Goal: Task Accomplishment & Management: Complete application form

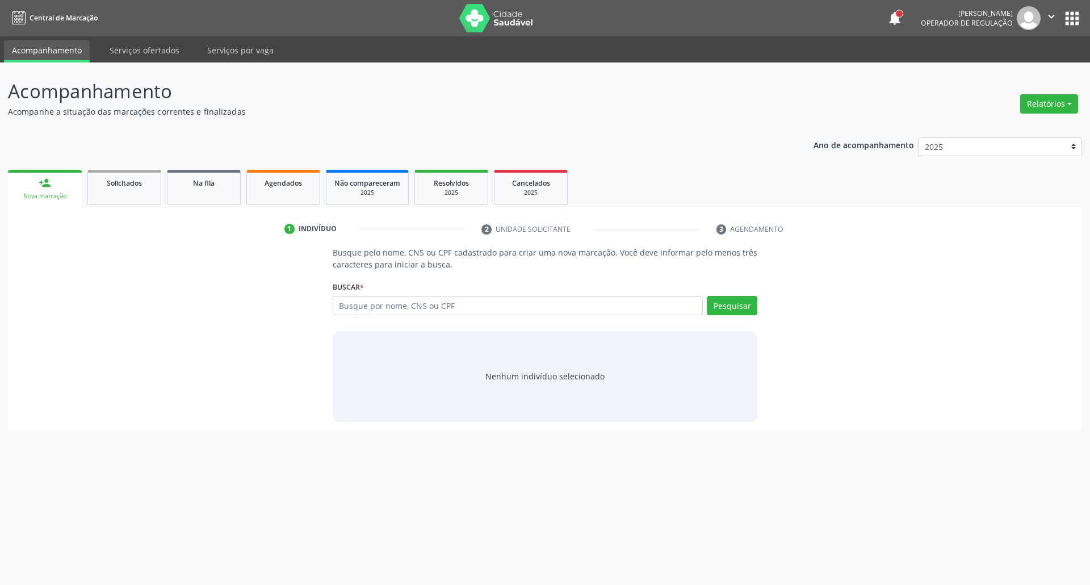
click at [470, 303] on input "text" at bounding box center [518, 305] width 371 height 19
type input "898002994147736"
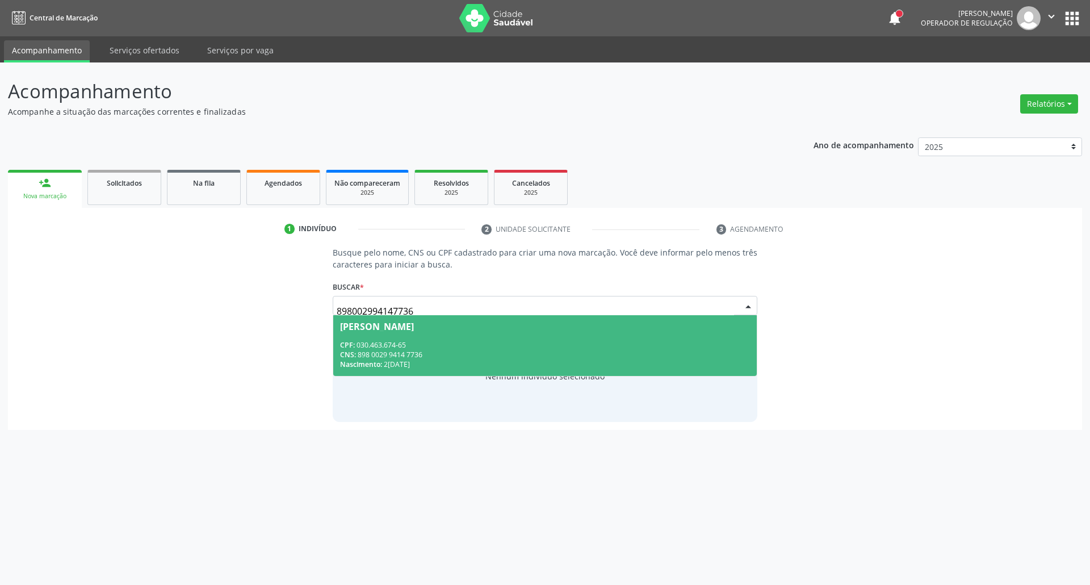
click at [468, 338] on span "[PERSON_NAME] CPF: 030.463.674-65 CNS: 898 0029 9414 7736 Nascimento: 24/[DATE]" at bounding box center [545, 345] width 424 height 61
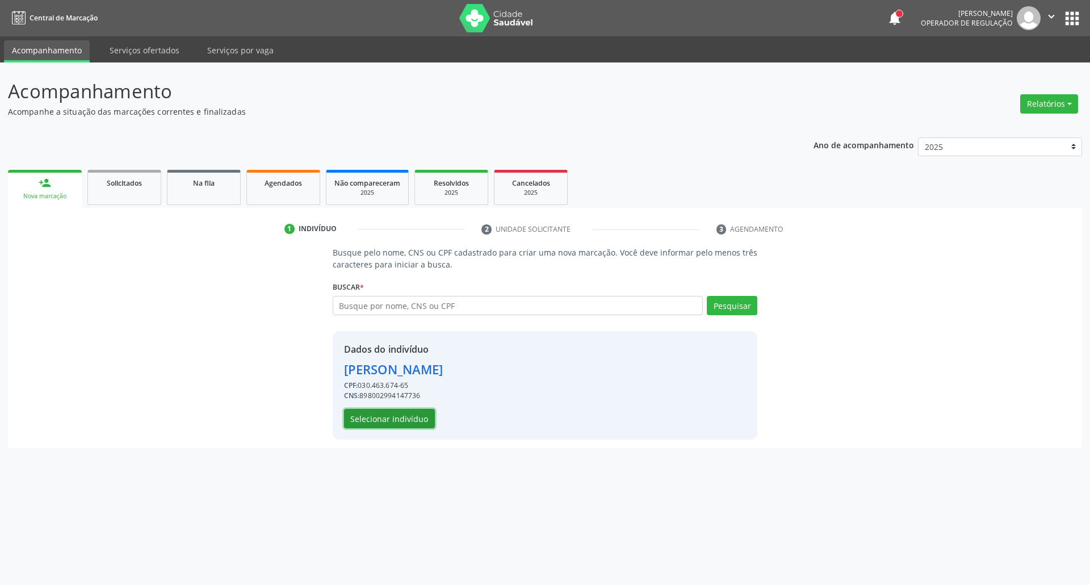
click at [375, 416] on button "Selecionar indivíduo" at bounding box center [389, 418] width 91 height 19
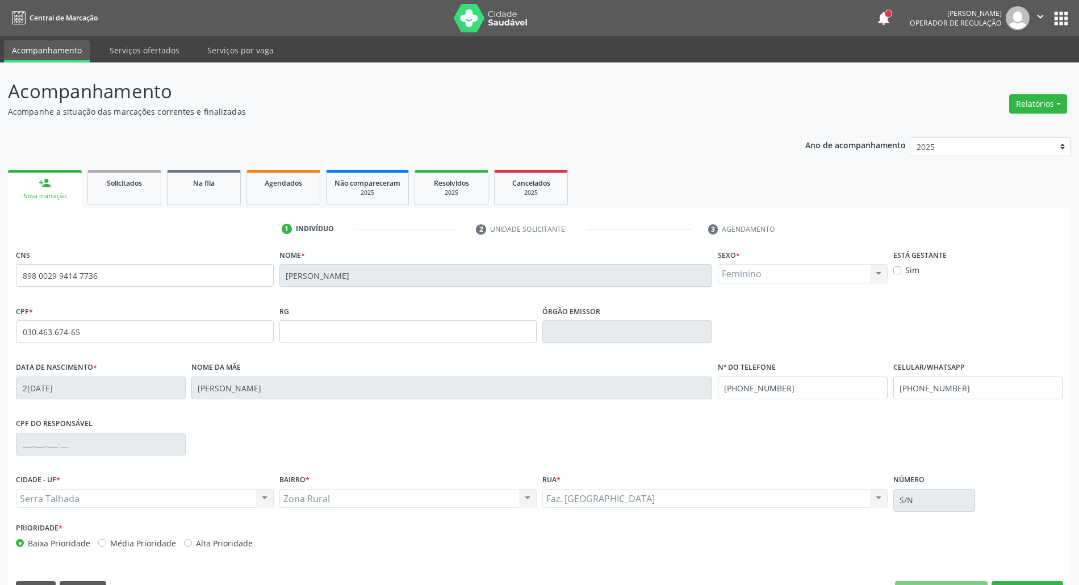
scroll to position [31, 0]
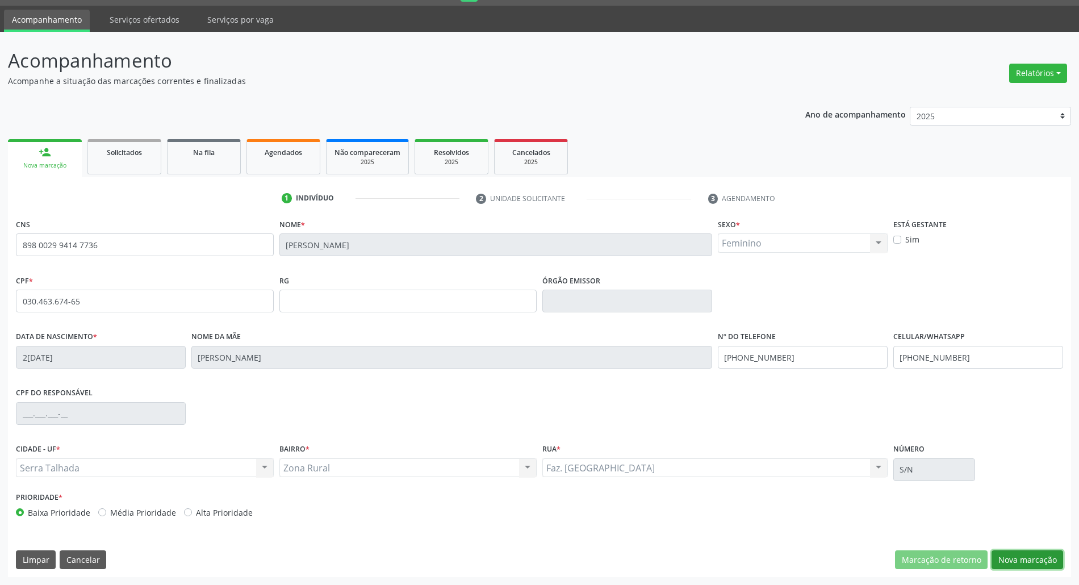
drag, startPoint x: 1024, startPoint y: 555, endPoint x: 818, endPoint y: 513, distance: 210.2
click at [1022, 555] on button "Nova marcação" at bounding box center [1027, 559] width 72 height 19
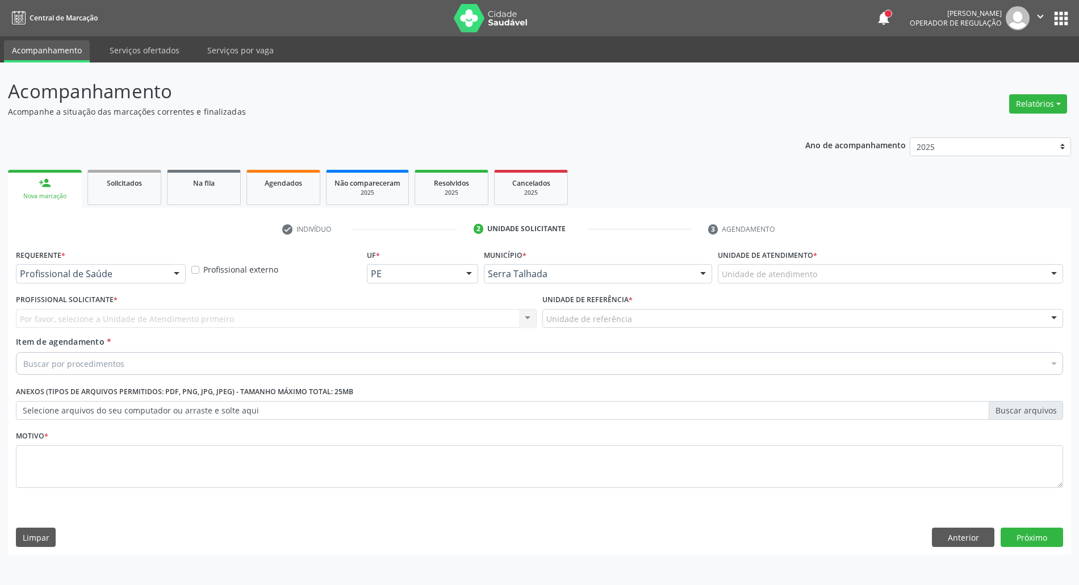
scroll to position [0, 0]
drag, startPoint x: 985, startPoint y: 543, endPoint x: 727, endPoint y: 475, distance: 267.0
click at [984, 542] on button "Anterior" at bounding box center [974, 536] width 62 height 19
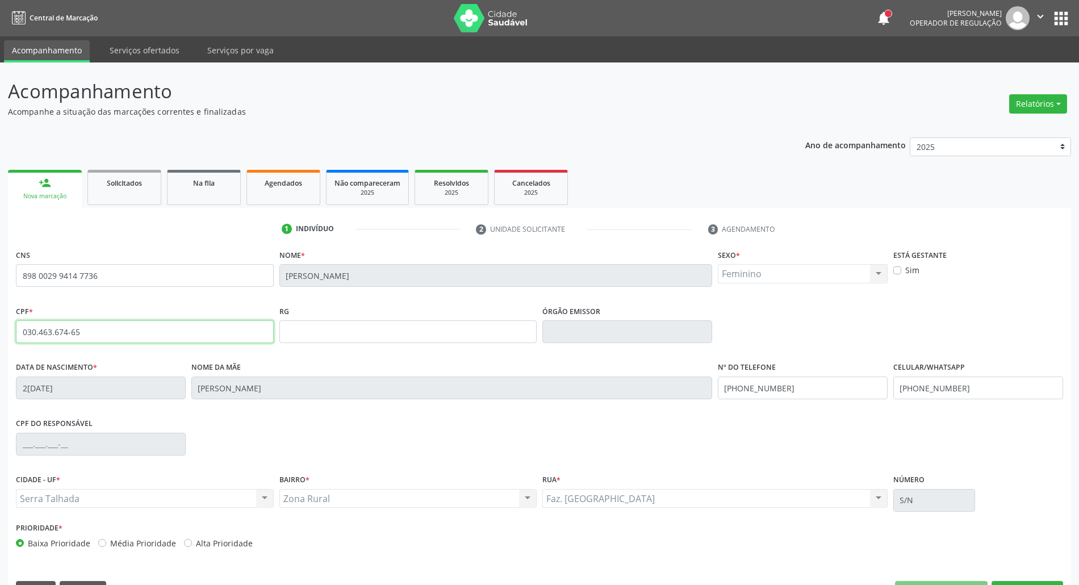
drag, startPoint x: 78, startPoint y: 339, endPoint x: 0, endPoint y: 343, distance: 78.4
click at [0, 343] on div "Acompanhamento Acompanhe a situação das marcações correntes e finalizadas Relat…" at bounding box center [539, 338] width 1079 height 553
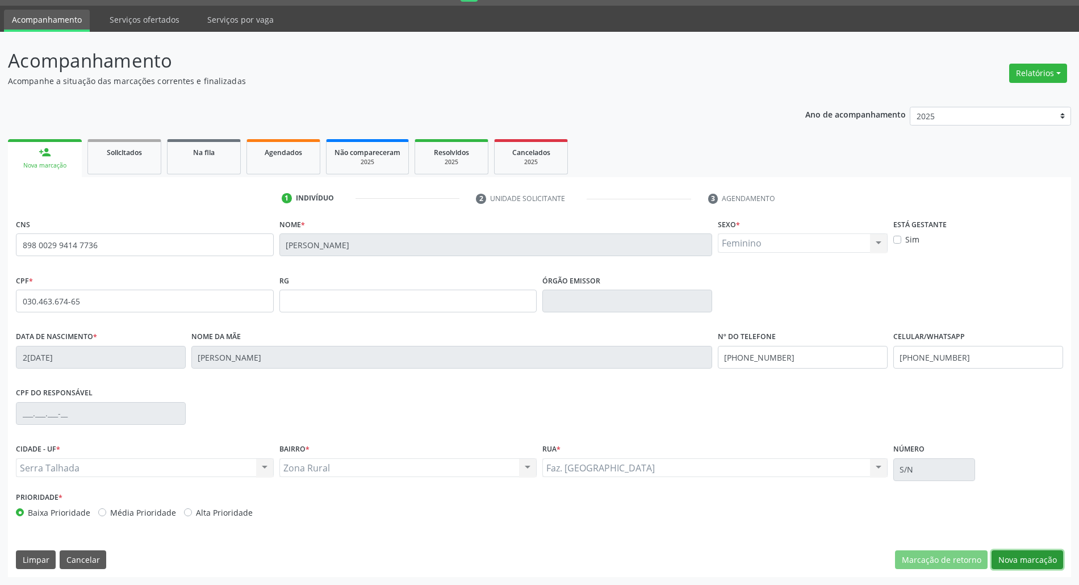
click at [1056, 559] on button "Nova marcação" at bounding box center [1027, 559] width 72 height 19
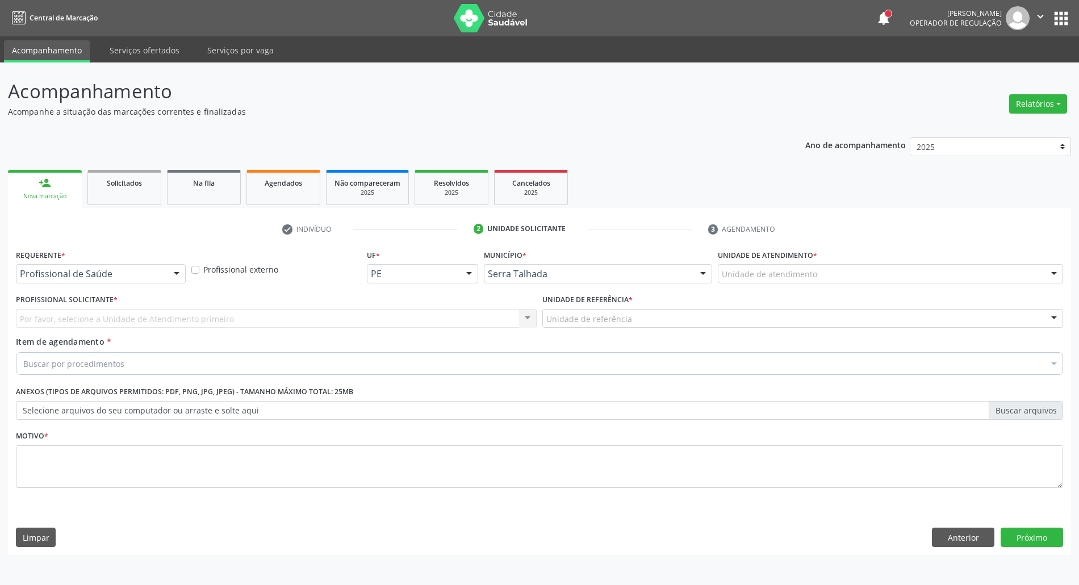
scroll to position [0, 0]
drag, startPoint x: 175, startPoint y: 270, endPoint x: 152, endPoint y: 289, distance: 29.9
click at [174, 270] on div at bounding box center [178, 274] width 17 height 19
click at [141, 303] on span "Profissional de Saúde" at bounding box center [101, 294] width 170 height 23
click at [137, 311] on div "Por favor, selecione a Unidade de Atendimento primeiro Nenhum resultado encontr…" at bounding box center [279, 318] width 526 height 19
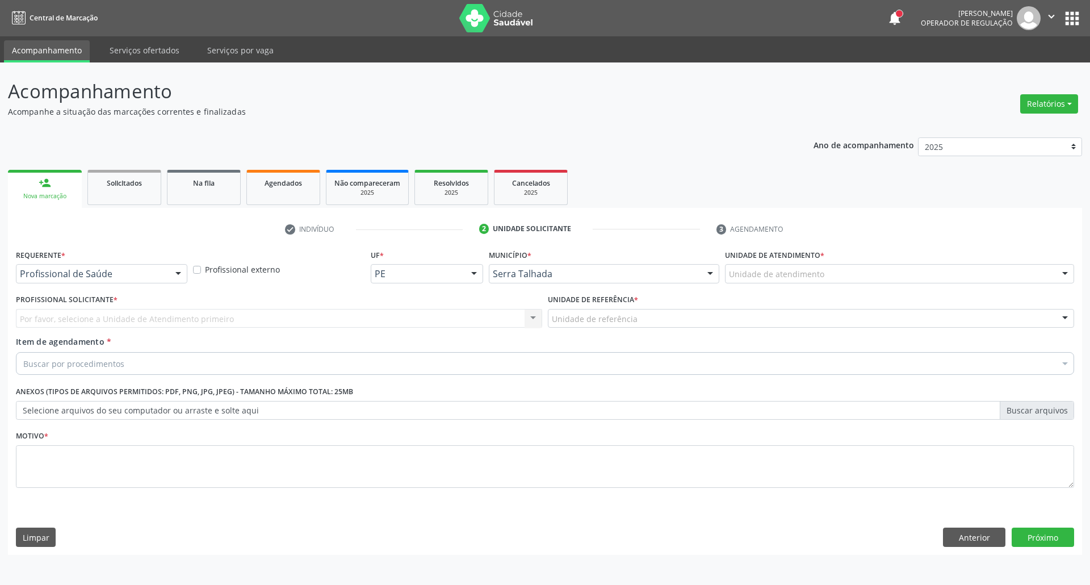
click at [163, 255] on div "Requerente * Profissional de Saúde Profissional de Saúde Paciente Nenhum result…" at bounding box center [101, 264] width 171 height 36
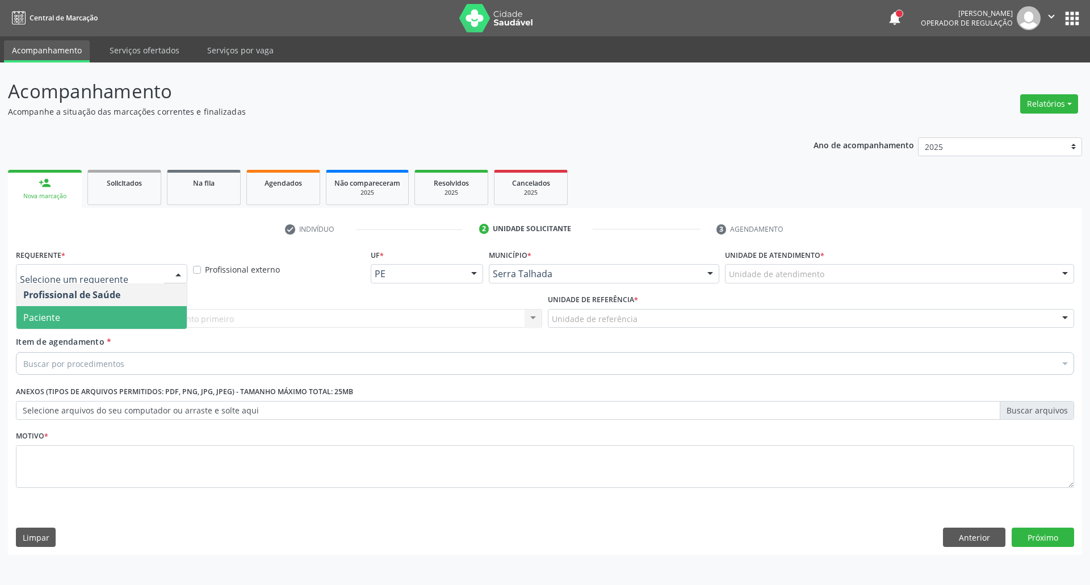
click at [143, 307] on span "Paciente" at bounding box center [101, 317] width 170 height 23
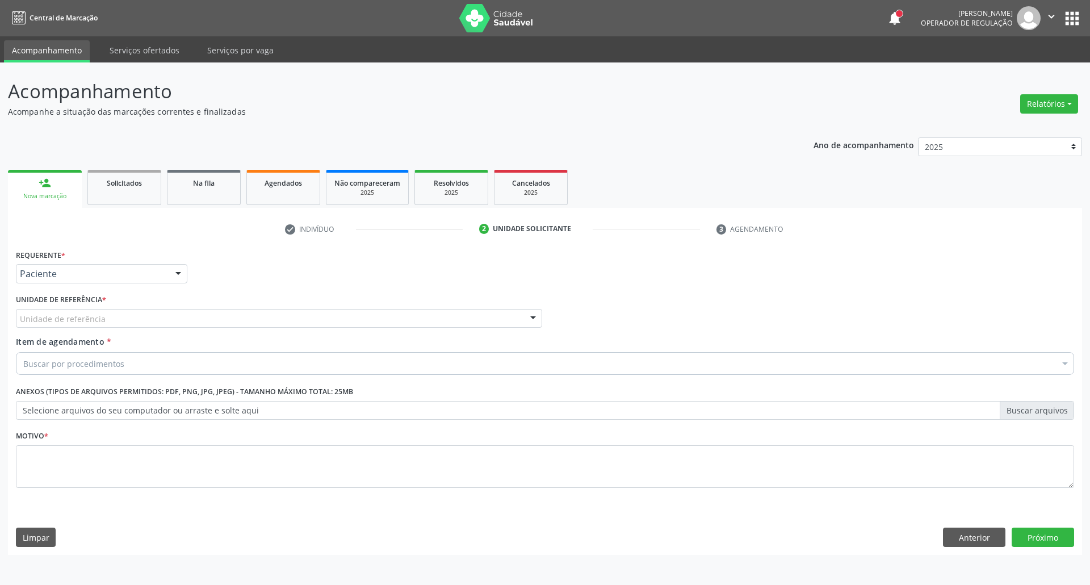
click at [150, 321] on div "Unidade de referência" at bounding box center [279, 318] width 526 height 19
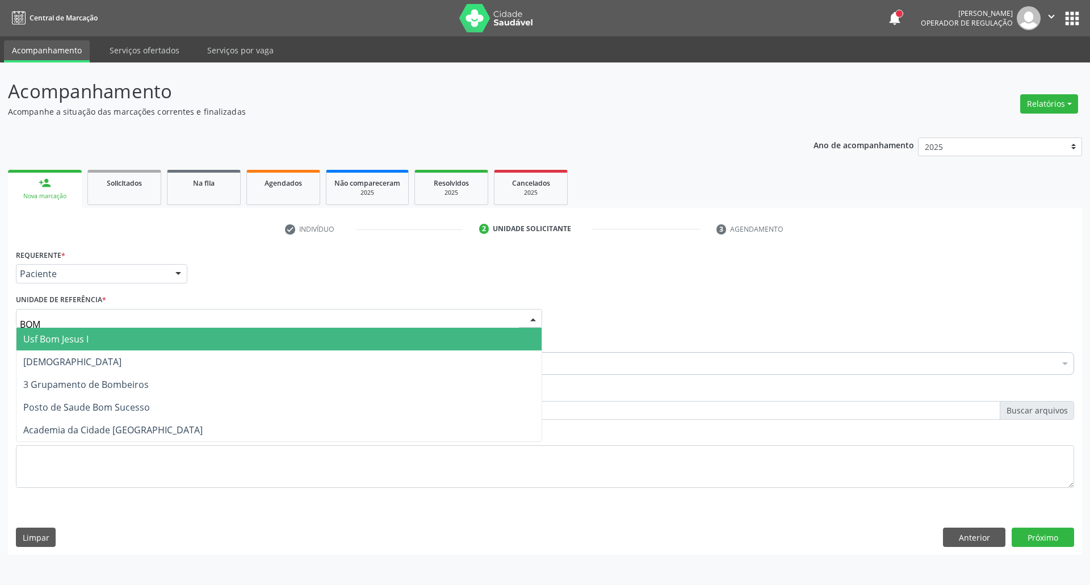
type input "BOM S"
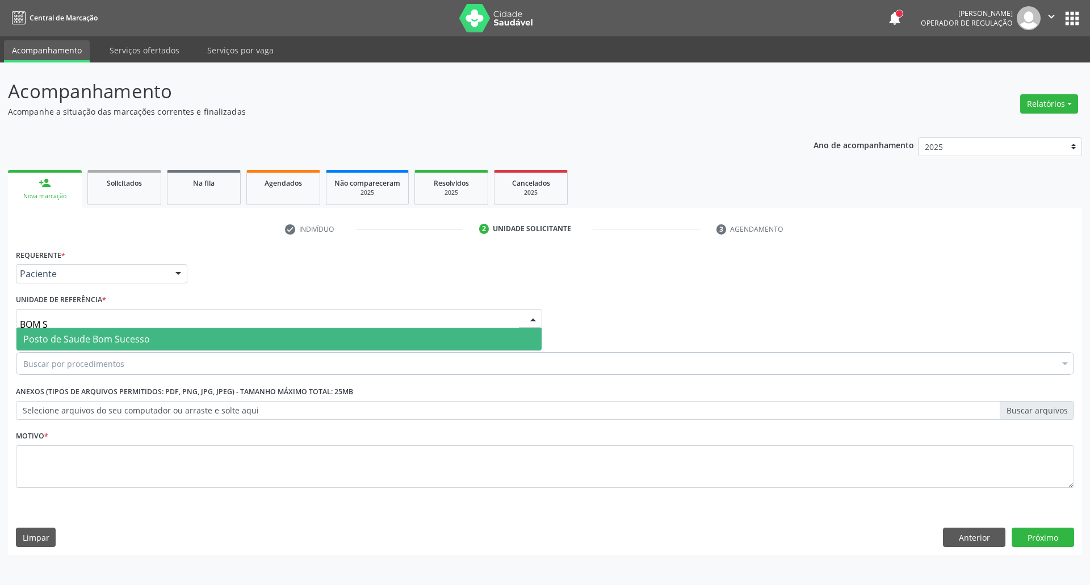
click at [145, 330] on span "Posto de Saude Bom Sucesso" at bounding box center [278, 339] width 525 height 23
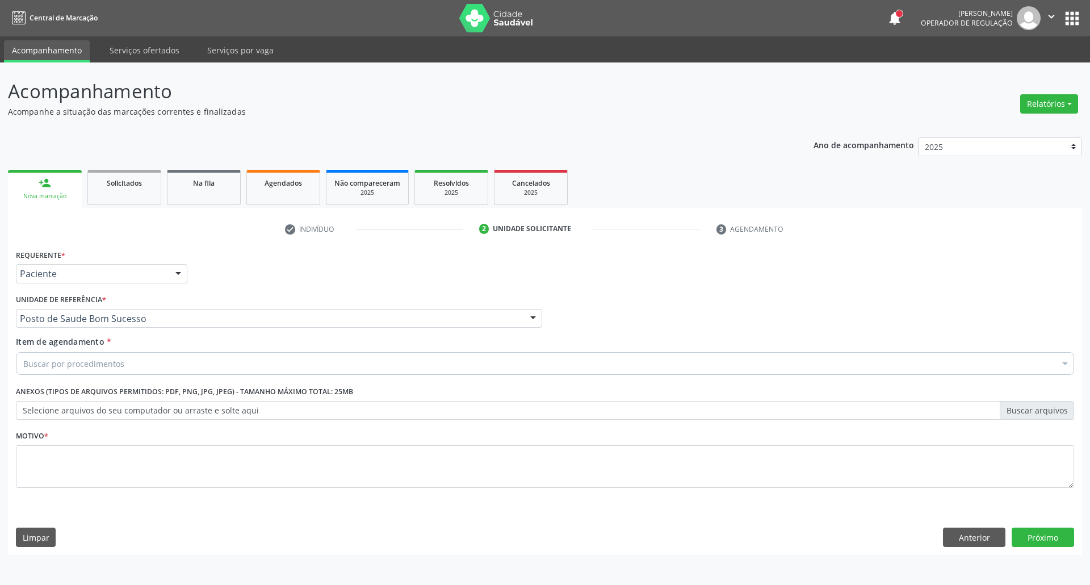
click at [135, 364] on div "Buscar por procedimentos" at bounding box center [545, 363] width 1058 height 23
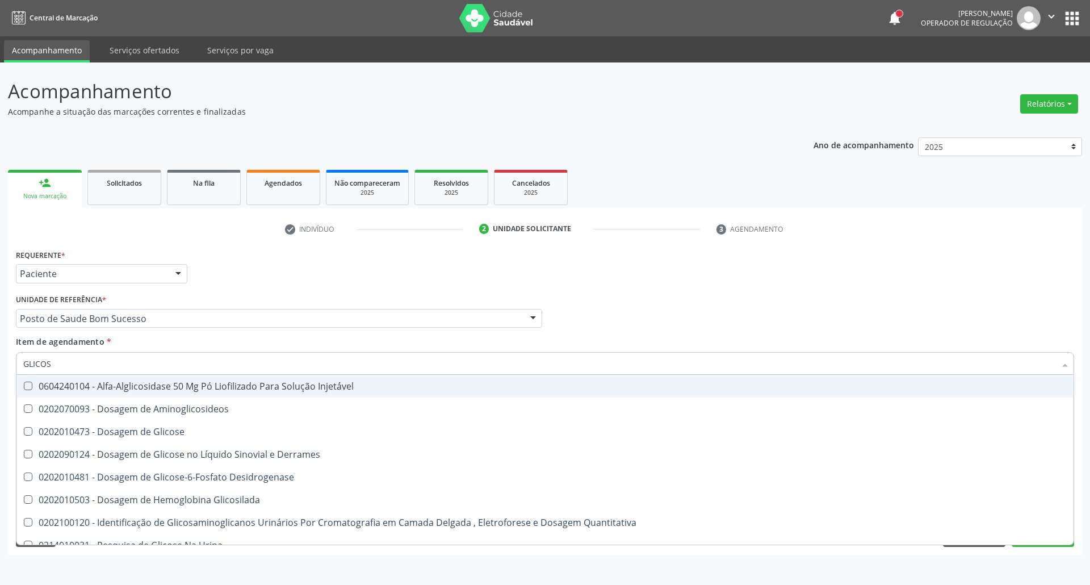
type input "GLICOSE"
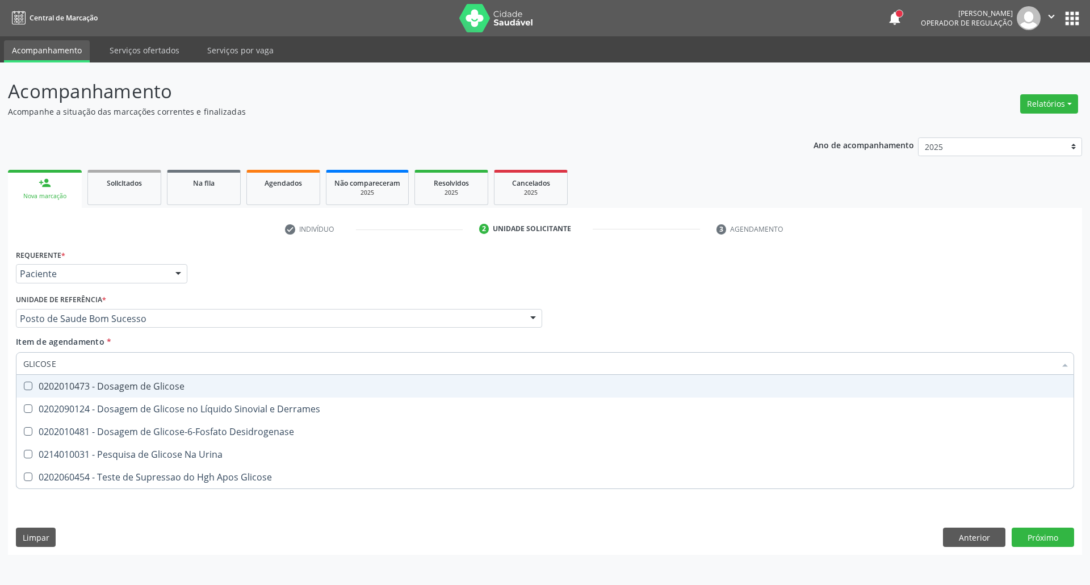
click at [135, 387] on div "0202010473 - Dosagem de Glicose" at bounding box center [544, 385] width 1043 height 9
checkbox Glicose "true"
drag, startPoint x: 128, startPoint y: 362, endPoint x: 112, endPoint y: 368, distance: 16.6
click at [119, 364] on input "GLICOSE" at bounding box center [539, 363] width 1032 height 23
click at [114, 370] on input "GLICOSE" at bounding box center [539, 363] width 1032 height 23
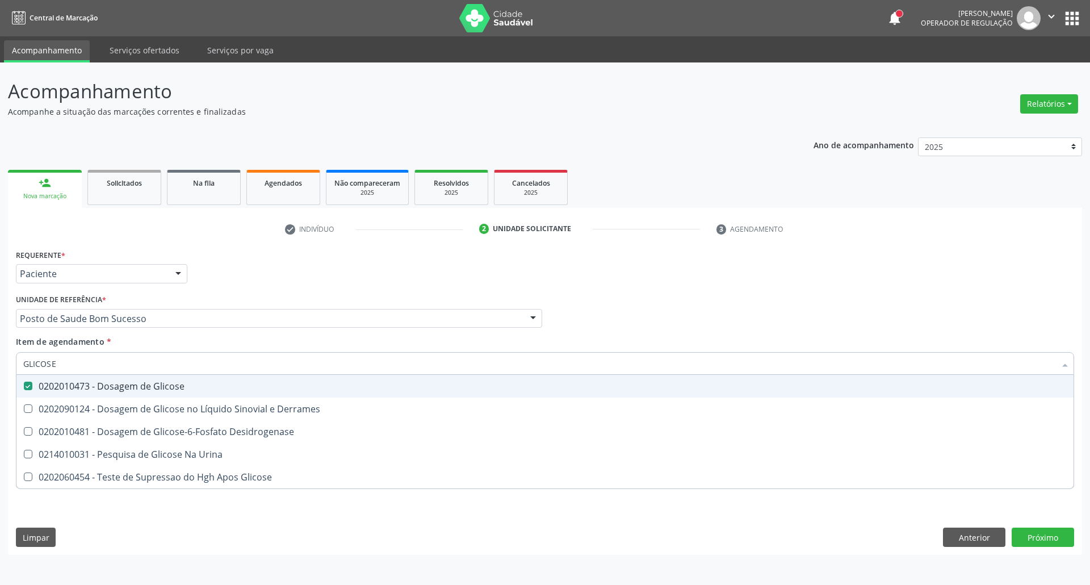
click at [114, 370] on input "GLICOSE" at bounding box center [539, 363] width 1032 height 23
type input "AC"
checkbox Glicose "false"
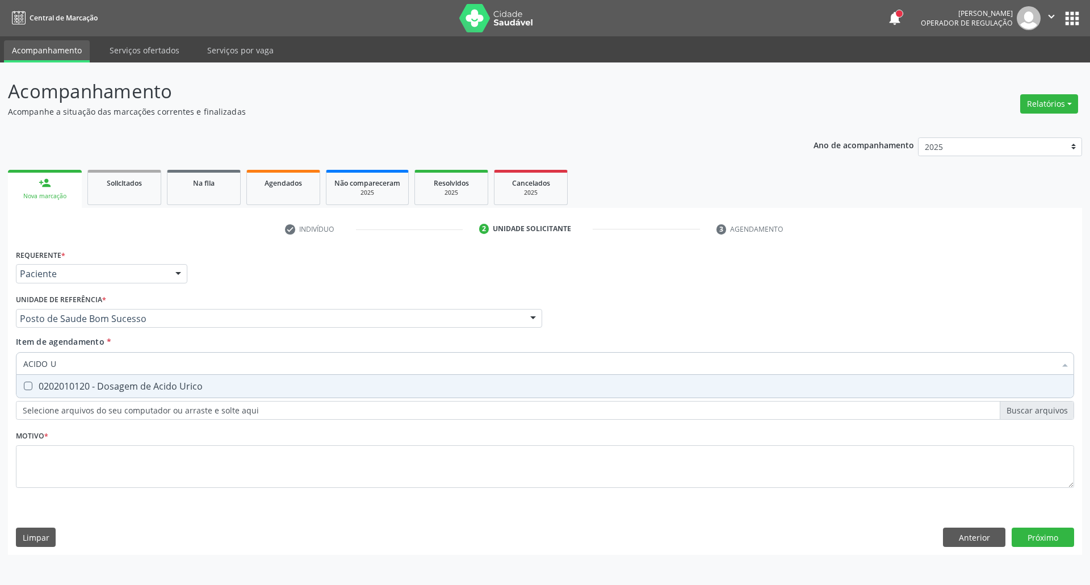
type input "ACIDO U"
click at [184, 393] on span "0202010120 - Dosagem de Acido Urico" at bounding box center [544, 386] width 1057 height 23
checkbox Urico "true"
drag, startPoint x: 64, startPoint y: 360, endPoint x: 0, endPoint y: 337, distance: 68.0
click at [0, 341] on div "Acompanhamento Acompanhe a situação das marcações correntes e finalizadas Relat…" at bounding box center [545, 323] width 1090 height 522
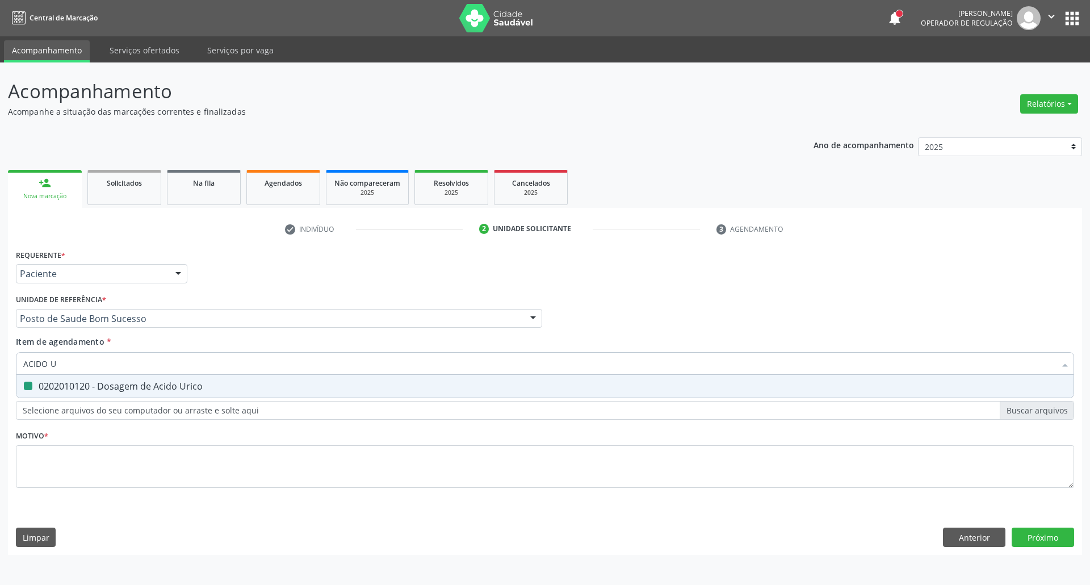
type input "C"
checkbox Urico "false"
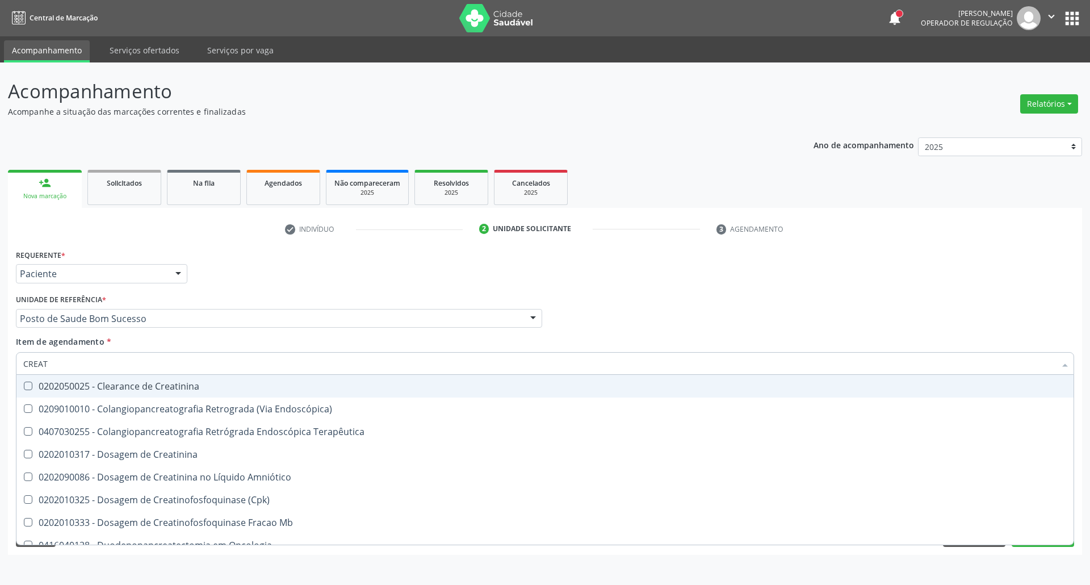
type input "CREATI"
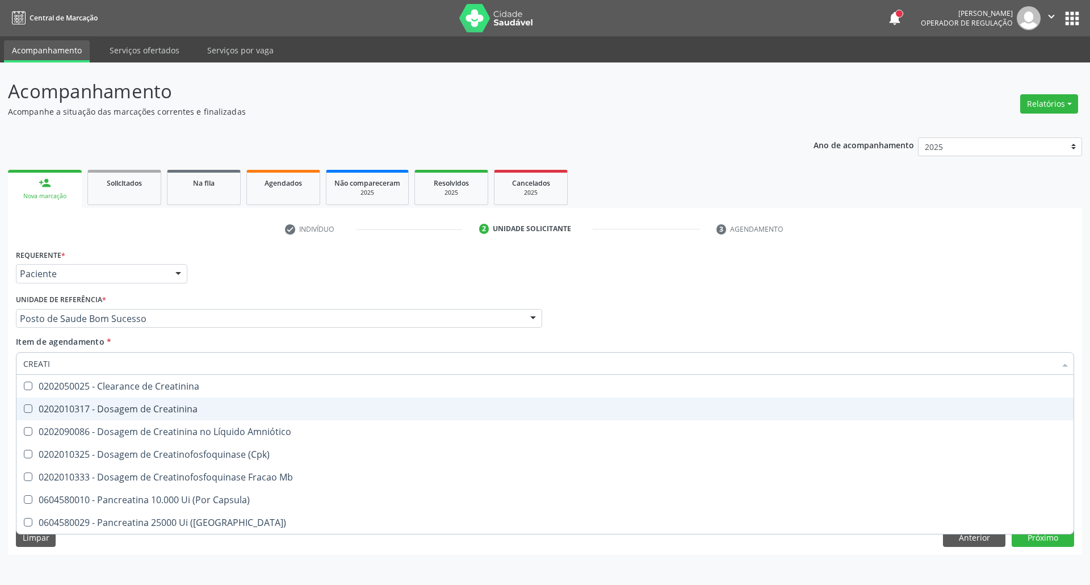
click at [62, 409] on div "0202010317 - Dosagem de Creatinina" at bounding box center [544, 408] width 1043 height 9
checkbox Creatinina "true"
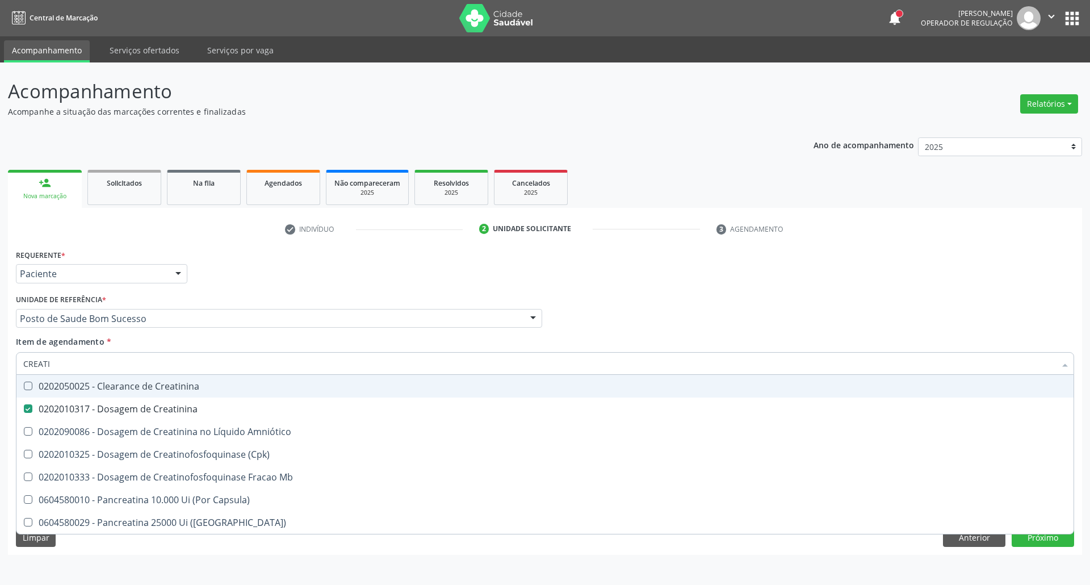
drag, startPoint x: 69, startPoint y: 363, endPoint x: 0, endPoint y: 363, distance: 68.7
click at [0, 363] on div "Acompanhamento Acompanhe a situação das marcações correntes e finalizadas Relat…" at bounding box center [545, 323] width 1090 height 522
type input "U"
checkbox Creatinina "false"
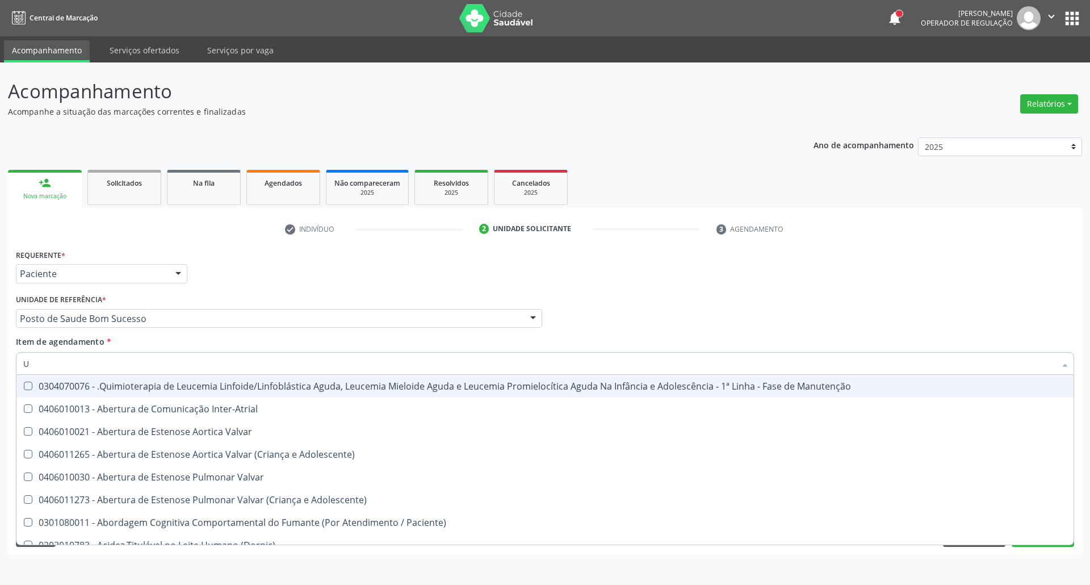
type input "UR"
checkbox Níveis "true"
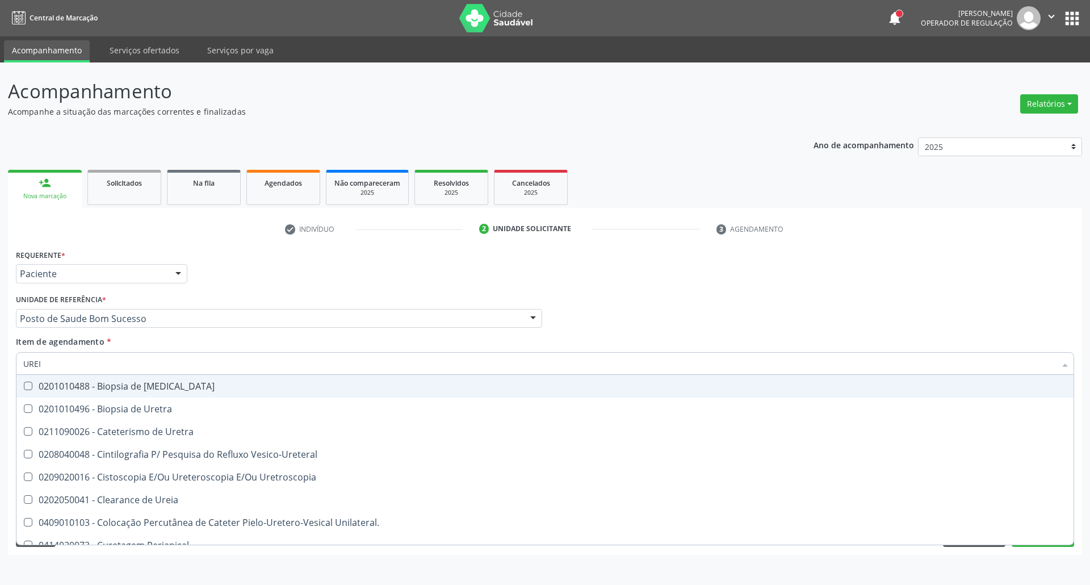
type input "UREIA"
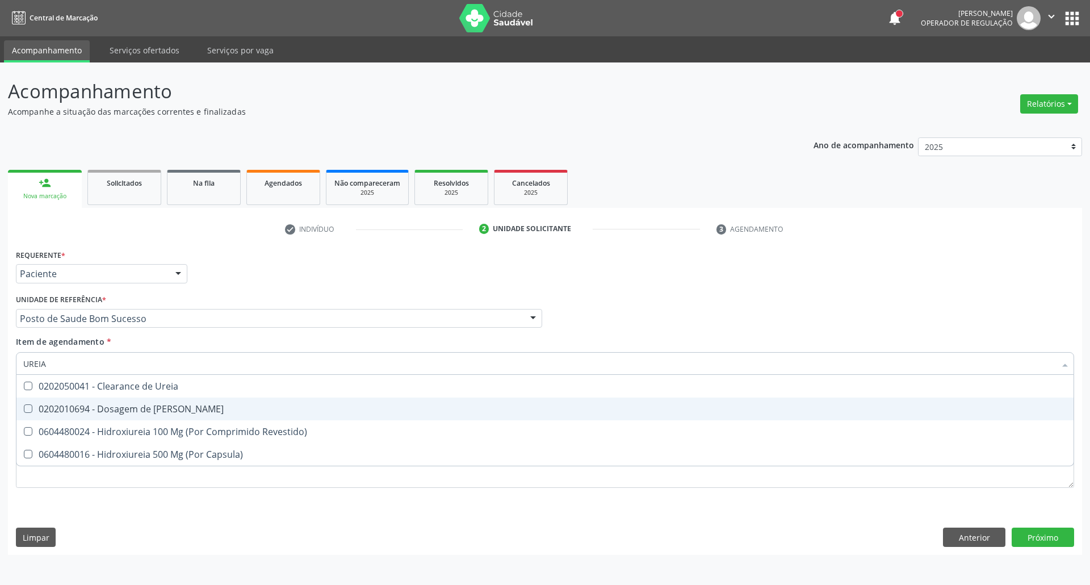
click at [30, 408] on Ureia at bounding box center [28, 408] width 9 height 9
click at [24, 408] on Ureia "checkbox" at bounding box center [19, 408] width 7 height 7
checkbox Ureia "true"
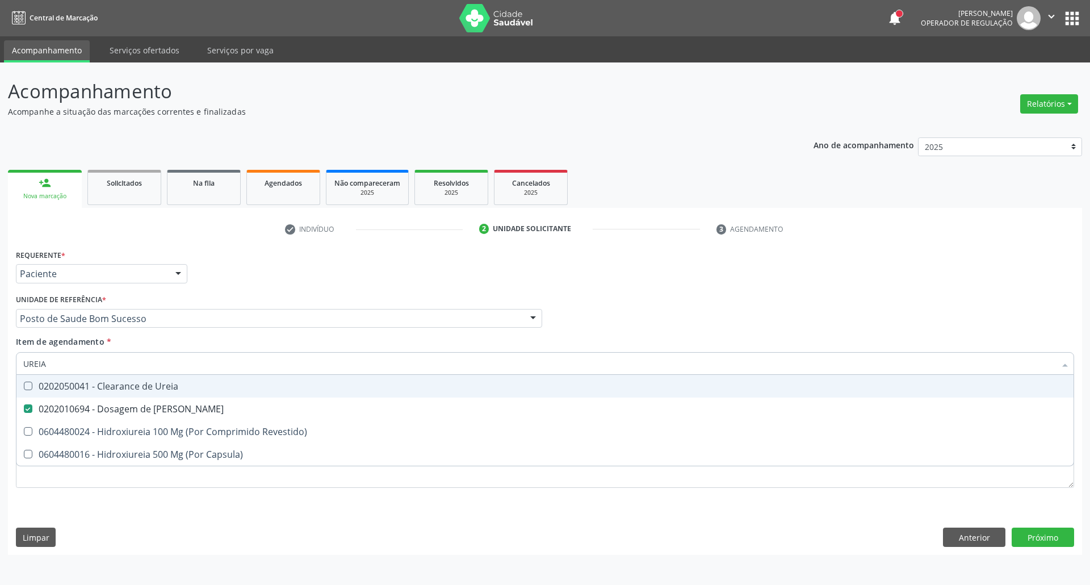
drag, startPoint x: 53, startPoint y: 367, endPoint x: 0, endPoint y: 366, distance: 53.4
click at [0, 366] on div "Acompanhamento Acompanhe a situação das marcações correntes e finalizadas Relat…" at bounding box center [545, 323] width 1090 height 522
type input "CO"
checkbox Ureia "false"
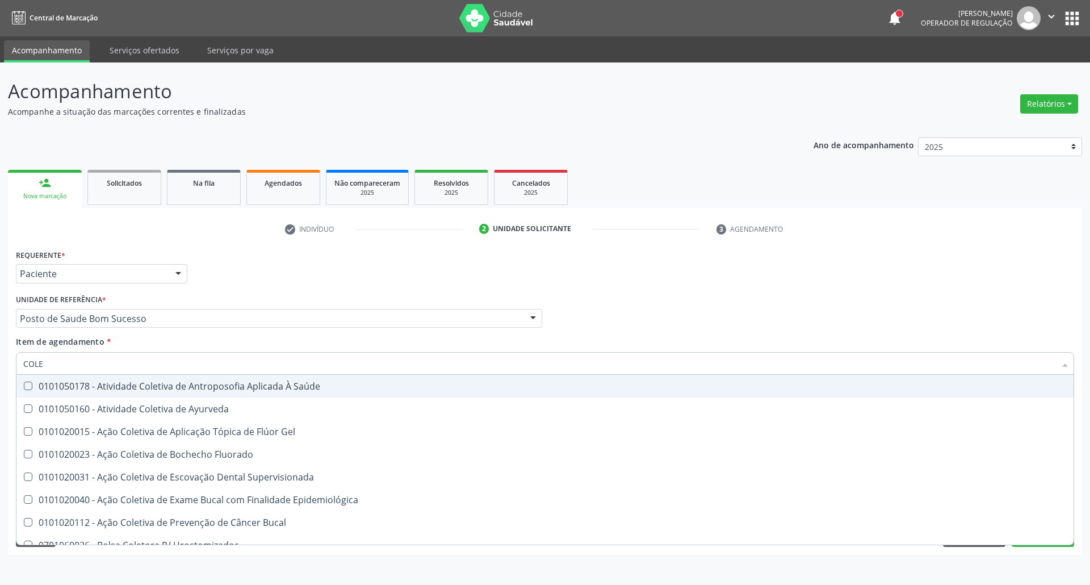
type input "COLES"
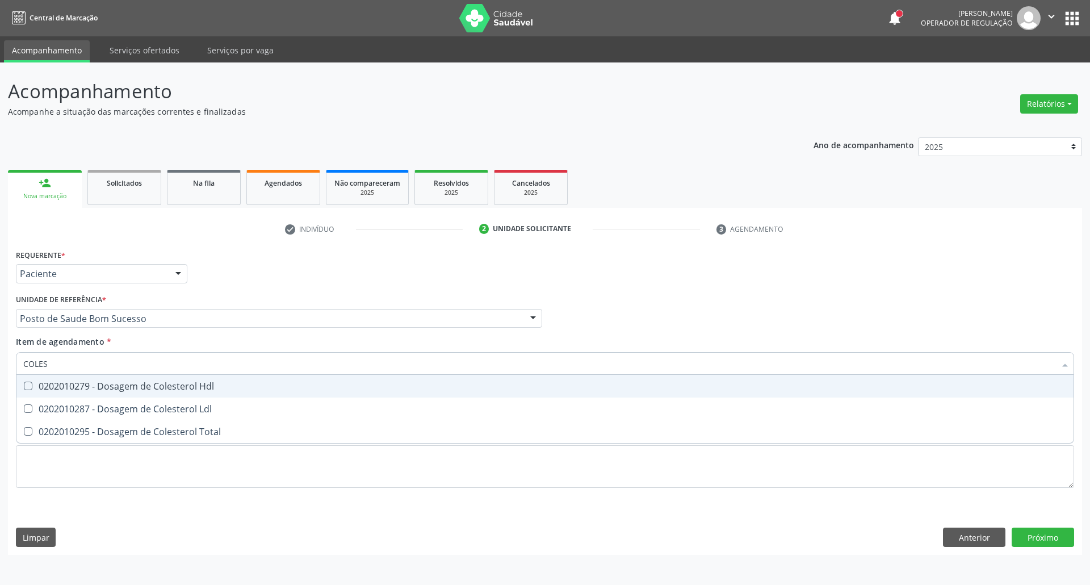
click at [43, 384] on div "0202010279 - Dosagem de Colesterol Hdl" at bounding box center [544, 385] width 1043 height 9
checkbox Hdl "true"
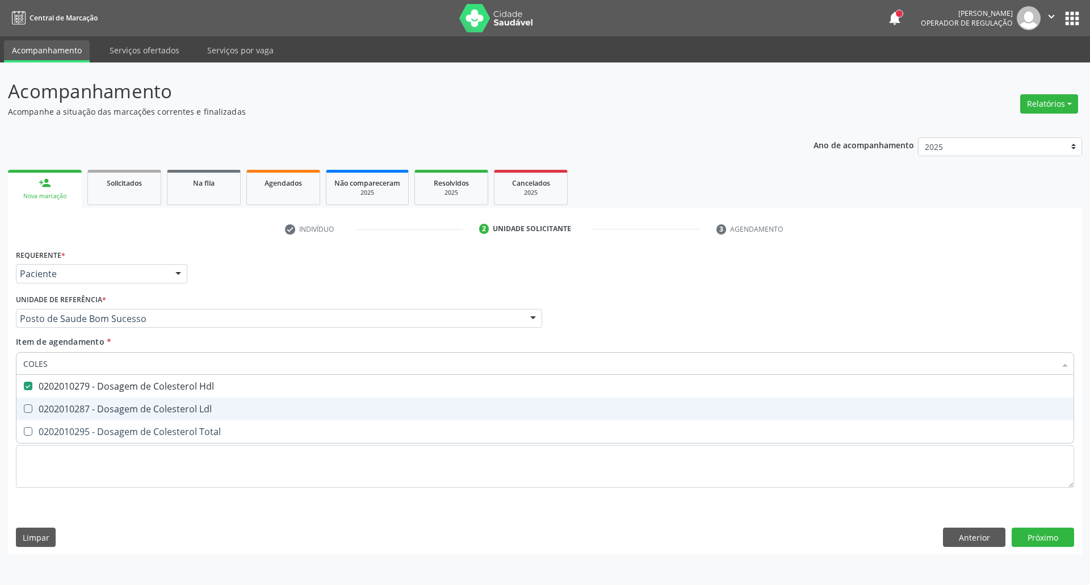
click at [39, 413] on div "0202010287 - Dosagem de Colesterol Ldl" at bounding box center [544, 408] width 1043 height 9
checkbox Ldl "true"
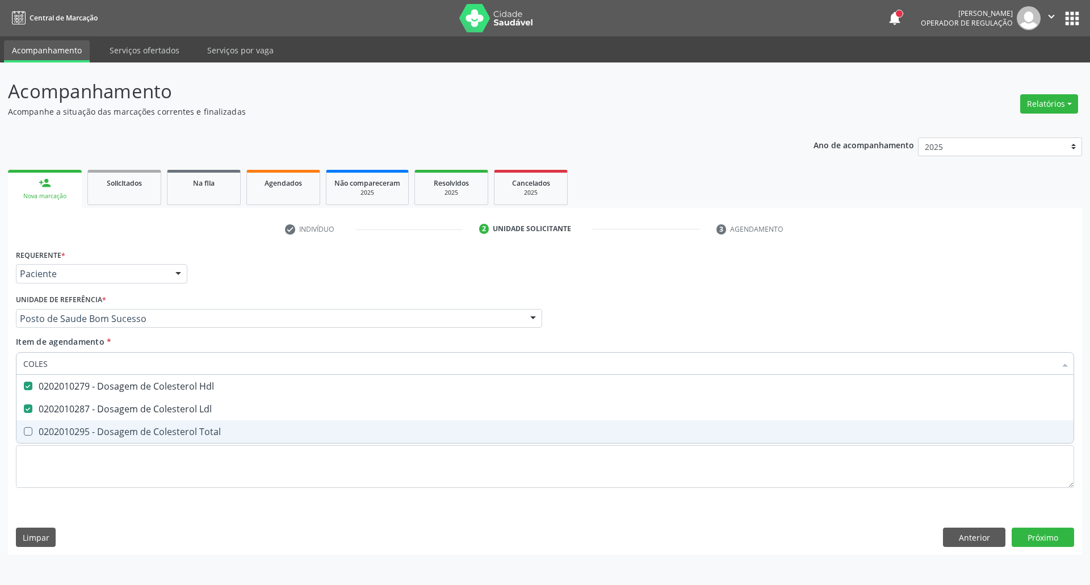
drag, startPoint x: 40, startPoint y: 430, endPoint x: 57, endPoint y: 374, distance: 59.3
click at [40, 427] on div "0202010295 - Dosagem de Colesterol Total" at bounding box center [544, 431] width 1043 height 9
checkbox Total "true"
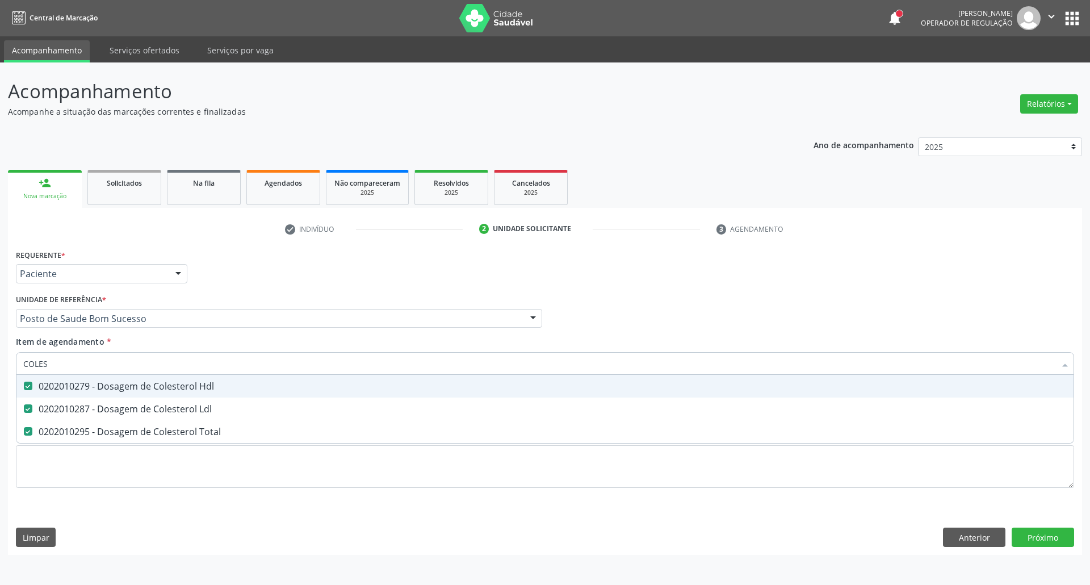
drag, startPoint x: 55, startPoint y: 358, endPoint x: 0, endPoint y: 358, distance: 55.1
click at [0, 358] on div "Acompanhamento Acompanhe a situação das marcações correntes e finalizadas Relat…" at bounding box center [545, 323] width 1090 height 522
type input "T"
checkbox Hdl "false"
checkbox Ldl "false"
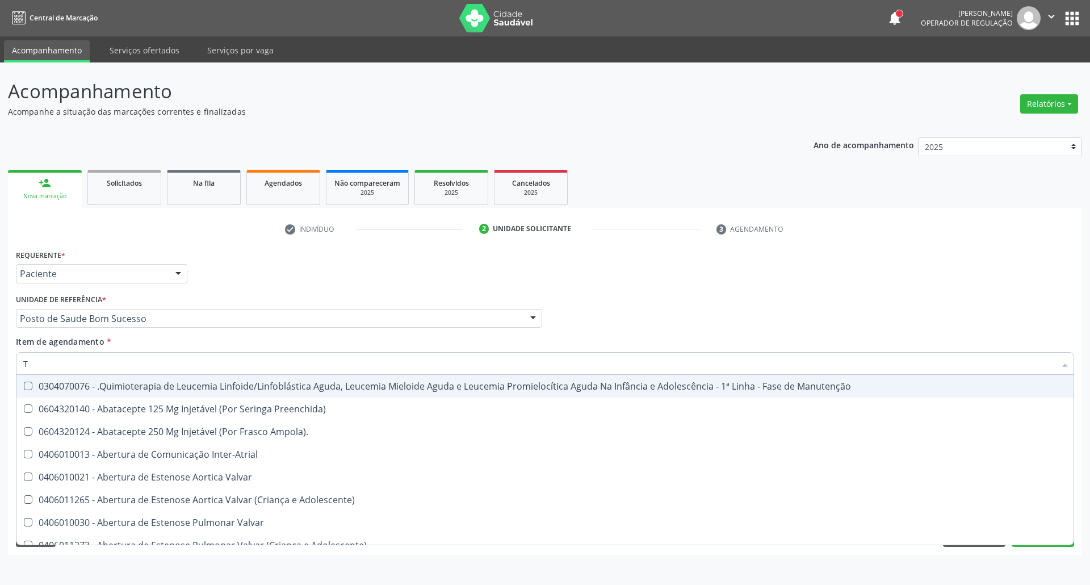
type input "TG"
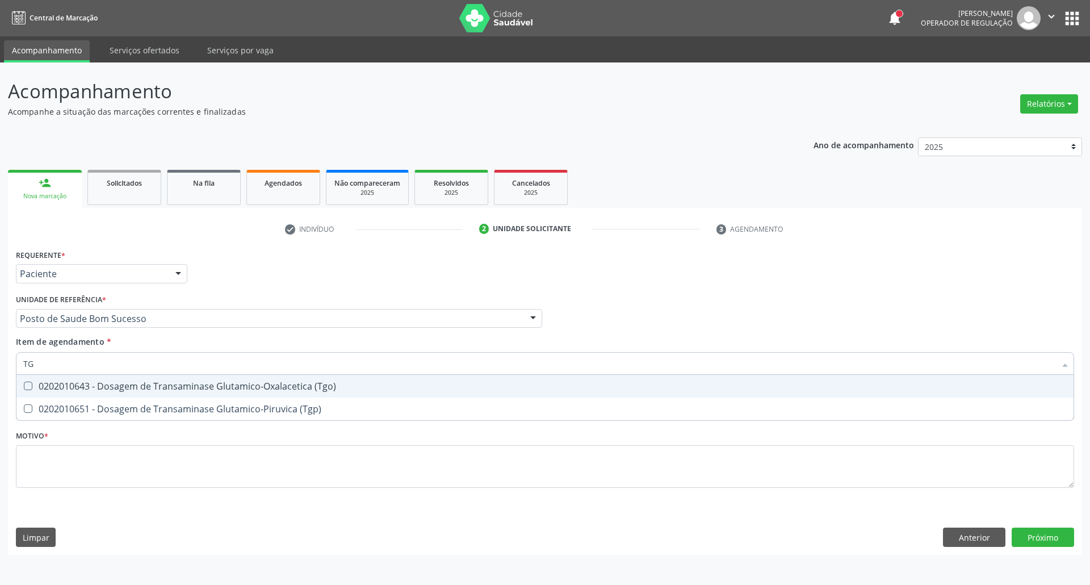
click at [51, 383] on div "0202010643 - Dosagem de Transaminase Glutamico-Oxalacetica (Tgo)" at bounding box center [544, 385] width 1043 height 9
checkbox \(Tgo\) "true"
drag, startPoint x: 60, startPoint y: 350, endPoint x: 0, endPoint y: 366, distance: 62.1
click at [0, 366] on div "Acompanhamento Acompanhe a situação das marcações correntes e finalizadas Relat…" at bounding box center [545, 323] width 1090 height 522
checkbox \(Tgp\) "true"
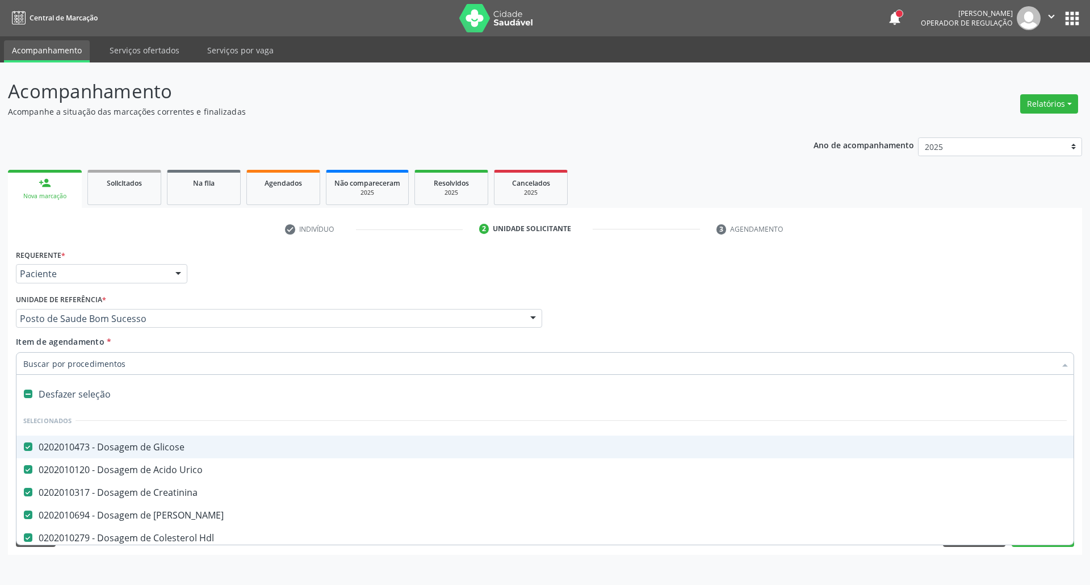
type input "T"
checkbox Total "false"
checkbox \(Tgo\) "false"
type input "TR"
checkbox Creatinina "false"
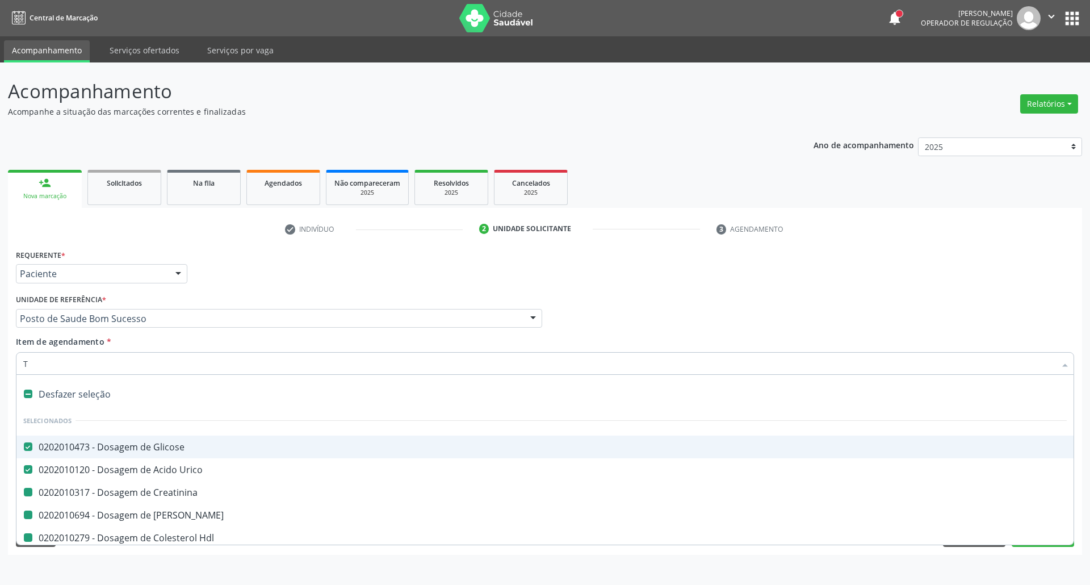
checkbox Ureia "false"
checkbox Hdl "false"
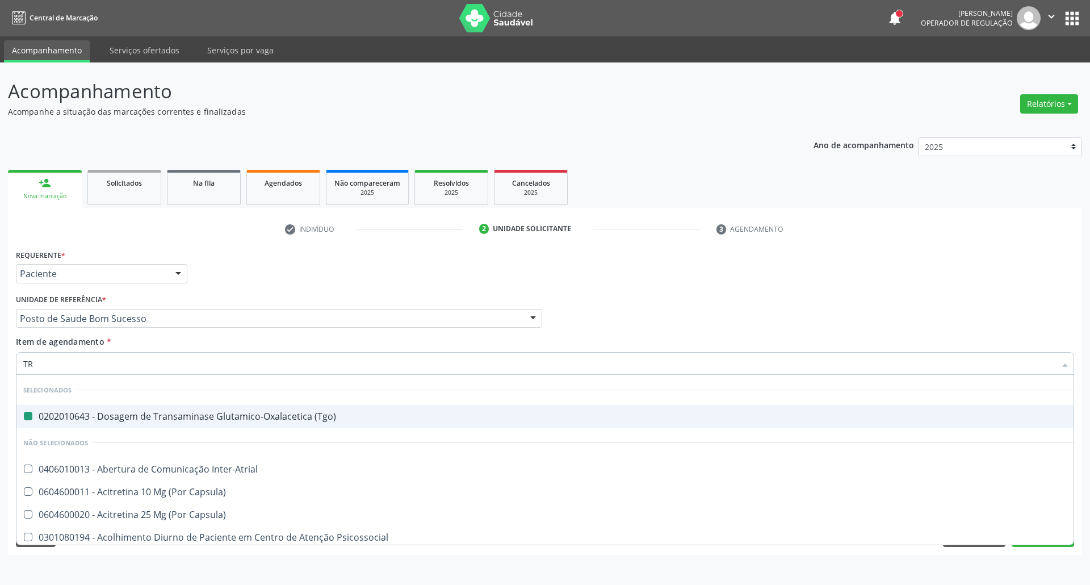
type input "TRI"
checkbox \(Tgo\) "false"
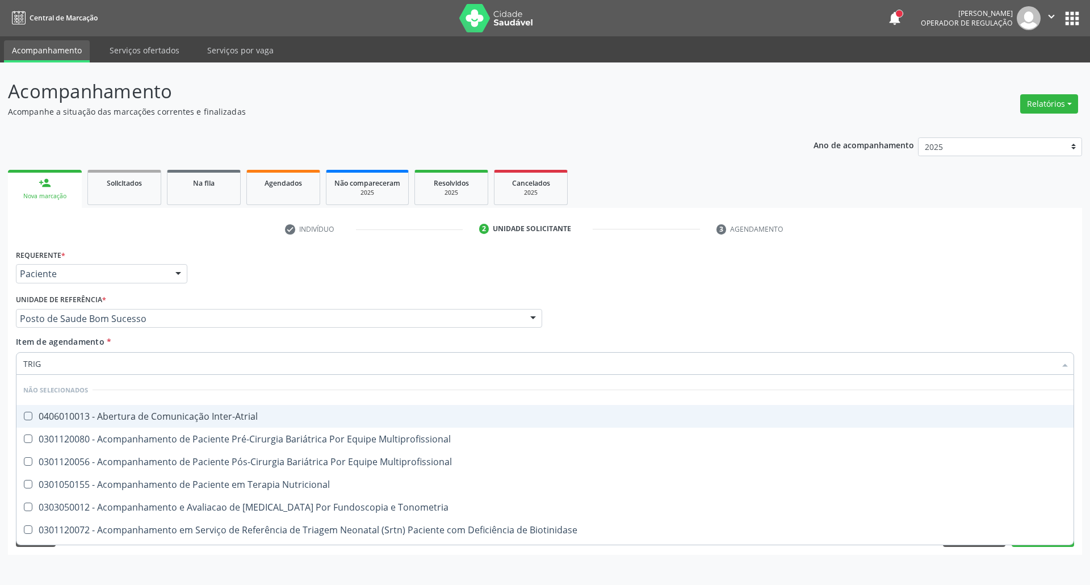
type input "TRIGL"
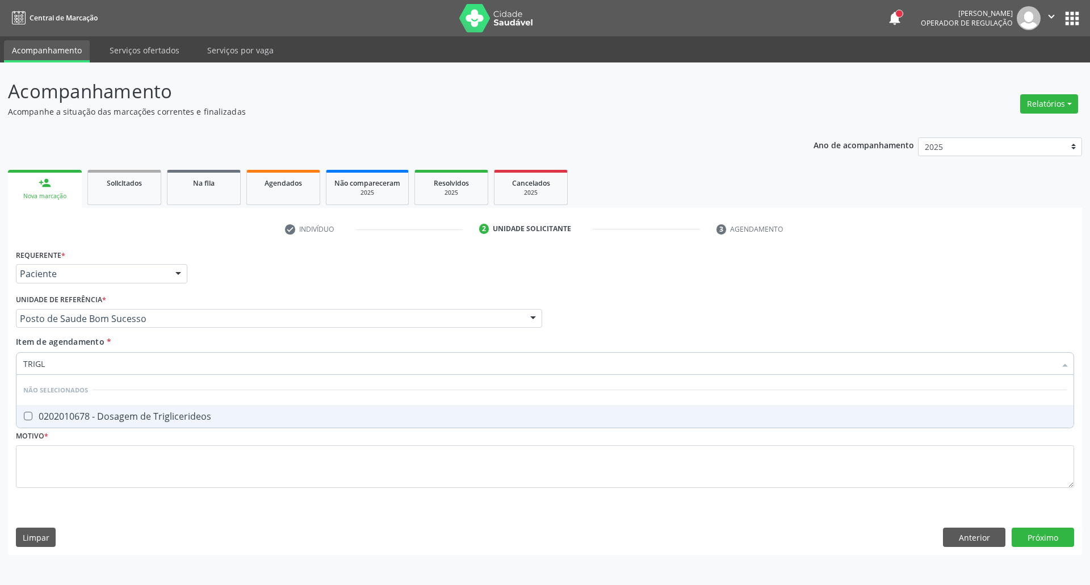
drag, startPoint x: 27, startPoint y: 416, endPoint x: 49, endPoint y: 388, distance: 35.2
click at [30, 412] on Triglicerideos at bounding box center [28, 416] width 9 height 9
click at [24, 412] on Triglicerideos "checkbox" at bounding box center [19, 415] width 7 height 7
checkbox Triglicerideos "true"
drag, startPoint x: 48, startPoint y: 360, endPoint x: 0, endPoint y: 359, distance: 47.7
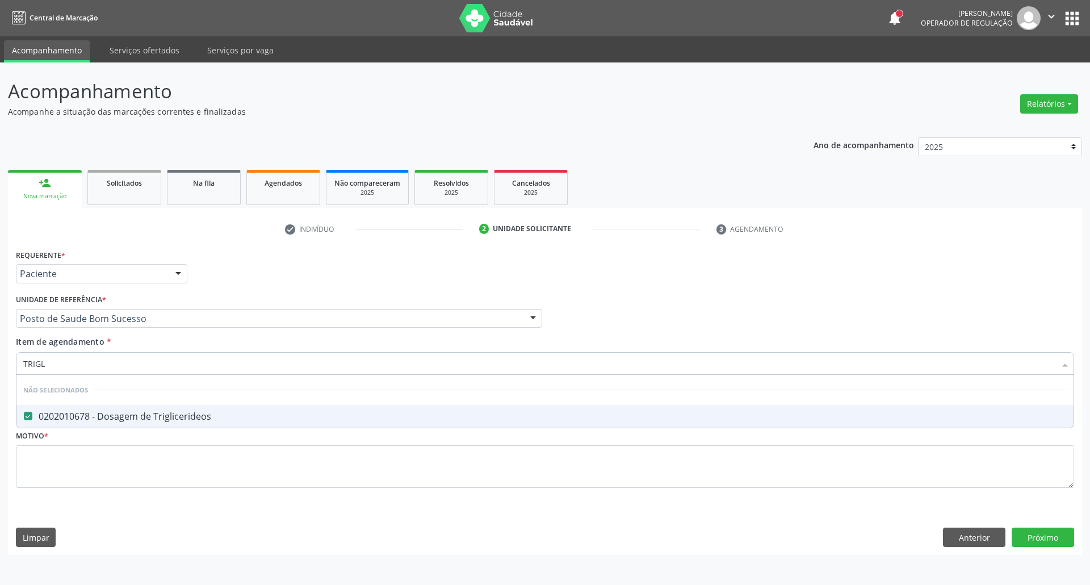
click at [0, 360] on div "Acompanhamento Acompanhe a situação das marcações correntes e finalizadas Relat…" at bounding box center [545, 323] width 1090 height 522
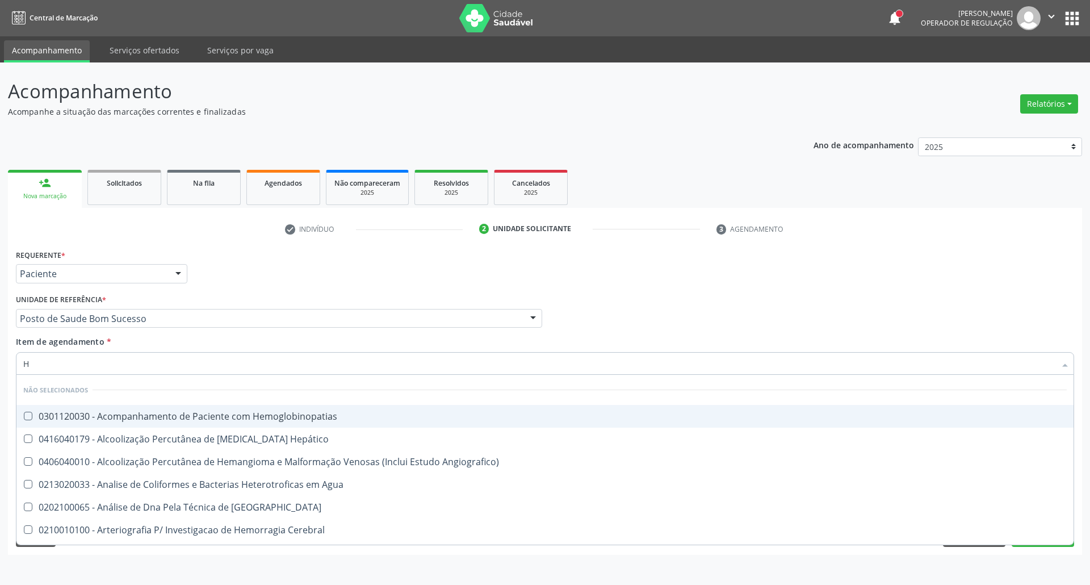
type input "HE"
checkbox Hemoglobinopatias "false"
type input "H"
checkbox Hemoglobinopatias "true"
checkbox Angiografico\) "true"
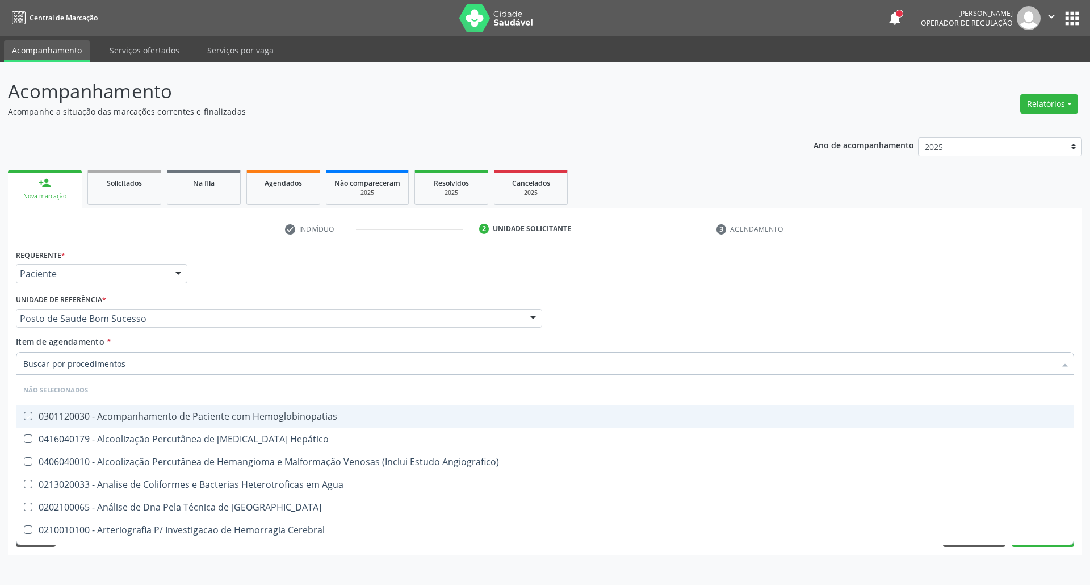
checkbox Agua "true"
checkbox Blot "true"
checkbox Cerebral "true"
checkbox Geo-Helmintíases "true"
checkbox Peçonhentos\ "true"
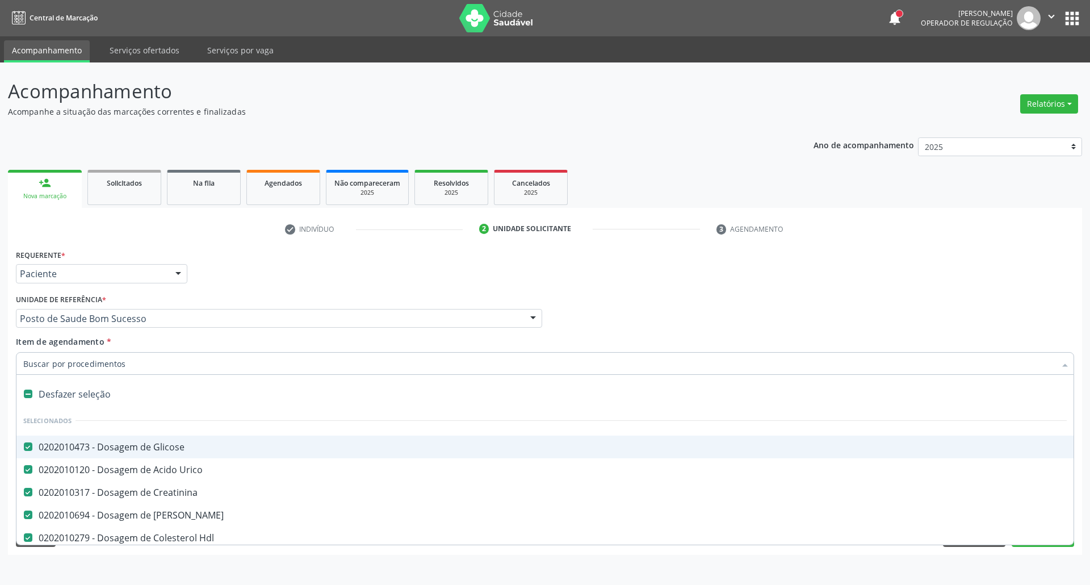
type input "H"
checkbox Creatinina "false"
checkbox Ureia "false"
checkbox Hdl "false"
checkbox Ldl "false"
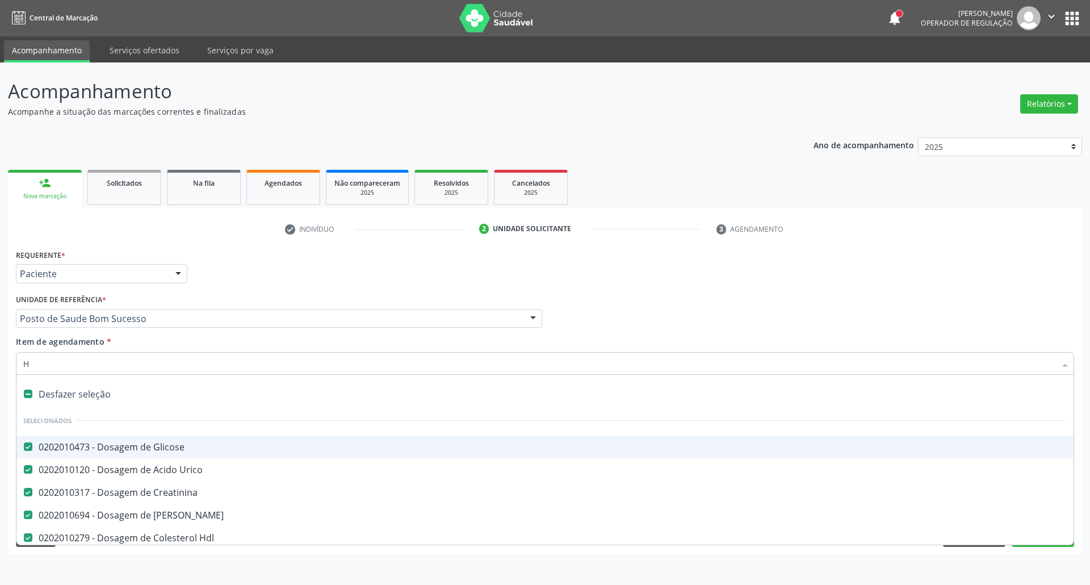
checkbox Total "false"
checkbox \(Tgo\) "false"
type input "HE"
checkbox Glicose "false"
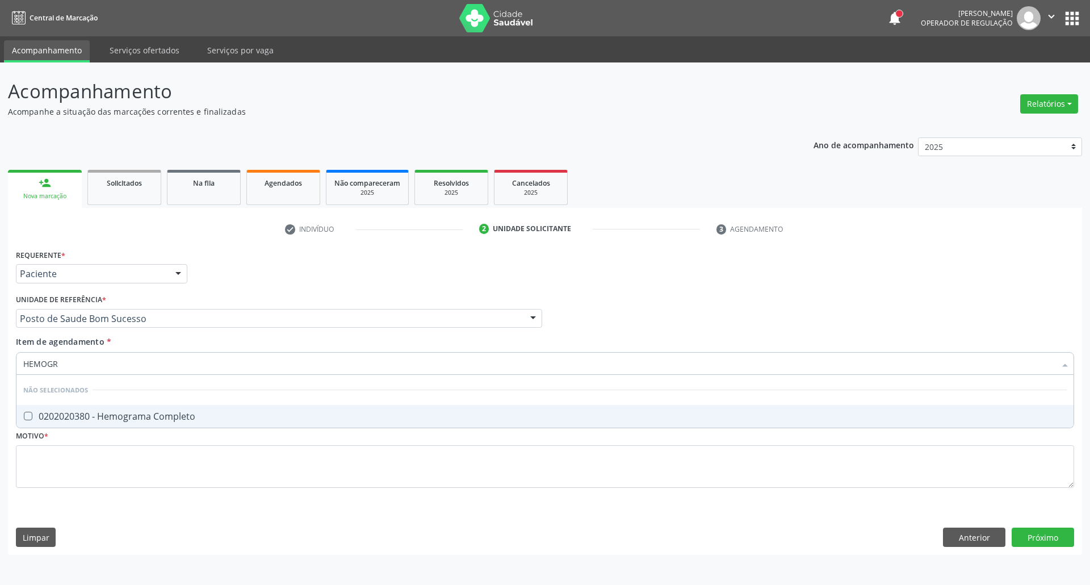
type input "HEMOGRA"
drag, startPoint x: 69, startPoint y: 420, endPoint x: 79, endPoint y: 371, distance: 50.0
click at [68, 417] on div "0202020380 - Hemograma Completo" at bounding box center [544, 416] width 1043 height 9
checkbox Completo "true"
drag, startPoint x: 82, startPoint y: 364, endPoint x: 0, endPoint y: 353, distance: 83.1
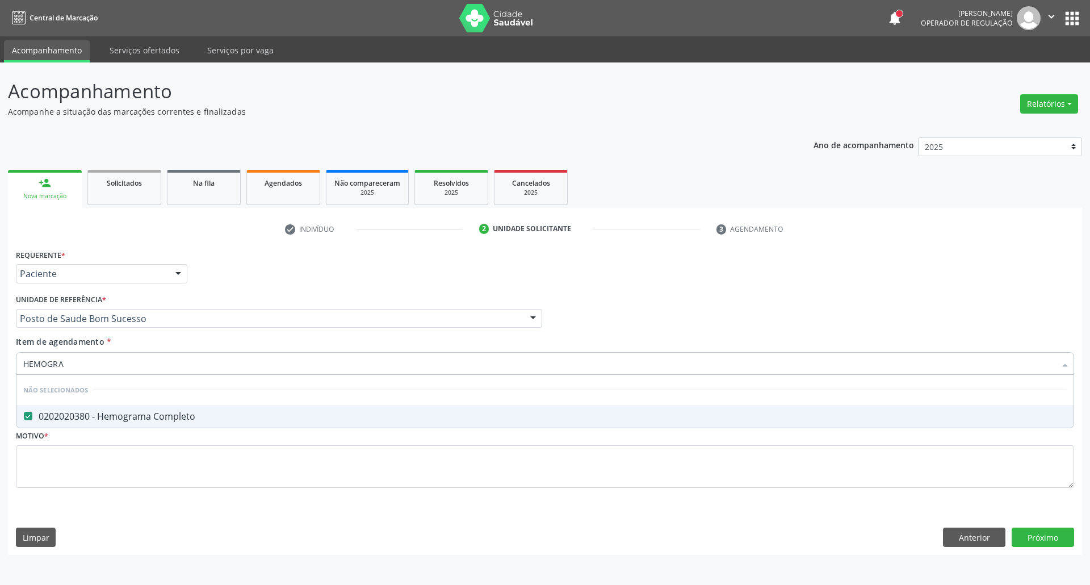
click at [0, 353] on div "Acompanhamento Acompanhe a situação das marcações correntes e finalizadas Relat…" at bounding box center [545, 323] width 1090 height 522
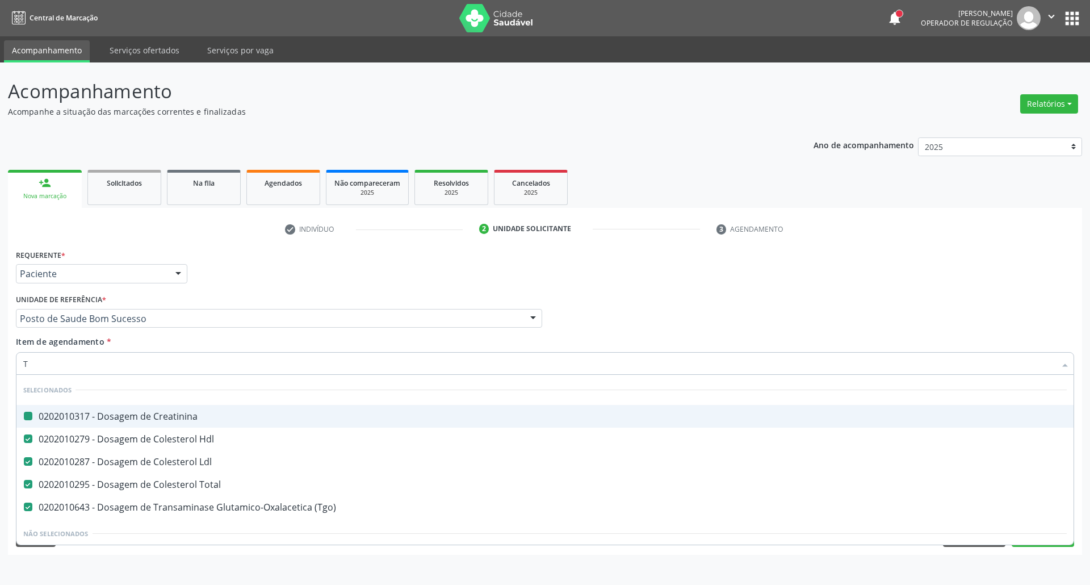
type input "T4"
checkbox Creatinina "false"
checkbox Hdl "false"
checkbox Ldl "false"
checkbox Total "false"
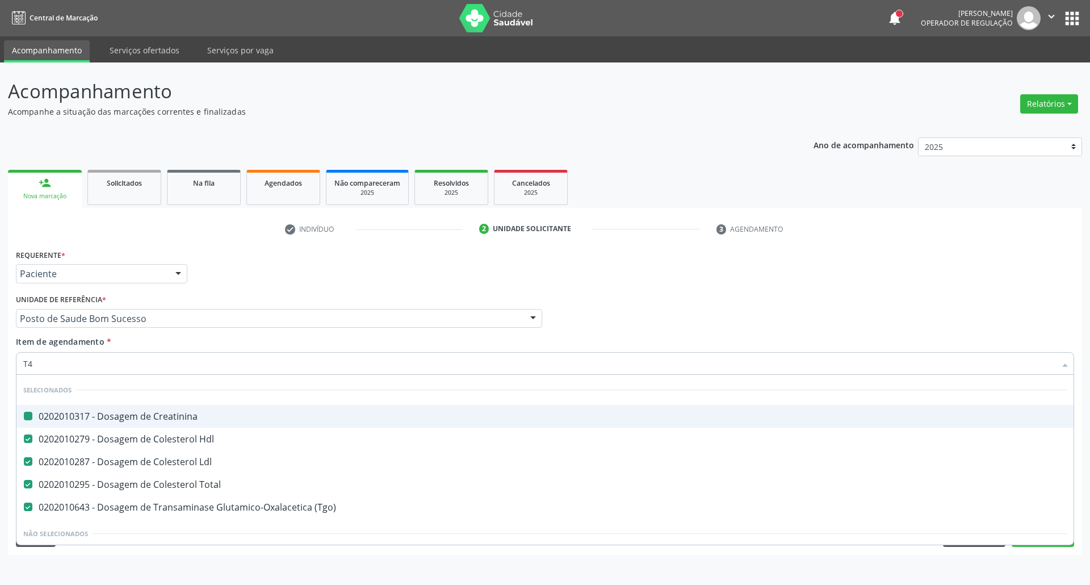
checkbox \(Tgo\) "false"
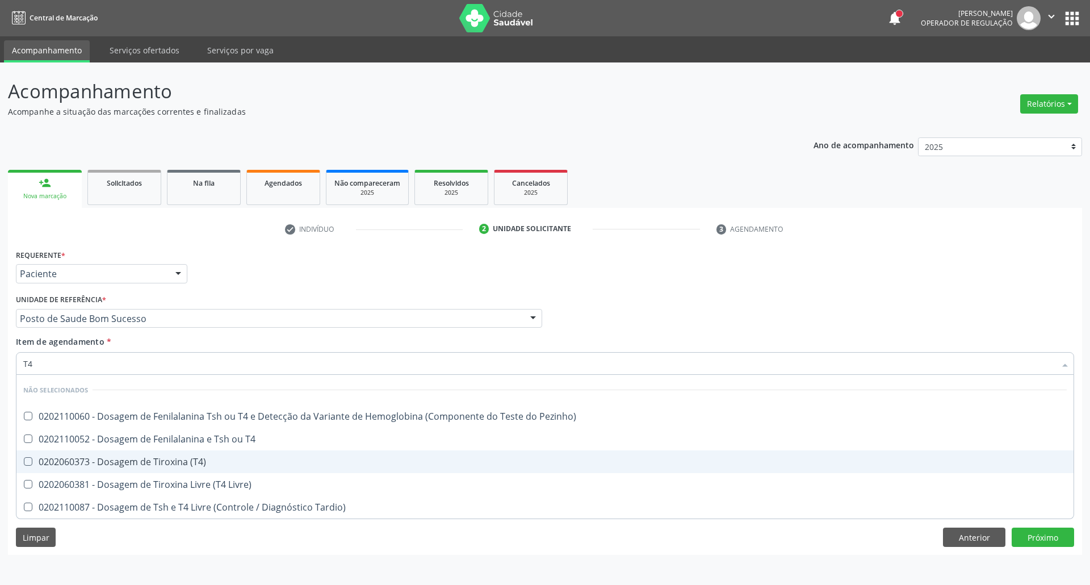
drag, startPoint x: 37, startPoint y: 460, endPoint x: 48, endPoint y: 411, distance: 49.9
click at [37, 459] on div "0202060373 - Dosagem de Tiroxina (T4)" at bounding box center [544, 461] width 1043 height 9
checkbox \(T4\) "true"
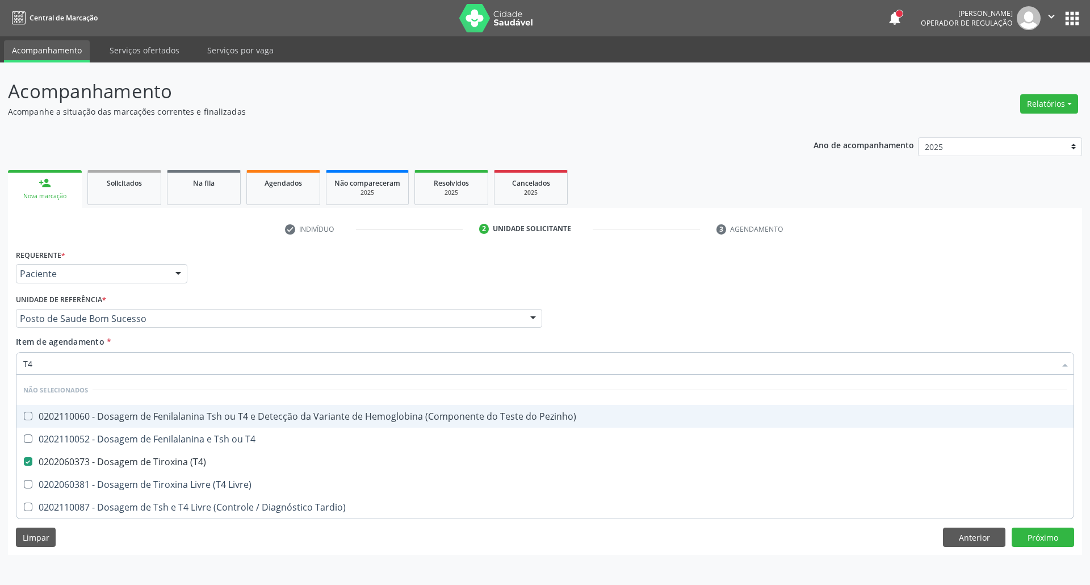
click at [0, 361] on div "Acompanhamento Acompanhe a situação das marcações correntes e finalizadas Relat…" at bounding box center [545, 323] width 1090 height 522
type input "TS"
checkbox Pezinho\) "false"
checkbox T4 "false"
checkbox \(T4\) "false"
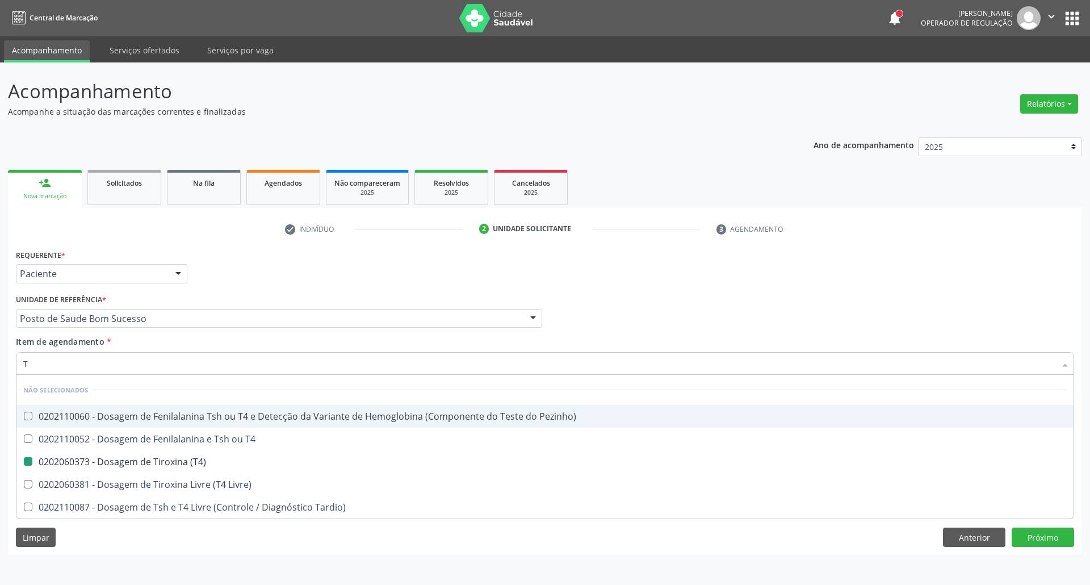
checkbox Livre\) "false"
checkbox Tardio\) "false"
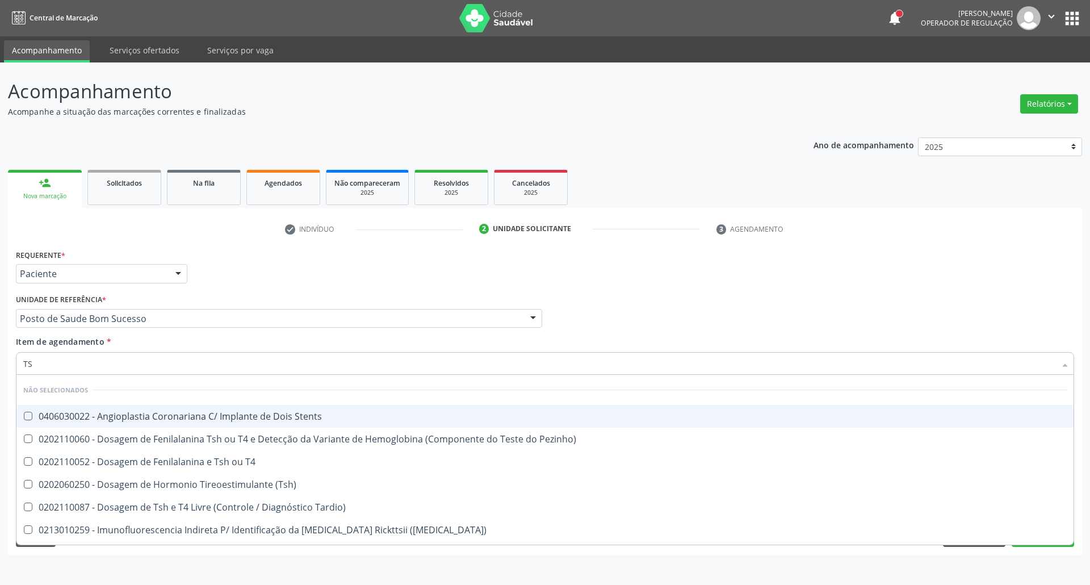
type input "TSH"
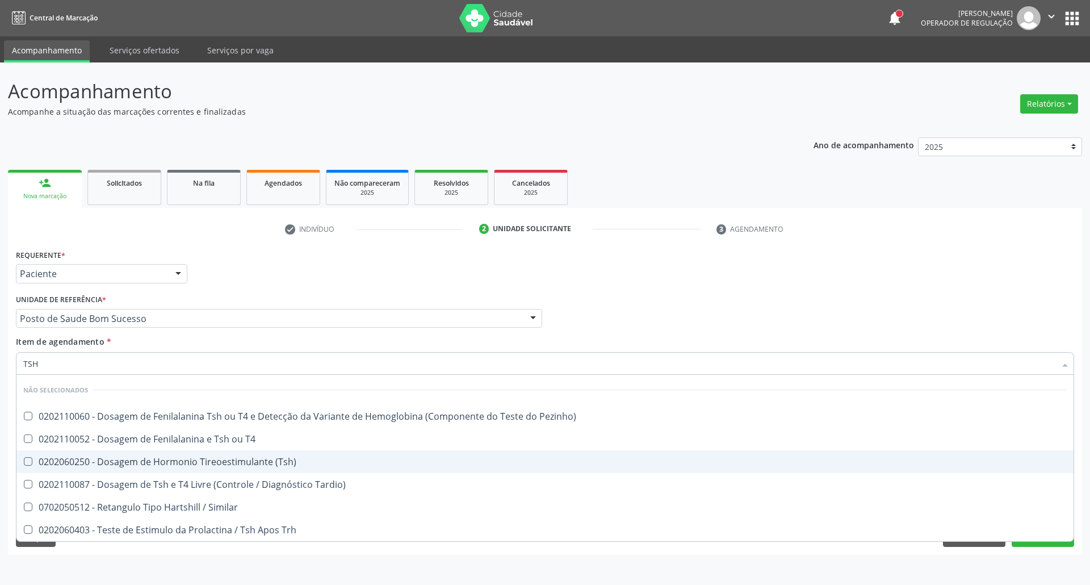
click at [69, 465] on div "0202060250 - Dosagem de Hormonio Tireoestimulante (Tsh)" at bounding box center [544, 461] width 1043 height 9
checkbox \(Tsh\) "true"
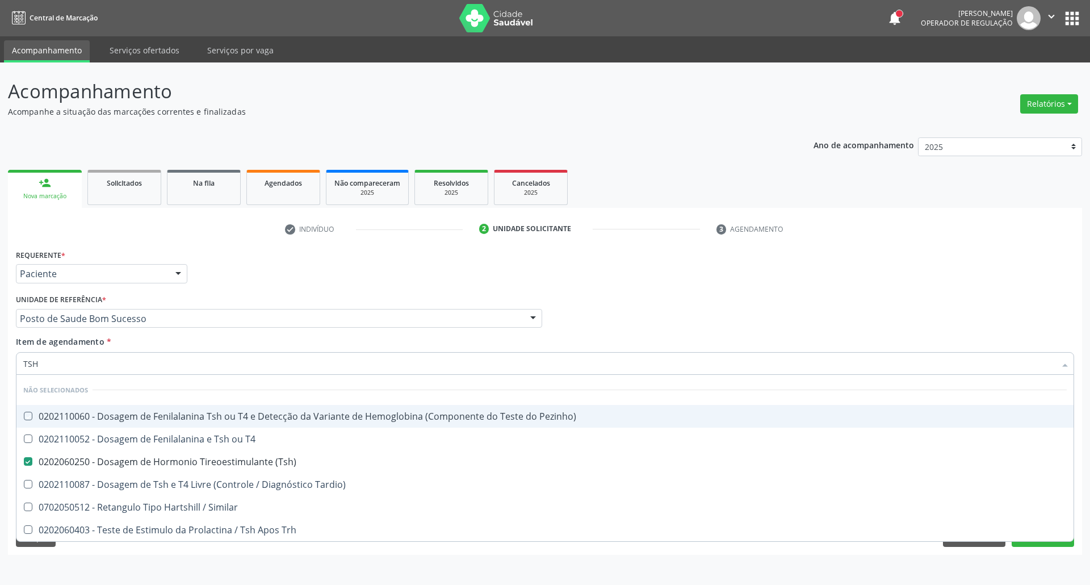
click at [784, 291] on div "Profissional Solicitante Por favor, selecione a Unidade de Atendimento primeiro…" at bounding box center [545, 313] width 1064 height 44
checkbox Pezinho\) "true"
checkbox T4 "true"
checkbox Tardio\) "true"
checkbox Similar "true"
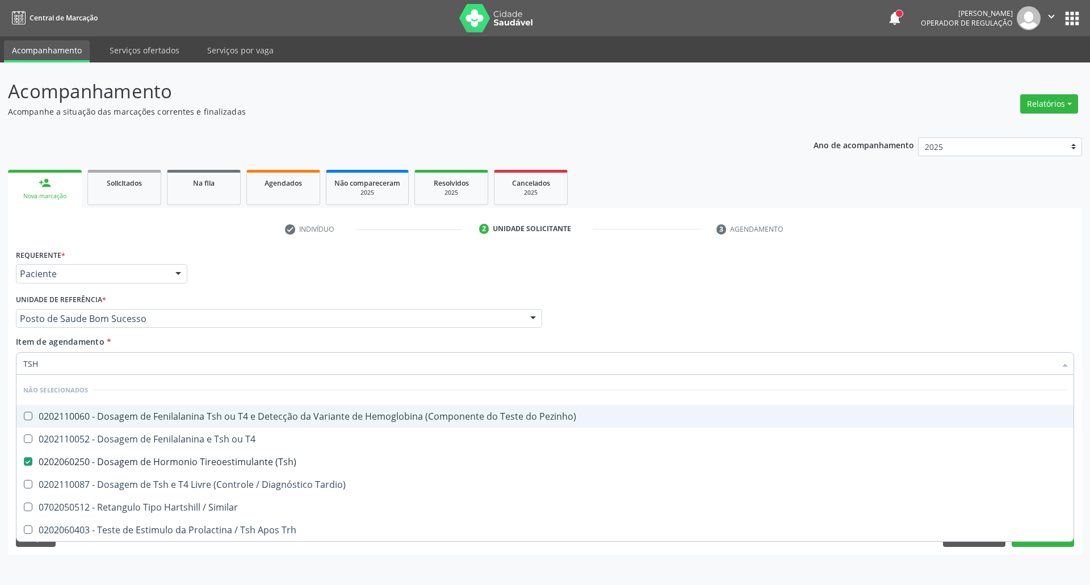
checkbox Trh "true"
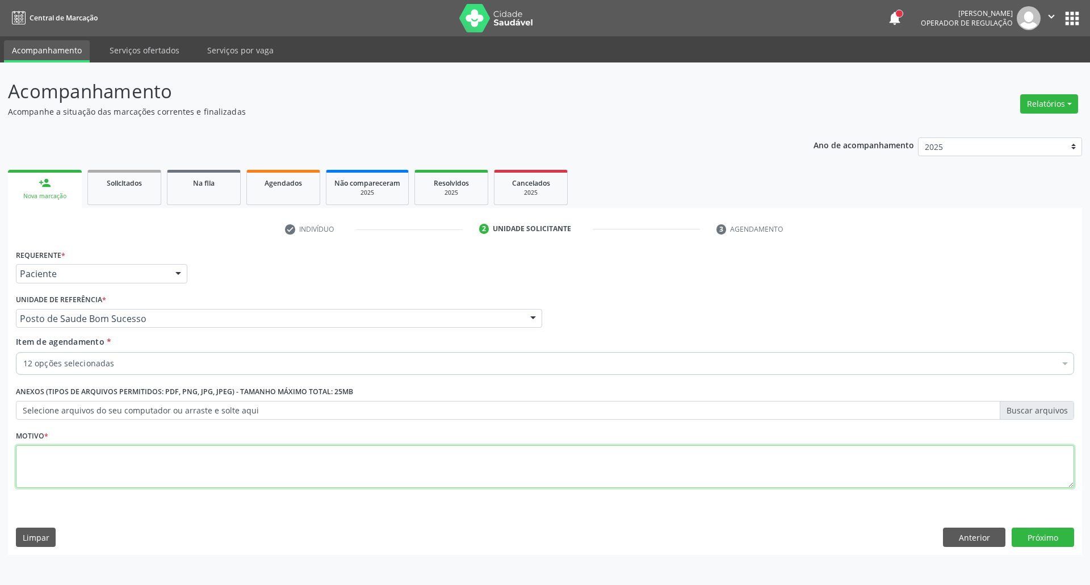
click at [332, 470] on textarea at bounding box center [545, 466] width 1058 height 43
type textarea "."
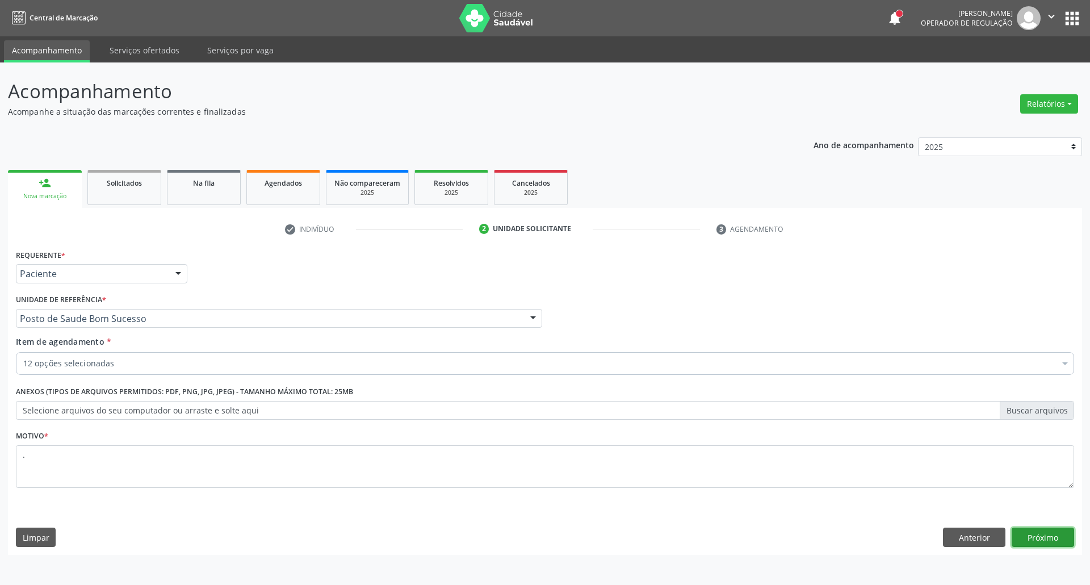
click at [1029, 534] on button "Próximo" at bounding box center [1043, 536] width 62 height 19
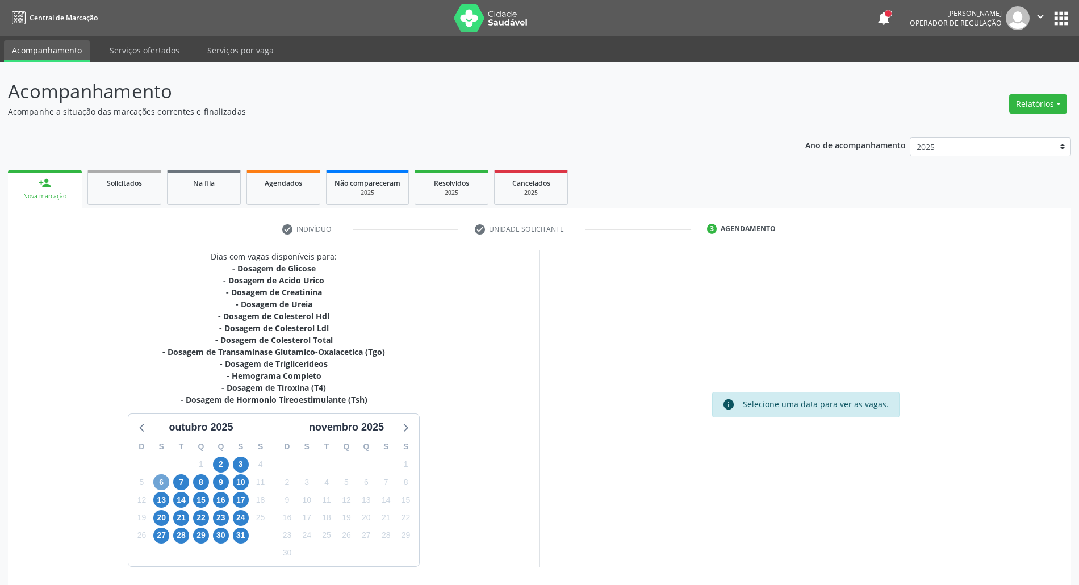
click at [159, 489] on span "6" at bounding box center [161, 482] width 16 height 16
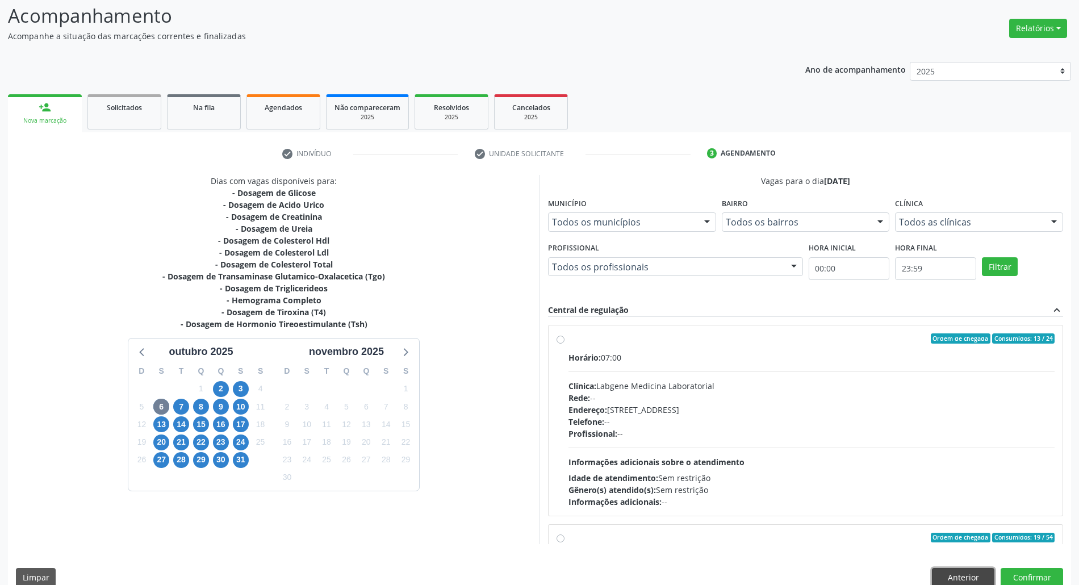
click at [939, 571] on button "Anterior" at bounding box center [963, 577] width 62 height 19
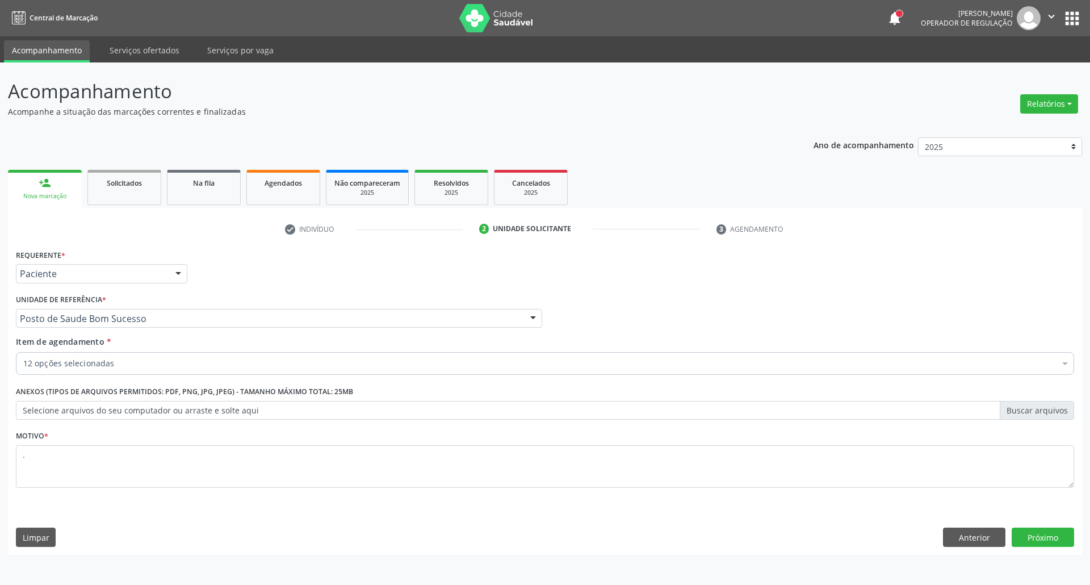
click at [103, 371] on div "12 opções selecionadas" at bounding box center [545, 363] width 1058 height 23
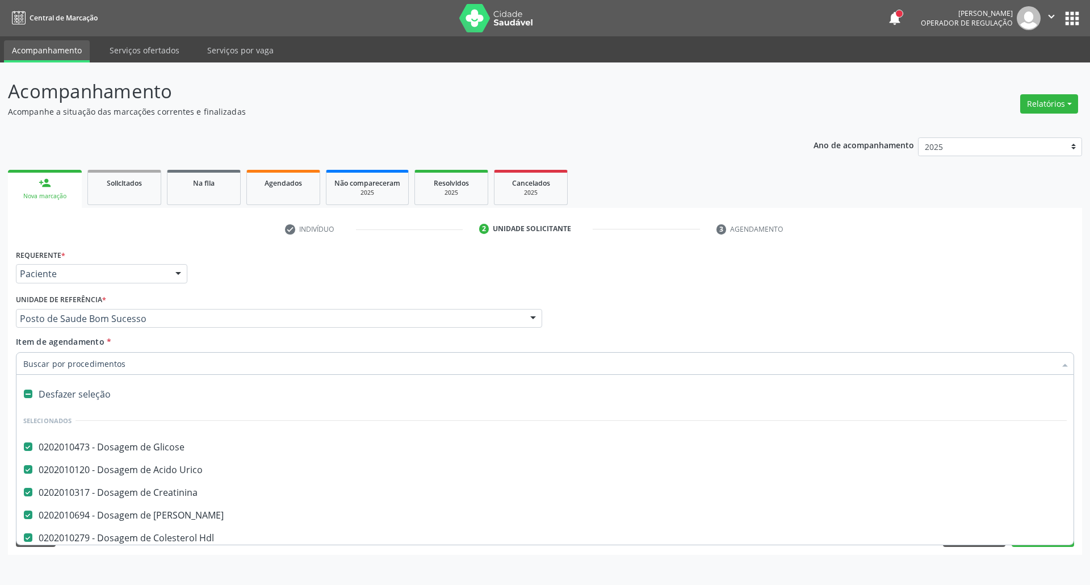
scroll to position [303, 0]
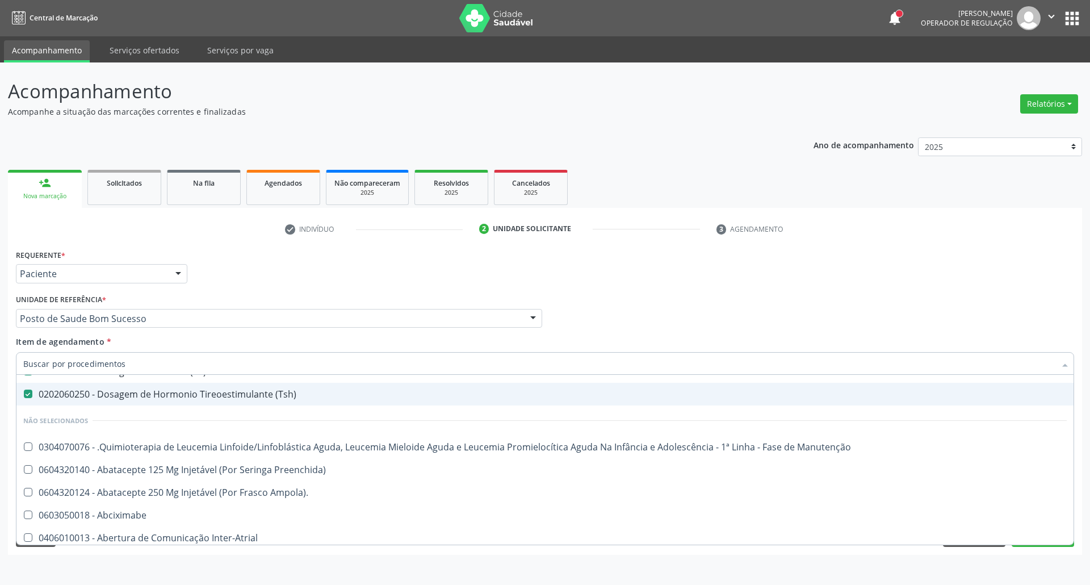
click at [178, 396] on div "0202060250 - Dosagem de Hormonio Tireoestimulante (Tsh)" at bounding box center [544, 393] width 1043 height 9
checkbox \(Tsh\) "false"
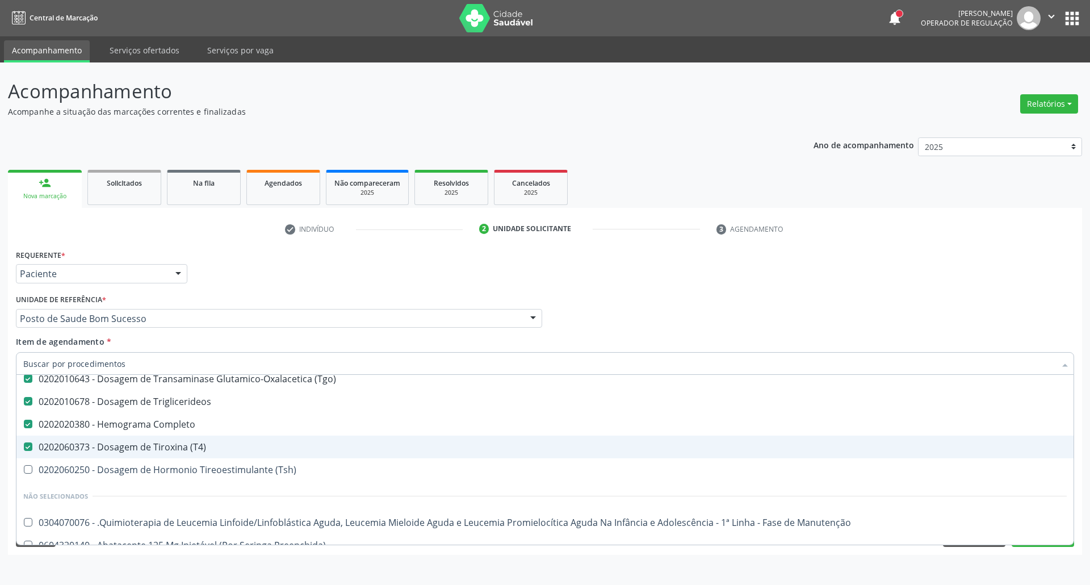
click at [174, 451] on div "0202060373 - Dosagem de Tiroxina (T4)" at bounding box center [544, 446] width 1043 height 9
checkbox \(T4\) "false"
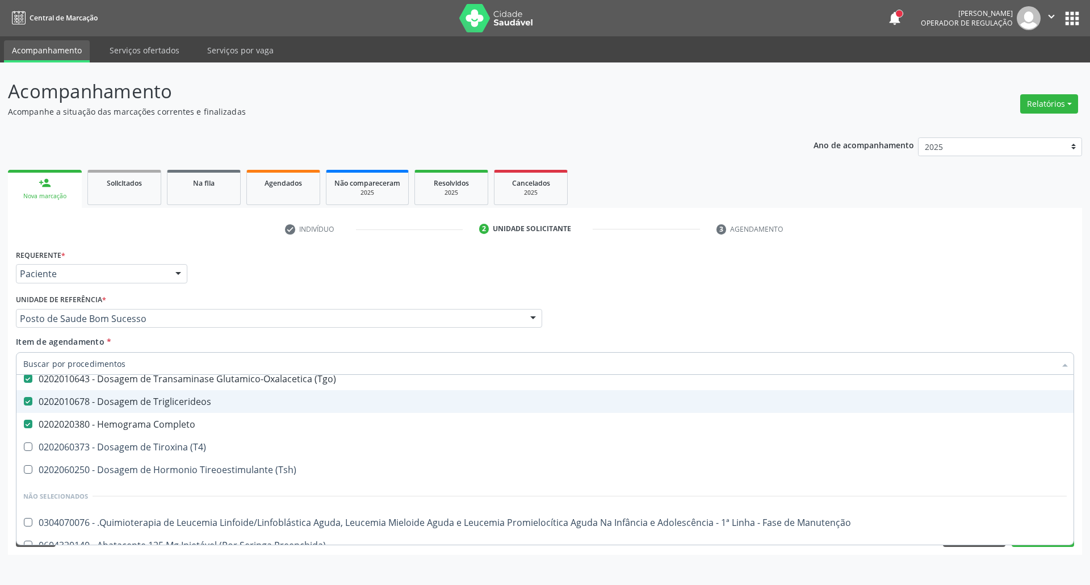
drag, startPoint x: 843, startPoint y: 287, endPoint x: 834, endPoint y: 316, distance: 30.9
click at [843, 287] on div "Requerente * Paciente Profissional de Saúde Paciente Nenhum resultado encontrad…" at bounding box center [545, 268] width 1064 height 44
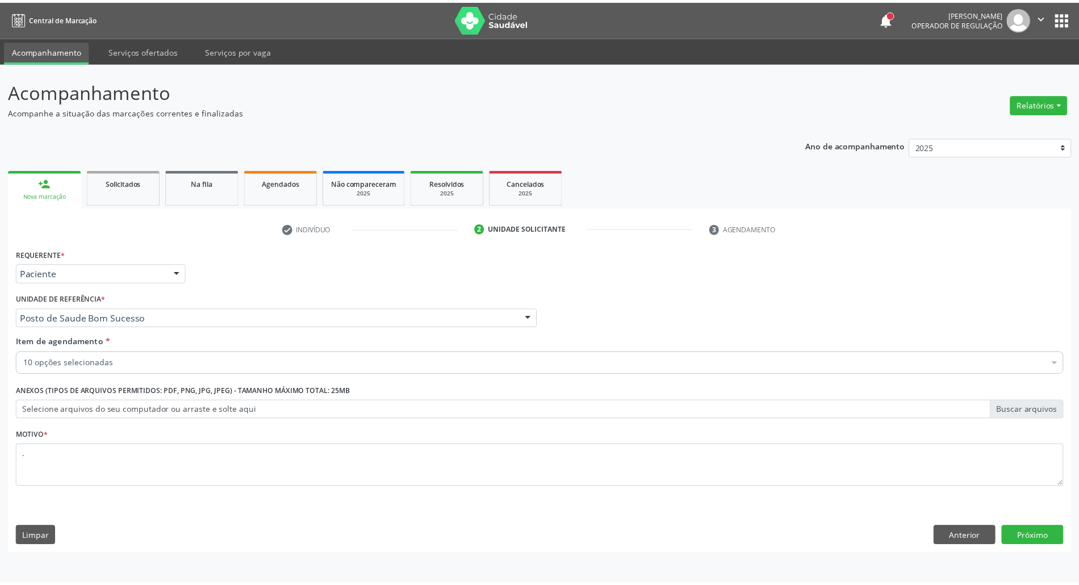
scroll to position [0, 0]
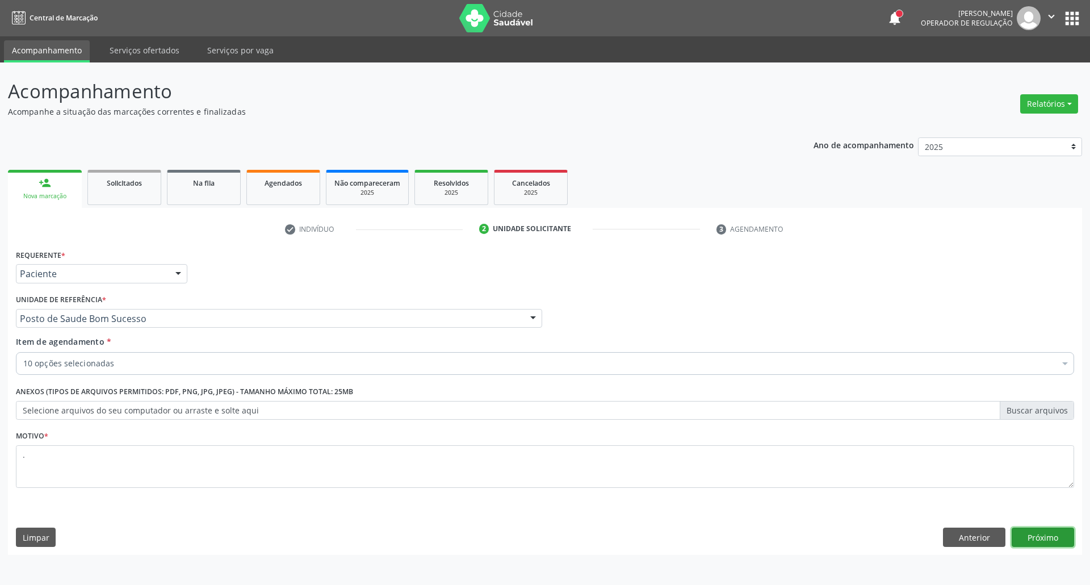
click at [1038, 539] on button "Próximo" at bounding box center [1043, 536] width 62 height 19
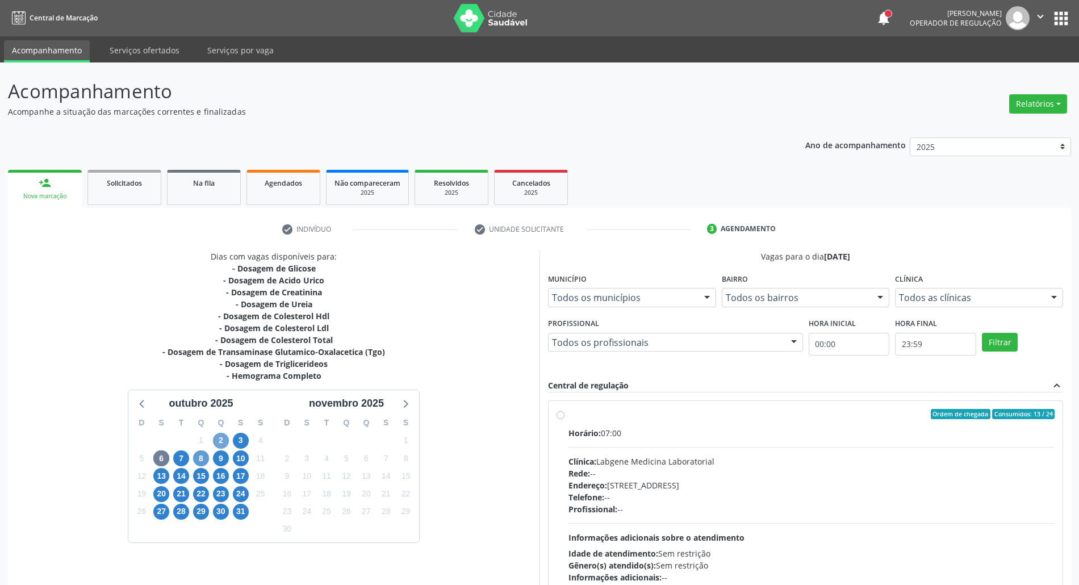
drag, startPoint x: 223, startPoint y: 438, endPoint x: 202, endPoint y: 458, distance: 28.1
click at [221, 439] on span "2" at bounding box center [221, 441] width 16 height 16
click at [160, 460] on span "6" at bounding box center [161, 458] width 16 height 16
click at [707, 439] on div "Horário: 07:00 Clínica: Laboratorio [PERSON_NAME]: -- Endereço: [STREET_ADDRESS…" at bounding box center [811, 505] width 486 height 156
click at [564, 419] on input "Ordem de chegada Consumidos: 9 / 42 Horário: 07:00 Clínica: Laboratorio [PERSON…" at bounding box center [560, 414] width 8 height 10
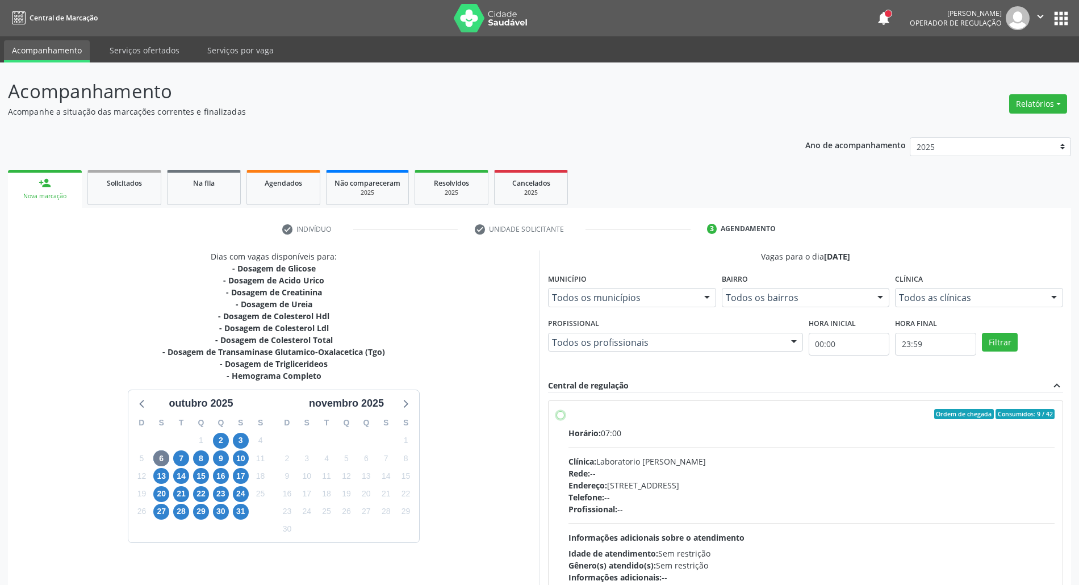
radio input "true"
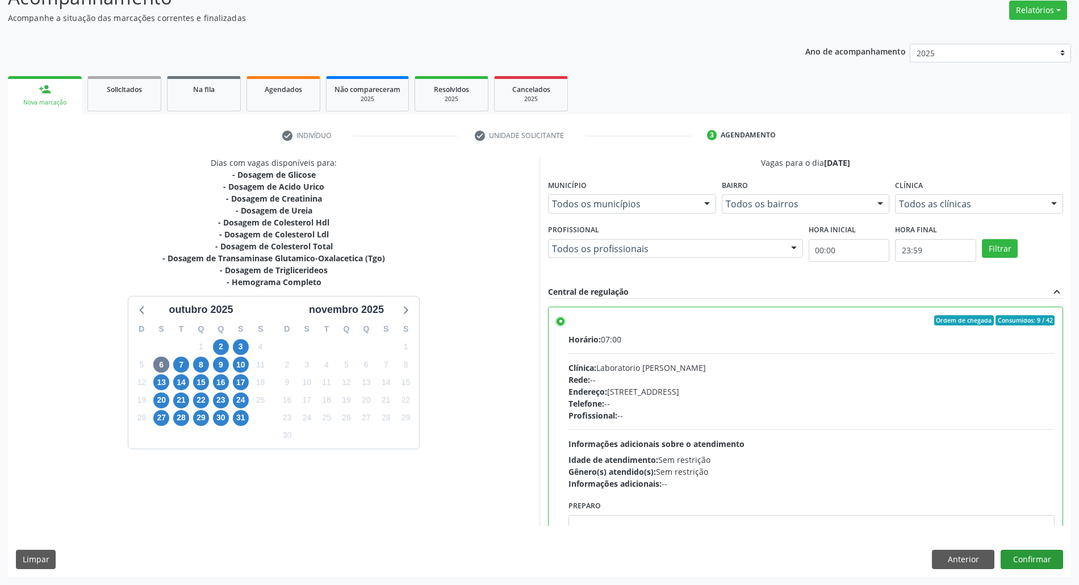
scroll to position [75, 0]
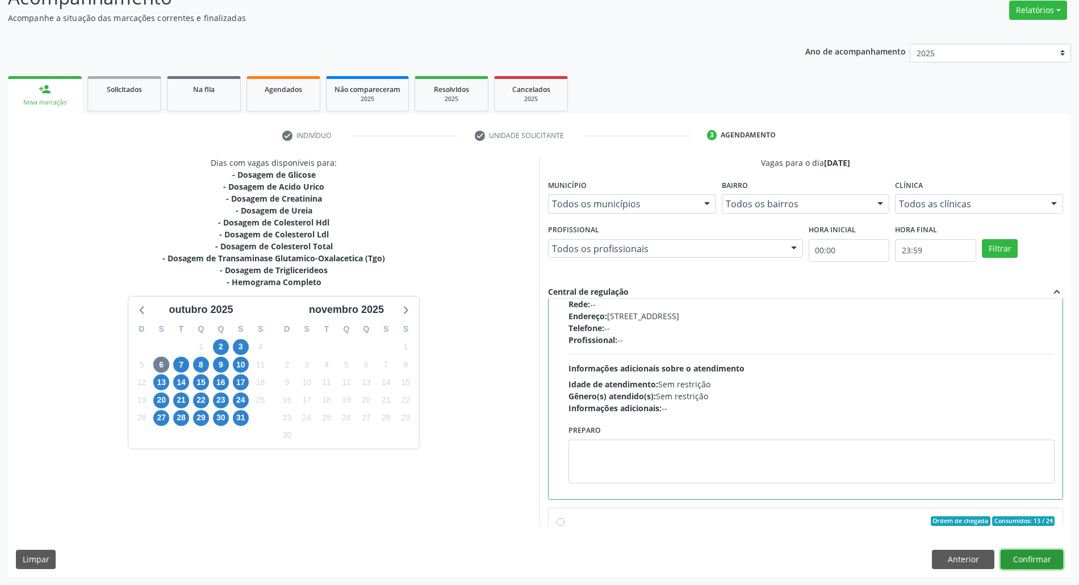
click at [1025, 562] on button "Confirmar" at bounding box center [1031, 559] width 62 height 19
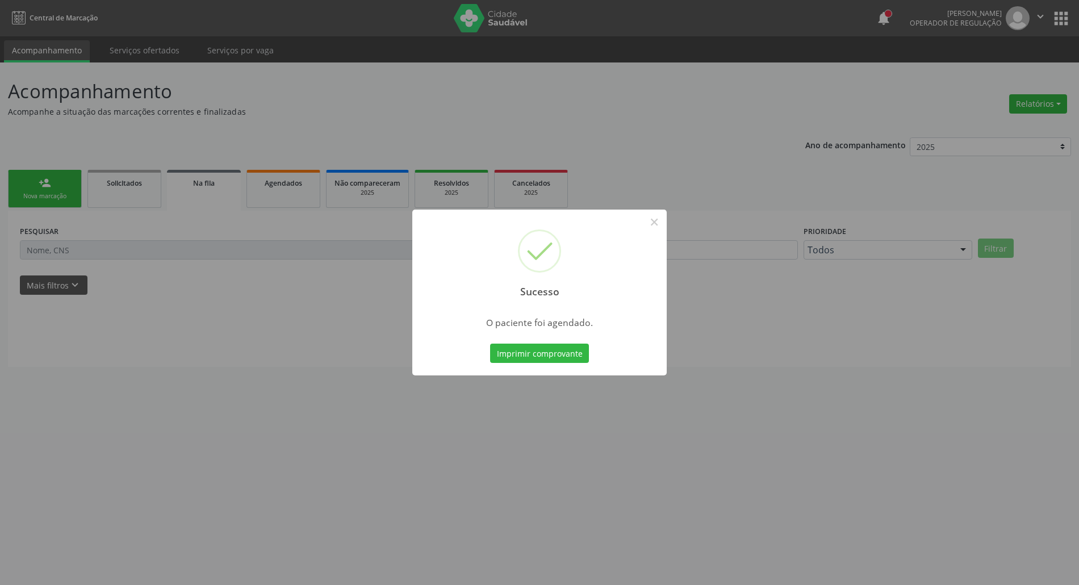
scroll to position [0, 0]
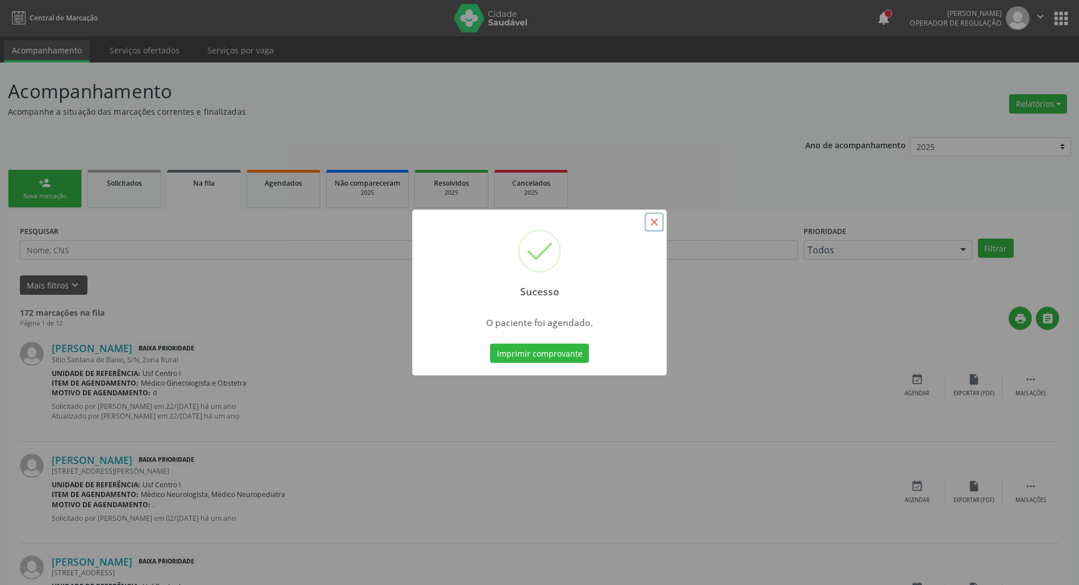
click at [656, 223] on button "×" at bounding box center [653, 221] width 19 height 19
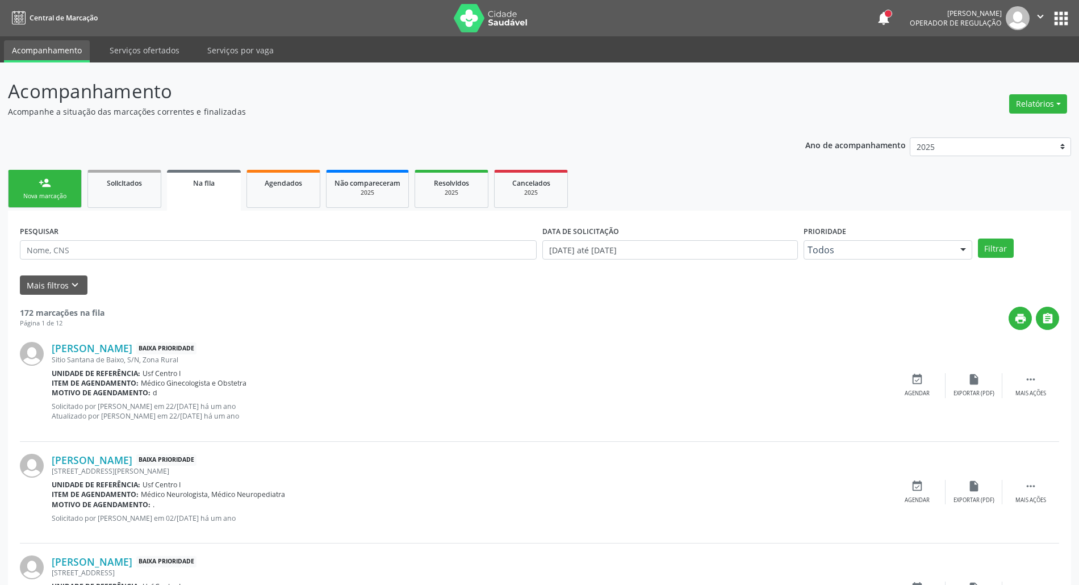
click at [45, 189] on link "person_add Nova marcação" at bounding box center [45, 189] width 74 height 38
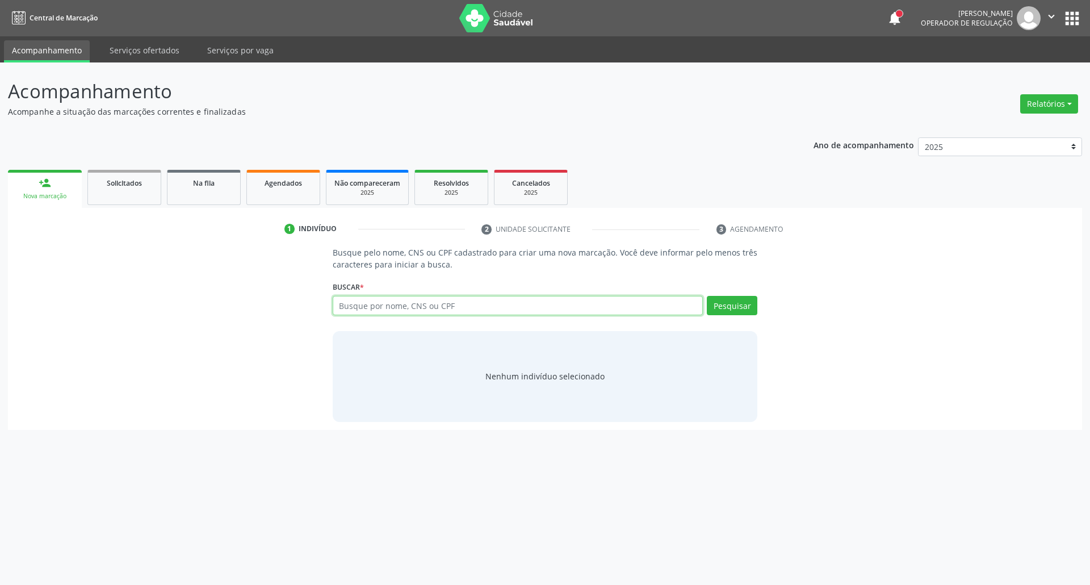
click at [450, 307] on input "text" at bounding box center [518, 305] width 371 height 19
paste input "030.463.674-65"
type input "030.463.674-65"
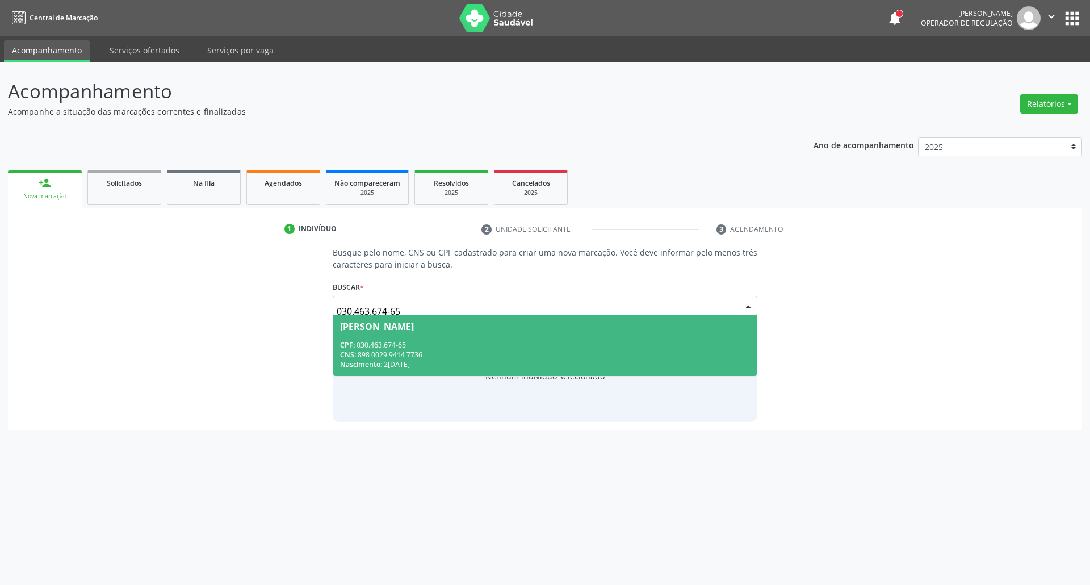
click at [427, 358] on div "CNS: 898 0029 9414 7736" at bounding box center [545, 355] width 410 height 10
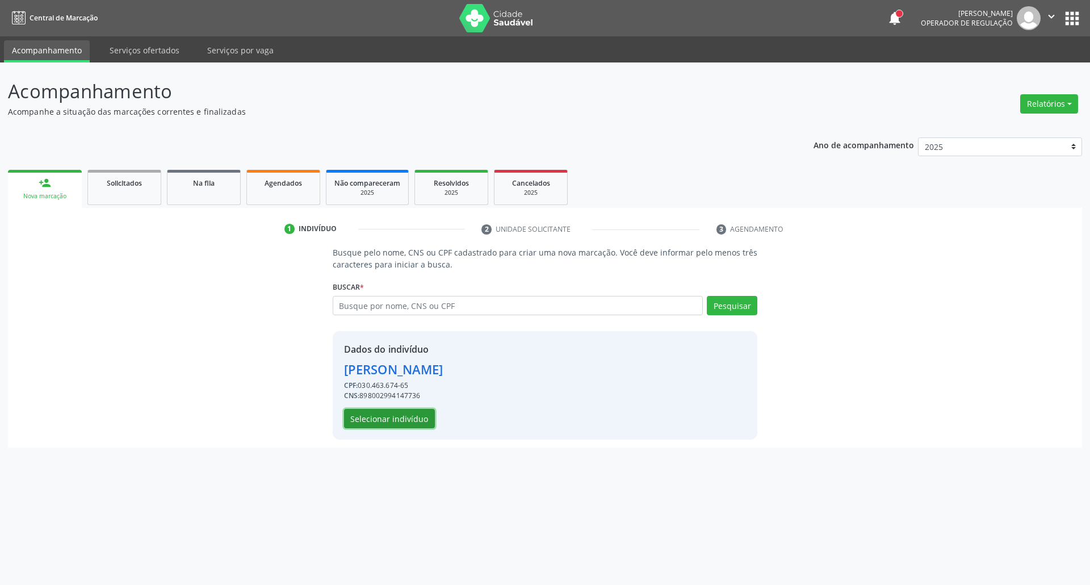
click at [361, 422] on button "Selecionar indivíduo" at bounding box center [389, 418] width 91 height 19
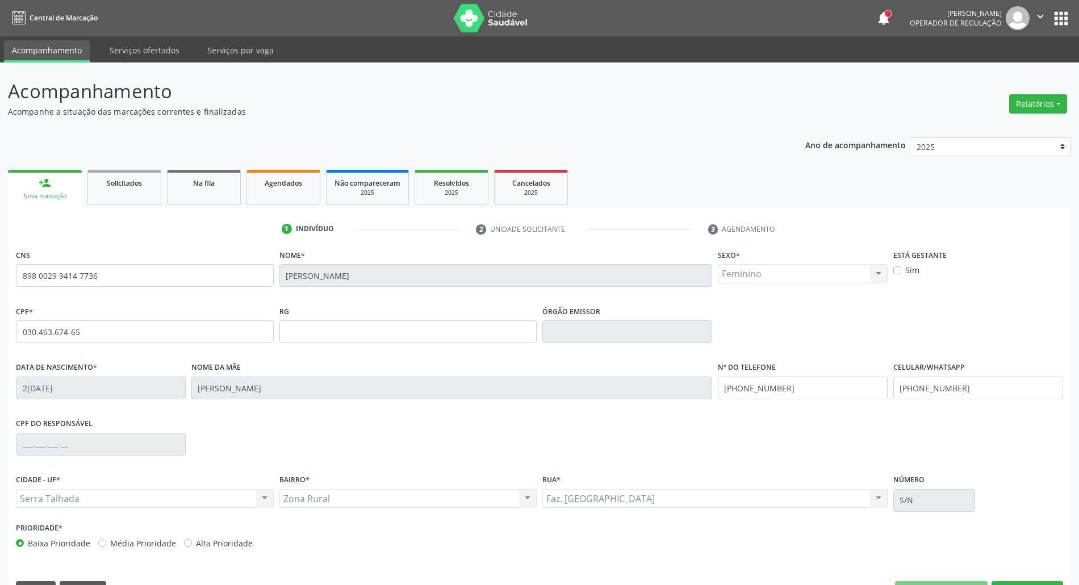
scroll to position [31, 0]
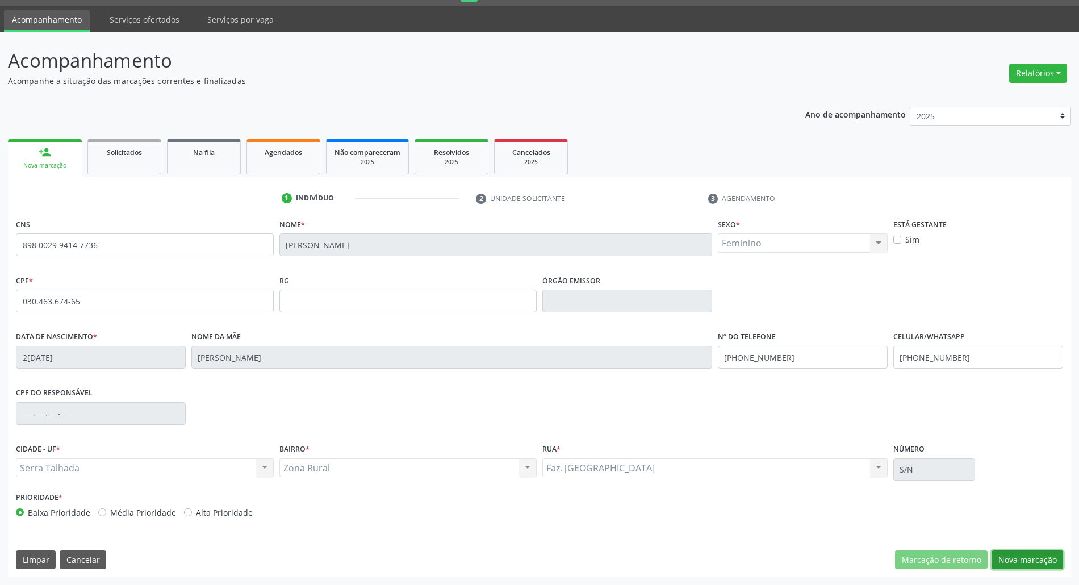
drag, startPoint x: 1034, startPoint y: 561, endPoint x: 719, endPoint y: 475, distance: 327.2
click at [1031, 561] on button "Nova marcação" at bounding box center [1027, 559] width 72 height 19
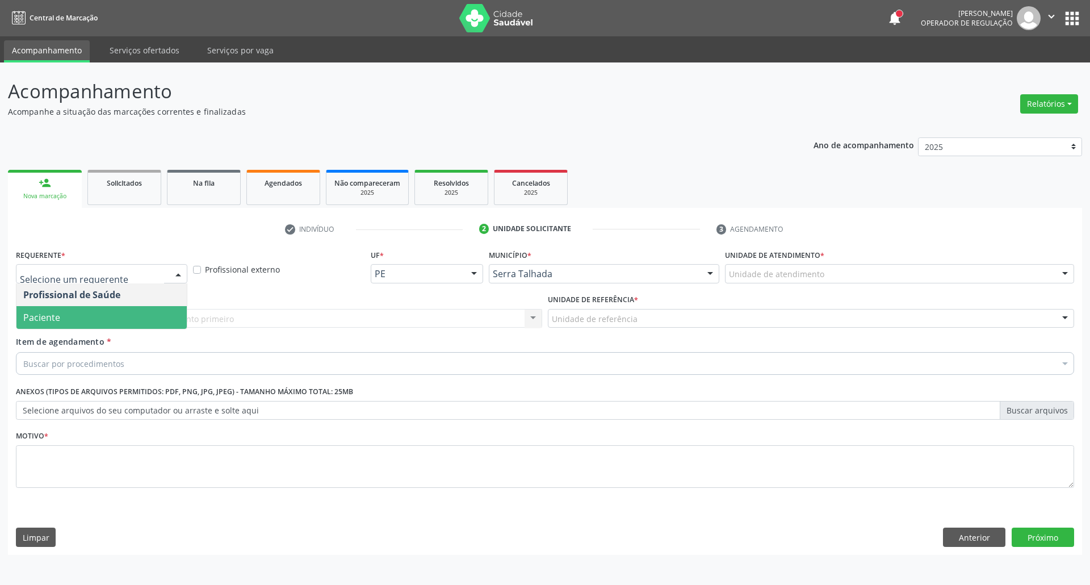
click at [112, 317] on span "Paciente" at bounding box center [101, 317] width 170 height 23
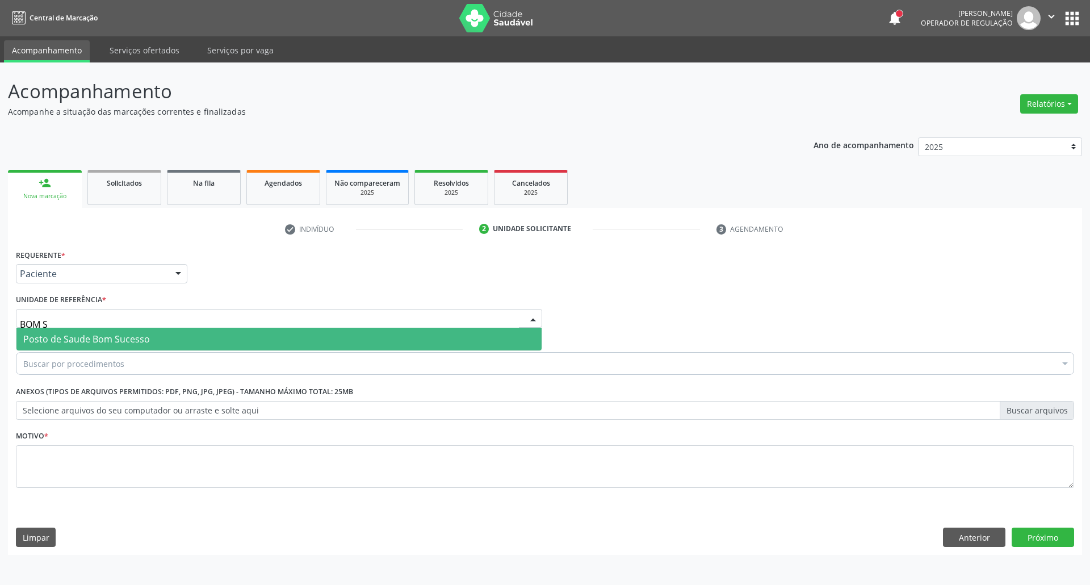
type input "BOM SU"
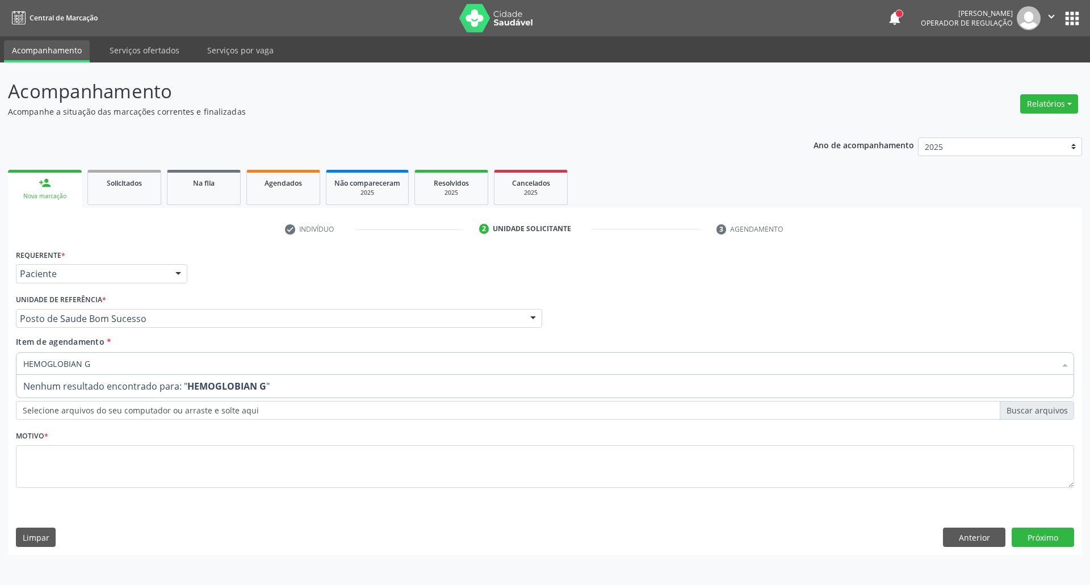
click at [81, 361] on input "HEMOGLOBIAN G" at bounding box center [539, 363] width 1032 height 23
type input "HEMOGLOBINA G"
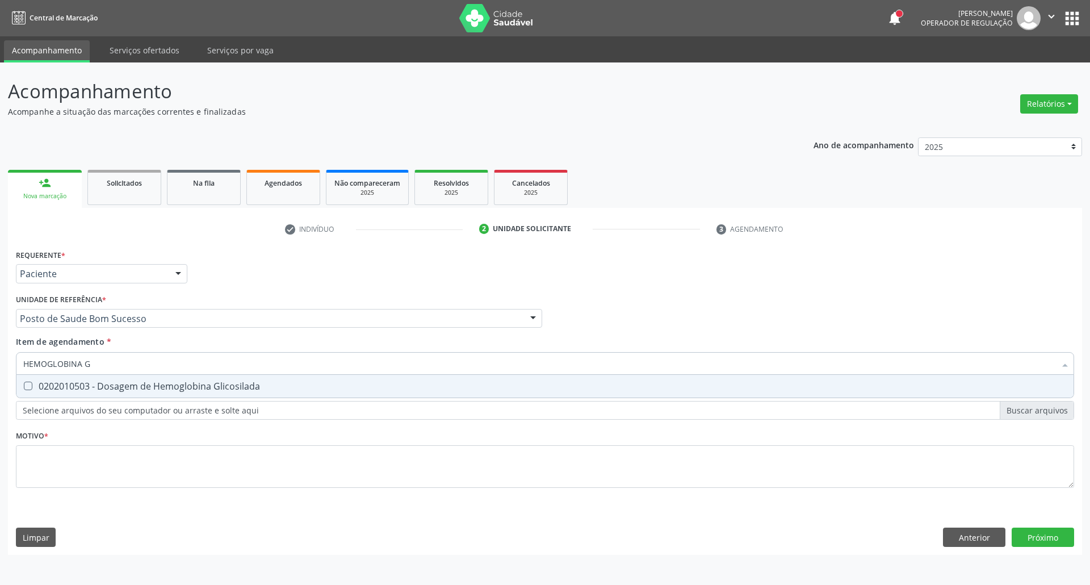
click at [86, 381] on div "0202010503 - Dosagem de Hemoglobina Glicosilada" at bounding box center [544, 385] width 1043 height 9
checkbox Glicosilada "true"
drag, startPoint x: 110, startPoint y: 362, endPoint x: 0, endPoint y: 366, distance: 110.2
click at [0, 366] on div "Acompanhamento Acompanhe a situação das marcações correntes e finalizadas Relat…" at bounding box center [545, 323] width 1090 height 522
type input "T4"
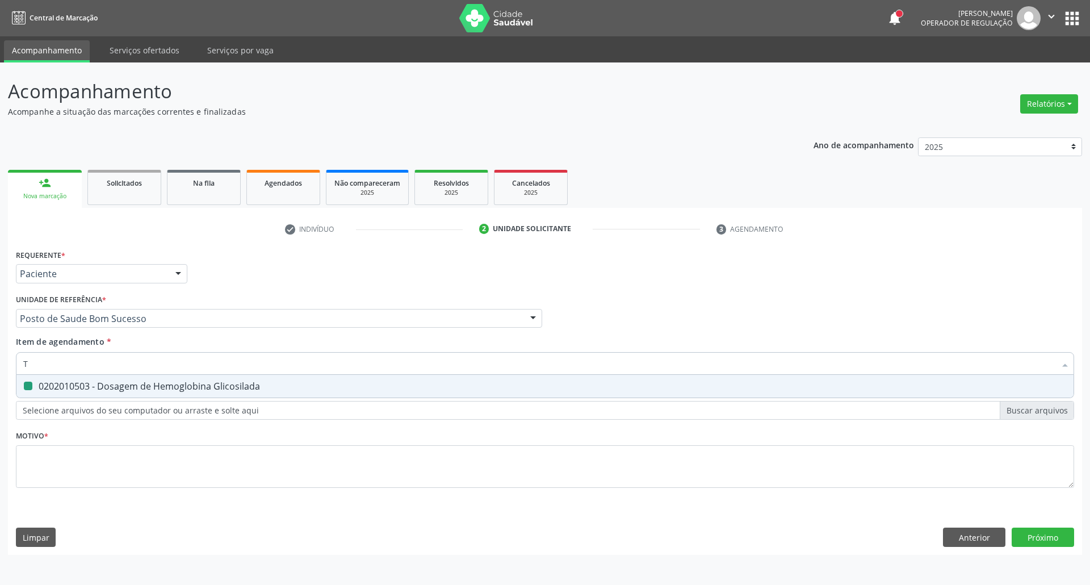
checkbox Glicosilada "false"
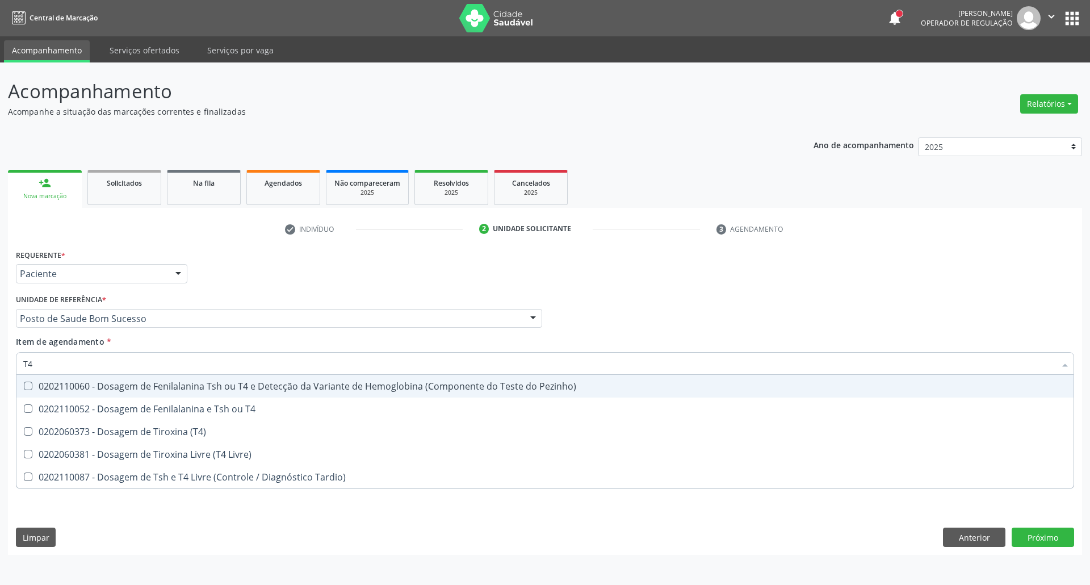
type input "T4"
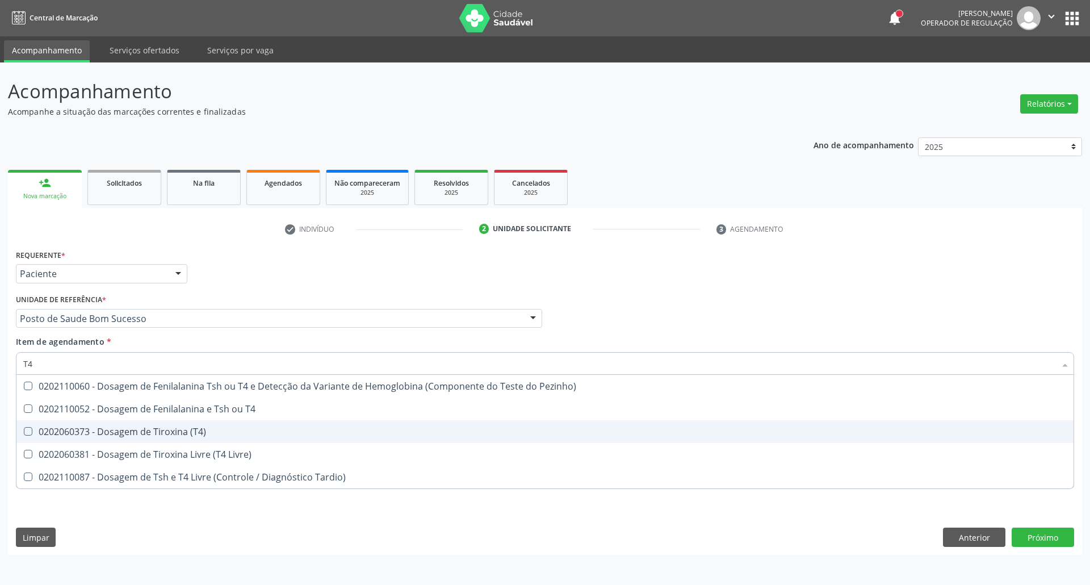
drag, startPoint x: 42, startPoint y: 426, endPoint x: 54, endPoint y: 381, distance: 46.0
click at [41, 420] on span "0202060373 - Dosagem de Tiroxina (T4)" at bounding box center [544, 431] width 1057 height 23
checkbox \(T4\) "true"
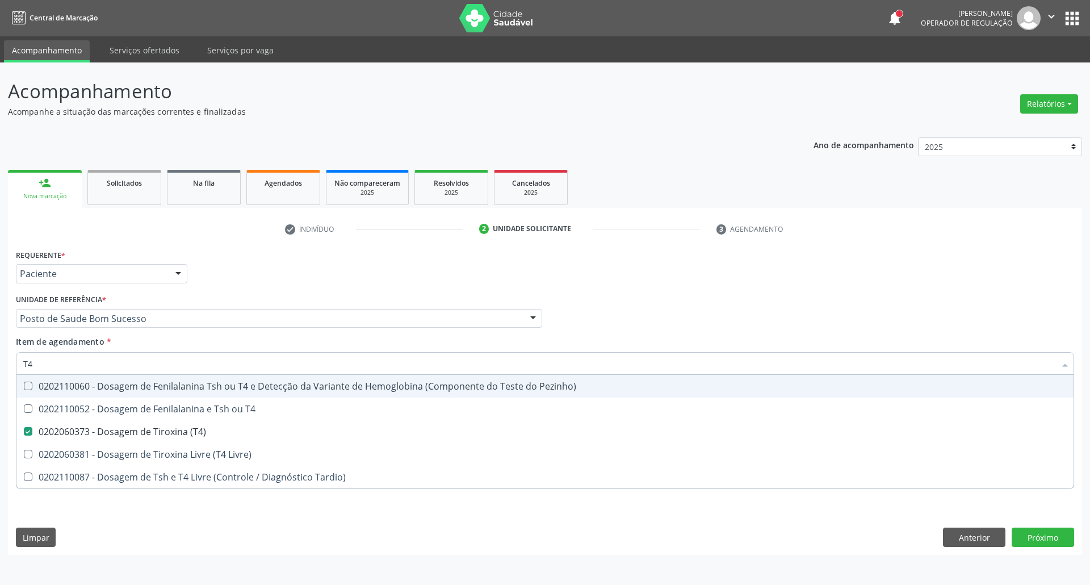
drag, startPoint x: 20, startPoint y: 359, endPoint x: 0, endPoint y: 371, distance: 23.7
click at [0, 370] on div "Acompanhamento Acompanhe a situação das marcações correntes e finalizadas Relat…" at bounding box center [545, 323] width 1090 height 522
type input "TS"
checkbox \(T4\) "false"
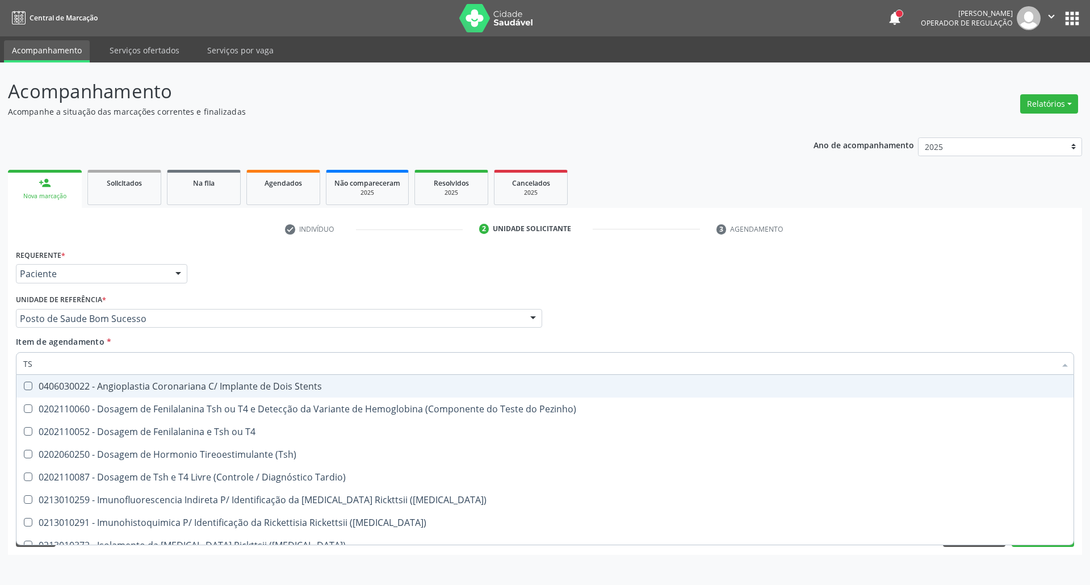
type input "TSH"
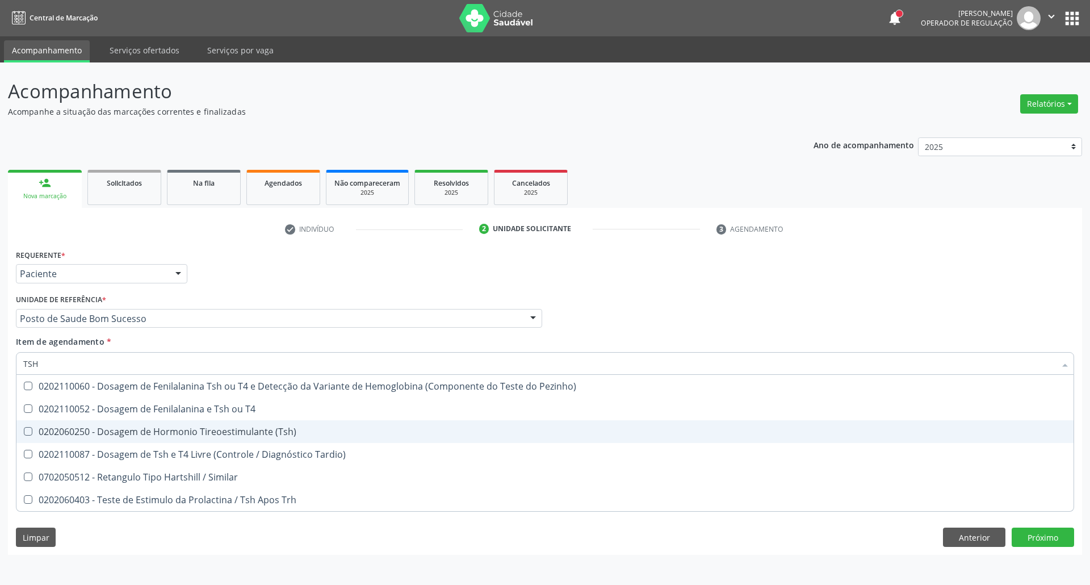
click at [78, 430] on div "0202060250 - Dosagem de Hormonio Tireoestimulante (Tsh)" at bounding box center [544, 431] width 1043 height 9
checkbox \(Tsh\) "true"
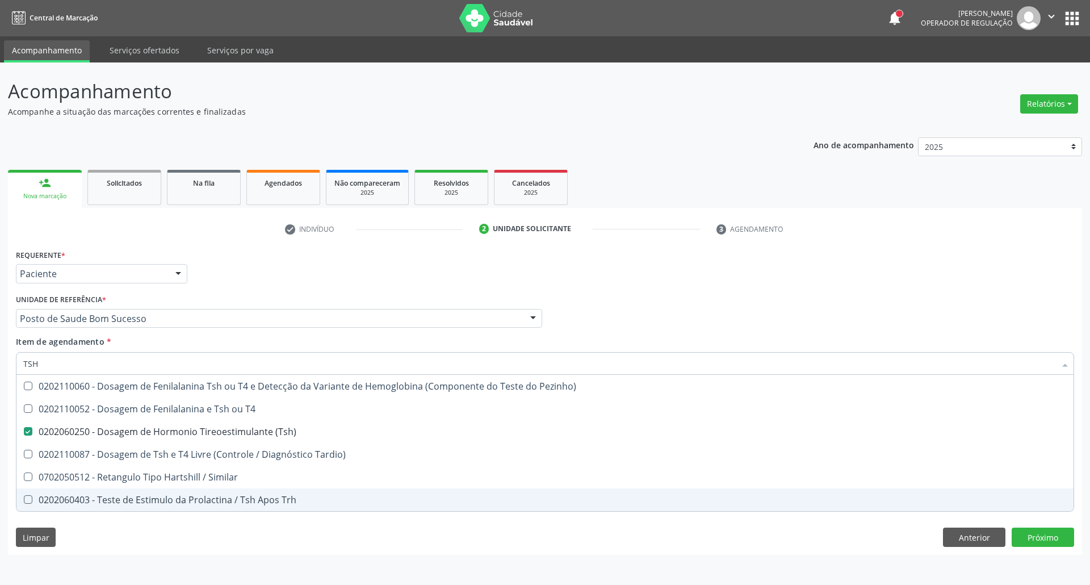
click at [232, 555] on div "Requerente * Paciente Profissional de Saúde Paciente Nenhum resultado encontrad…" at bounding box center [545, 400] width 1074 height 308
checkbox T4 "true"
checkbox Tardio\) "true"
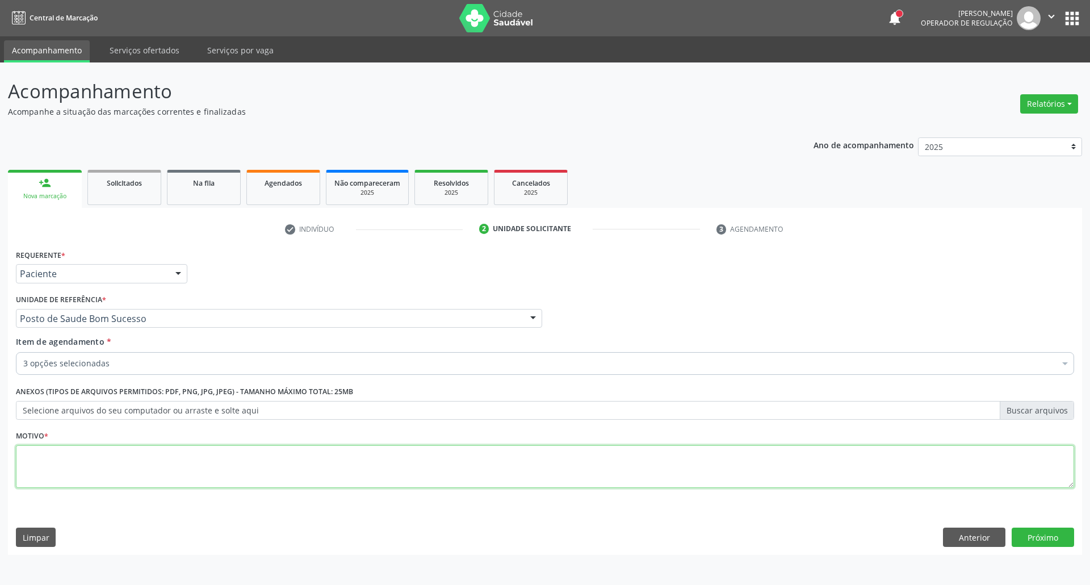
click at [242, 468] on textarea at bounding box center [545, 466] width 1058 height 43
type textarea "."
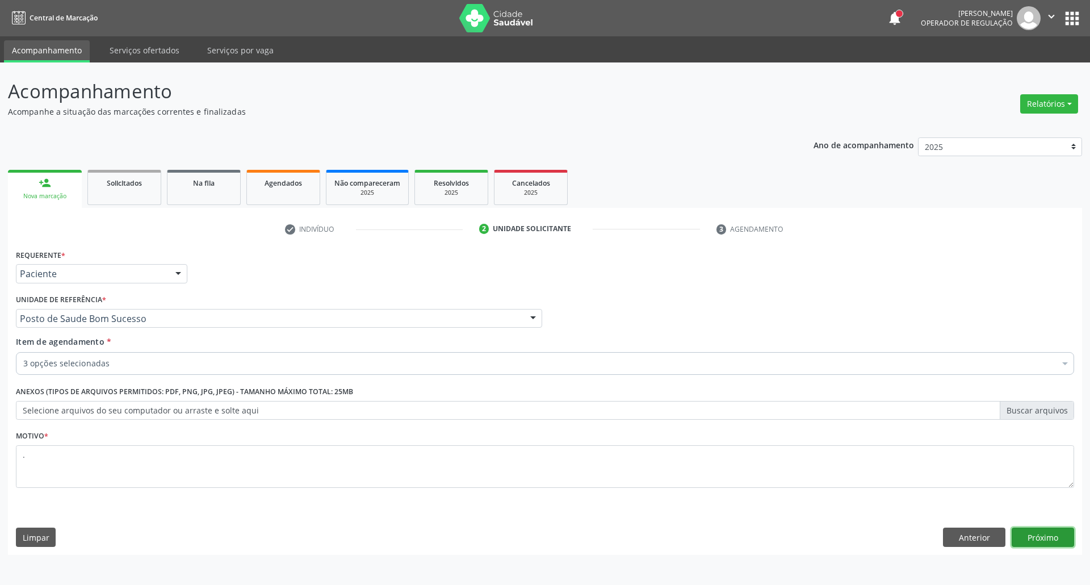
click at [1062, 540] on button "Próximo" at bounding box center [1043, 536] width 62 height 19
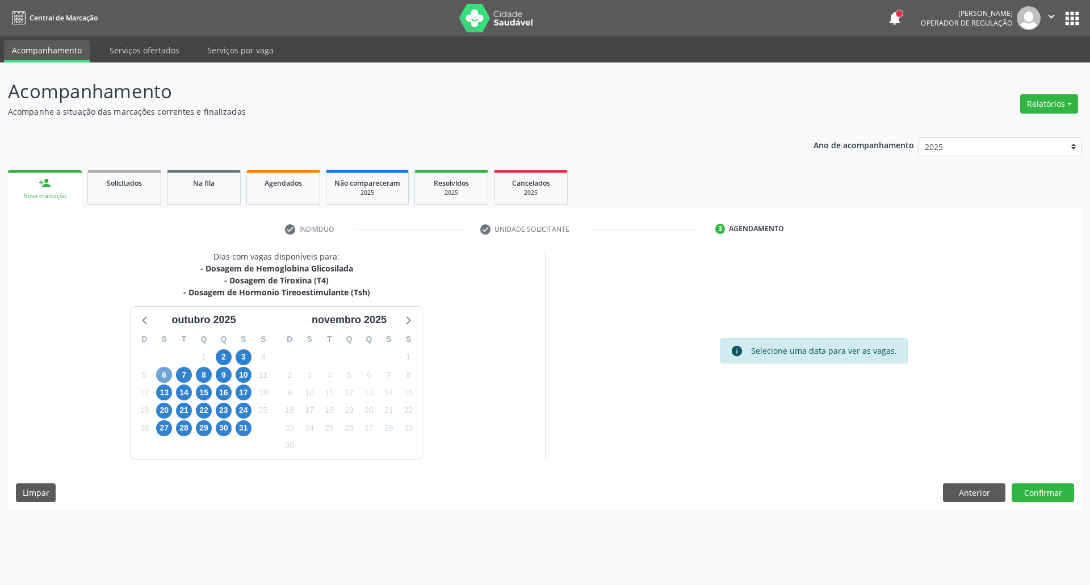
click at [165, 373] on span "6" at bounding box center [164, 375] width 16 height 16
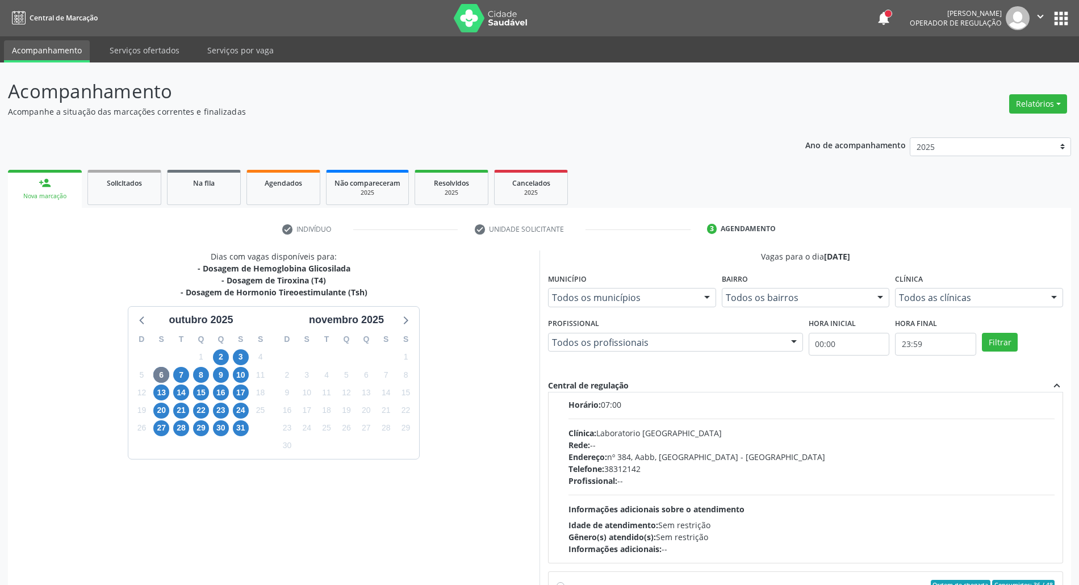
click at [716, 439] on div "Clínica: Laboratorio [GEOGRAPHIC_DATA]" at bounding box center [811, 433] width 486 height 12
click at [564, 391] on input "Ordem de chegada Consumidos: 19 / 54 Horário: 07:00 Clínica: Laboratorio [GEOGR…" at bounding box center [560, 386] width 8 height 10
radio input "true"
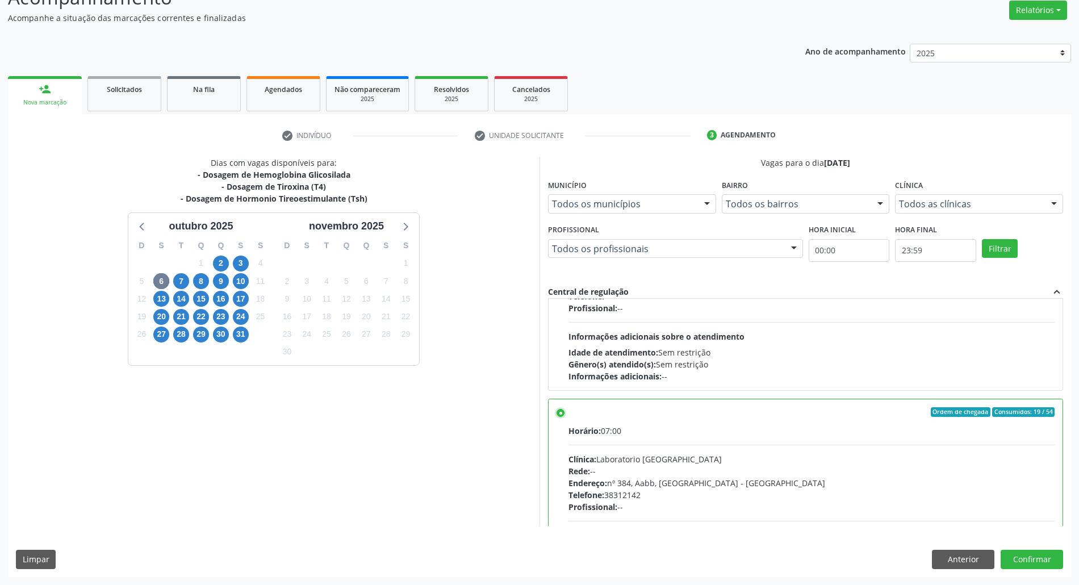
scroll to position [183, 0]
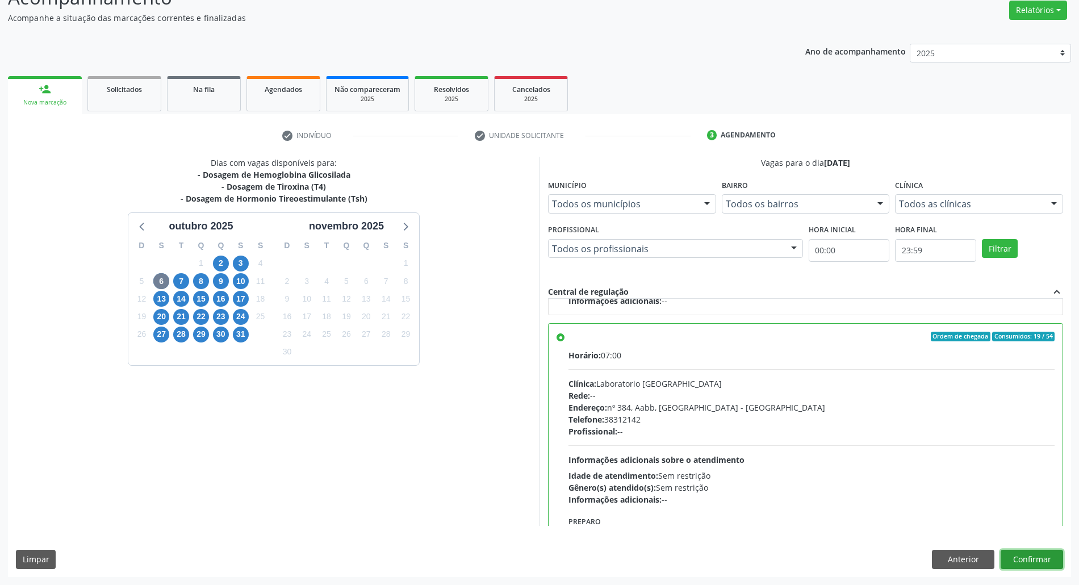
click at [1024, 556] on button "Confirmar" at bounding box center [1031, 559] width 62 height 19
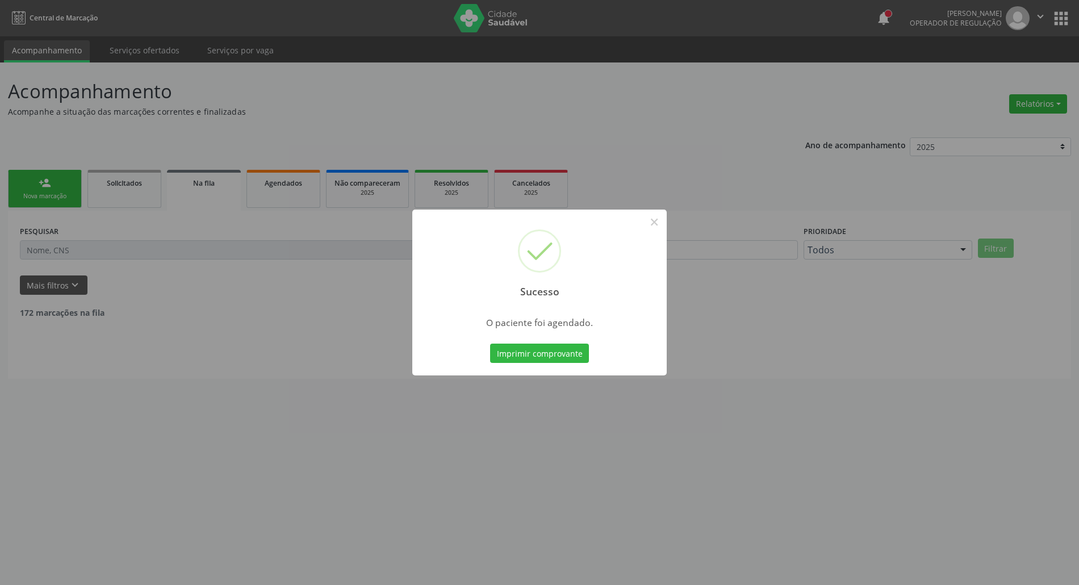
scroll to position [0, 0]
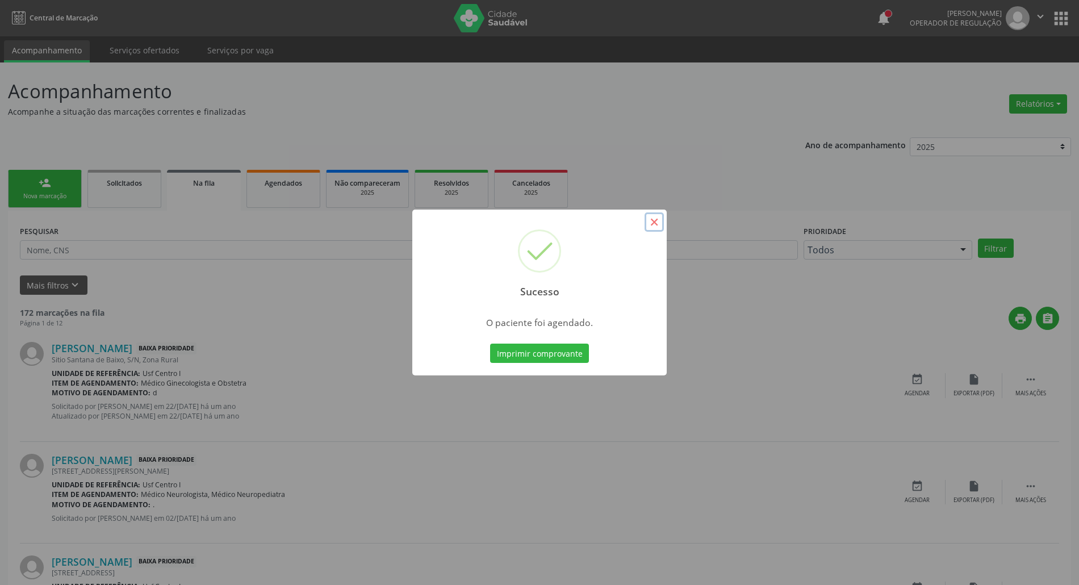
click at [656, 225] on button "×" at bounding box center [653, 221] width 19 height 19
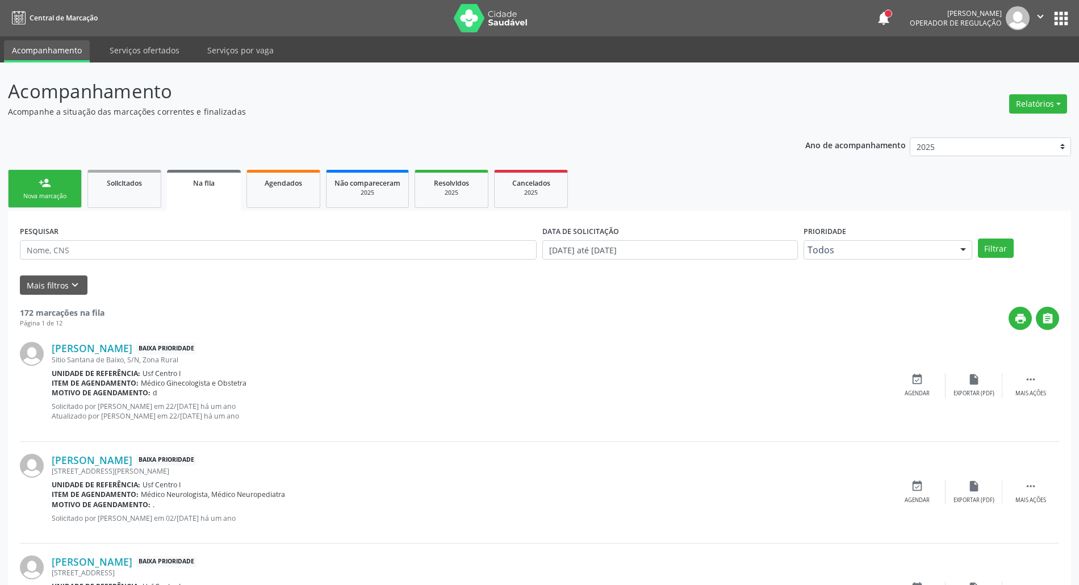
click at [32, 178] on link "person_add Nova marcação" at bounding box center [45, 189] width 74 height 38
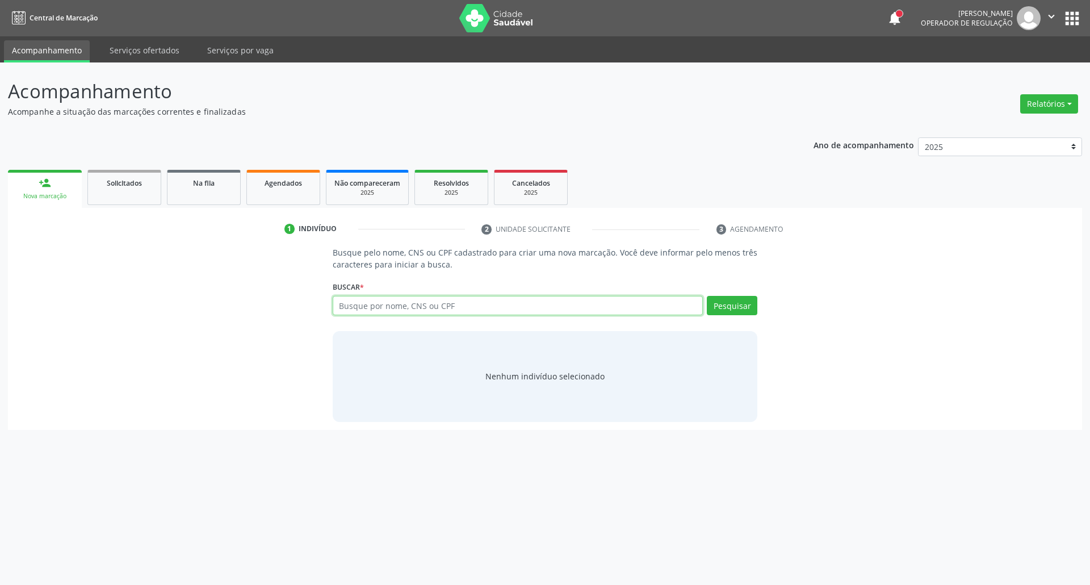
click at [454, 305] on input "text" at bounding box center [518, 305] width 371 height 19
type input "700800944258090"
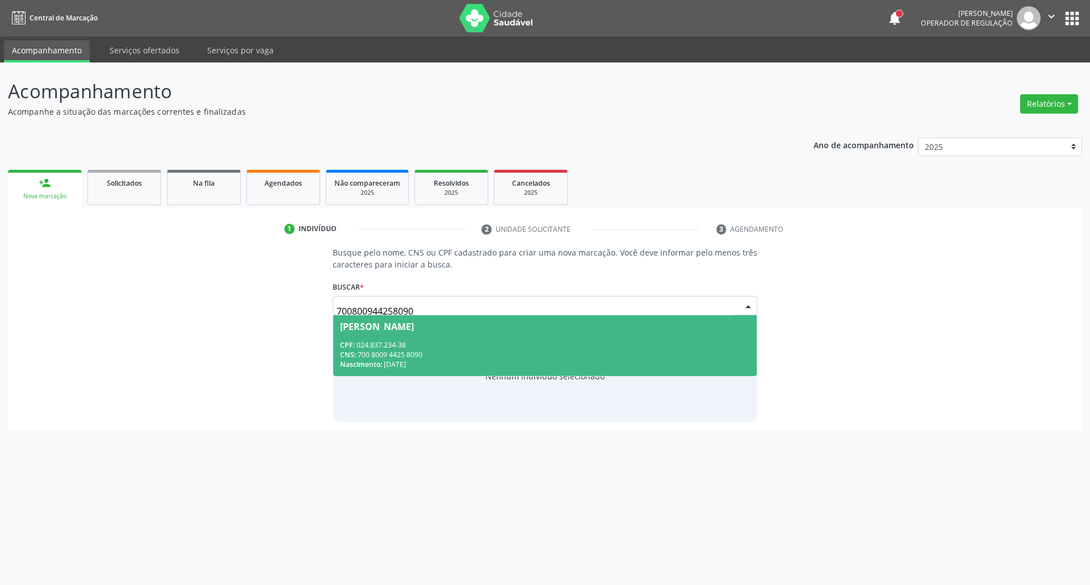
click at [355, 330] on div "[PERSON_NAME]" at bounding box center [377, 326] width 74 height 9
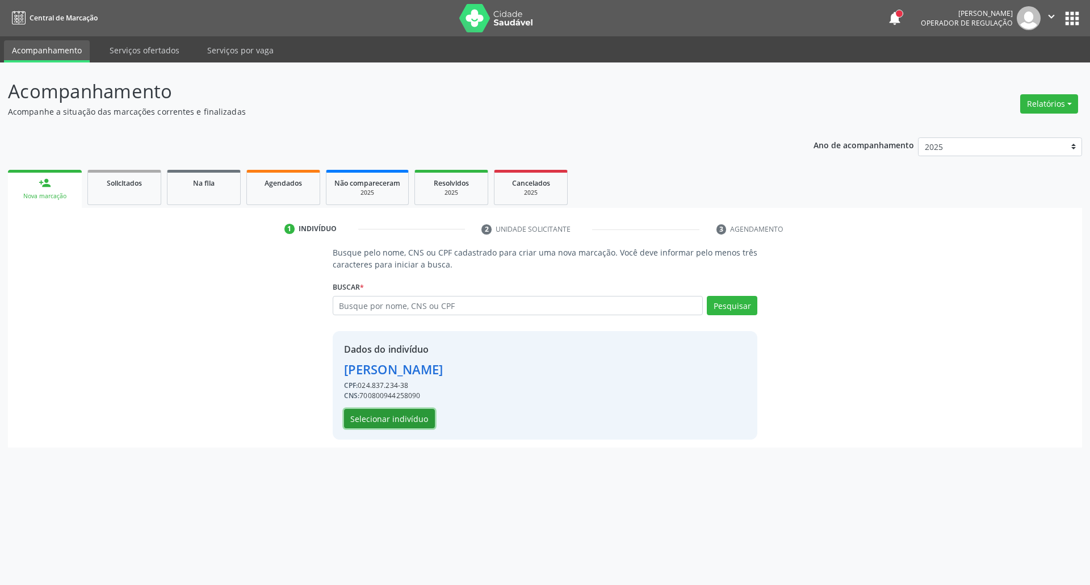
click at [366, 427] on button "Selecionar indivíduo" at bounding box center [389, 418] width 91 height 19
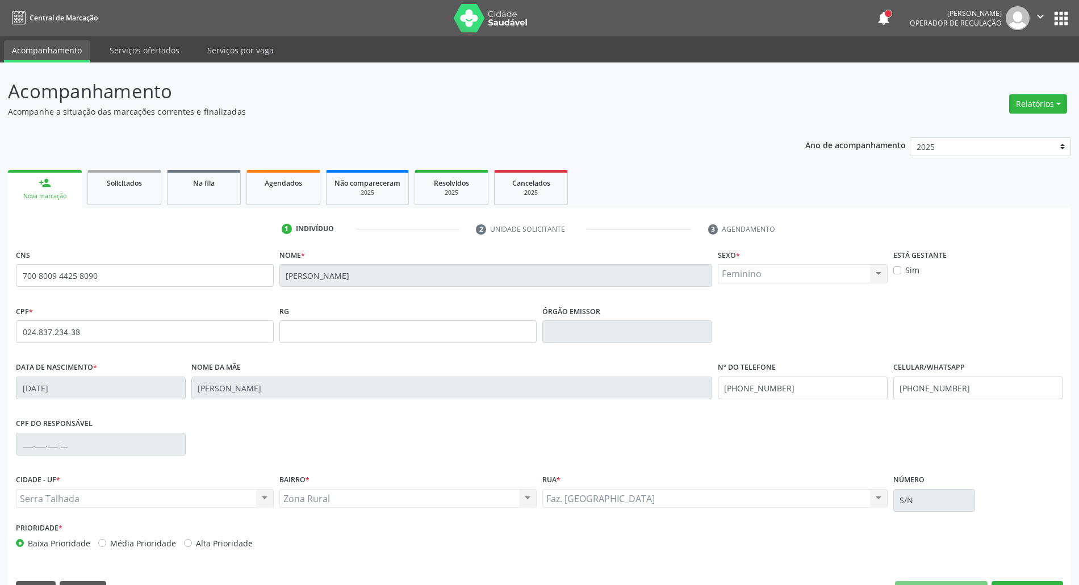
scroll to position [31, 0]
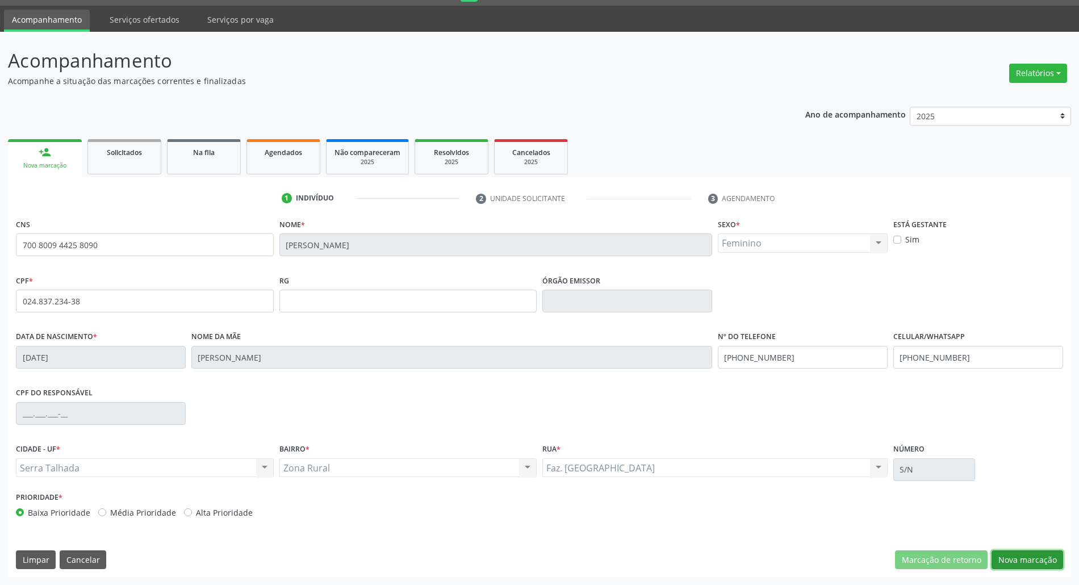
drag, startPoint x: 1001, startPoint y: 561, endPoint x: 869, endPoint y: 514, distance: 140.8
click at [1000, 561] on button "Nova marcação" at bounding box center [1027, 559] width 72 height 19
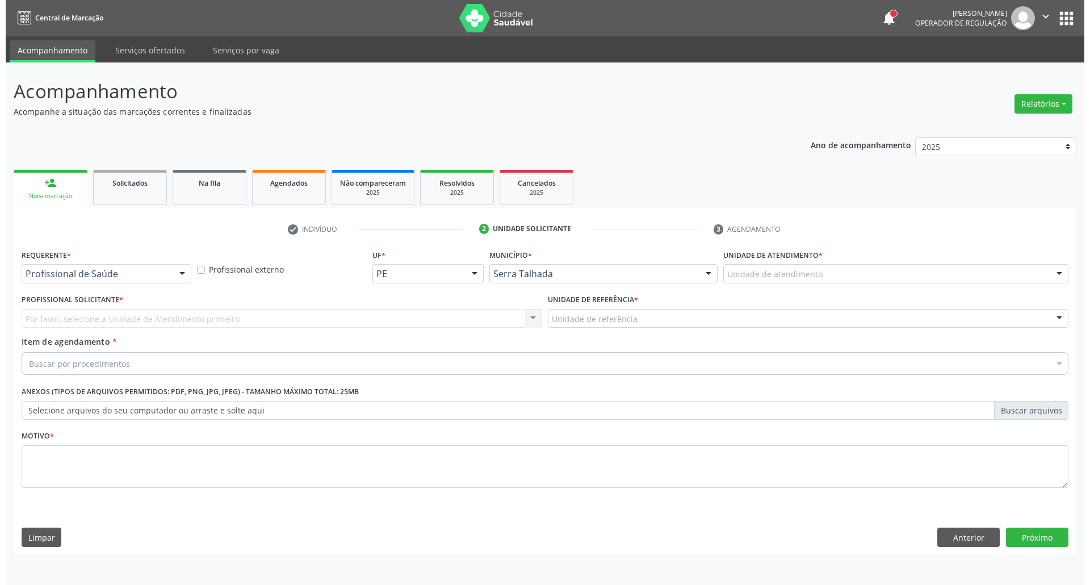
scroll to position [0, 0]
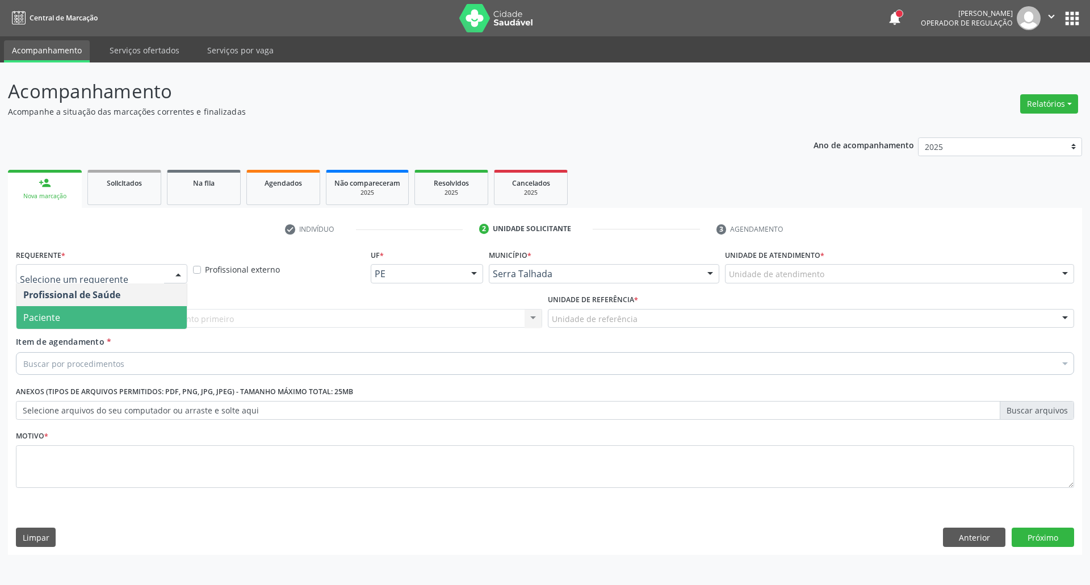
click at [76, 320] on span "Paciente" at bounding box center [101, 317] width 170 height 23
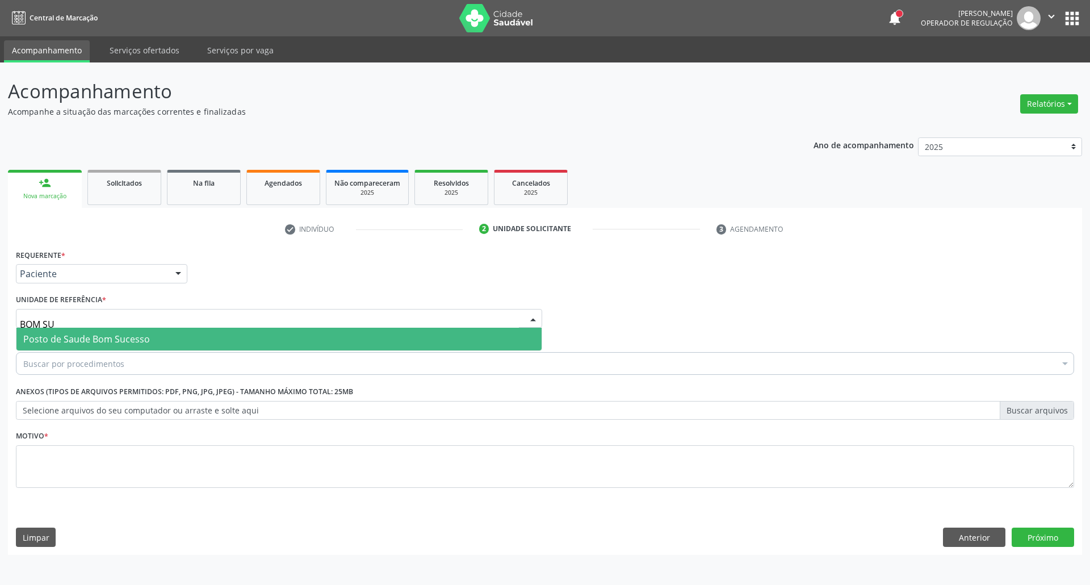
type input "BOM SUC"
click at [69, 333] on span "Posto de Saude Bom Sucesso" at bounding box center [86, 339] width 127 height 12
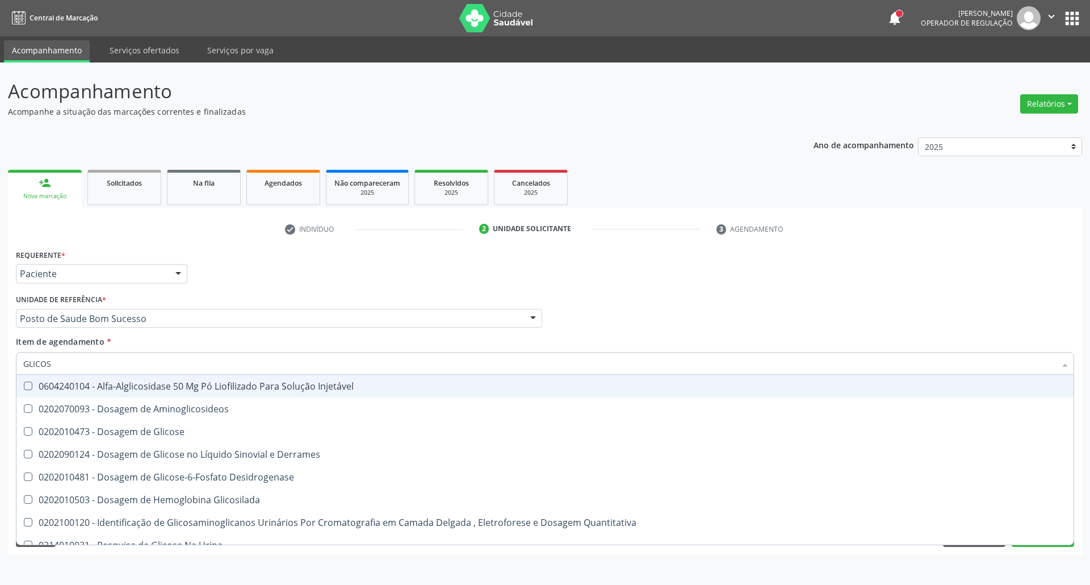
type input "GLICOSE"
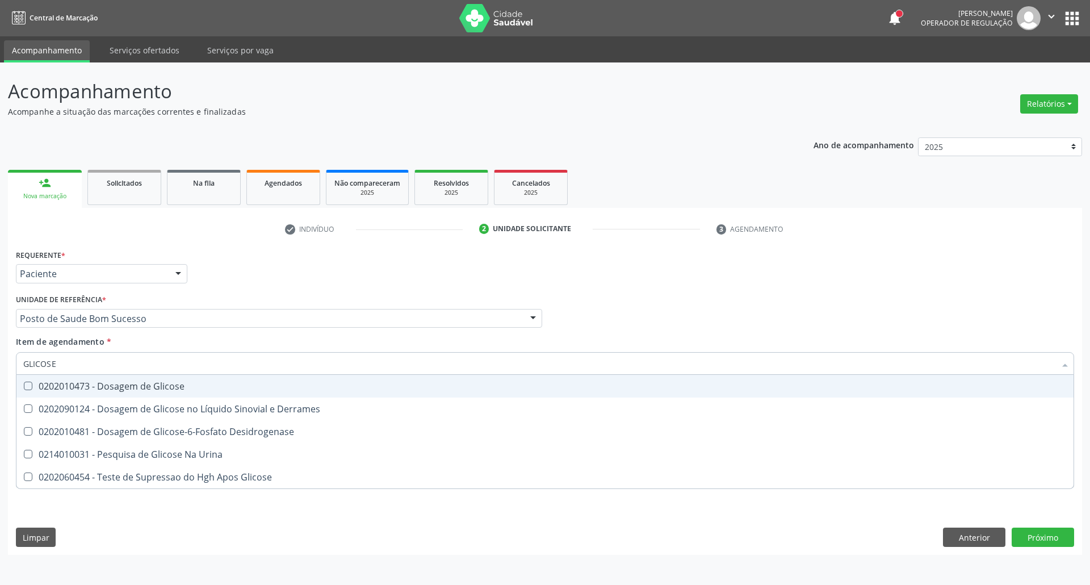
click at [66, 389] on div "0202010473 - Dosagem de Glicose" at bounding box center [544, 385] width 1043 height 9
checkbox Glicose "true"
drag, startPoint x: 77, startPoint y: 366, endPoint x: 0, endPoint y: 337, distance: 82.7
click at [0, 337] on div "Acompanhamento Acompanhe a situação das marcações correntes e finalizadas Relat…" at bounding box center [545, 323] width 1090 height 522
type input "CR"
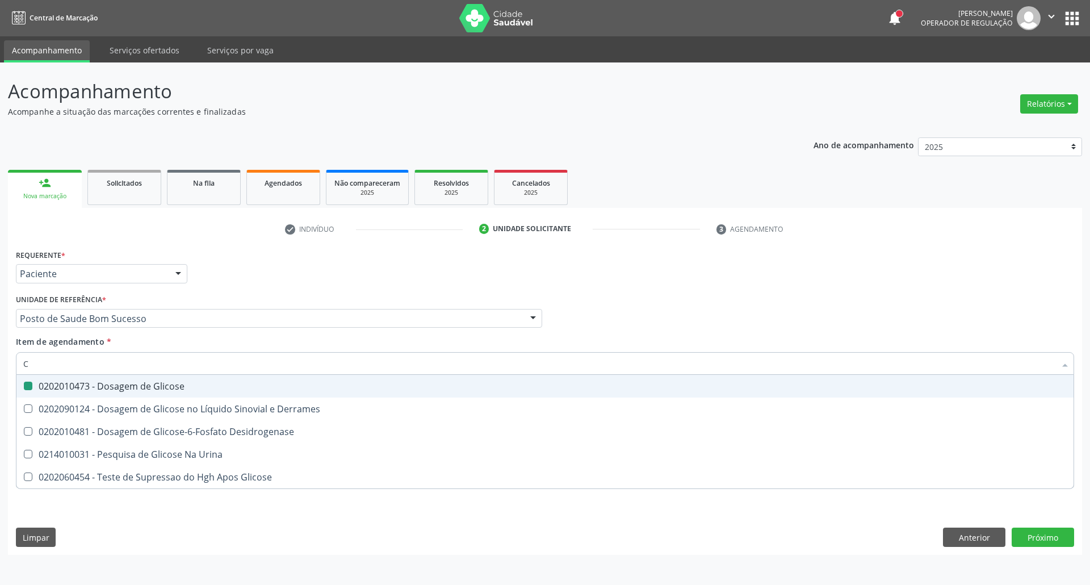
checkbox Glicose "false"
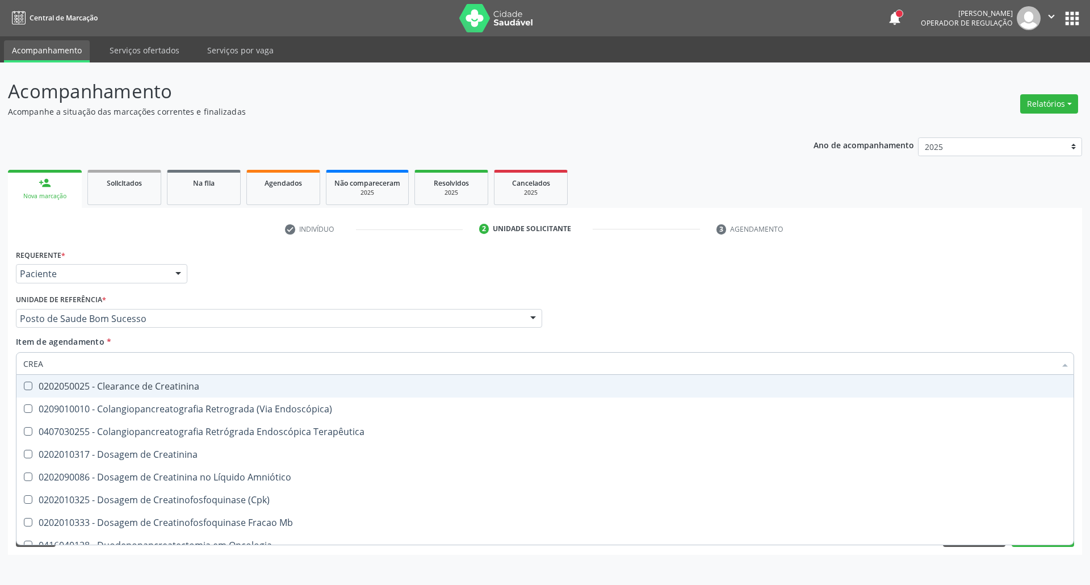
type input "CREAT"
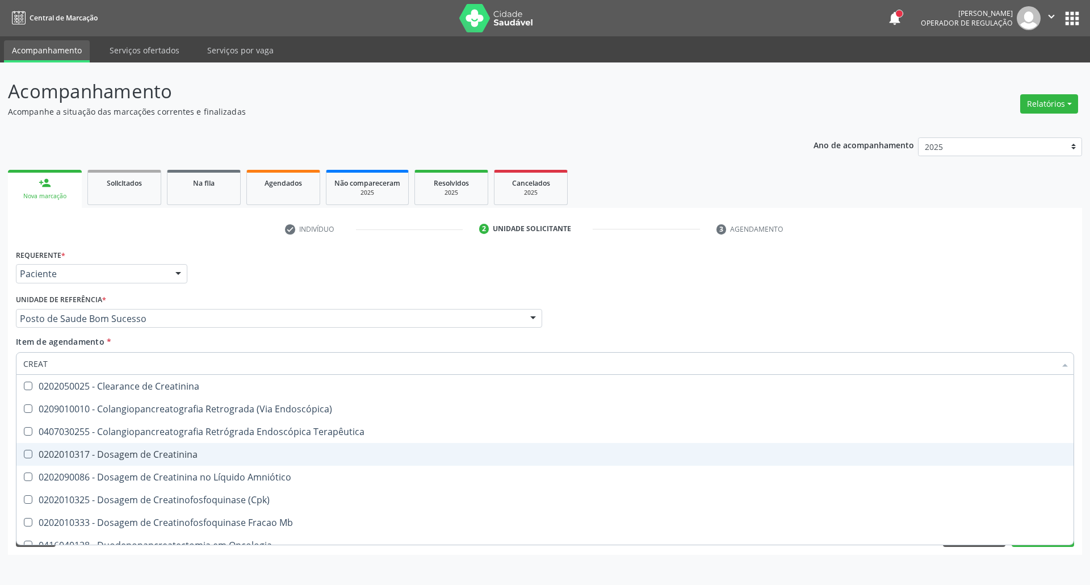
click at [82, 450] on div "0202010317 - Dosagem de Creatinina" at bounding box center [544, 454] width 1043 height 9
checkbox Creatinina "true"
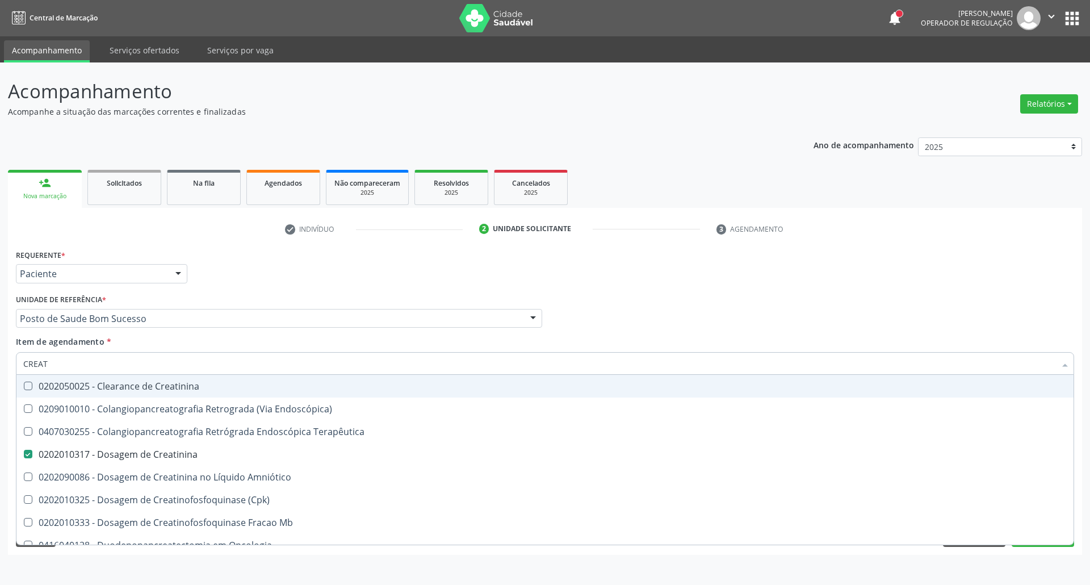
click at [0, 362] on div "Acompanhamento Acompanhe a situação das marcações correntes e finalizadas Relat…" at bounding box center [545, 323] width 1090 height 522
type input "UR"
checkbox Creatinina "false"
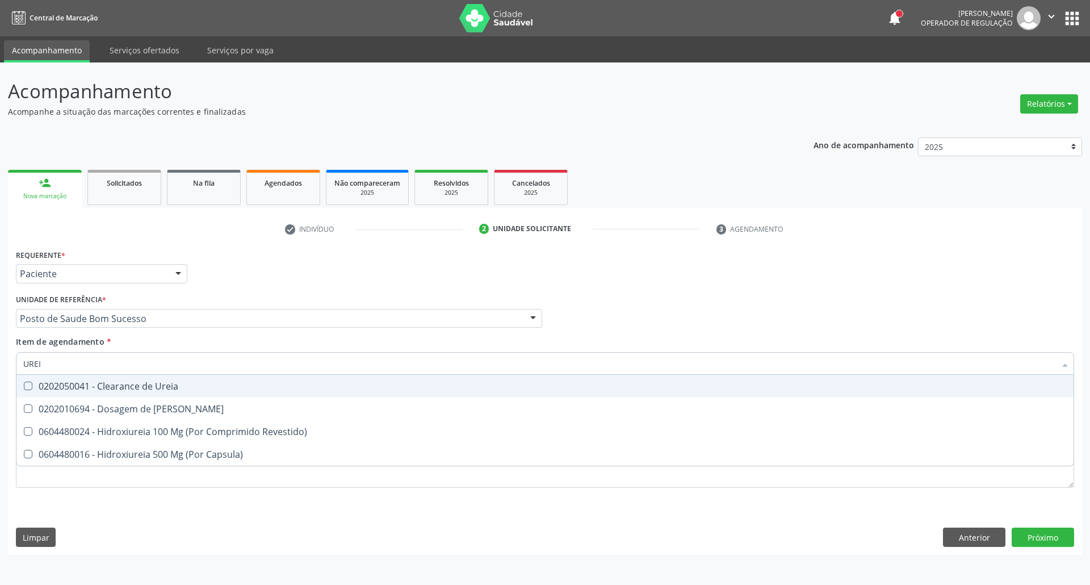
type input "UREIA"
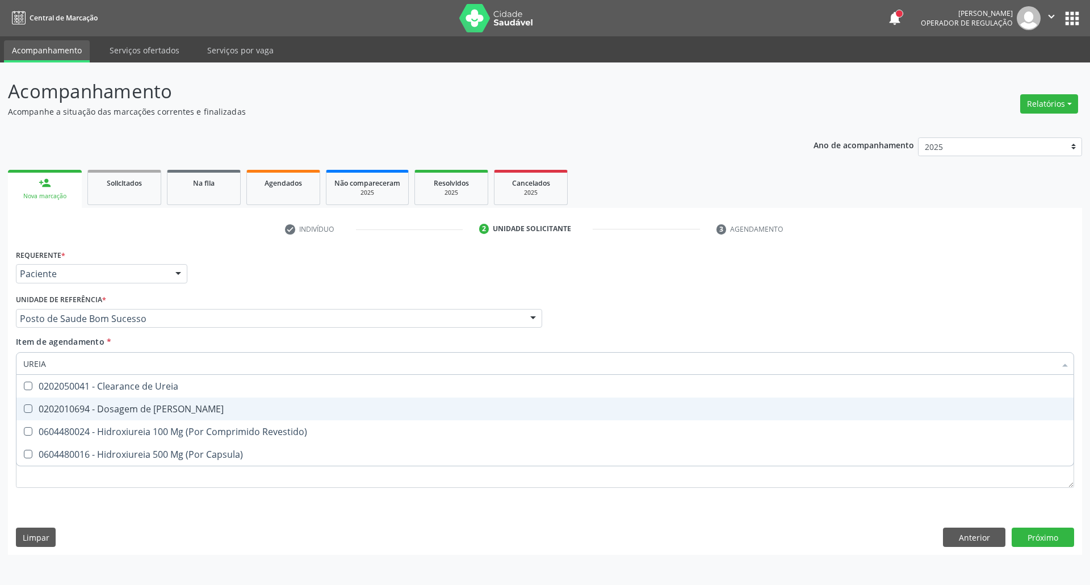
click at [32, 405] on div "0202010694 - Dosagem de [PERSON_NAME]" at bounding box center [544, 408] width 1043 height 9
checkbox Ureia "true"
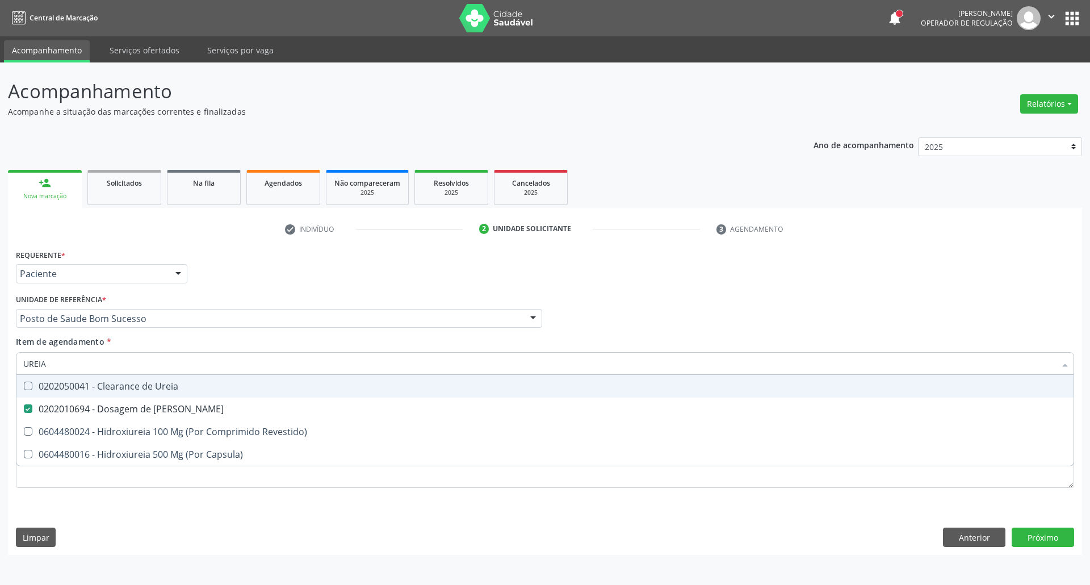
drag, startPoint x: 51, startPoint y: 362, endPoint x: 0, endPoint y: 360, distance: 50.6
click at [0, 360] on div "Acompanhamento Acompanhe a situação das marcações correntes e finalizadas Relat…" at bounding box center [545, 323] width 1090 height 522
type input "CO"
checkbox Ureia "false"
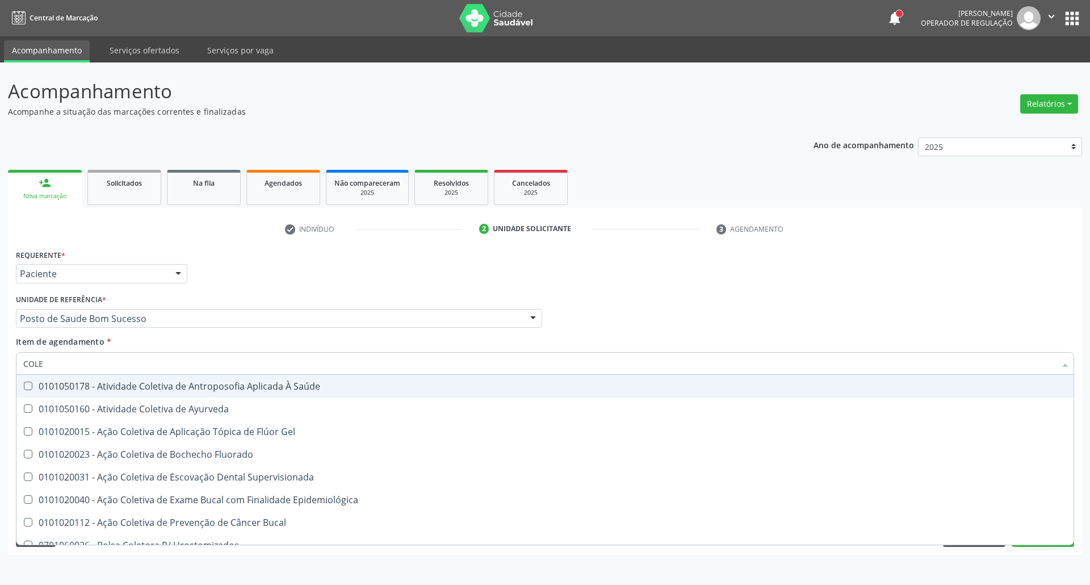
type input "COLES"
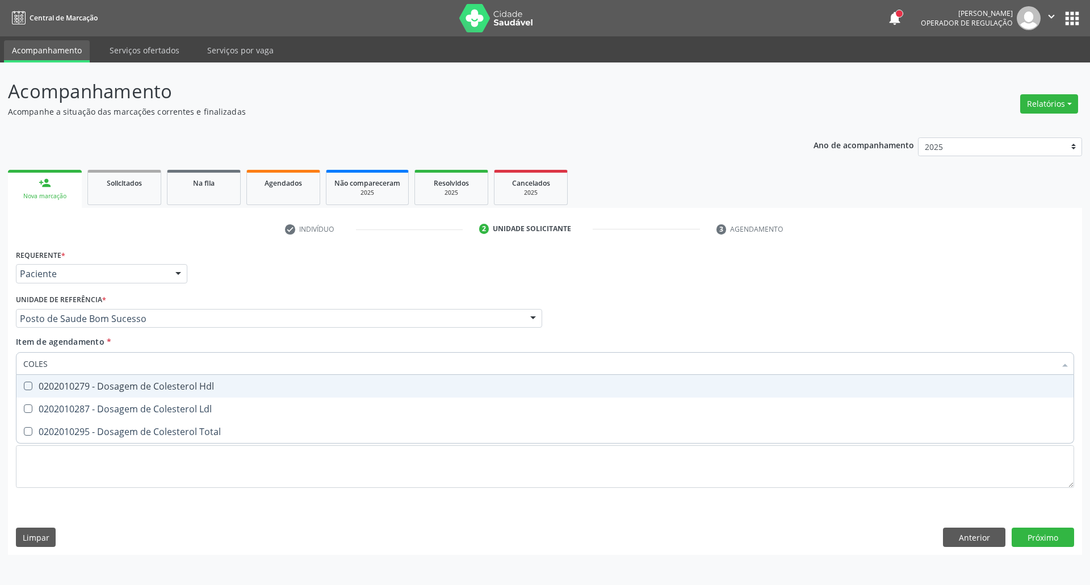
drag, startPoint x: 26, startPoint y: 385, endPoint x: 32, endPoint y: 413, distance: 29.1
click at [26, 387] on Hdl at bounding box center [28, 385] width 9 height 9
click at [24, 387] on Hdl "checkbox" at bounding box center [19, 385] width 7 height 7
checkbox Hdl "true"
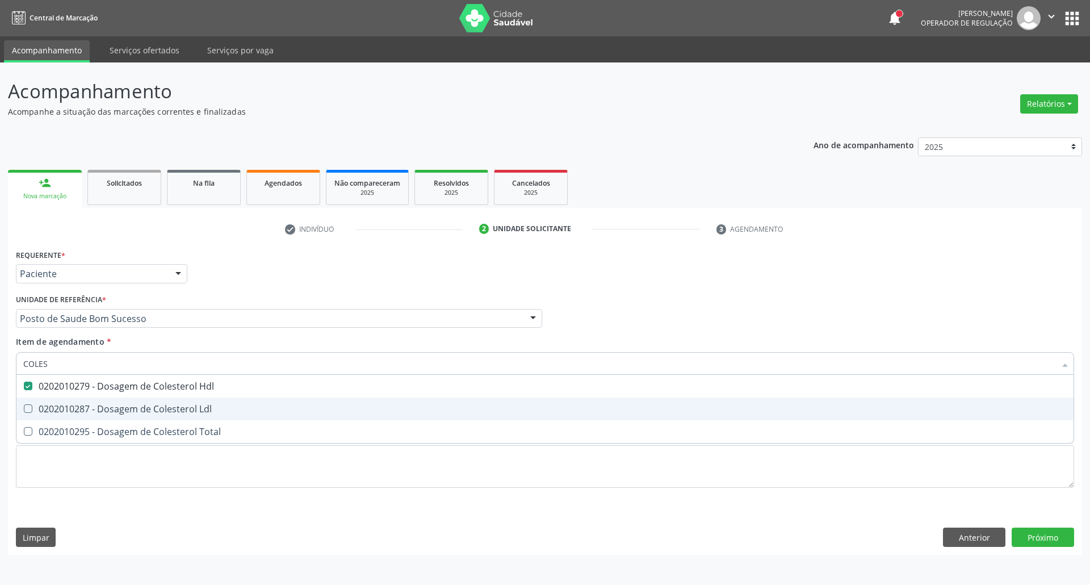
drag, startPoint x: 32, startPoint y: 414, endPoint x: 35, endPoint y: 436, distance: 21.8
click at [33, 423] on ul "Desfazer seleção 0202010279 - Dosagem de Colesterol Hdl 0202010287 - Dosagem de…" at bounding box center [544, 409] width 1057 height 68
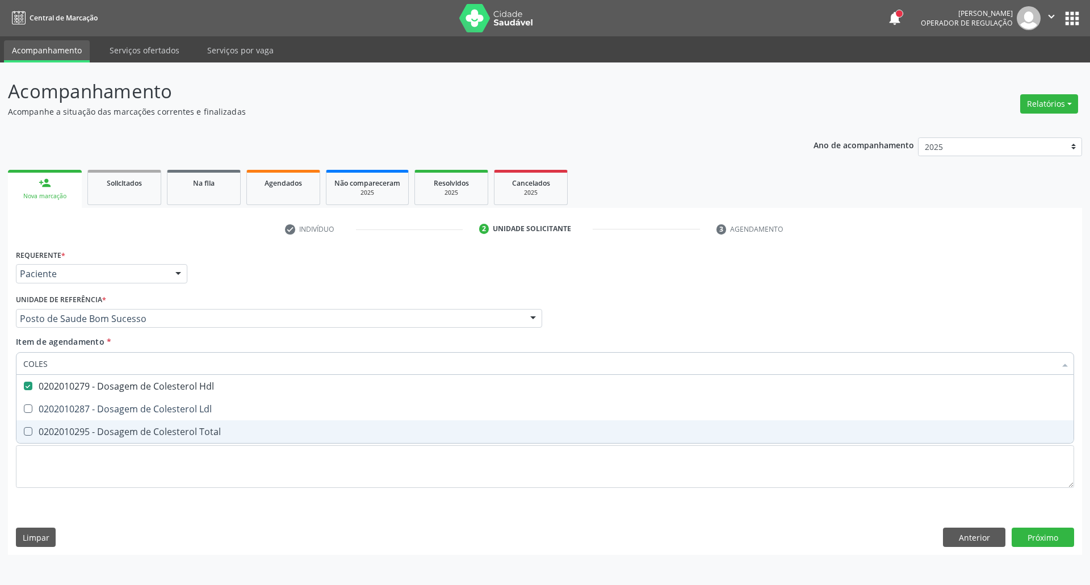
drag, startPoint x: 35, startPoint y: 437, endPoint x: 32, endPoint y: 429, distance: 8.1
click at [32, 435] on span "0202010295 - Dosagem de Colesterol Total" at bounding box center [544, 431] width 1057 height 23
checkbox Total "true"
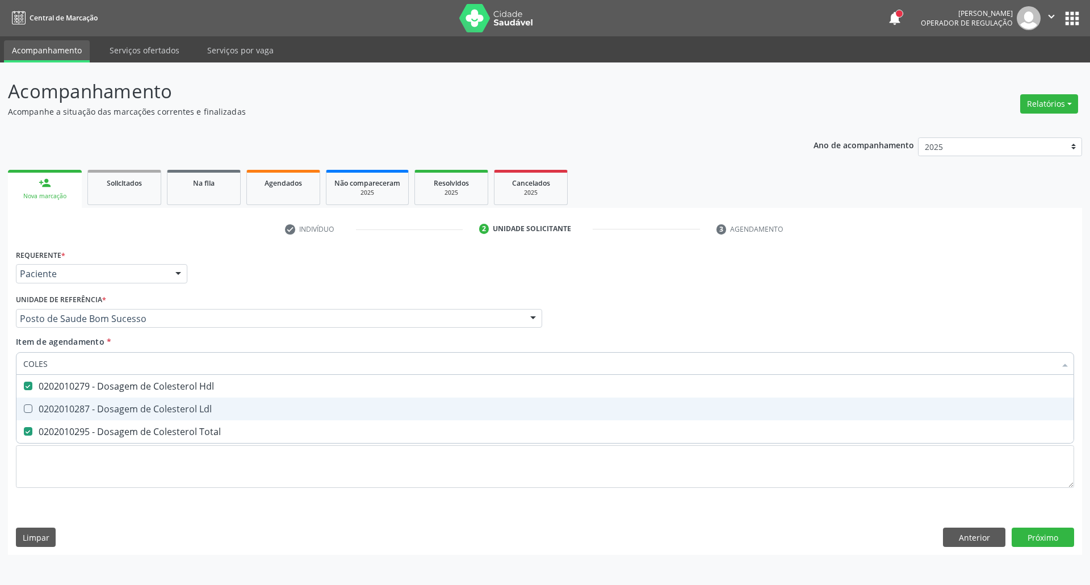
click at [37, 404] on div "0202010287 - Dosagem de Colesterol Ldl" at bounding box center [544, 408] width 1043 height 9
checkbox Ldl "true"
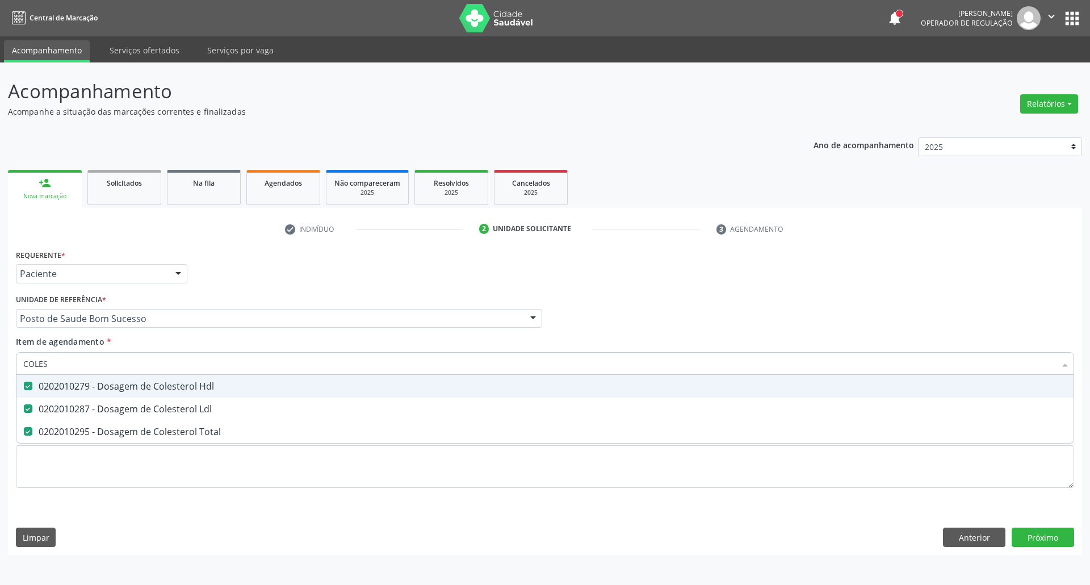
drag, startPoint x: 57, startPoint y: 359, endPoint x: 0, endPoint y: 353, distance: 57.0
click at [0, 355] on div "Acompanhamento Acompanhe a situação das marcações correntes e finalizadas Relat…" at bounding box center [545, 323] width 1090 height 522
type input "T"
checkbox Hdl "false"
checkbox Ldl "false"
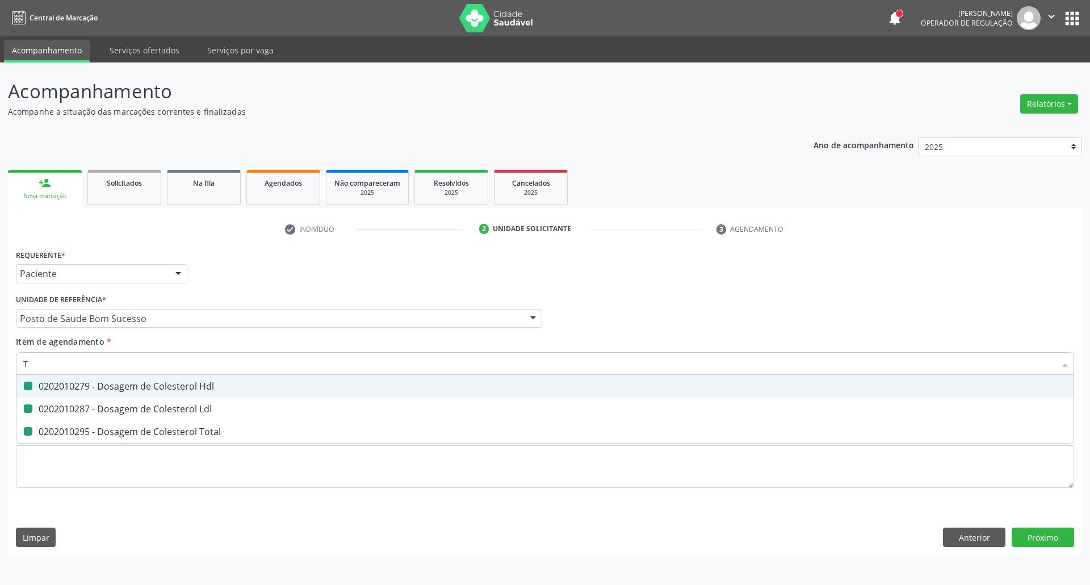
checkbox Total "false"
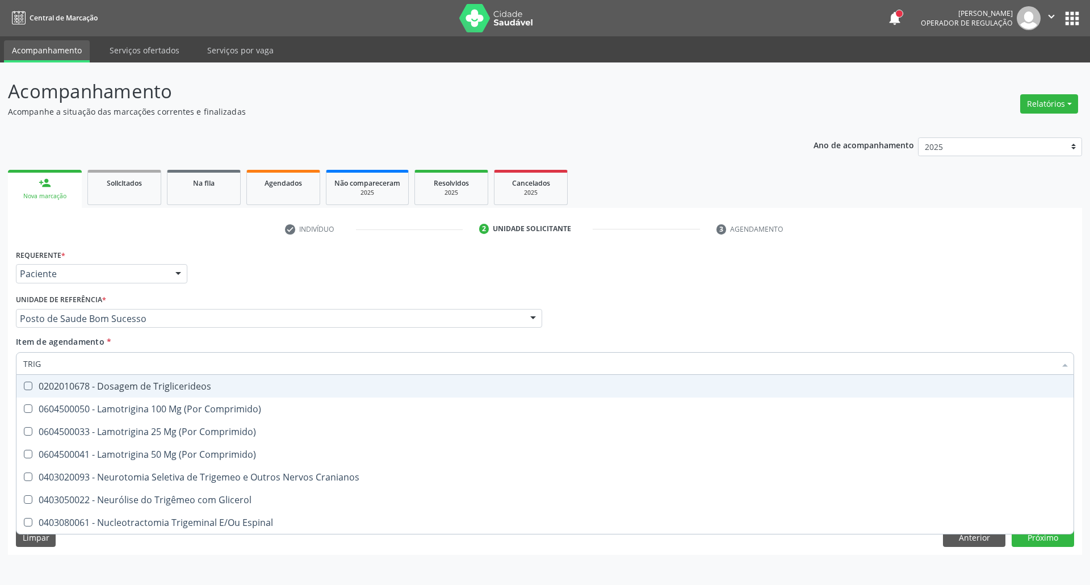
type input "TRIGL"
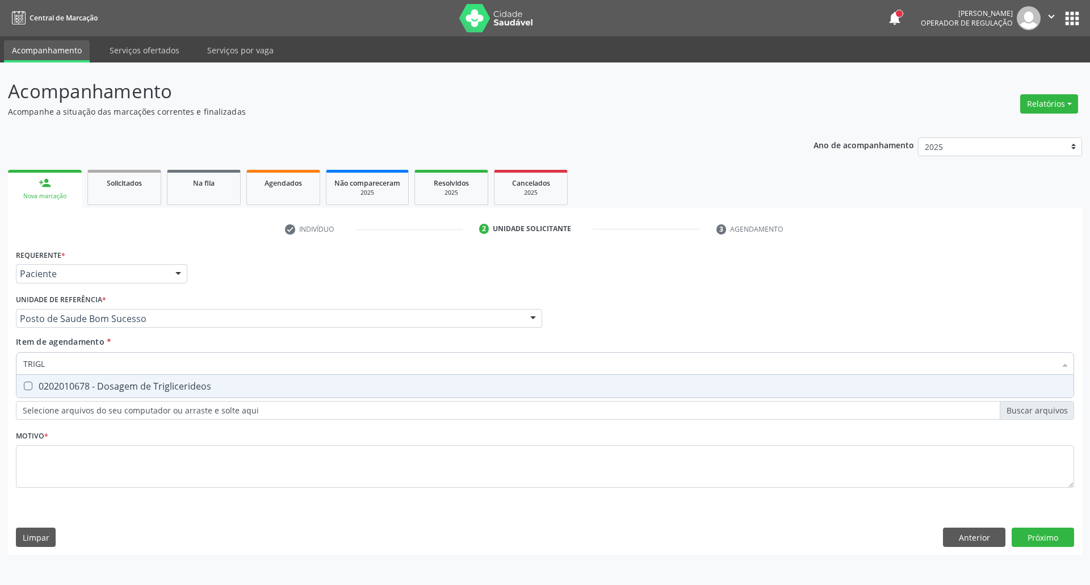
drag, startPoint x: 53, startPoint y: 389, endPoint x: 66, endPoint y: 363, distance: 28.4
click at [53, 389] on div "0202010678 - Dosagem de Triglicerideos" at bounding box center [544, 385] width 1043 height 9
checkbox Triglicerideos "true"
drag, startPoint x: 53, startPoint y: 356, endPoint x: 0, endPoint y: 355, distance: 53.4
click at [0, 355] on div "Acompanhamento Acompanhe a situação das marcações correntes e finalizadas Relat…" at bounding box center [545, 323] width 1090 height 522
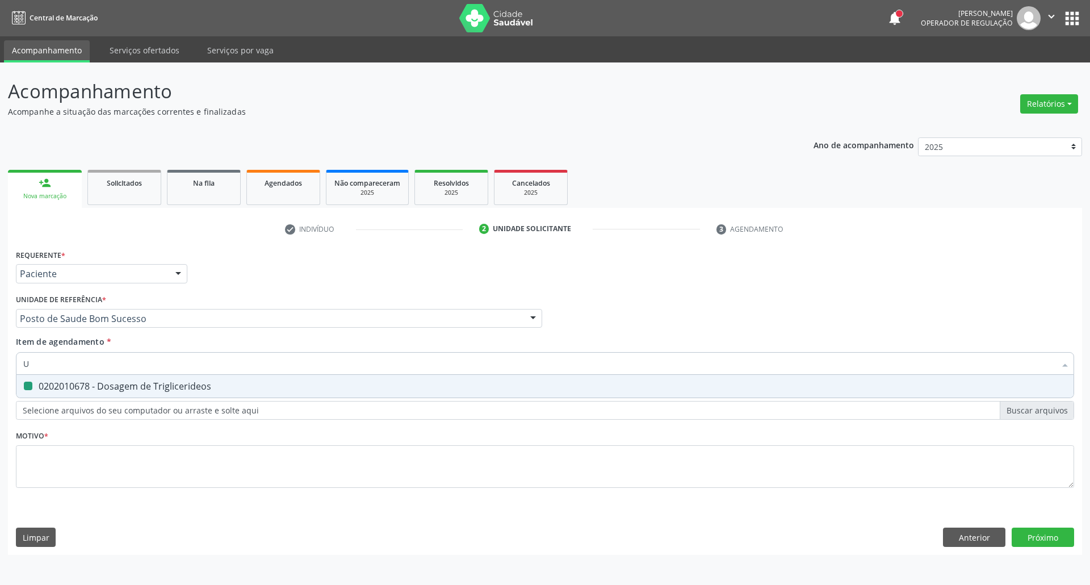
type input "UR"
checkbox Triglicerideos "false"
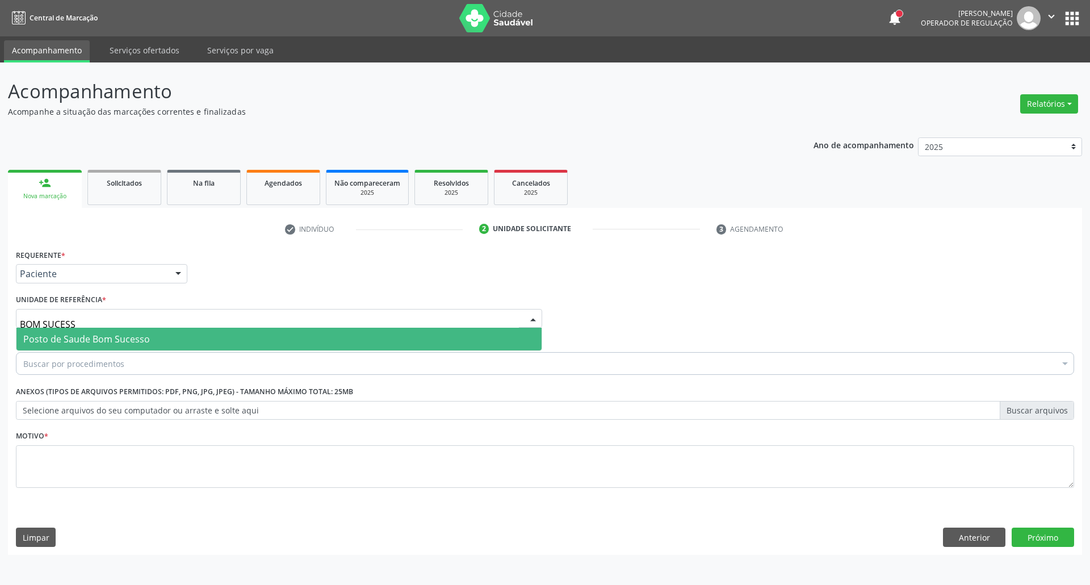
click at [76, 337] on span "Posto de Saude Bom Sucesso" at bounding box center [86, 339] width 127 height 12
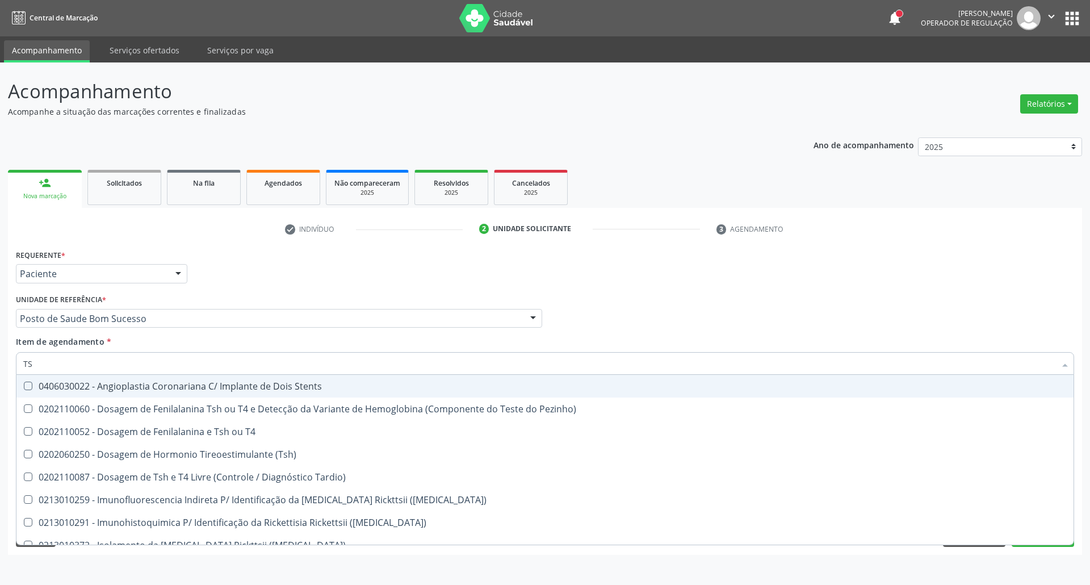
type input "TSH"
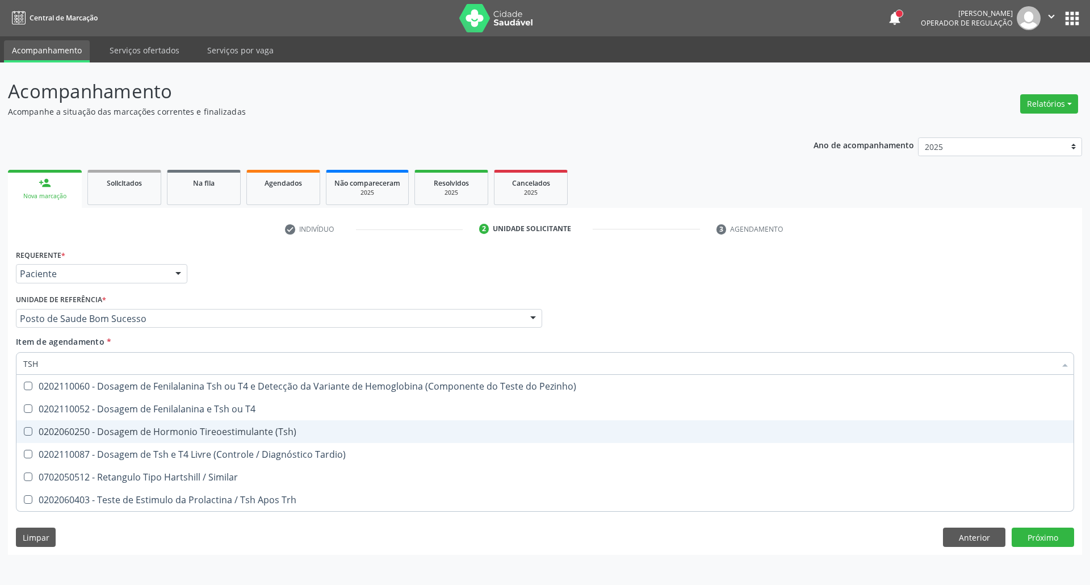
click at [53, 434] on div "0202060250 - Dosagem de Hormonio Tireoestimulante (Tsh)" at bounding box center [544, 431] width 1043 height 9
checkbox \(Tsh\) "true"
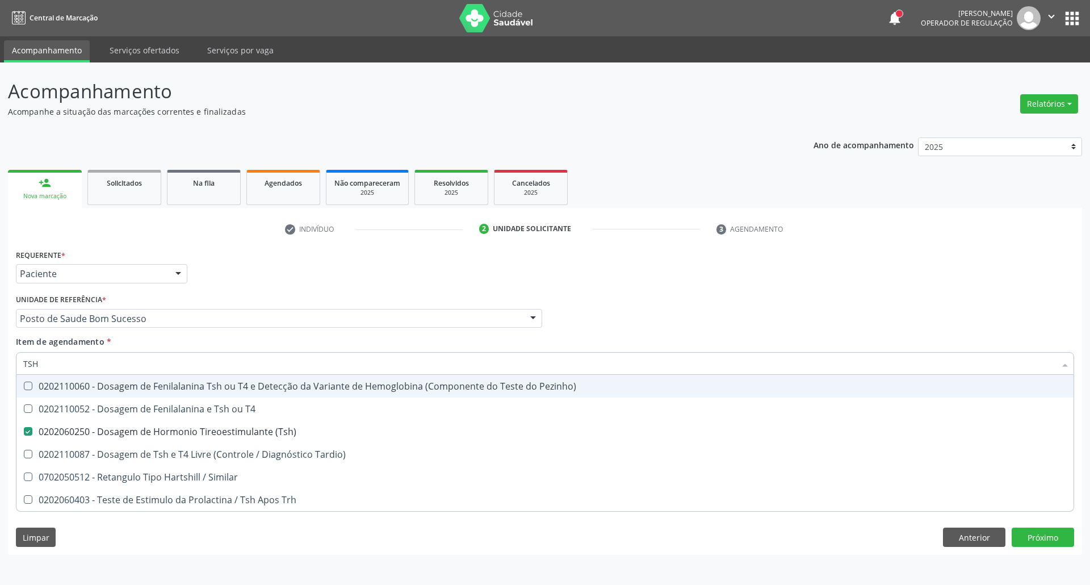
drag, startPoint x: 0, startPoint y: 362, endPoint x: 0, endPoint y: 324, distance: 38.6
click at [0, 325] on div "Acompanhamento Acompanhe a situação das marcações correntes e finalizadas Relat…" at bounding box center [545, 323] width 1090 height 522
type input "T4"
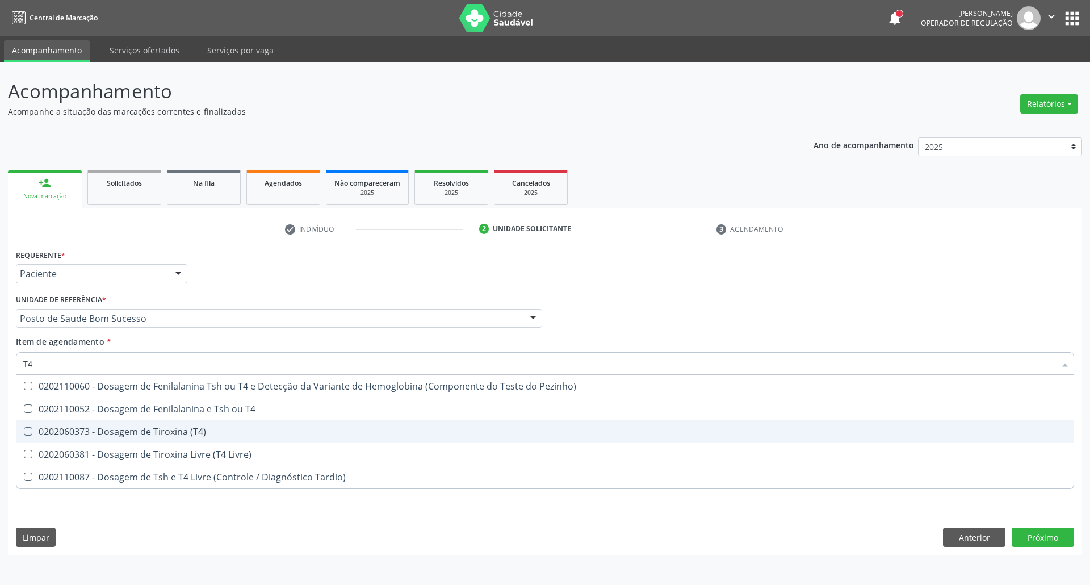
click at [35, 422] on span "0202060373 - Dosagem de Tiroxina (T4)" at bounding box center [544, 431] width 1057 height 23
checkbox \(T4\) "true"
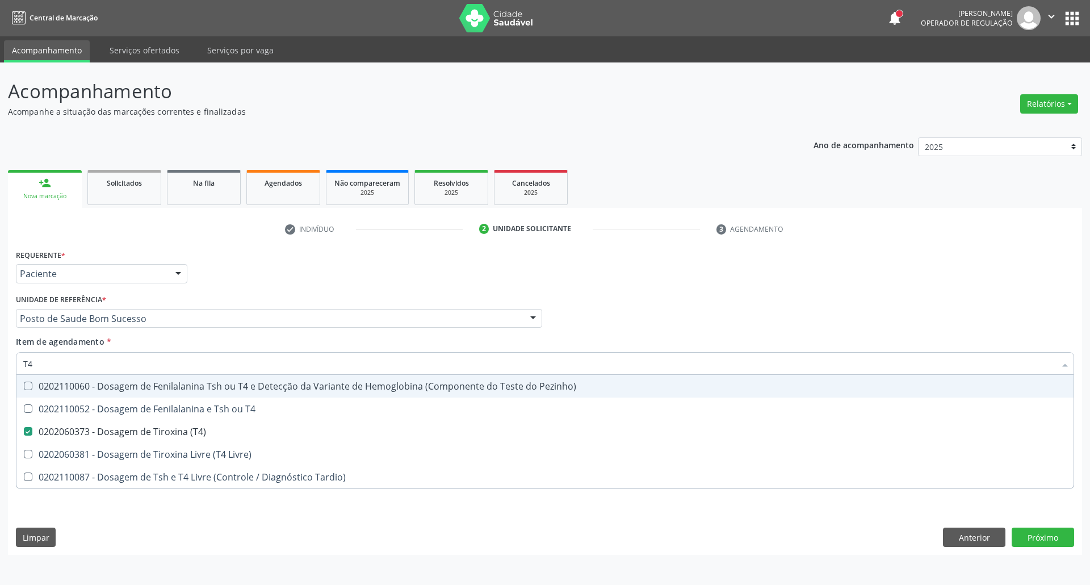
drag, startPoint x: 51, startPoint y: 362, endPoint x: 0, endPoint y: 343, distance: 54.2
click at [0, 346] on div "Acompanhamento Acompanhe a situação das marcações correntes e finalizadas Relat…" at bounding box center [545, 323] width 1090 height 522
type input "HE"
checkbox \(T4\) "false"
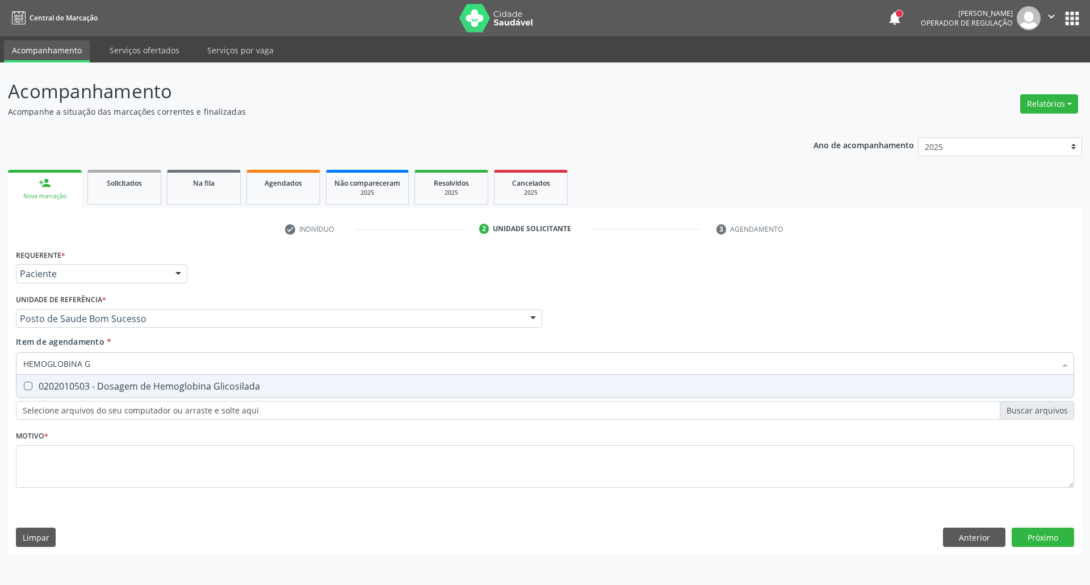
type input "HEMOGLOBINA G"
click at [42, 387] on div "0202010503 - Dosagem de Hemoglobina Glicosilada" at bounding box center [544, 385] width 1043 height 9
checkbox Glicosilada "true"
drag, startPoint x: 48, startPoint y: 359, endPoint x: 0, endPoint y: 353, distance: 48.1
click at [0, 354] on div "Acompanhamento Acompanhe a situação das marcações correntes e finalizadas Relat…" at bounding box center [545, 323] width 1090 height 522
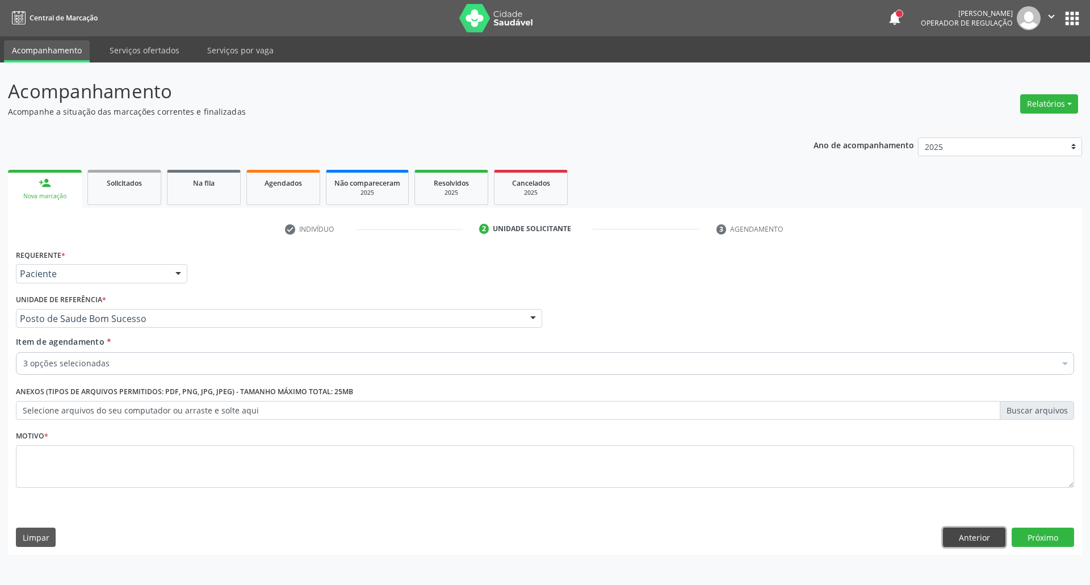
click at [966, 542] on button "Anterior" at bounding box center [974, 536] width 62 height 19
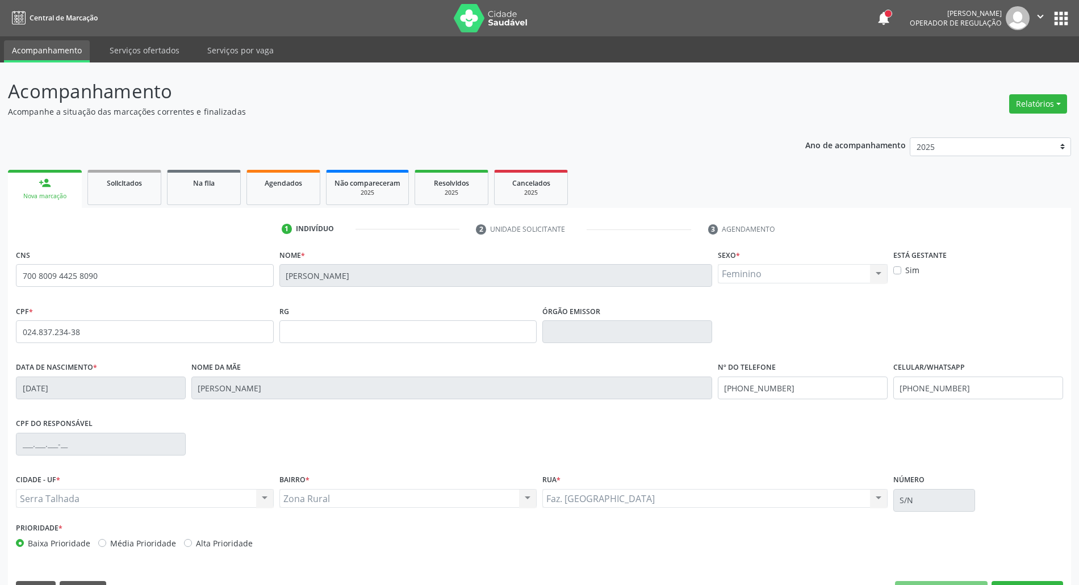
scroll to position [31, 0]
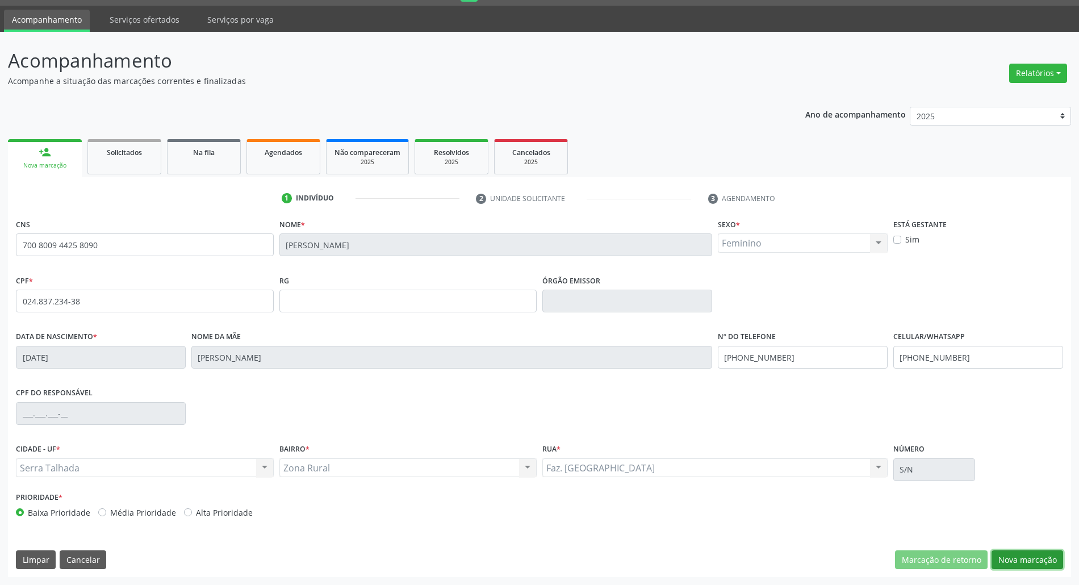
click at [1010, 561] on button "Nova marcação" at bounding box center [1027, 559] width 72 height 19
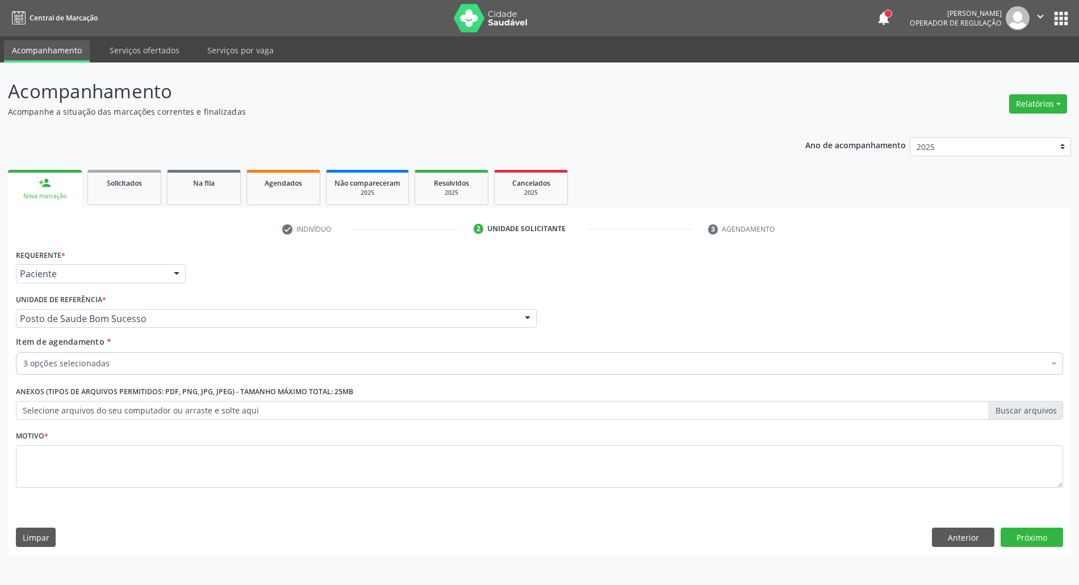
scroll to position [0, 0]
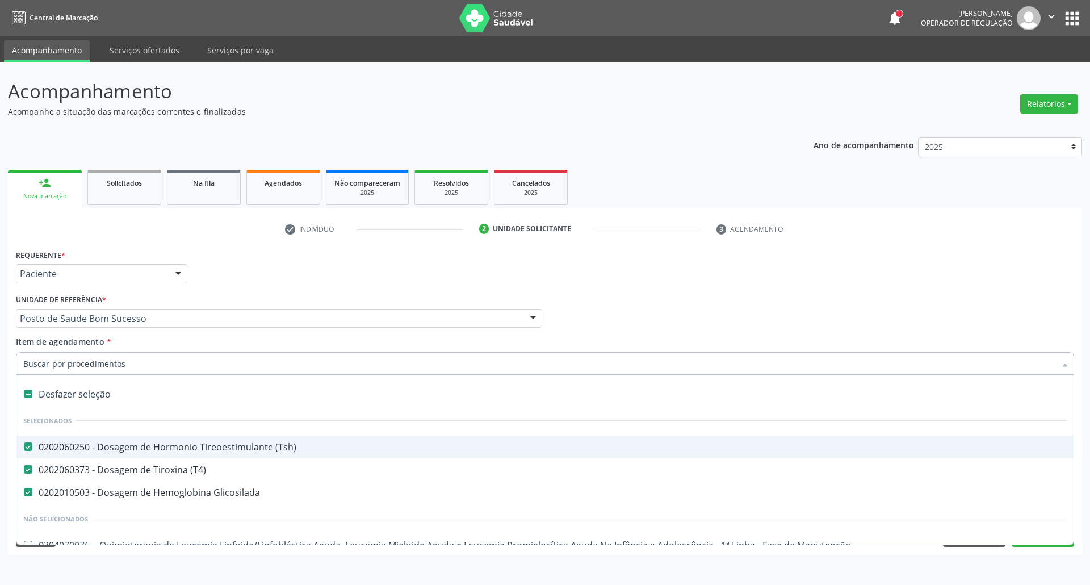
click at [1050, 250] on div "Requerente * Paciente Profissional de Saúde Paciente Nenhum resultado encontrad…" at bounding box center [545, 268] width 1064 height 44
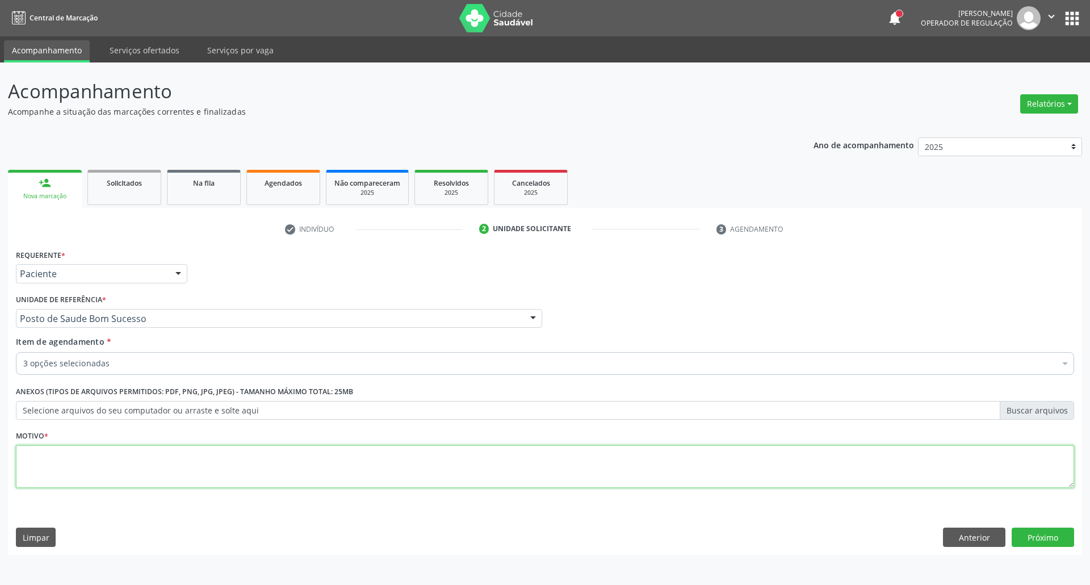
drag, startPoint x: 905, startPoint y: 468, endPoint x: 829, endPoint y: 394, distance: 106.4
click at [904, 467] on textarea at bounding box center [545, 466] width 1058 height 43
type textarea "."
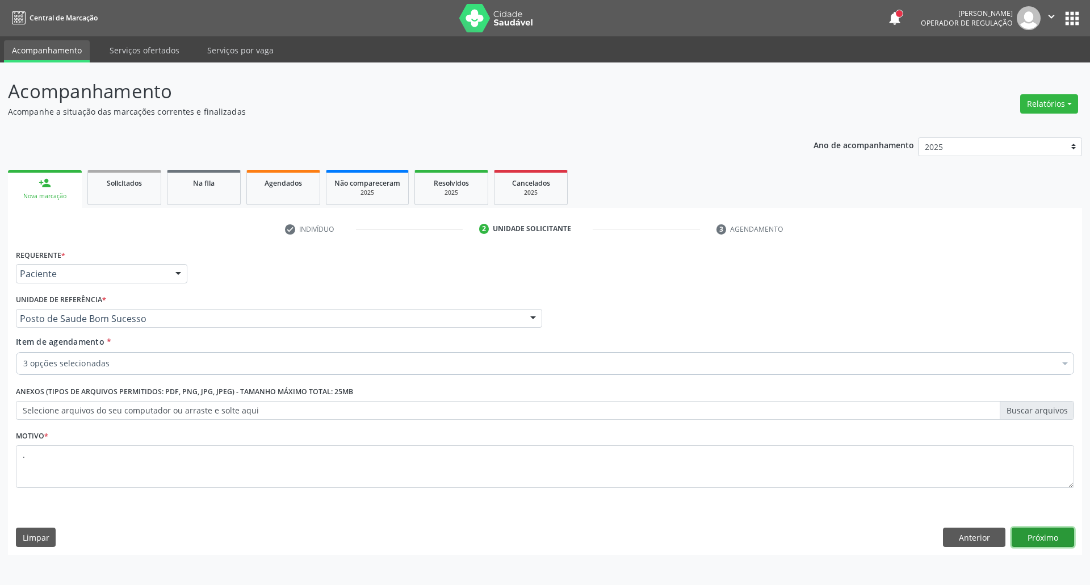
click at [1047, 534] on button "Próximo" at bounding box center [1043, 536] width 62 height 19
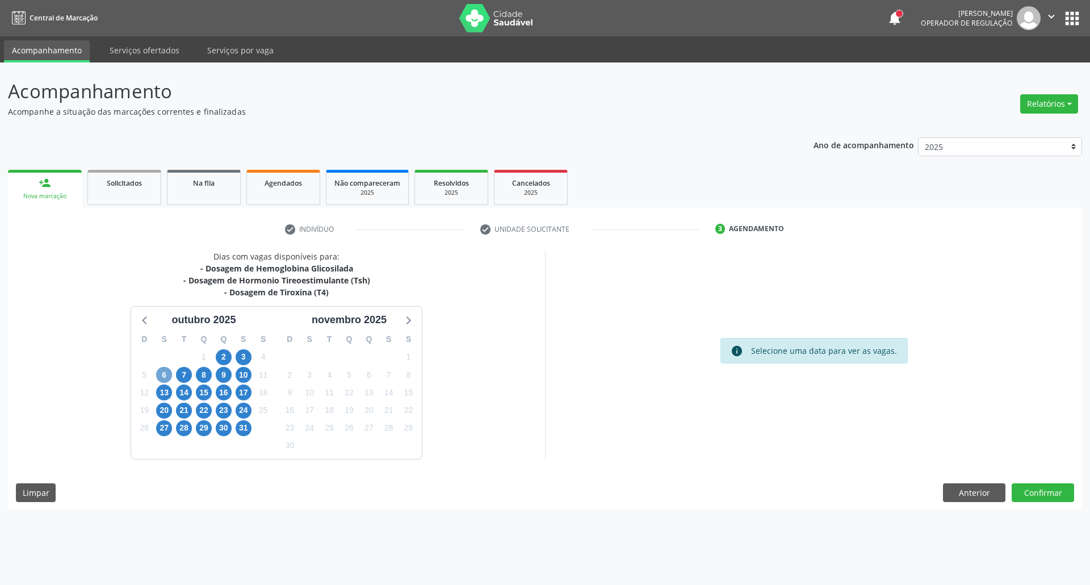
click at [161, 375] on span "6" at bounding box center [164, 375] width 16 height 16
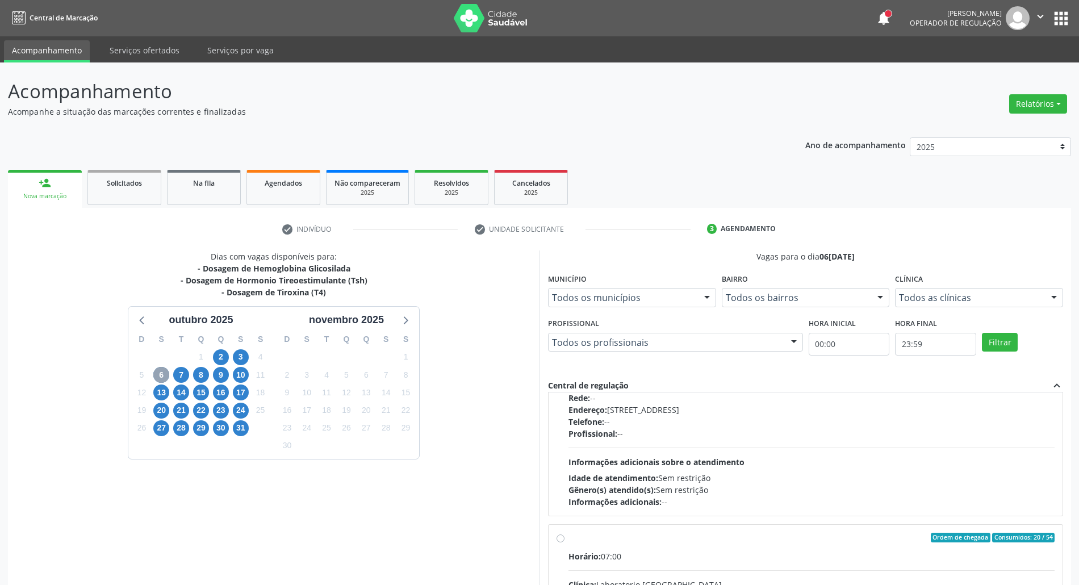
scroll to position [303, 0]
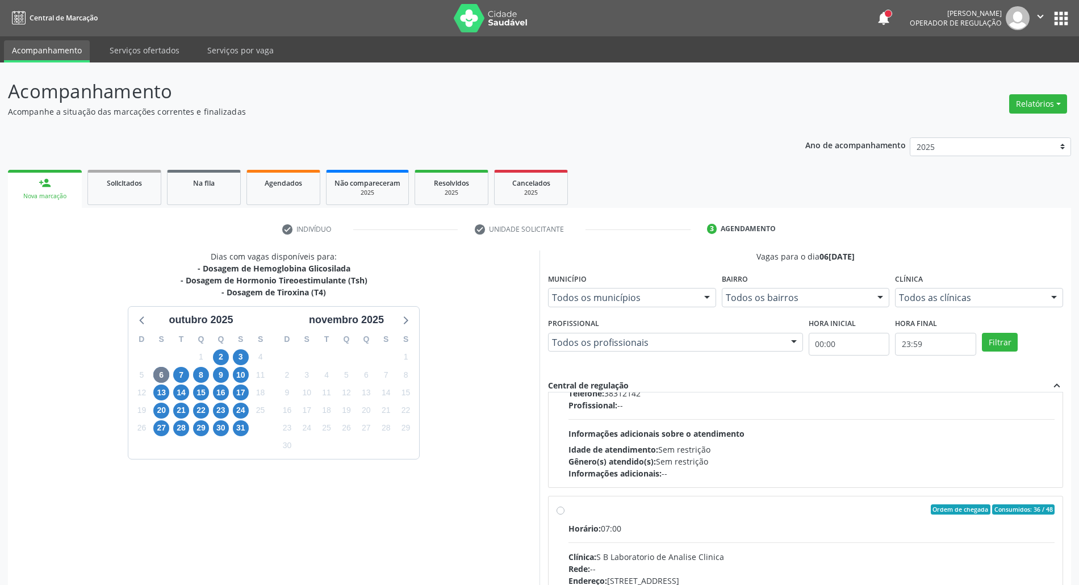
click at [728, 557] on div "Clínica: S B Laboratorio de Analise Clinica" at bounding box center [811, 557] width 486 height 12
click at [564, 514] on input "Ordem de chegada Consumidos: 36 / 48 Horário: 07:00 Clínica: S B Laboratorio de…" at bounding box center [560, 509] width 8 height 10
radio input "true"
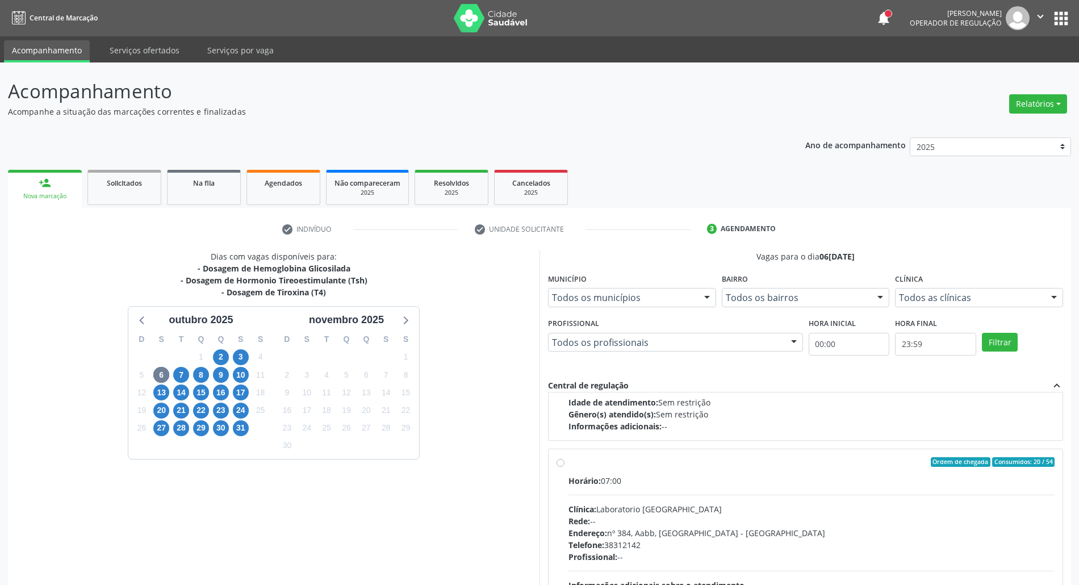
click at [732, 486] on div "Horário: 07:00" at bounding box center [811, 481] width 486 height 12
click at [564, 467] on input "Ordem de chegada Consumidos: 20 / 54 Horário: 07:00 Clínica: Laboratorio Sao Fr…" at bounding box center [560, 462] width 8 height 10
radio input "true"
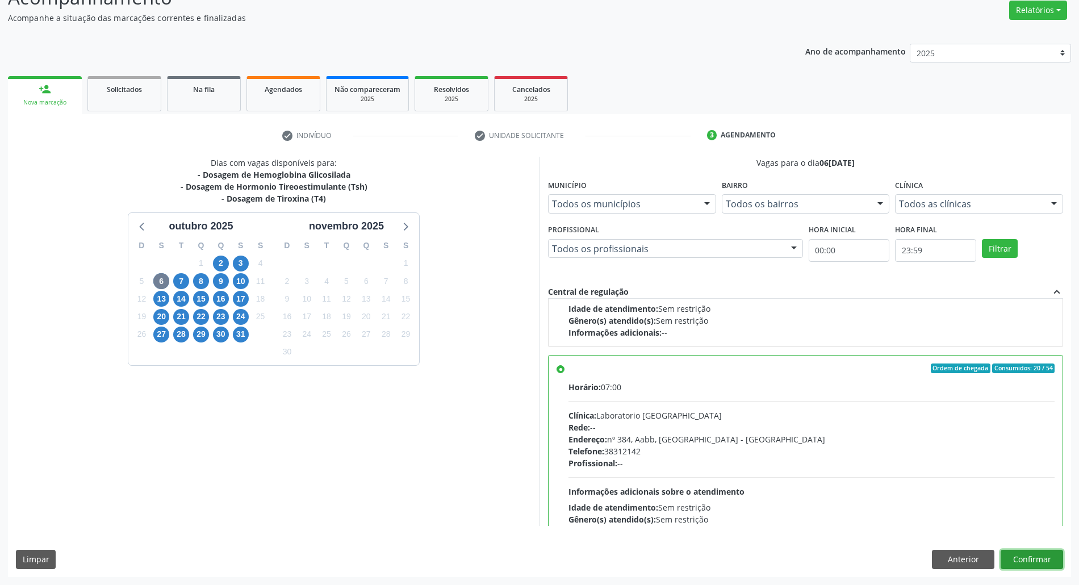
click at [1059, 557] on button "Confirmar" at bounding box center [1031, 559] width 62 height 19
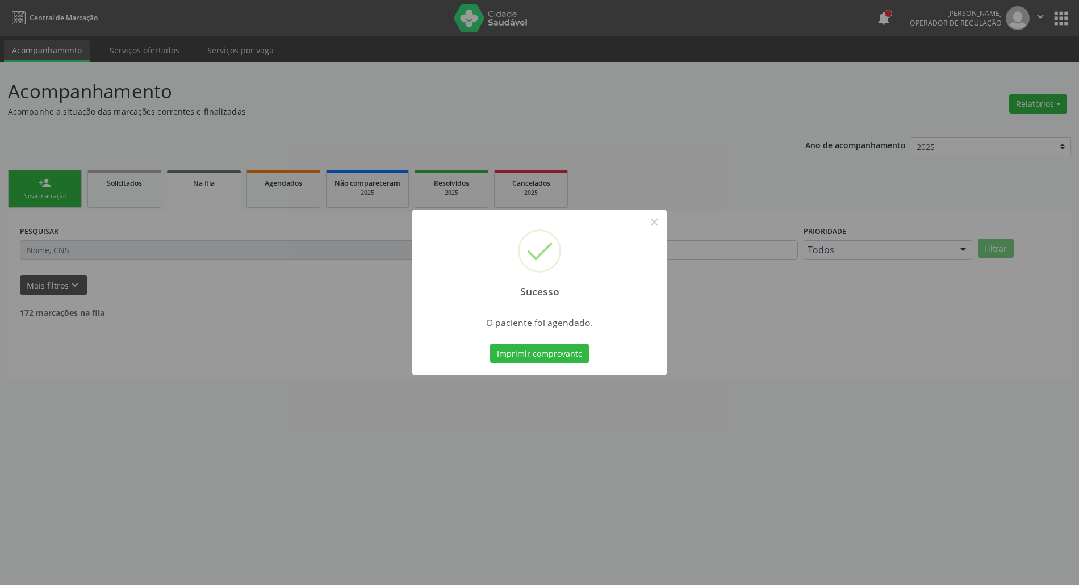
scroll to position [0, 0]
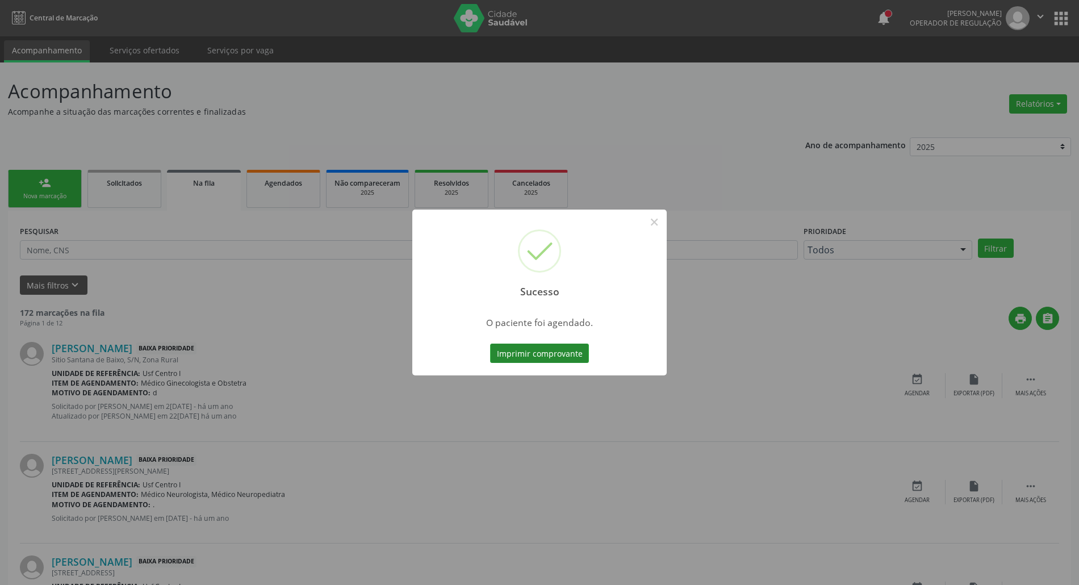
click at [538, 359] on button "Imprimir comprovante" at bounding box center [539, 352] width 99 height 19
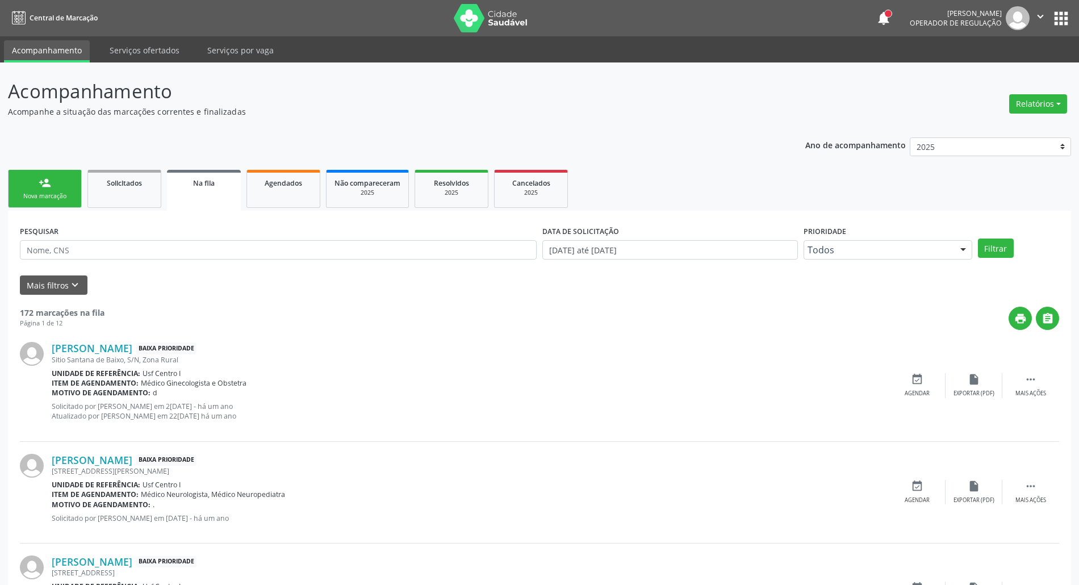
click at [54, 198] on div "Nova marcação" at bounding box center [44, 196] width 57 height 9
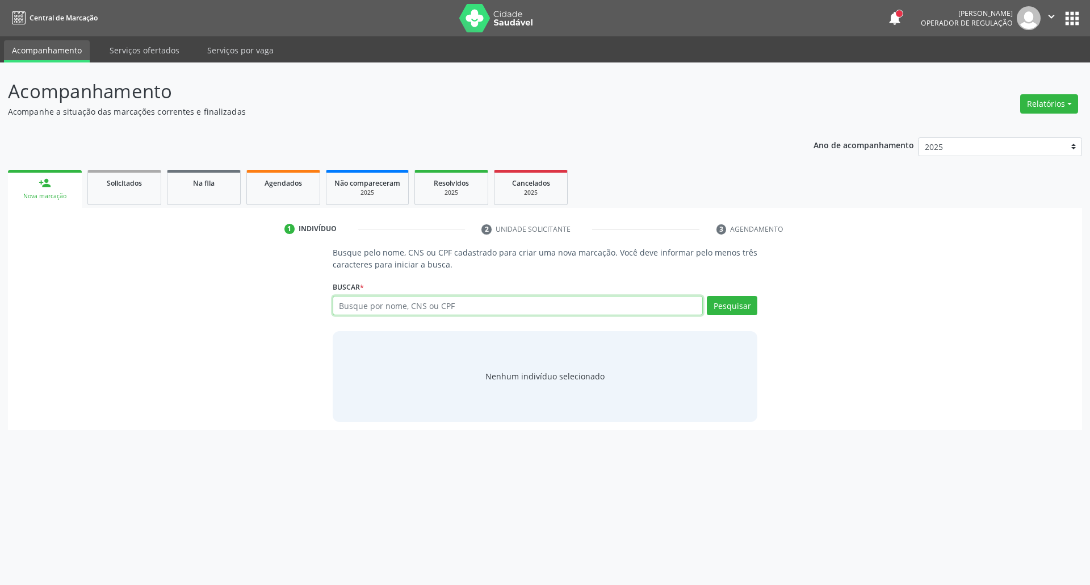
drag, startPoint x: 396, startPoint y: 304, endPoint x: 387, endPoint y: 313, distance: 13.3
click at [394, 307] on input "text" at bounding box center [518, 305] width 371 height 19
type input "15931644407"
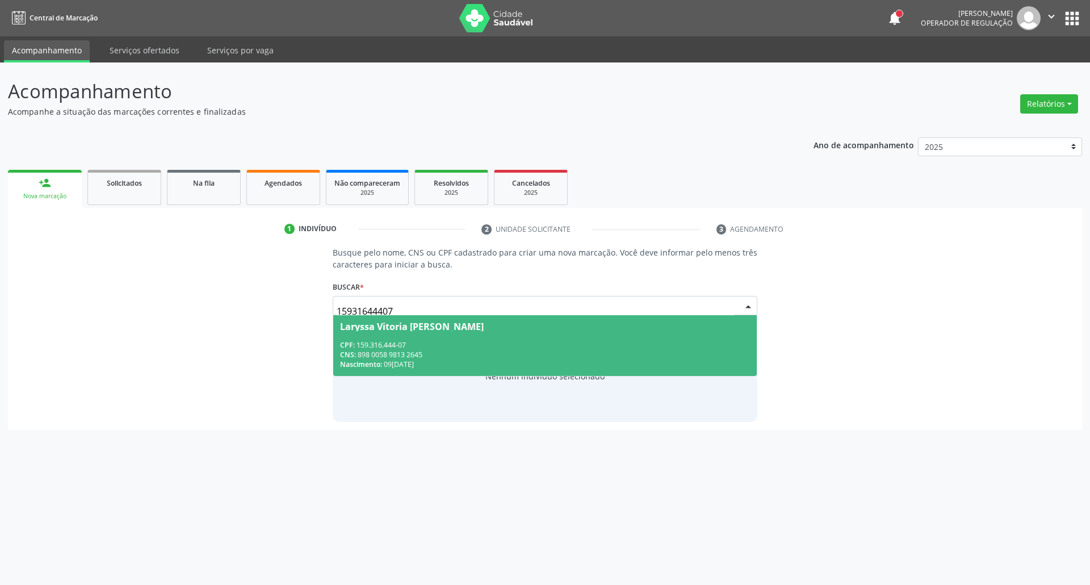
click at [412, 339] on span "Laryssa Vitoria Teodoro Gonsalves CPF: 159.316.444-07 CNS: 898 0058 9813 2645 N…" at bounding box center [545, 345] width 424 height 61
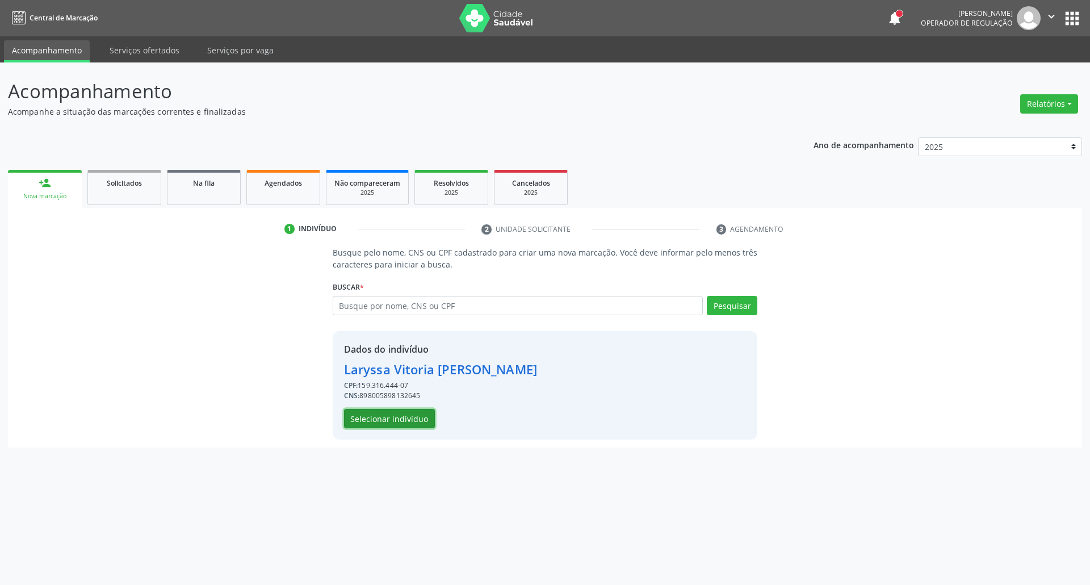
click at [388, 422] on button "Selecionar indivíduo" at bounding box center [389, 418] width 91 height 19
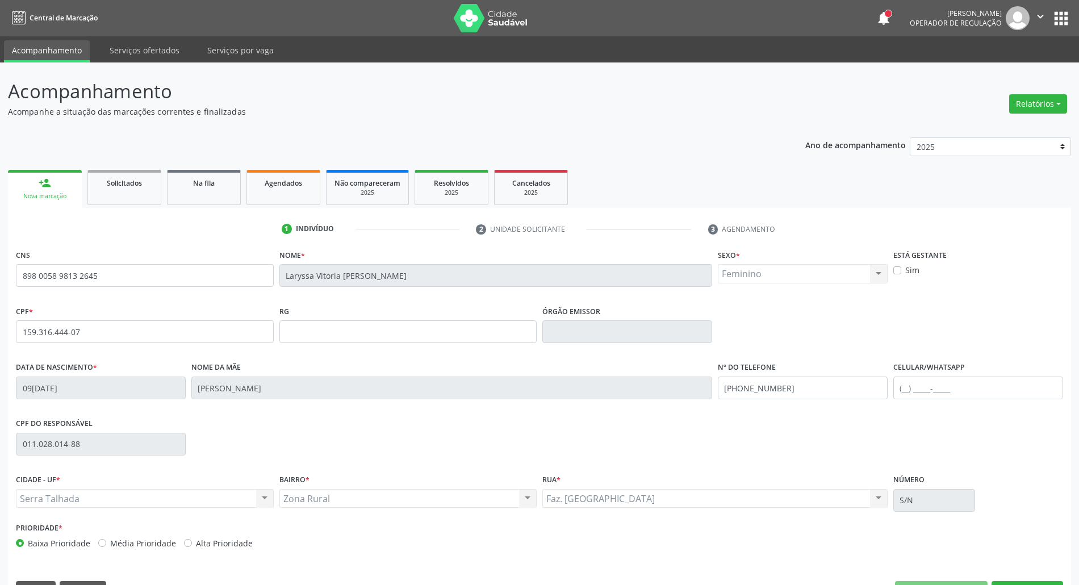
scroll to position [31, 0]
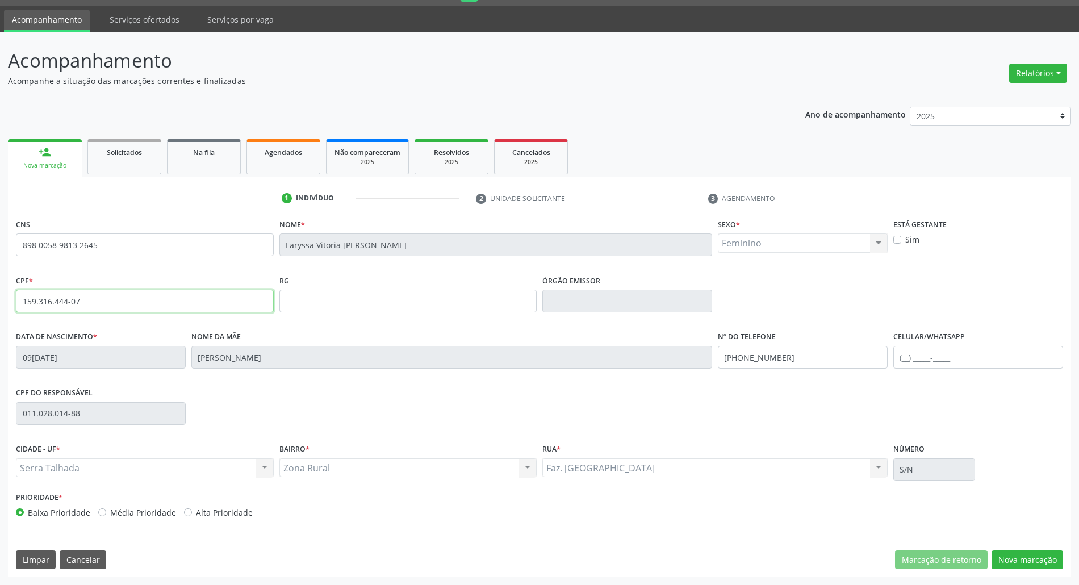
click at [42, 301] on input "159.316.444-07" at bounding box center [145, 301] width 258 height 23
click at [1013, 555] on button "Nova marcação" at bounding box center [1027, 559] width 72 height 19
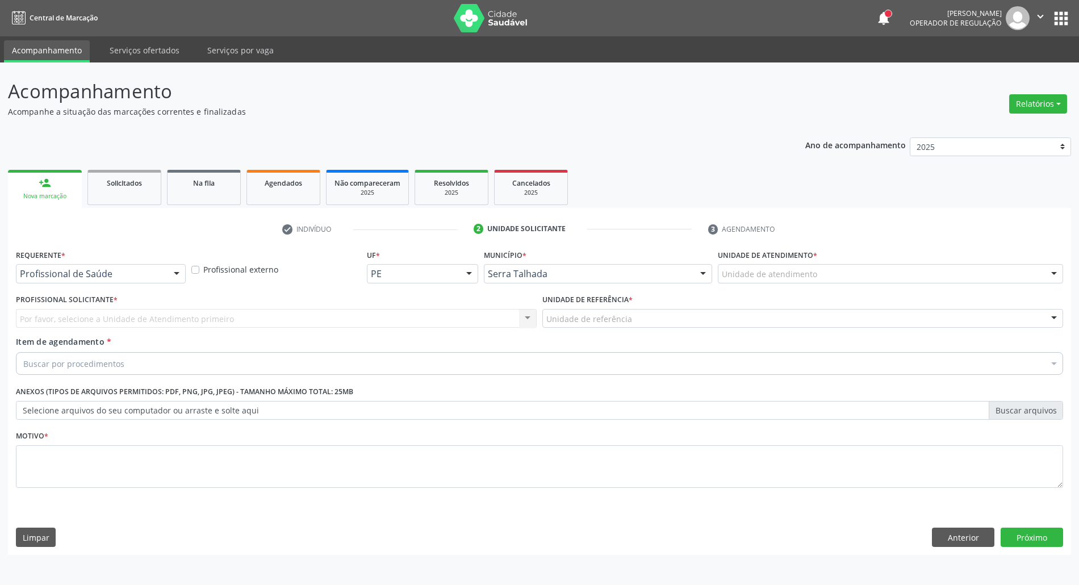
scroll to position [0, 0]
click at [161, 283] on div "Profissional de Saúde Paciente Nenhum resultado encontrado para: " " Não há nen…" at bounding box center [101, 273] width 171 height 19
click at [161, 282] on input "text" at bounding box center [92, 279] width 144 height 23
click at [157, 307] on span "Paciente" at bounding box center [101, 317] width 170 height 23
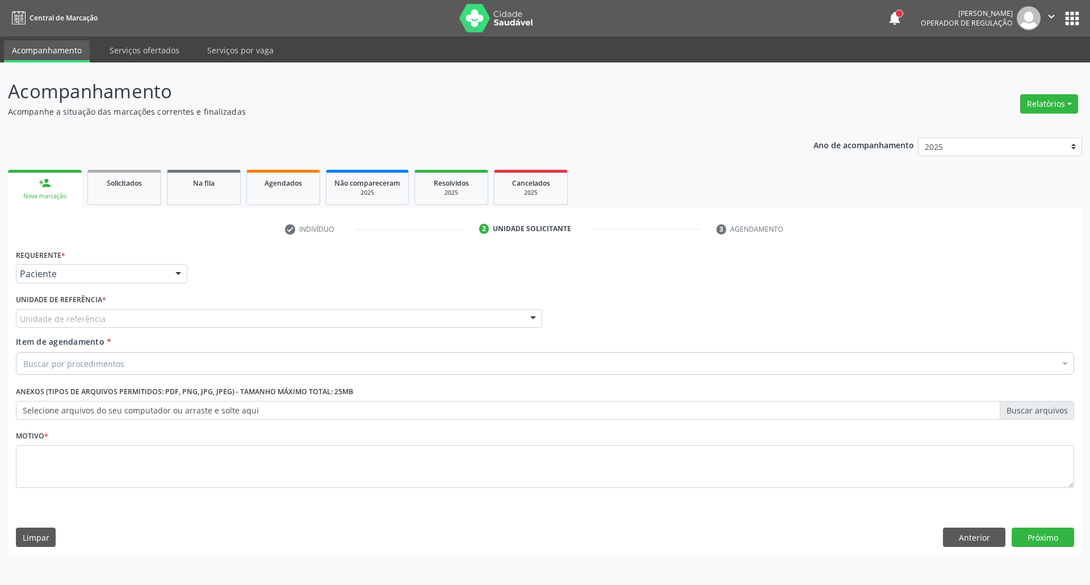
click at [154, 316] on div "Unidade de referência" at bounding box center [279, 318] width 526 height 19
type input "bom s"
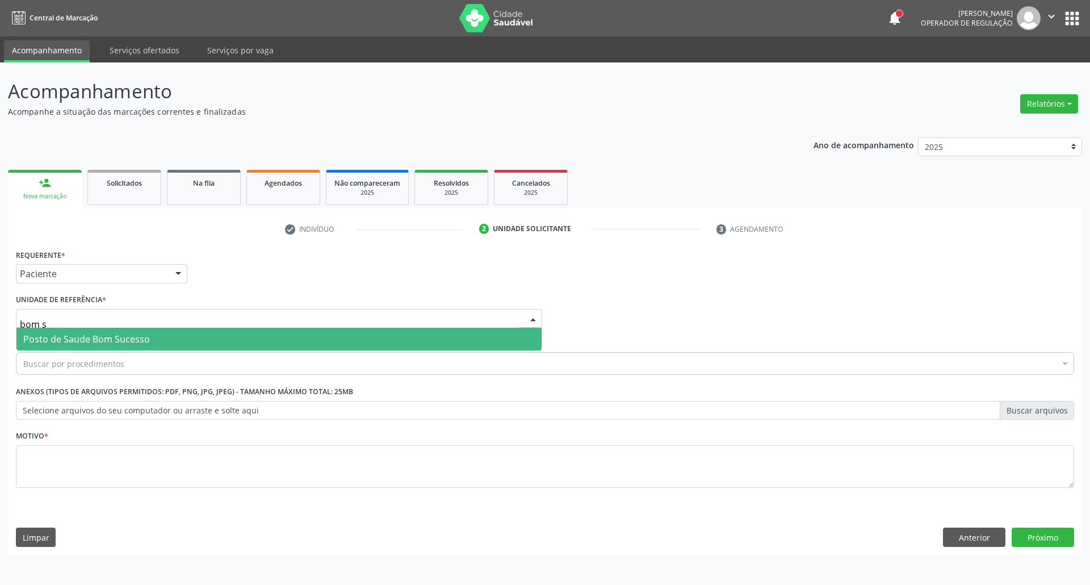
click at [135, 330] on span "Posto de Saude Bom Sucesso" at bounding box center [278, 339] width 525 height 23
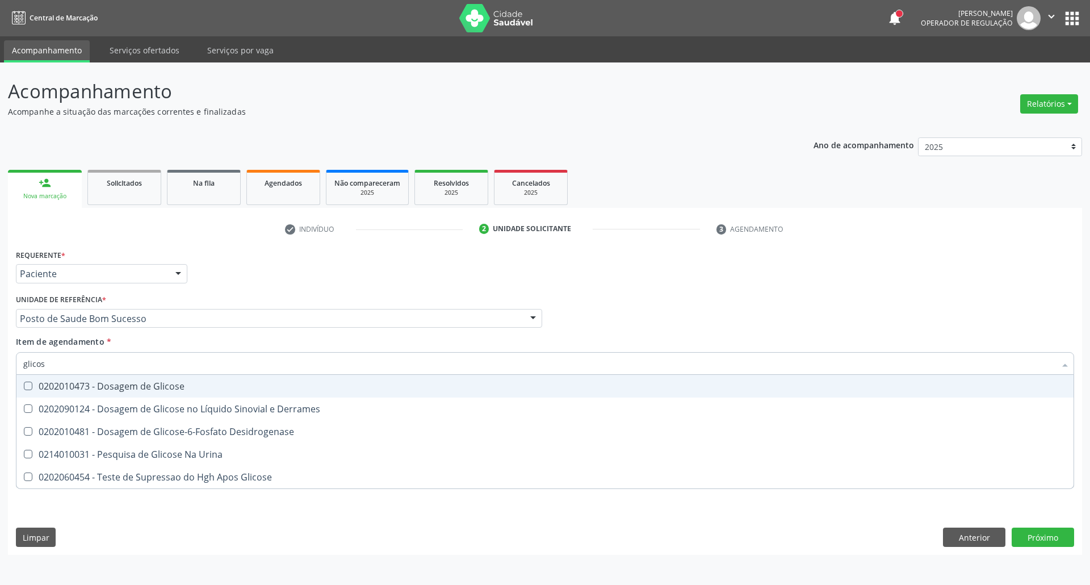
type input "glicose"
drag, startPoint x: 110, startPoint y: 384, endPoint x: 111, endPoint y: 371, distance: 13.1
click at [110, 383] on div "0202010473 - Dosagem de Glicose" at bounding box center [544, 385] width 1043 height 9
checkbox Glicose "true"
click at [112, 363] on input "glicose" at bounding box center [539, 363] width 1032 height 23
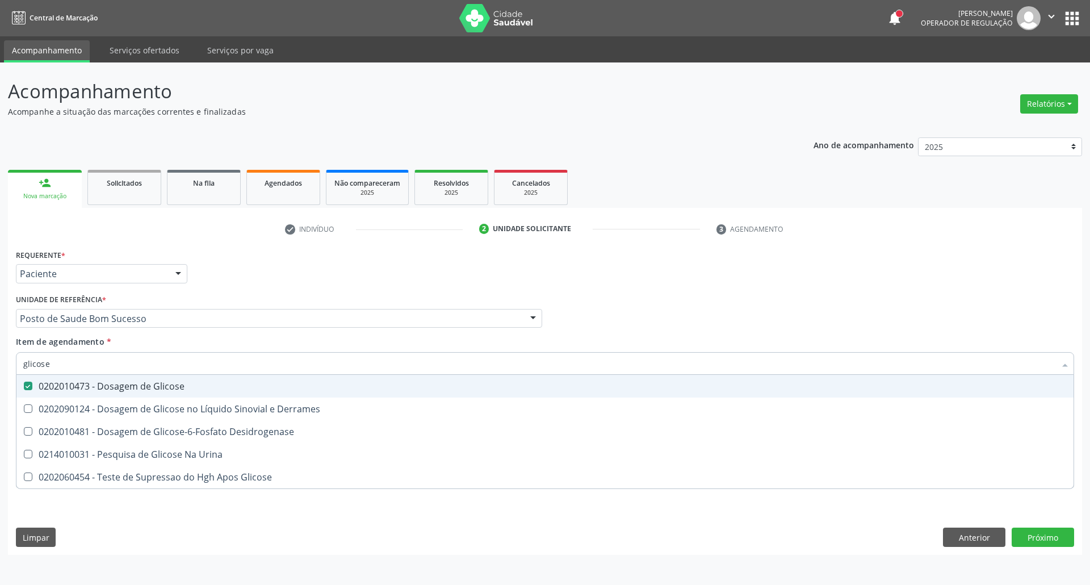
click at [112, 363] on input "glicose" at bounding box center [539, 363] width 1032 height 23
type input "c"
checkbox Glicose "false"
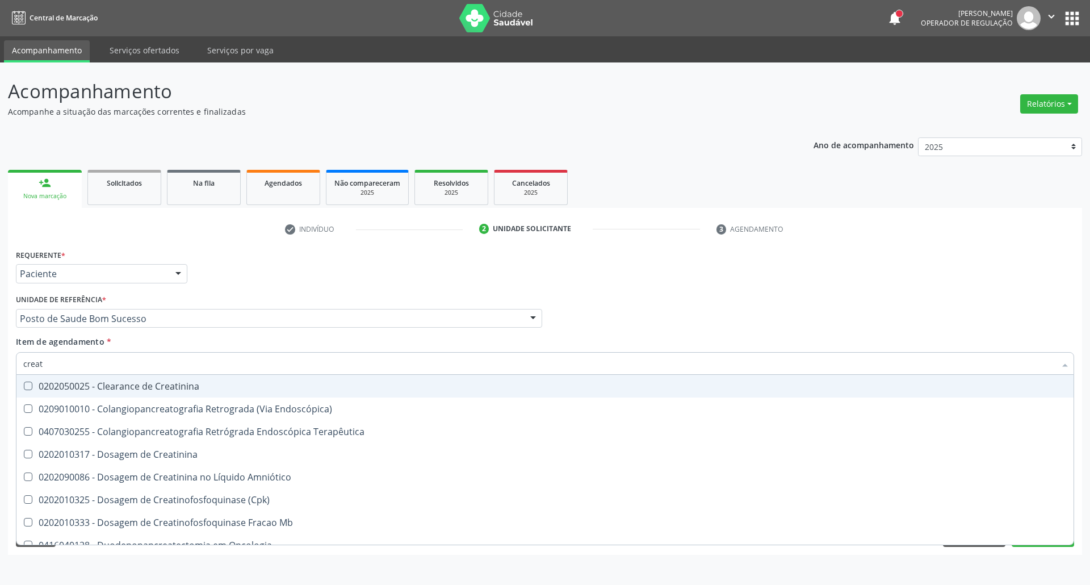
type input "creati"
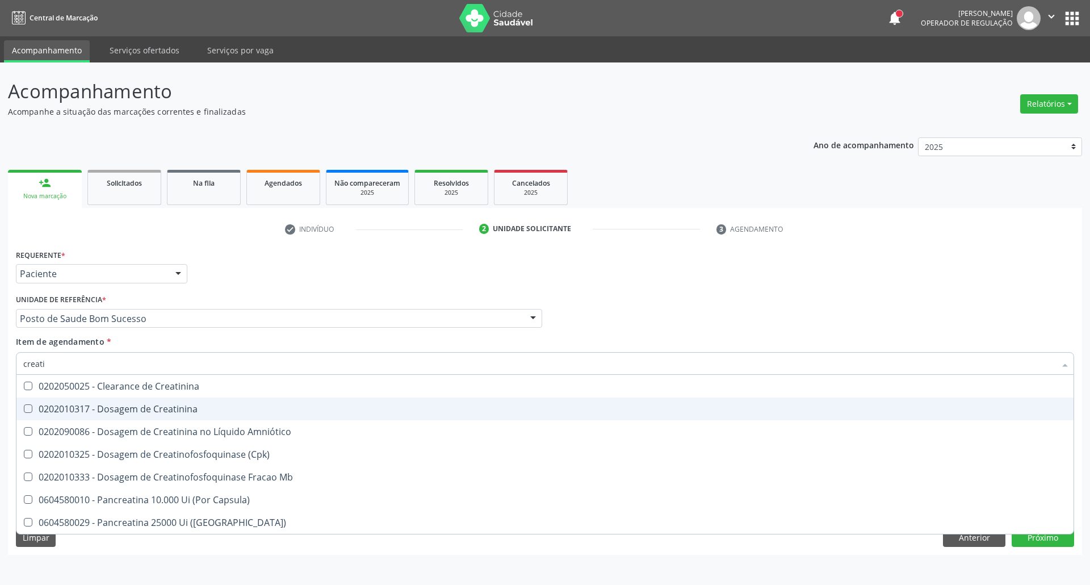
drag, startPoint x: 118, startPoint y: 405, endPoint x: 112, endPoint y: 363, distance: 42.5
click at [117, 404] on div "0202010317 - Dosagem de Creatinina" at bounding box center [544, 408] width 1043 height 9
checkbox Creatinina "true"
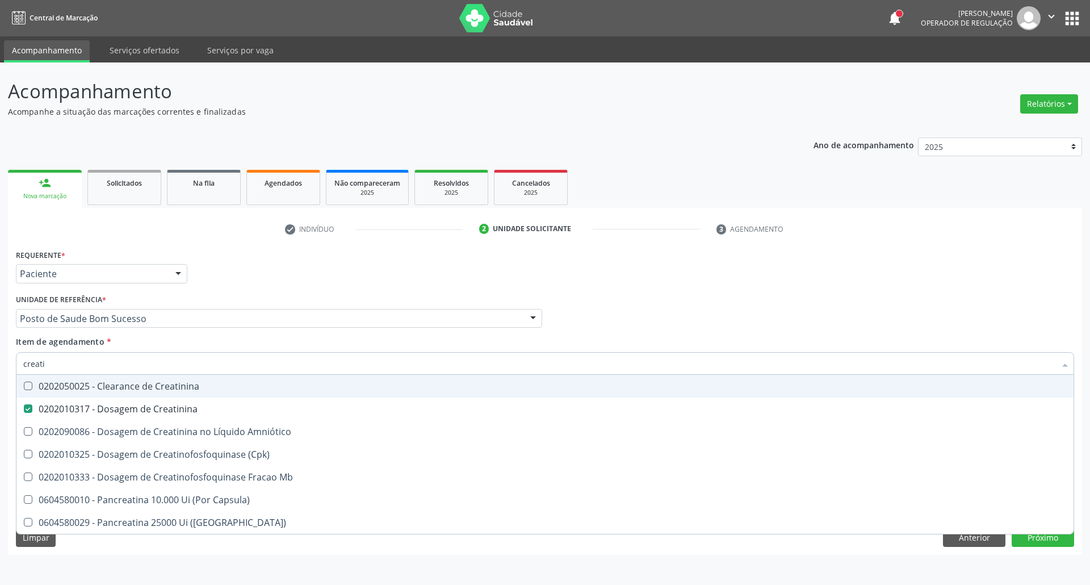
drag, startPoint x: 112, startPoint y: 363, endPoint x: 0, endPoint y: 359, distance: 111.9
click at [0, 364] on div "Acompanhamento Acompanhe a situação das marcações correntes e finalizadas Relat…" at bounding box center [545, 323] width 1090 height 522
type input "ur"
checkbox Creatinina "false"
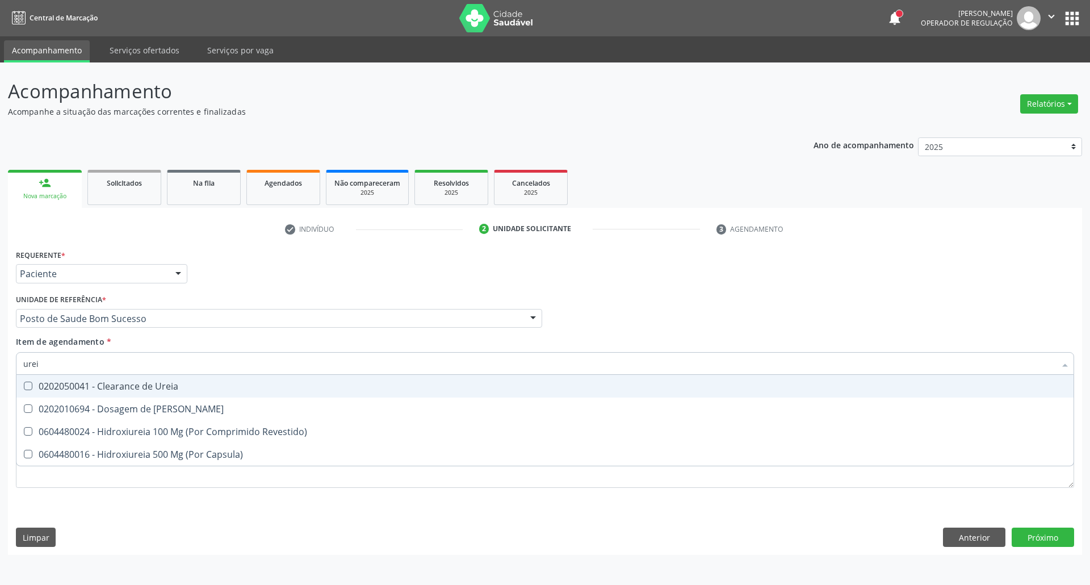
type input "ureia"
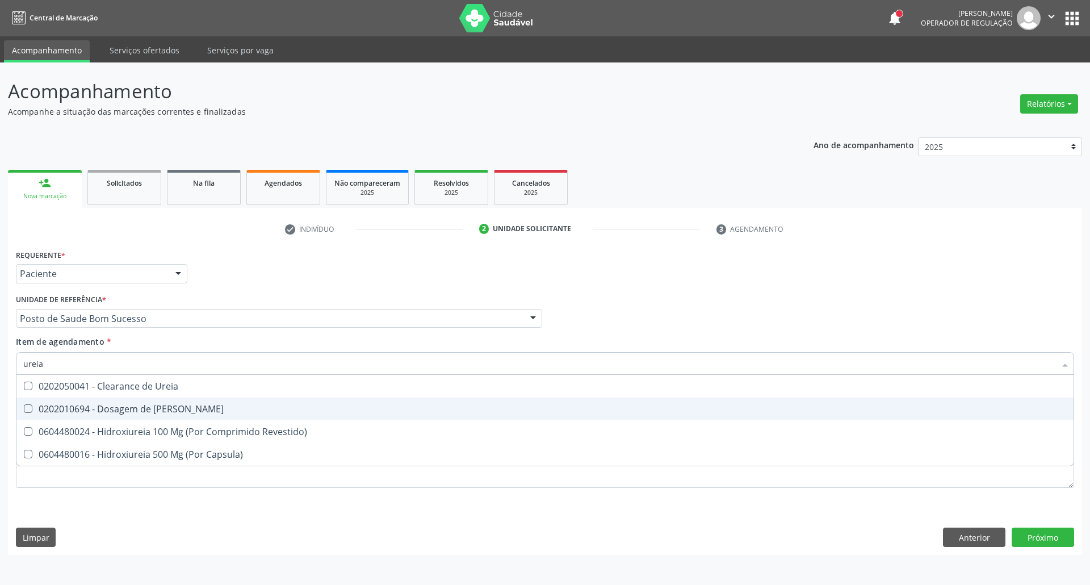
click at [37, 403] on span "0202010694 - Dosagem de [PERSON_NAME]" at bounding box center [544, 408] width 1057 height 23
checkbox Ureia "true"
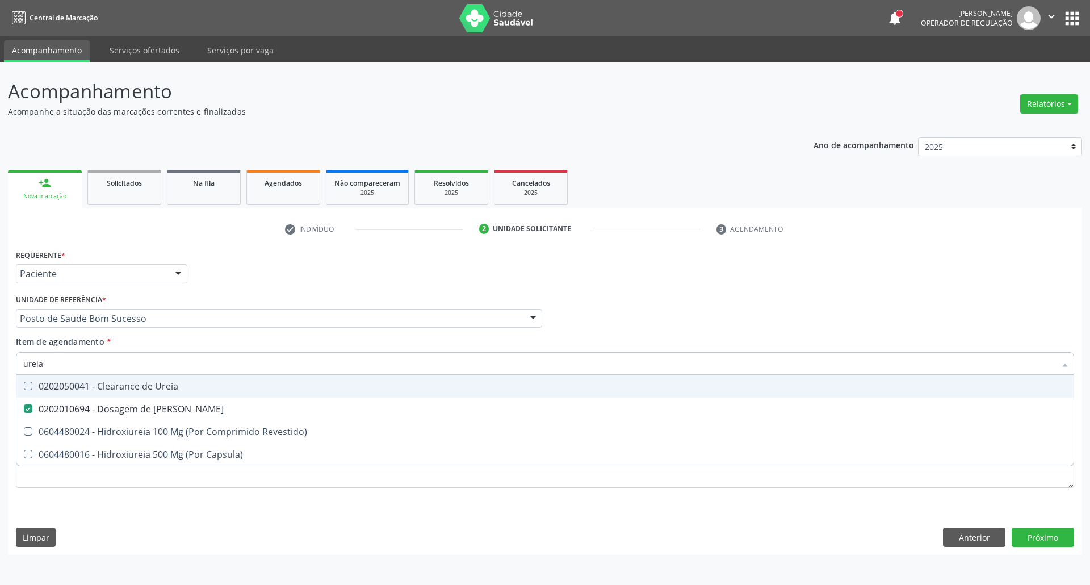
click at [0, 361] on div "Acompanhamento Acompanhe a situação das marcações correntes e finalizadas Relat…" at bounding box center [545, 323] width 1090 height 522
type input "co"
checkbox Ureia "false"
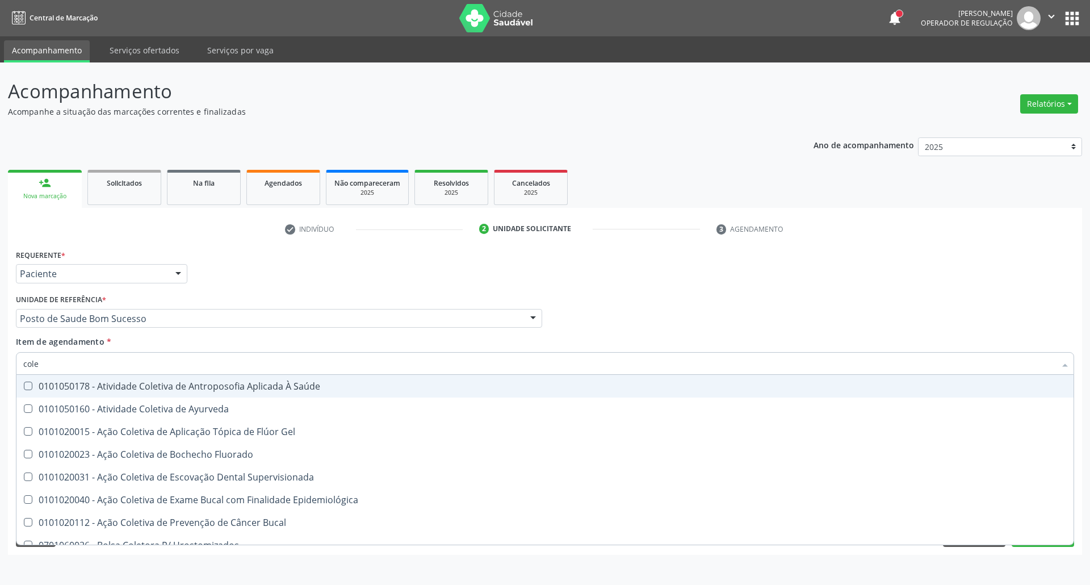
type input "coles"
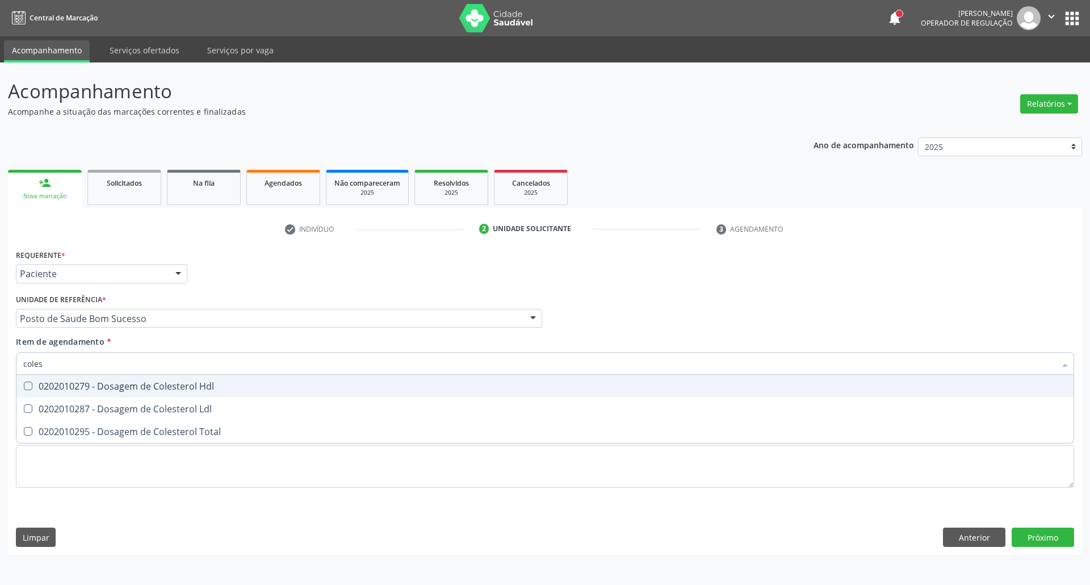
click at [47, 391] on div "0202010279 - Dosagem de Colesterol Hdl" at bounding box center [544, 385] width 1043 height 9
checkbox Hdl "true"
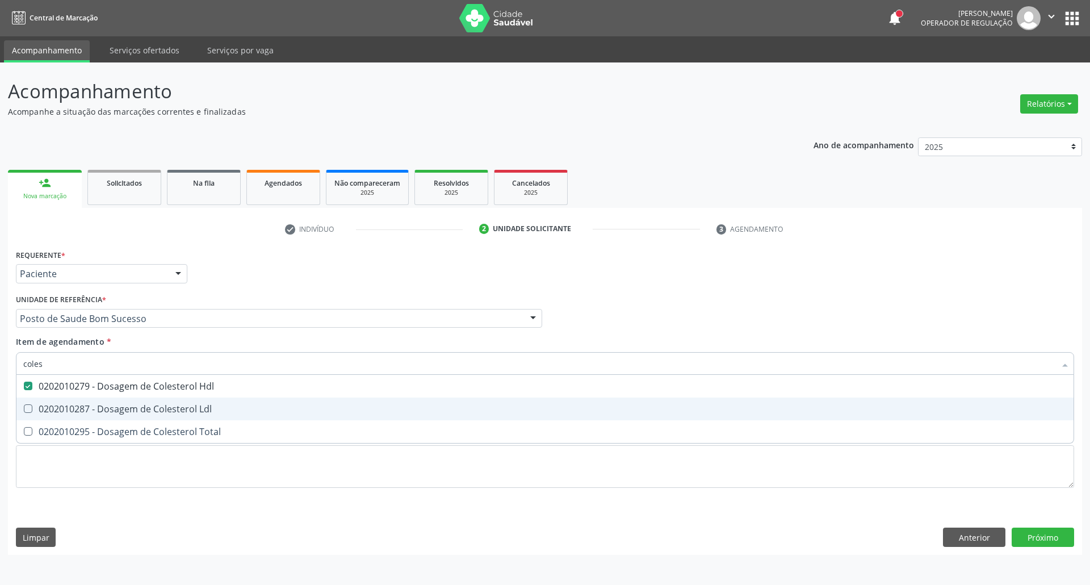
click at [47, 407] on div "0202010287 - Dosagem de Colesterol Ldl" at bounding box center [544, 408] width 1043 height 9
checkbox Ldl "true"
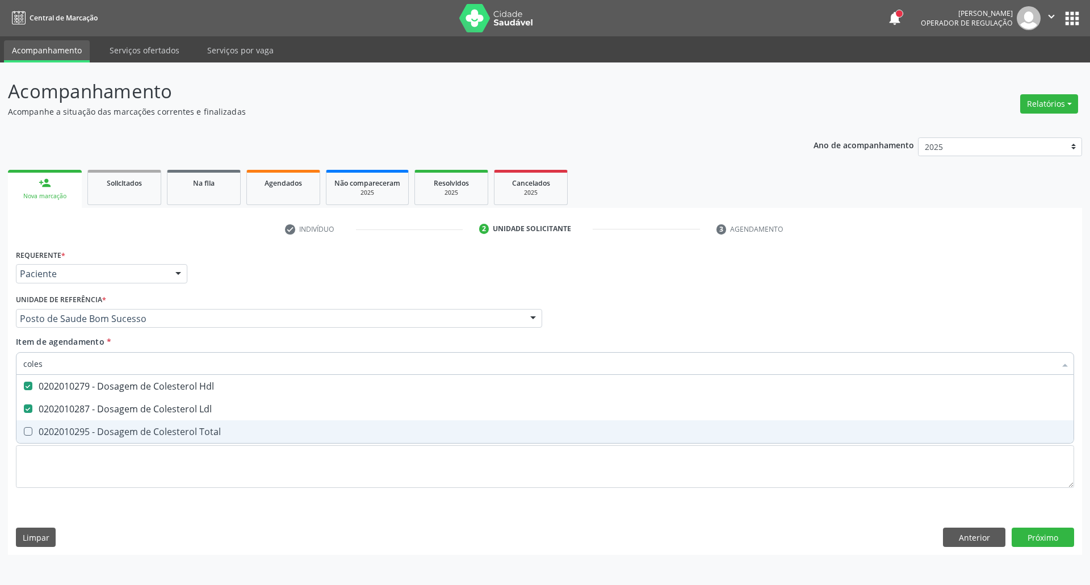
drag, startPoint x: 44, startPoint y: 430, endPoint x: 52, endPoint y: 388, distance: 42.3
click at [44, 427] on div "0202010295 - Dosagem de Colesterol Total" at bounding box center [544, 431] width 1043 height 9
checkbox Total "true"
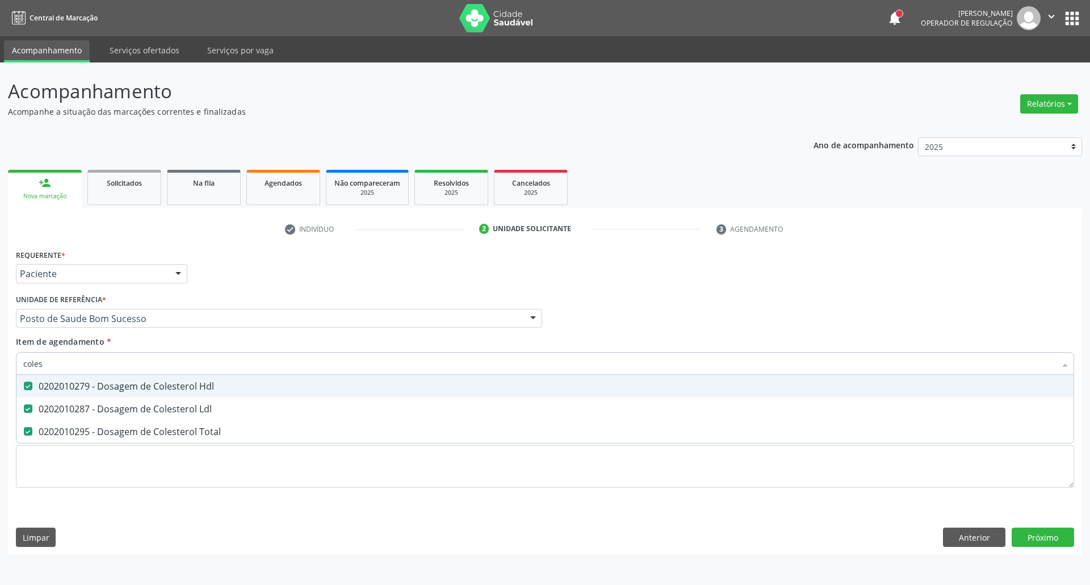
click at [0, 364] on div "Acompanhamento Acompanhe a situação das marcações correntes e finalizadas Relat…" at bounding box center [545, 323] width 1090 height 522
type input "t"
checkbox Hdl "false"
checkbox Ldl "false"
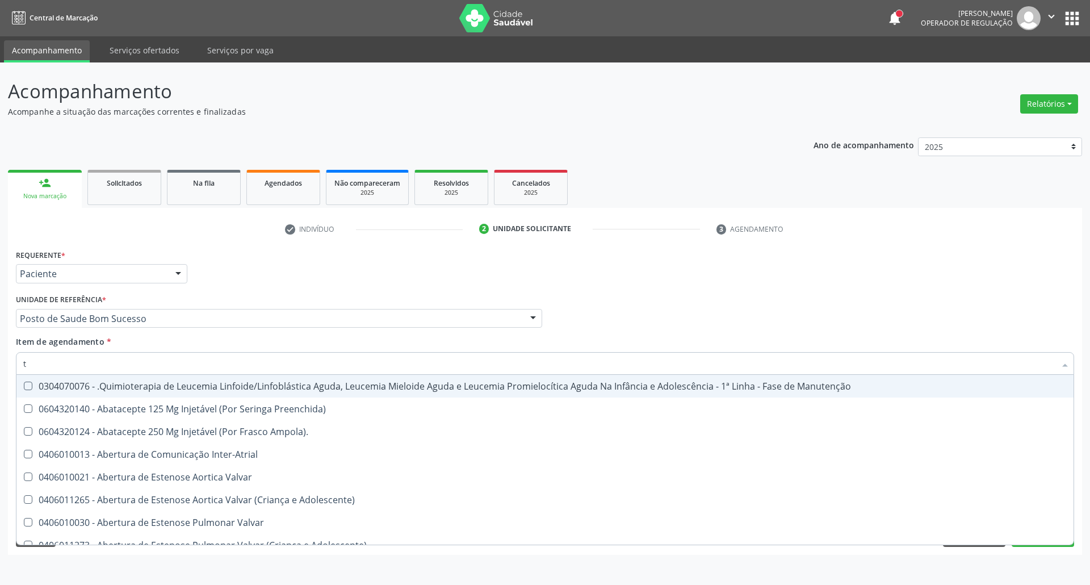
type input "tg"
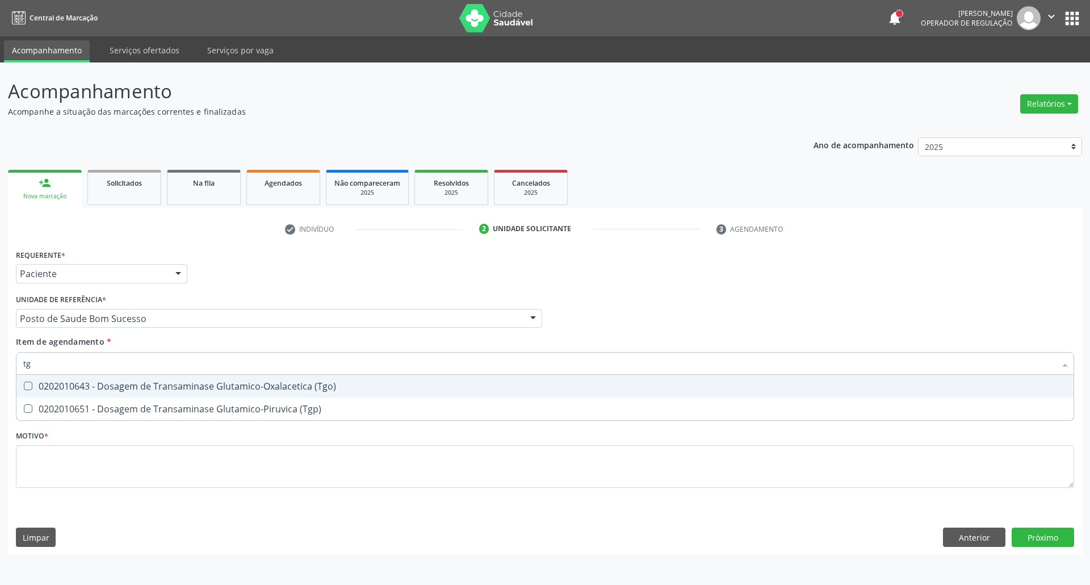
drag, startPoint x: 68, startPoint y: 392, endPoint x: 65, endPoint y: 408, distance: 16.3
click at [68, 393] on span "0202010643 - Dosagem de Transaminase Glutamico-Oxalacetica (Tgo)" at bounding box center [544, 386] width 1057 height 23
checkbox \(Tgo\) "true"
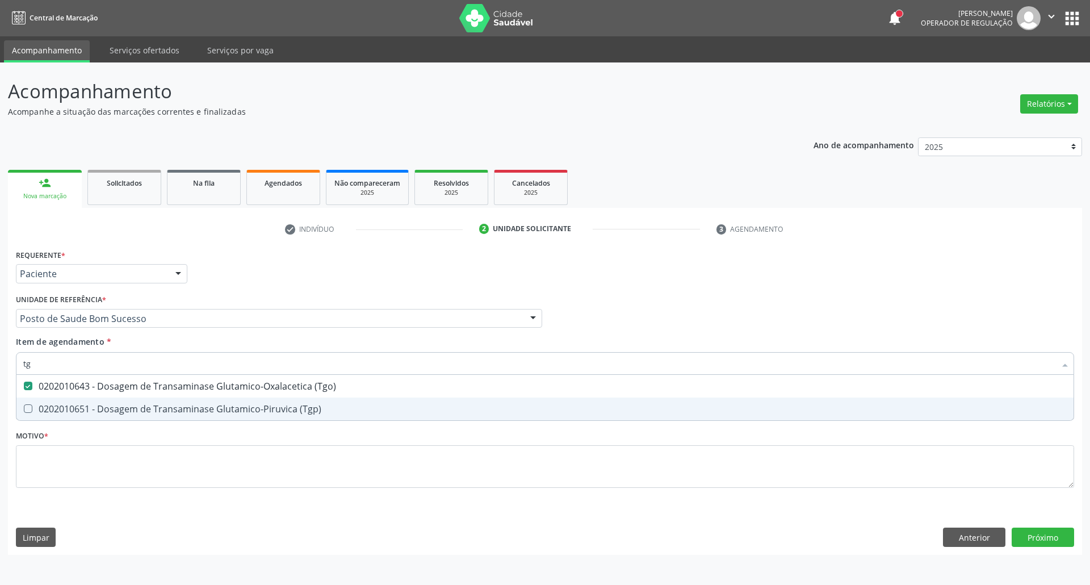
drag, startPoint x: 64, startPoint y: 410, endPoint x: 67, endPoint y: 383, distance: 27.4
click at [64, 408] on div "0202010651 - Dosagem de Transaminase Glutamico-Piruvica (Tgp)" at bounding box center [544, 408] width 1043 height 9
checkbox \(Tgp\) "true"
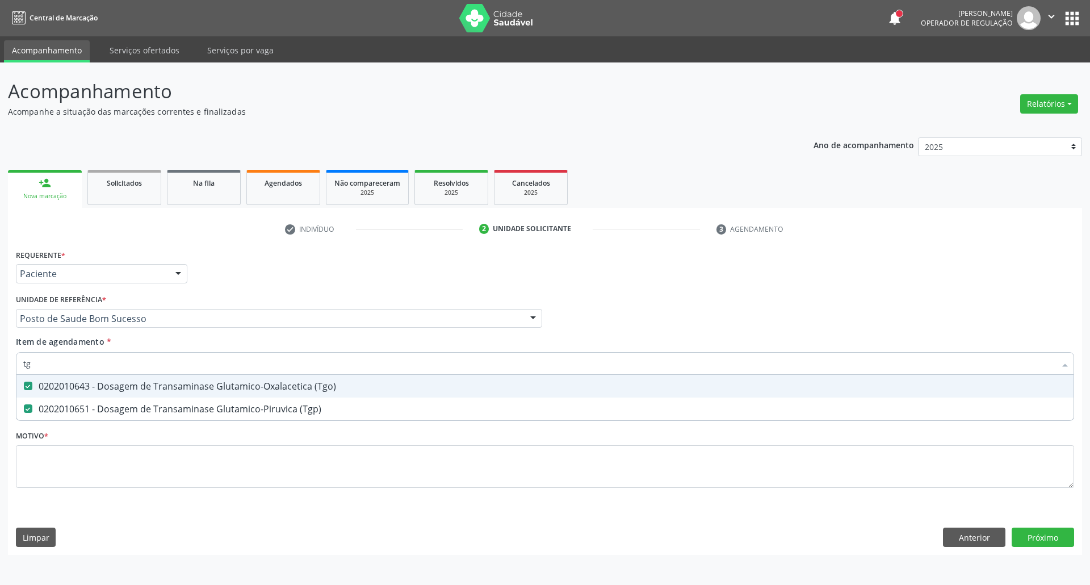
drag, startPoint x: 68, startPoint y: 361, endPoint x: 0, endPoint y: 364, distance: 68.2
click at [0, 364] on div "Acompanhamento Acompanhe a situação das marcações correntes e finalizadas Relat…" at bounding box center [545, 323] width 1090 height 522
type input "t"
checkbox \(Tgo\) "false"
checkbox \(Tgp\) "false"
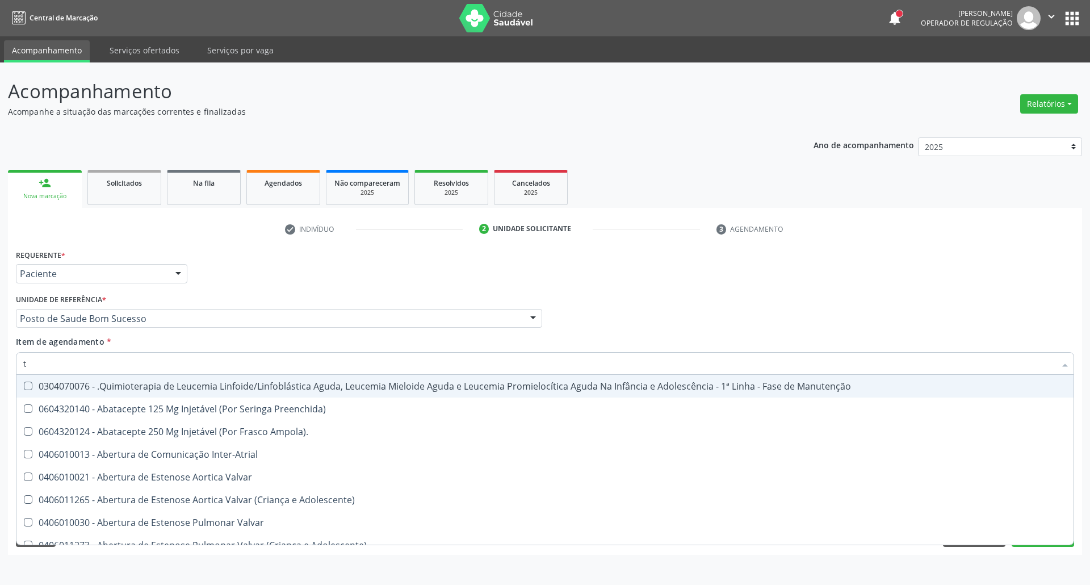
type input "tr"
checkbox Visual "true"
checkbox Primária "true"
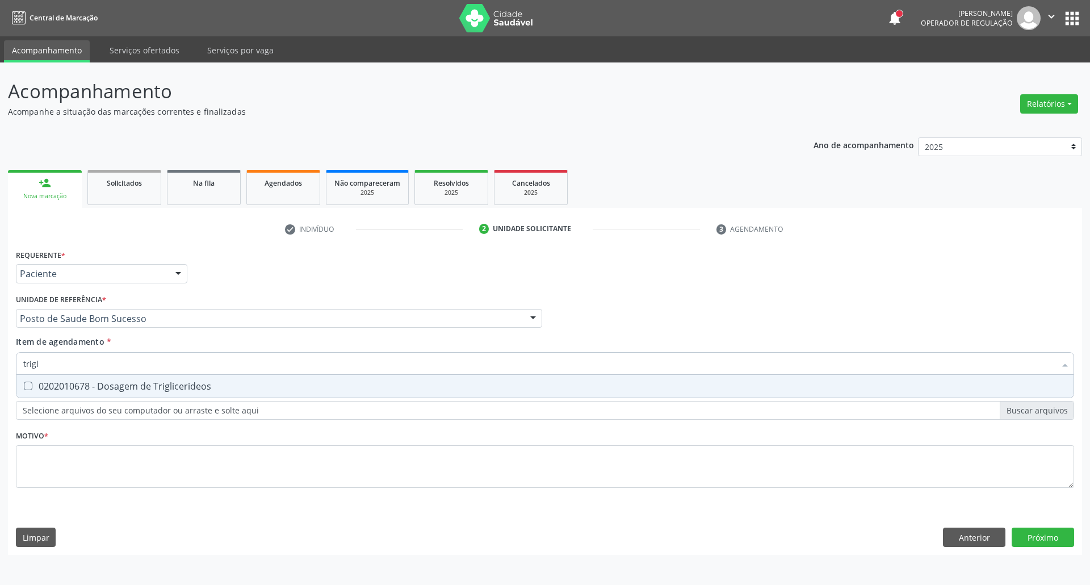
type input "trigli"
click at [60, 382] on div "0202010678 - Dosagem de Triglicerideos" at bounding box center [544, 385] width 1043 height 9
checkbox Triglicerideos "true"
click at [66, 366] on input "trigli" at bounding box center [539, 363] width 1032 height 23
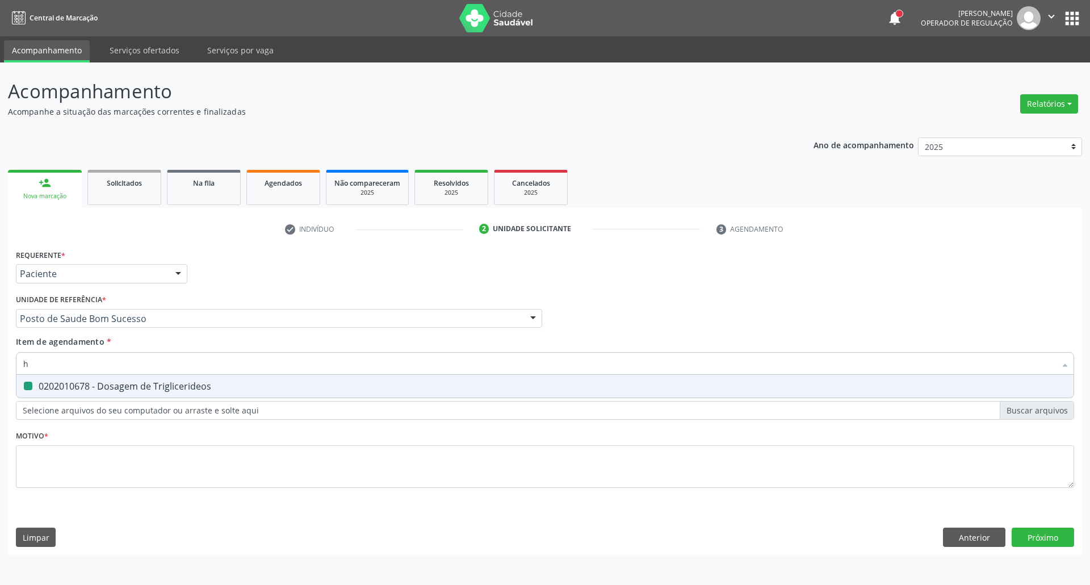
type input "he"
checkbox Triglicerideos "false"
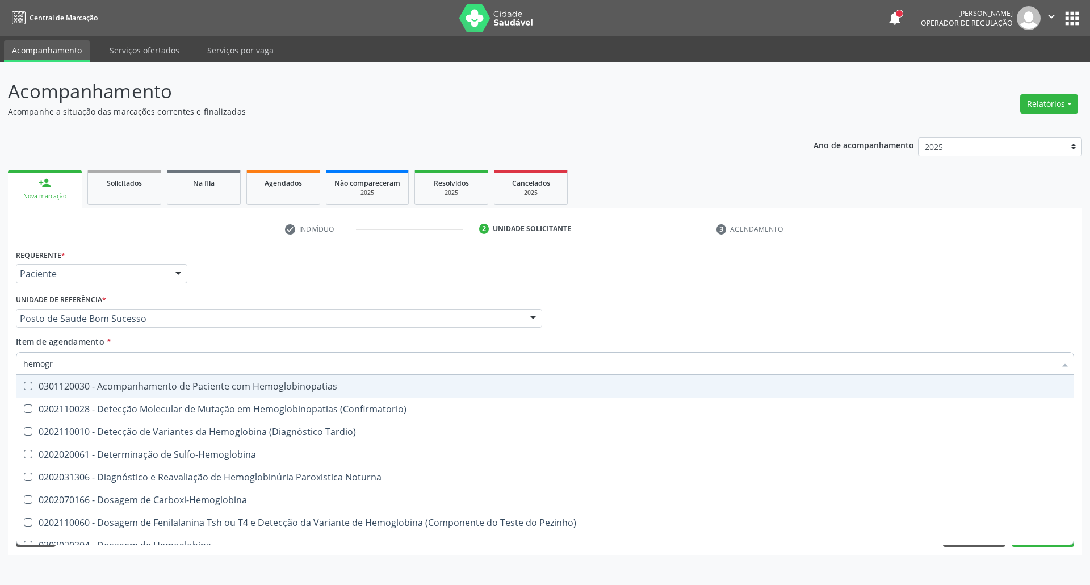
type input "hemogra"
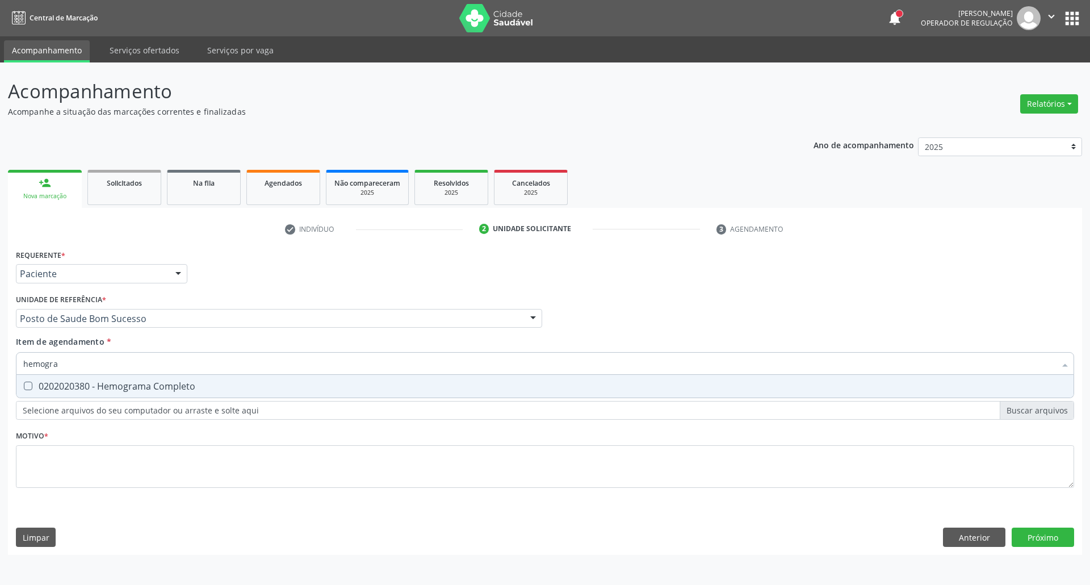
click at [57, 385] on div "0202020380 - Hemograma Completo" at bounding box center [544, 385] width 1043 height 9
checkbox Completo "true"
drag, startPoint x: 64, startPoint y: 366, endPoint x: 0, endPoint y: 339, distance: 69.3
click at [0, 341] on div "Acompanhamento Acompanhe a situação das marcações correntes e finalizadas Relat…" at bounding box center [545, 323] width 1090 height 522
type input "ur"
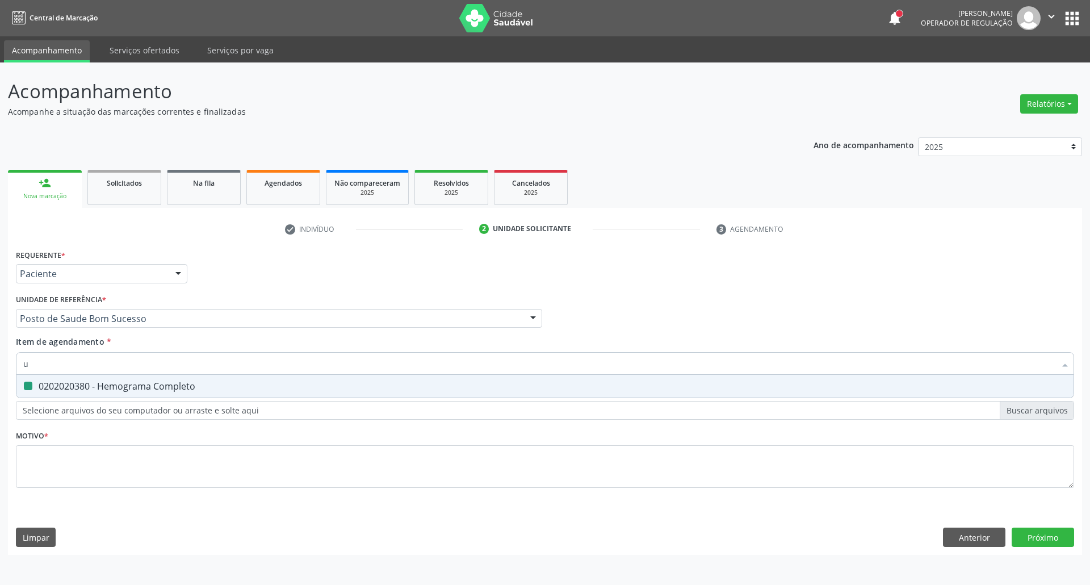
checkbox Completo "false"
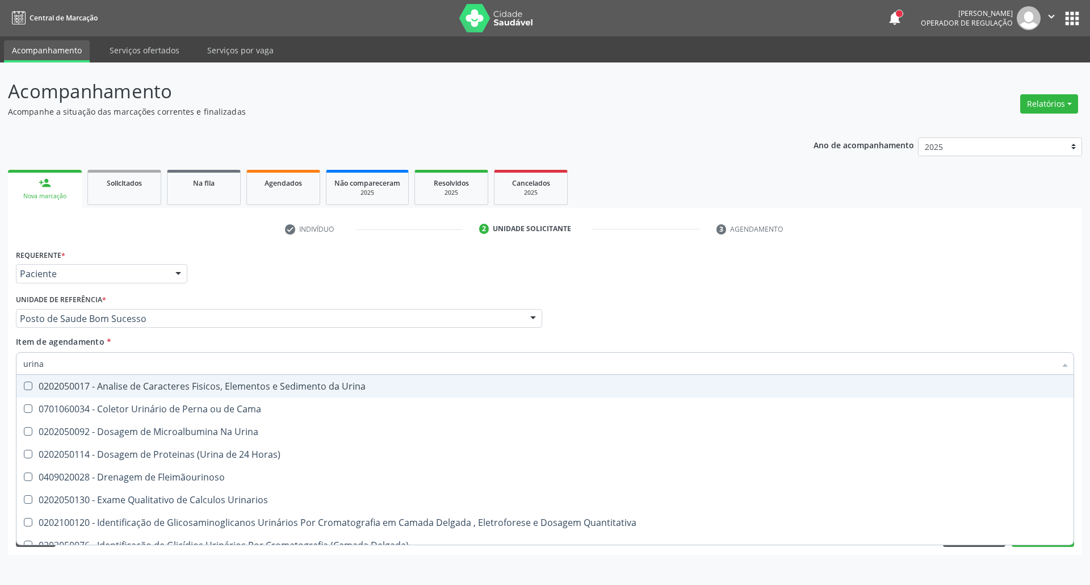
type input "urina"
click at [30, 389] on Urina at bounding box center [28, 385] width 9 height 9
click at [24, 389] on Urina "checkbox" at bounding box center [19, 385] width 7 height 7
checkbox Urina "true"
click at [0, 363] on div "Acompanhamento Acompanhe a situação das marcações correntes e finalizadas Relat…" at bounding box center [545, 323] width 1090 height 522
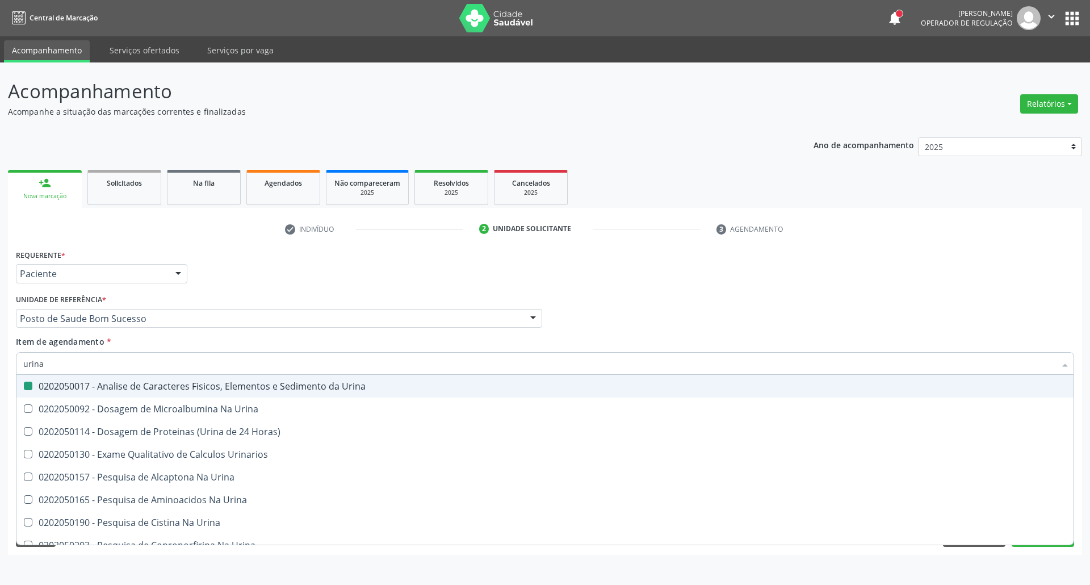
type input "p"
checkbox Urina "false"
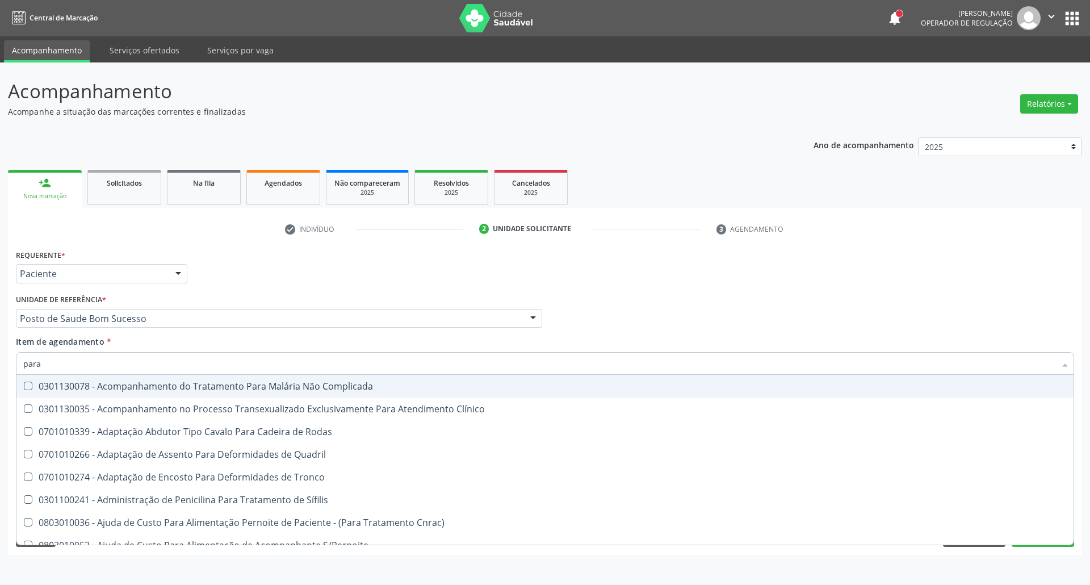
type input "paras"
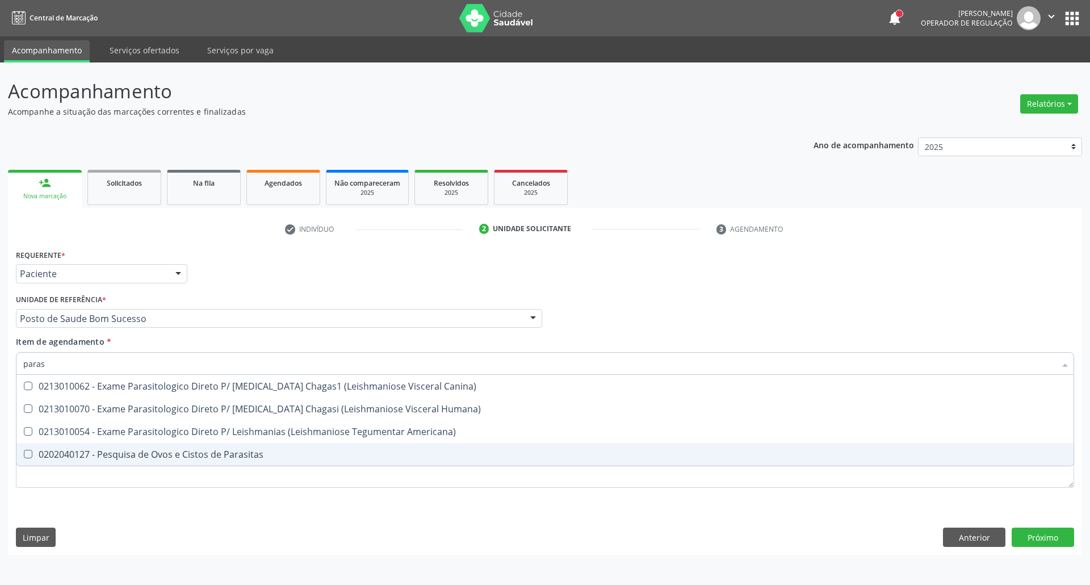
drag, startPoint x: 39, startPoint y: 455, endPoint x: 55, endPoint y: 412, distance: 46.2
click at [39, 452] on div "0202040127 - Pesquisa de Ovos e Cistos de Parasitas" at bounding box center [544, 454] width 1043 height 9
checkbox Parasitas "true"
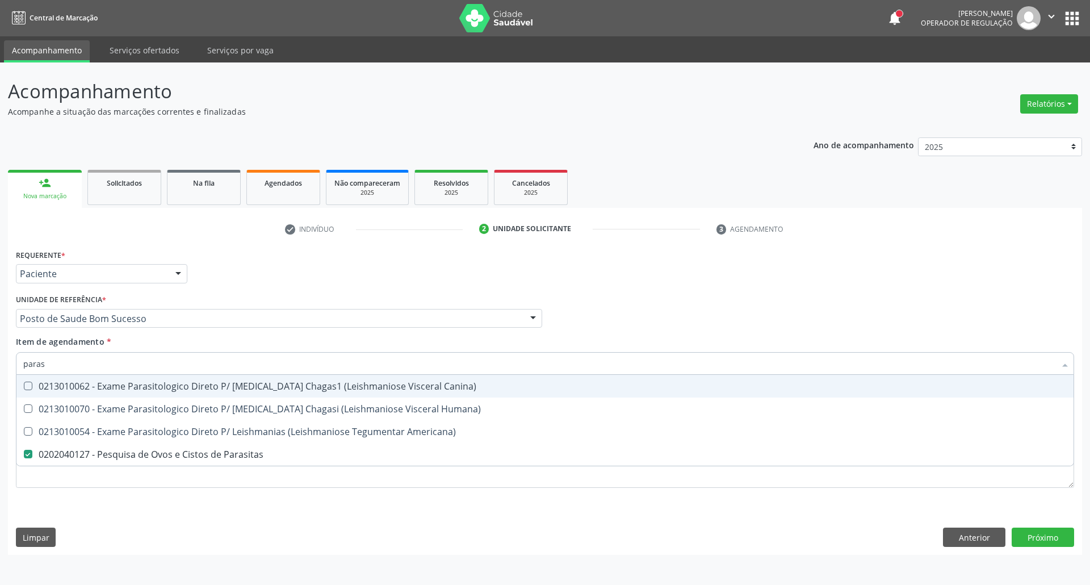
click at [0, 362] on div "Acompanhamento Acompanhe a situação das marcações correntes e finalizadas Relat…" at bounding box center [545, 323] width 1090 height 522
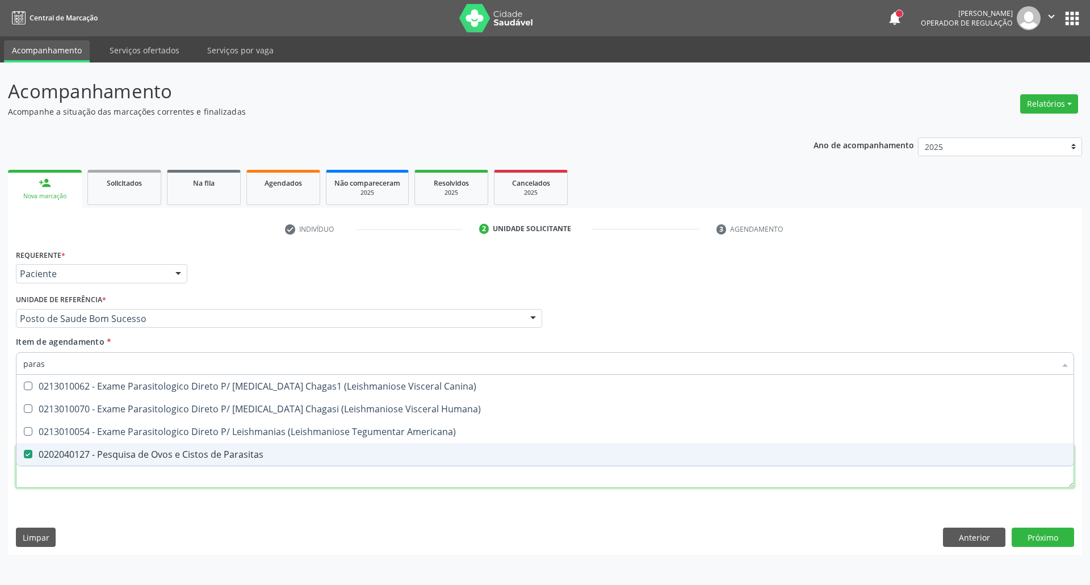
click at [173, 480] on div "Requerente * Paciente Profissional de Saúde Paciente Nenhum resultado encontrad…" at bounding box center [545, 374] width 1058 height 257
checkbox Humana\) "true"
checkbox Americana\) "true"
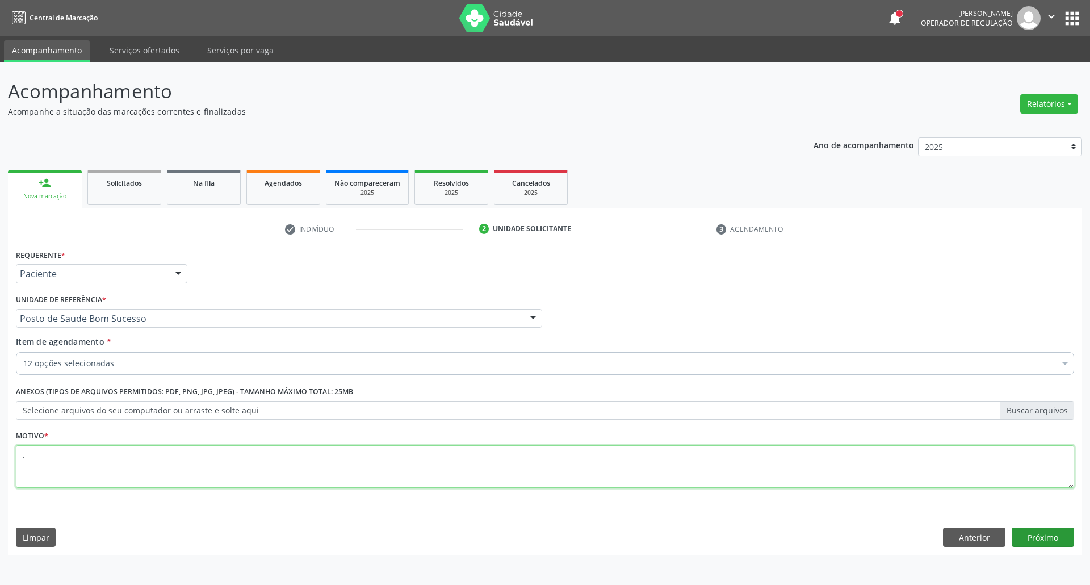
type textarea "."
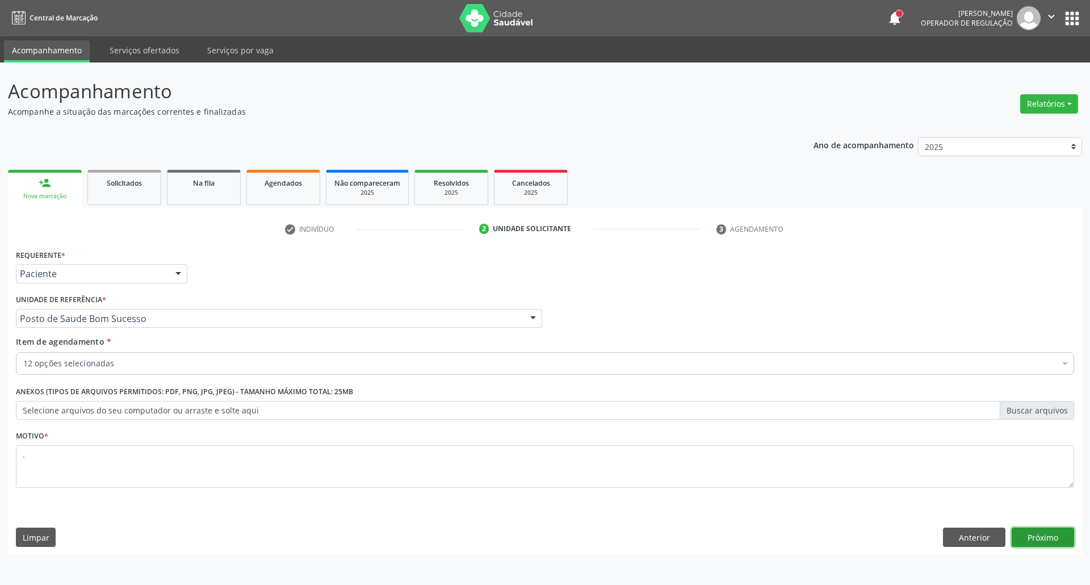
click at [1036, 534] on button "Próximo" at bounding box center [1043, 536] width 62 height 19
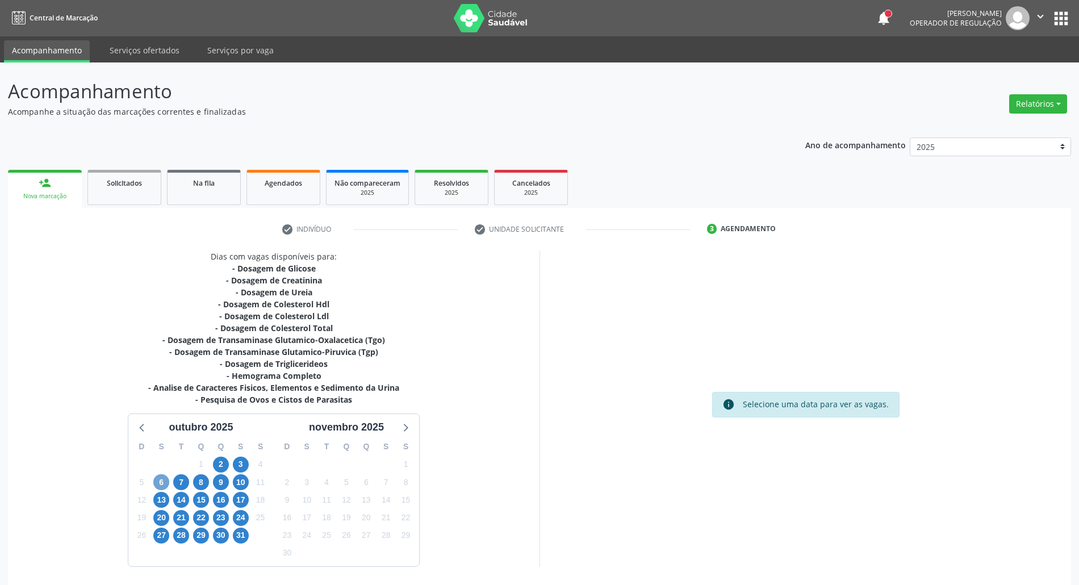
click at [162, 481] on span "6" at bounding box center [161, 482] width 16 height 16
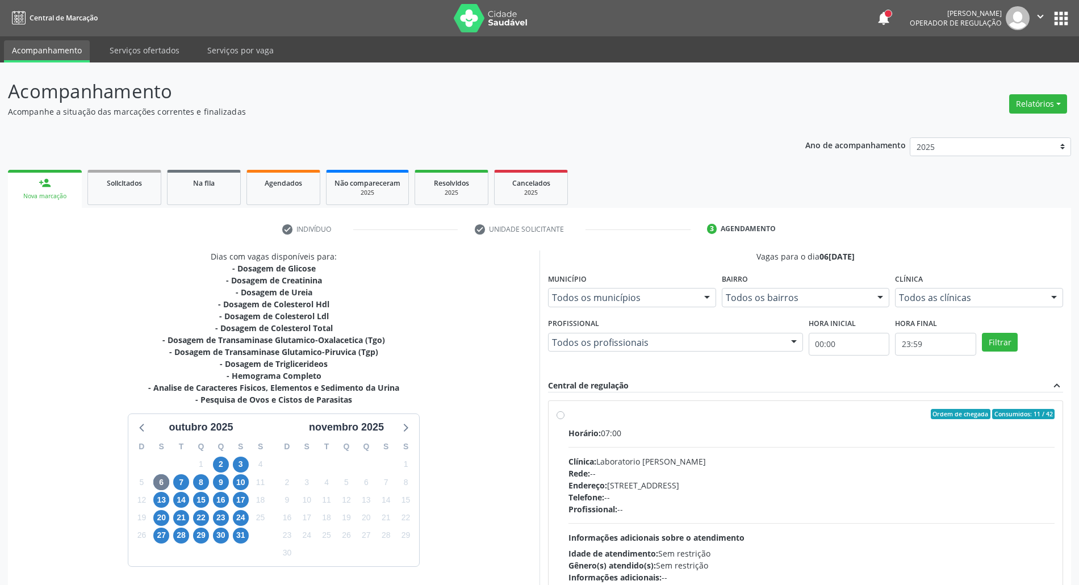
click at [762, 418] on div "Ordem de chegada Consumidos: 11 / 42" at bounding box center [811, 414] width 486 height 10
click at [564, 418] on input "Ordem de chegada Consumidos: 11 / 42 Horário: 07:00 Clínica: Laboratorio Jose P…" at bounding box center [560, 414] width 8 height 10
radio input "true"
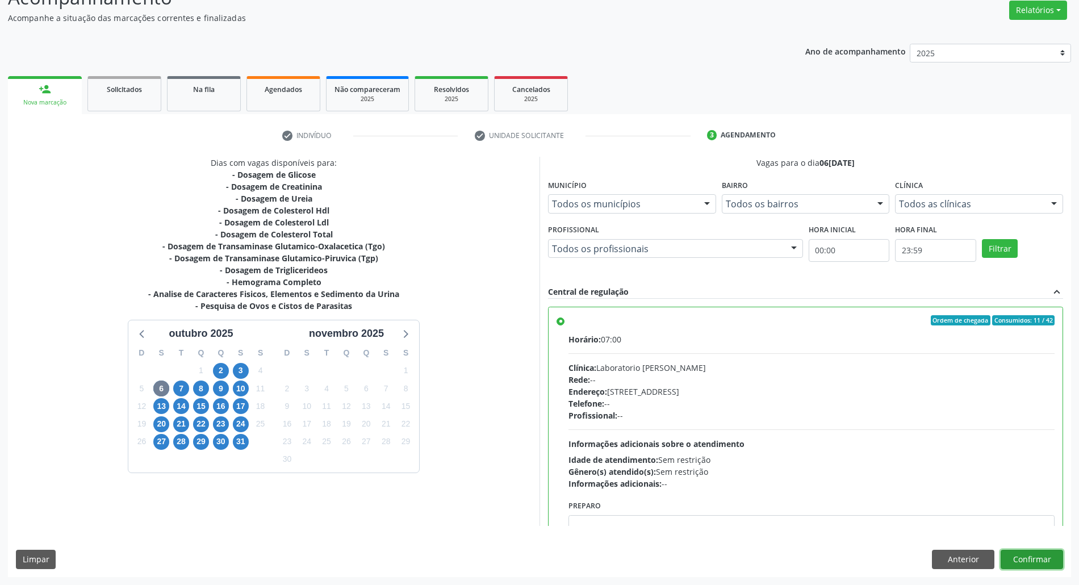
click at [1020, 559] on button "Confirmar" at bounding box center [1031, 559] width 62 height 19
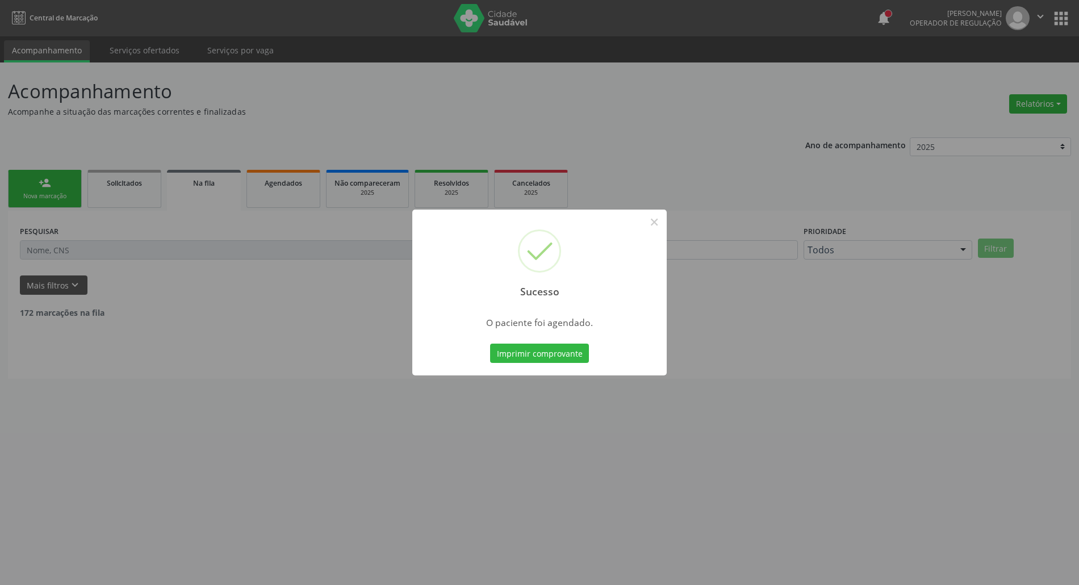
scroll to position [0, 0]
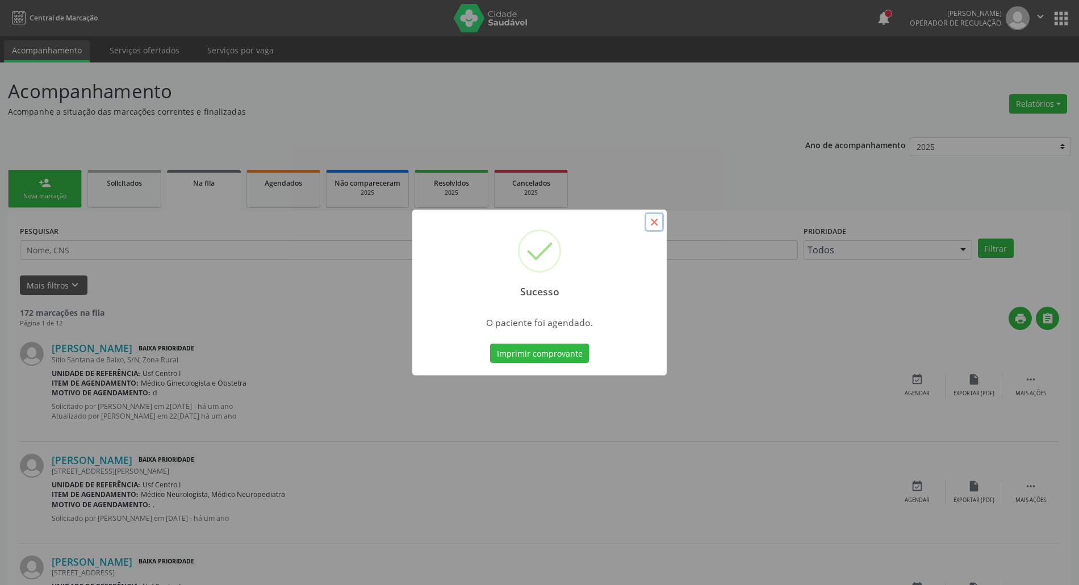
click at [652, 219] on button "×" at bounding box center [653, 221] width 19 height 19
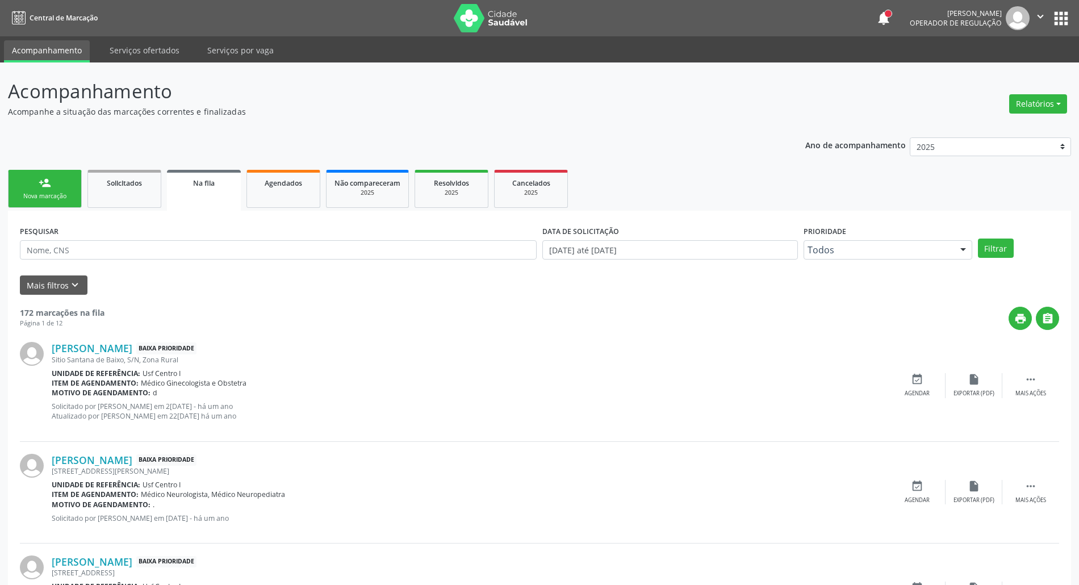
click at [30, 193] on div "Nova marcação" at bounding box center [44, 196] width 57 height 9
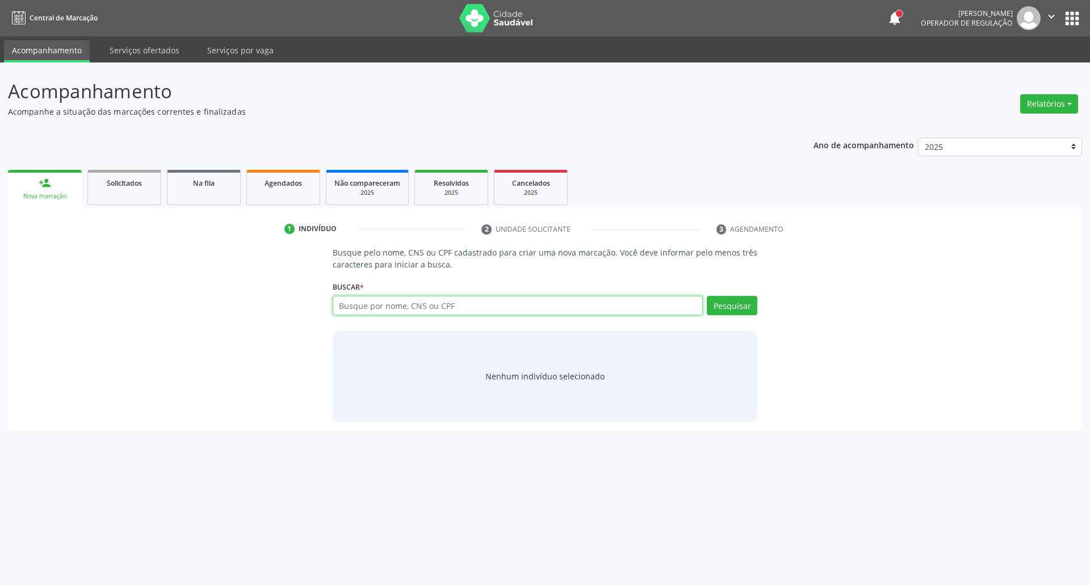
click at [356, 309] on input "text" at bounding box center [518, 305] width 371 height 19
paste input "159.316.444-07"
type input "159.316.444-07"
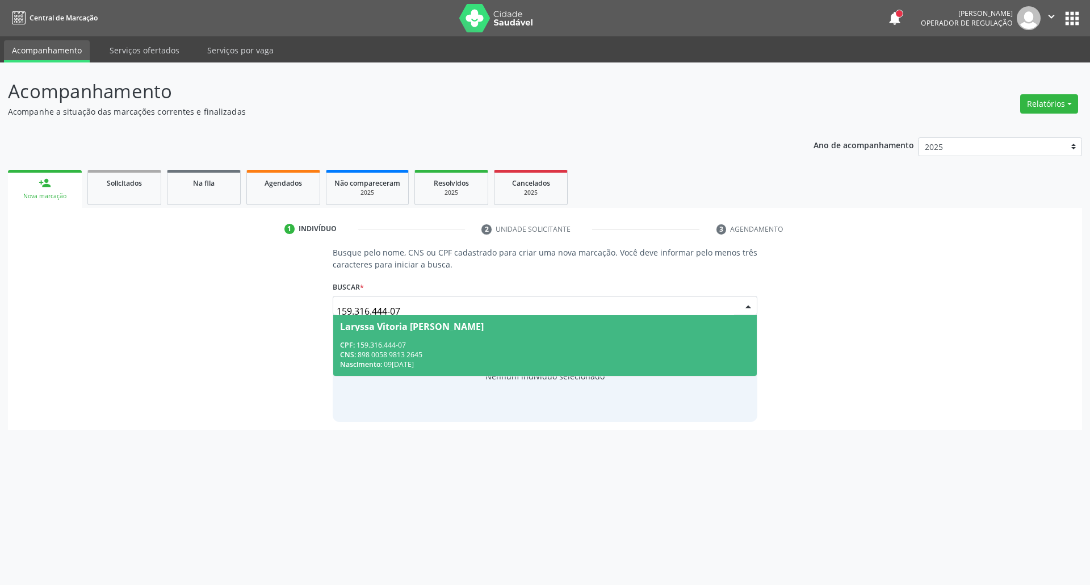
click at [361, 344] on div "CPF: 159.316.444-07" at bounding box center [545, 345] width 410 height 10
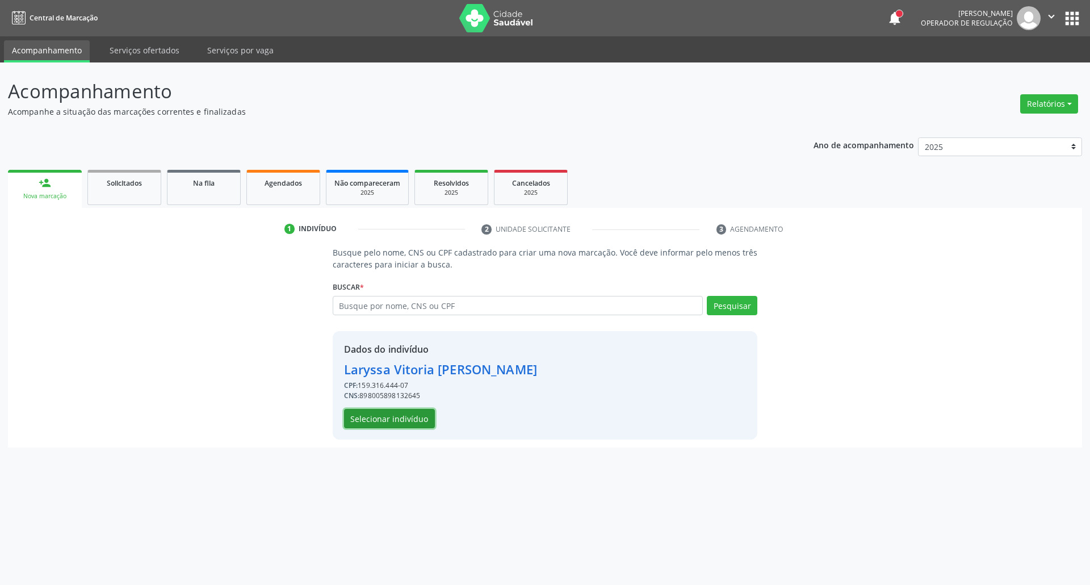
click at [401, 416] on button "Selecionar indivíduo" at bounding box center [389, 418] width 91 height 19
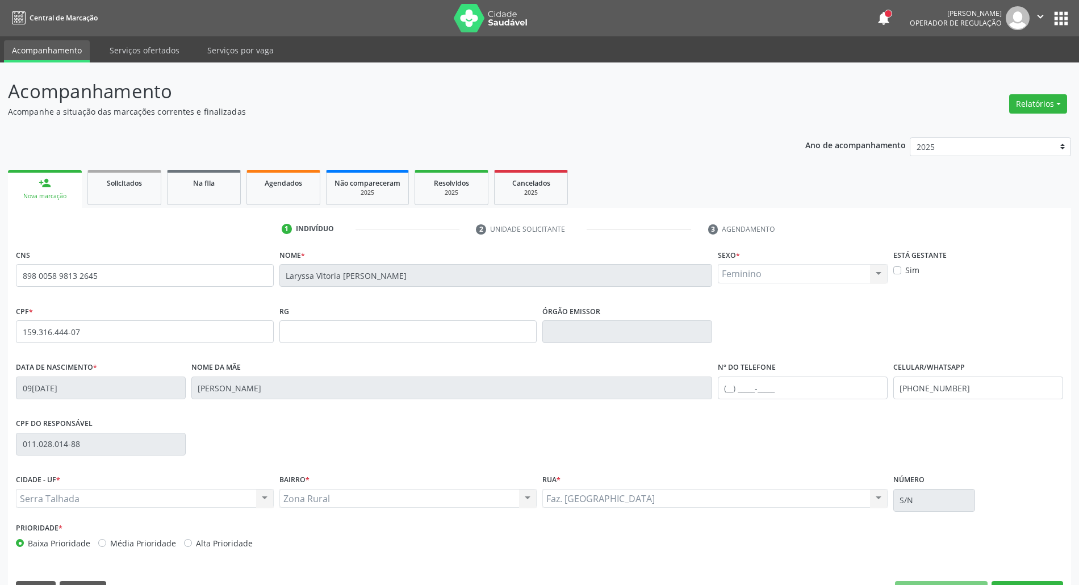
scroll to position [31, 0]
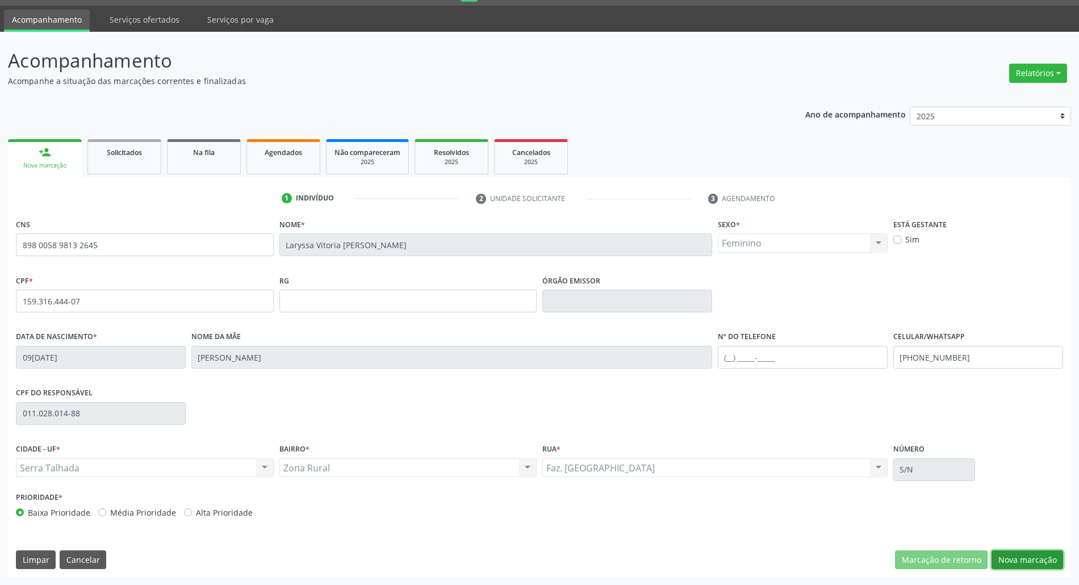
click at [1041, 553] on button "Nova marcação" at bounding box center [1027, 559] width 72 height 19
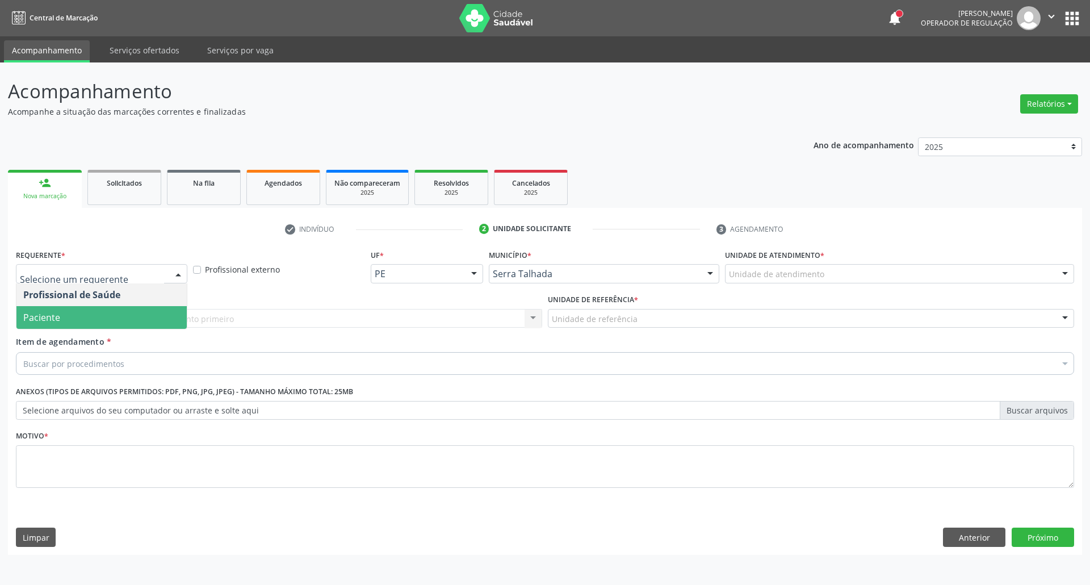
click at [124, 314] on span "Paciente" at bounding box center [101, 317] width 170 height 23
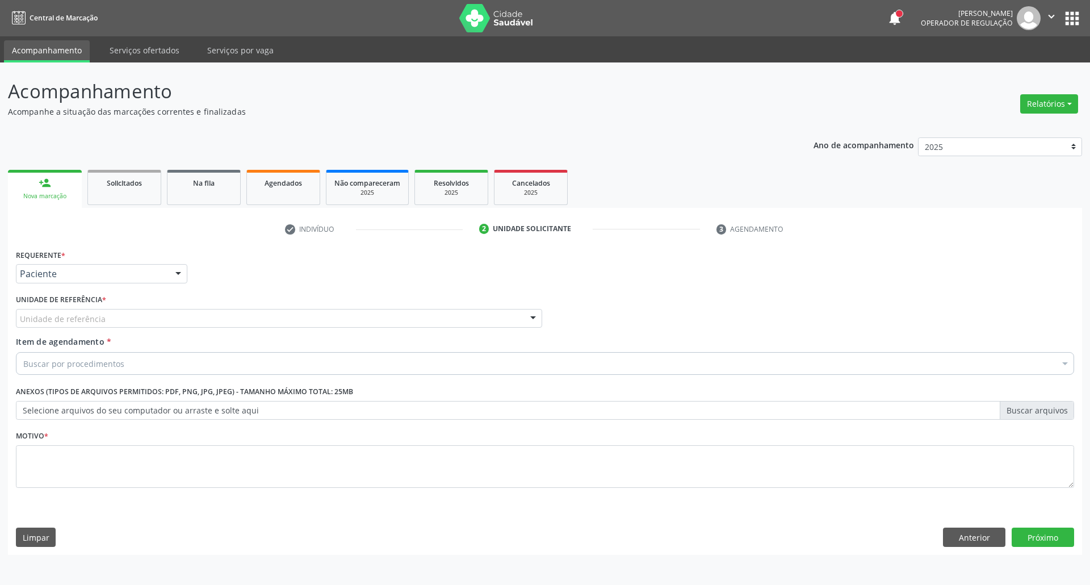
click at [123, 319] on div "Unidade de referência" at bounding box center [279, 318] width 526 height 19
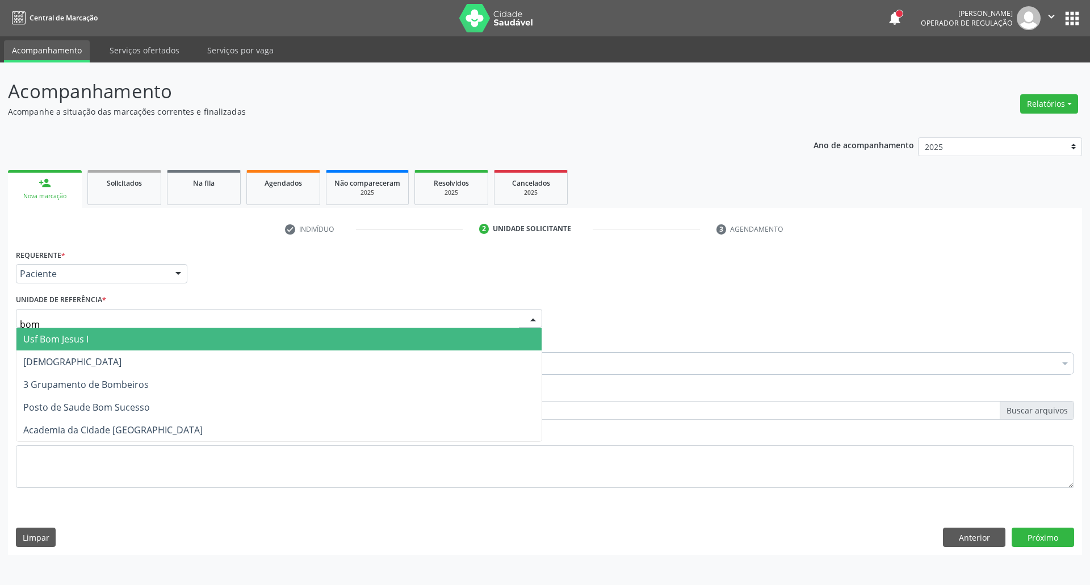
type input "bom s"
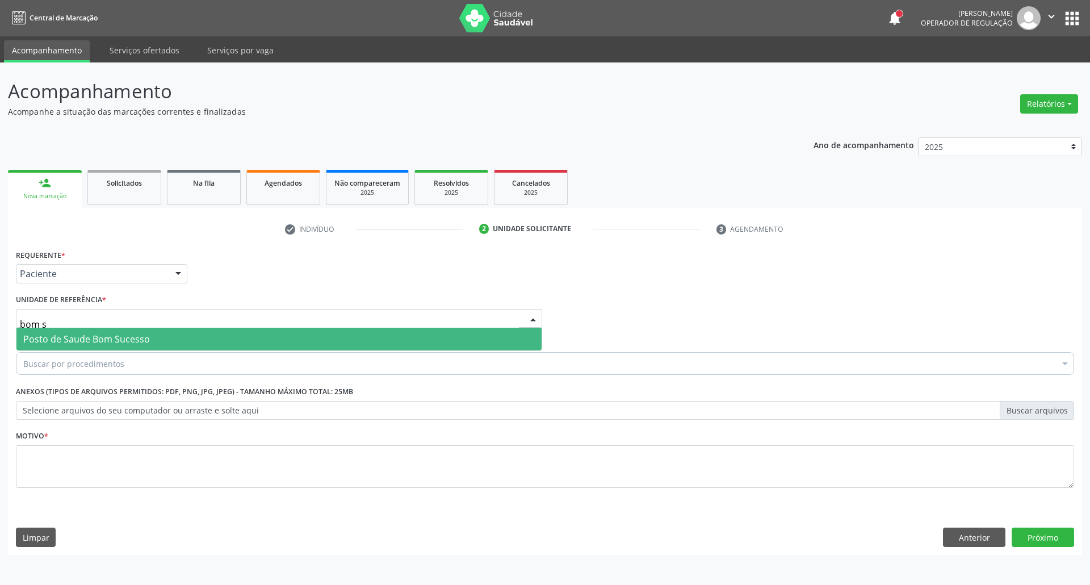
drag, startPoint x: 107, startPoint y: 332, endPoint x: 109, endPoint y: 342, distance: 10.4
click at [107, 332] on span "Posto de Saude Bom Sucesso" at bounding box center [278, 339] width 525 height 23
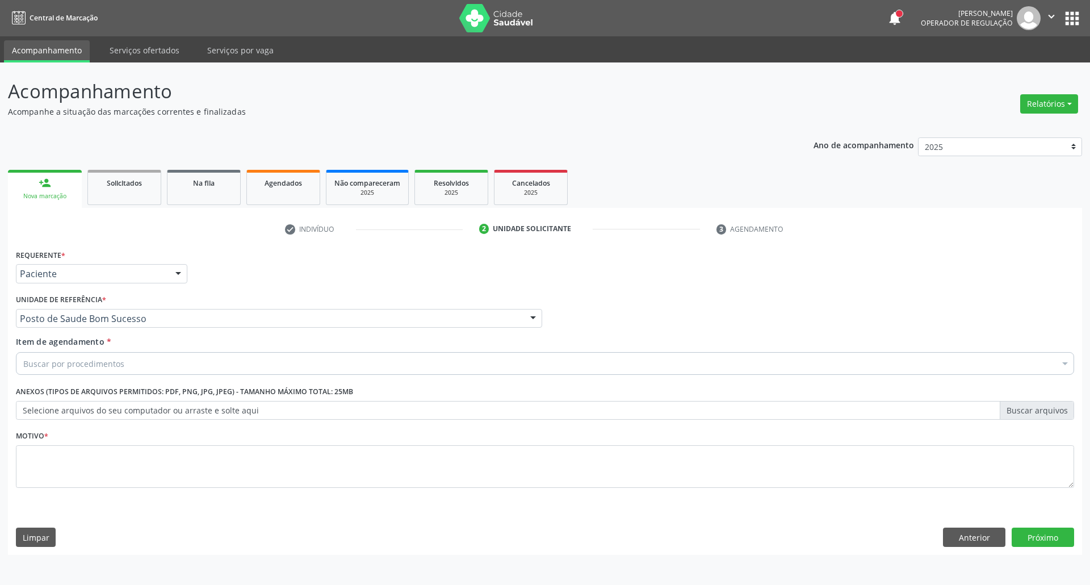
click at [100, 377] on div "Item de agendamento * Buscar por procedimentos Selecionar todos 0304070076 - .Q…" at bounding box center [545, 357] width 1064 height 44
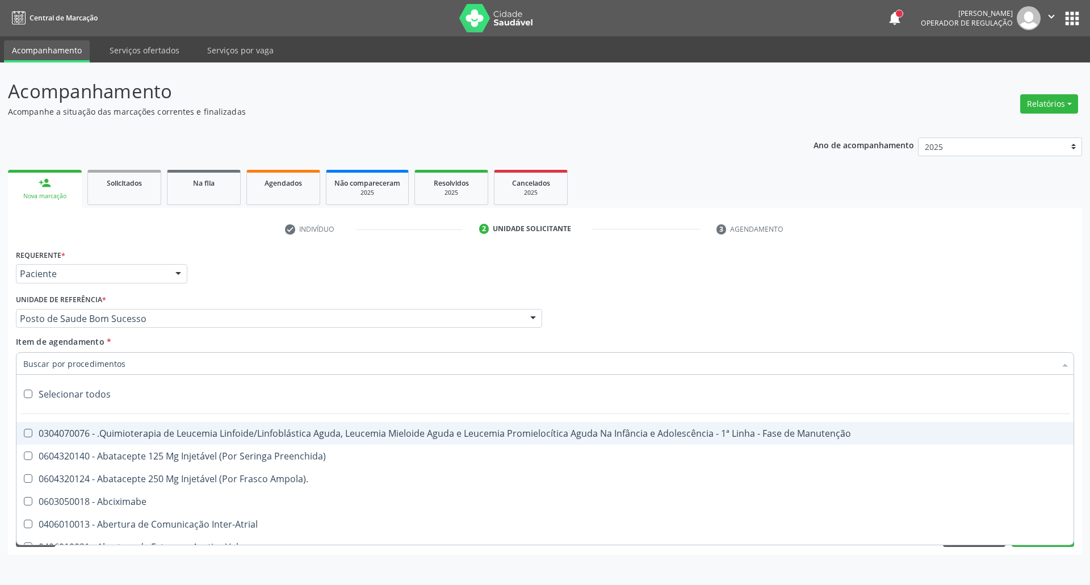
click at [149, 368] on input "Item de agendamento *" at bounding box center [539, 363] width 1032 height 23
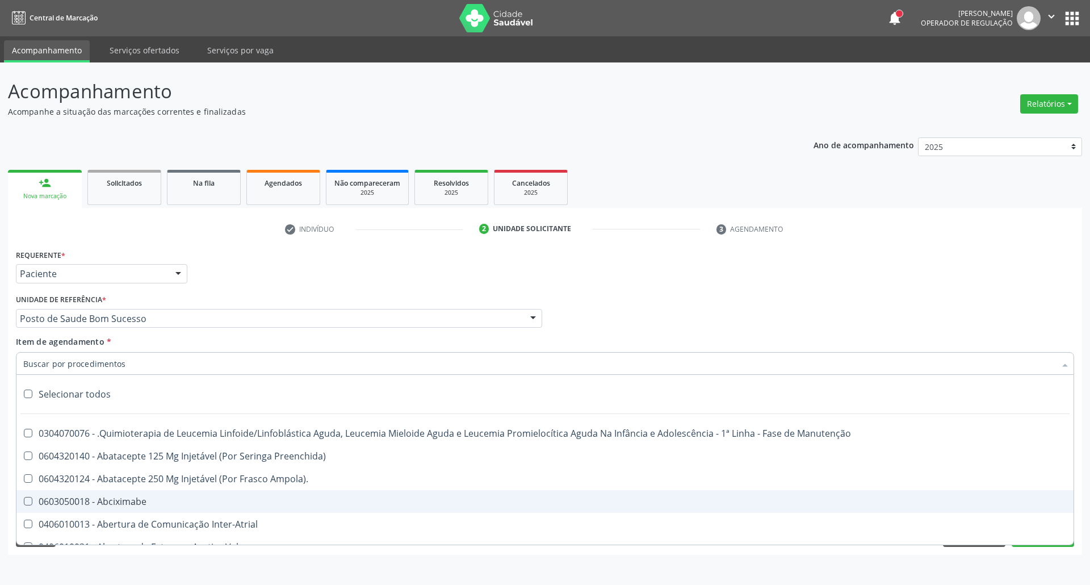
click at [1022, 323] on div "Profissional Solicitante Por favor, selecione a Unidade de Atendimento primeiro…" at bounding box center [545, 313] width 1064 height 44
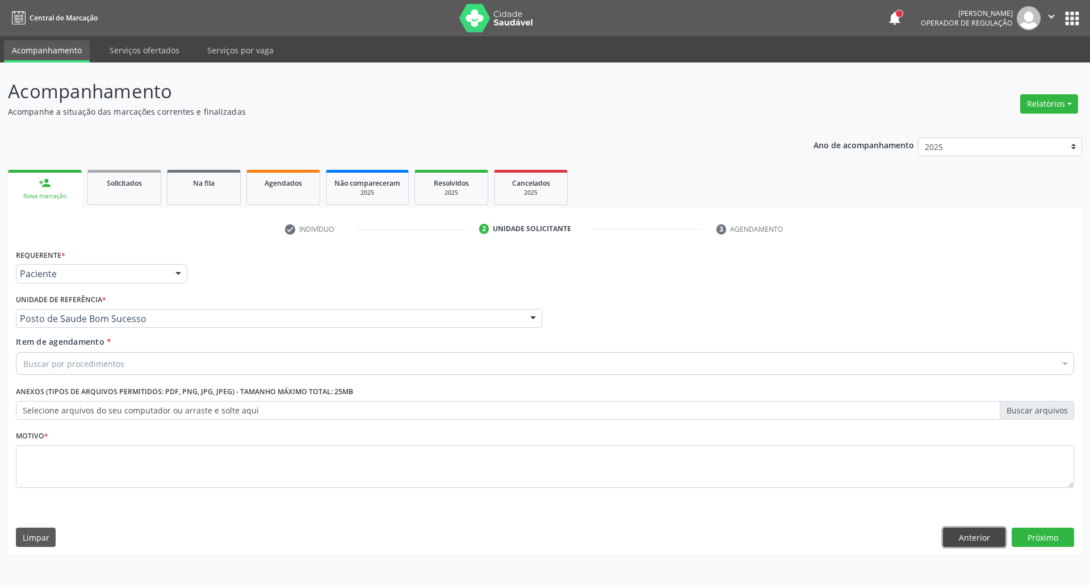
click at [979, 540] on button "Anterior" at bounding box center [974, 536] width 62 height 19
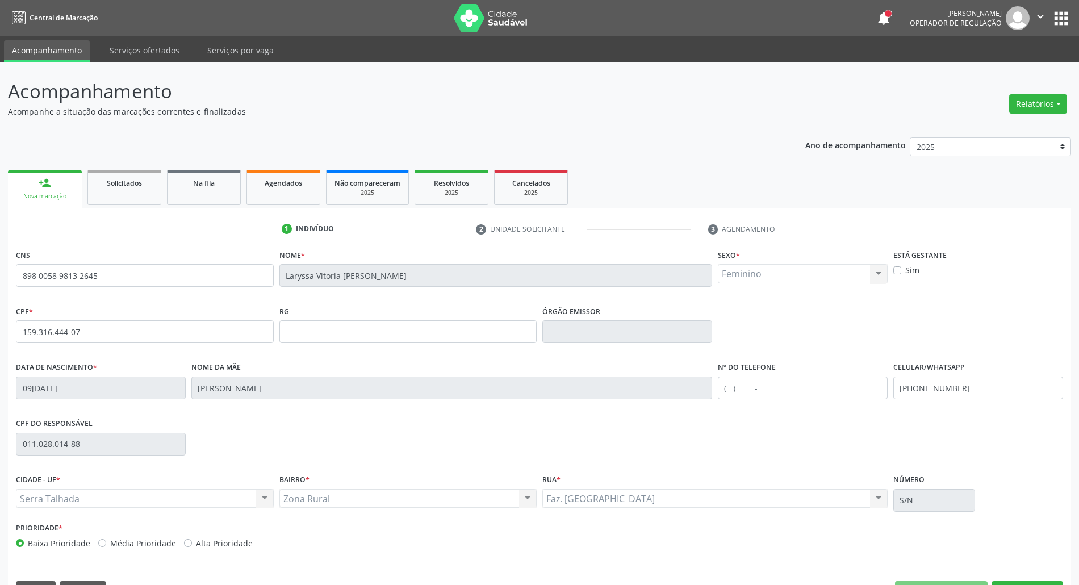
scroll to position [31, 0]
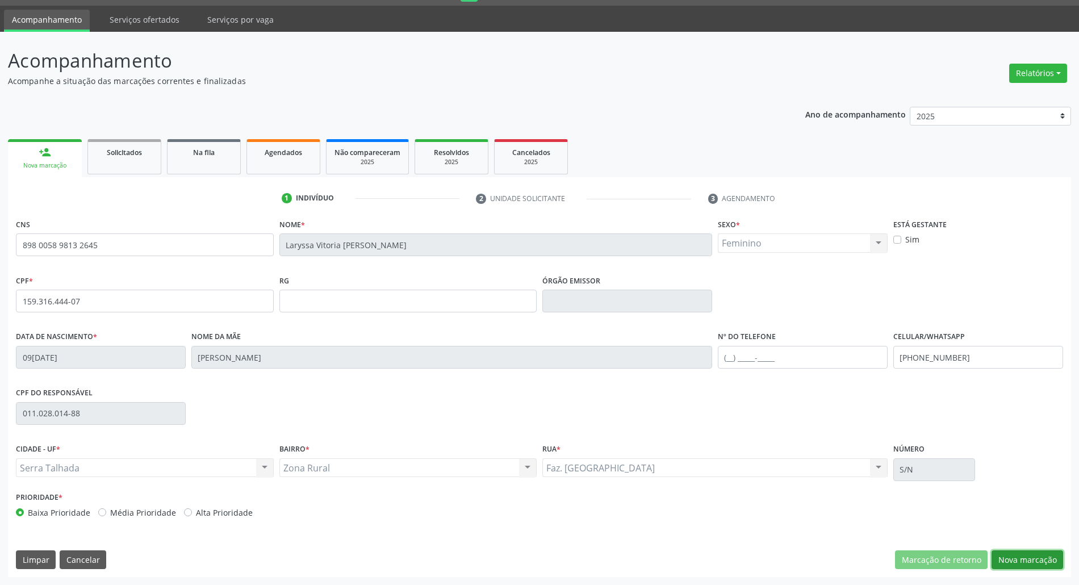
click at [1047, 557] on button "Nova marcação" at bounding box center [1027, 559] width 72 height 19
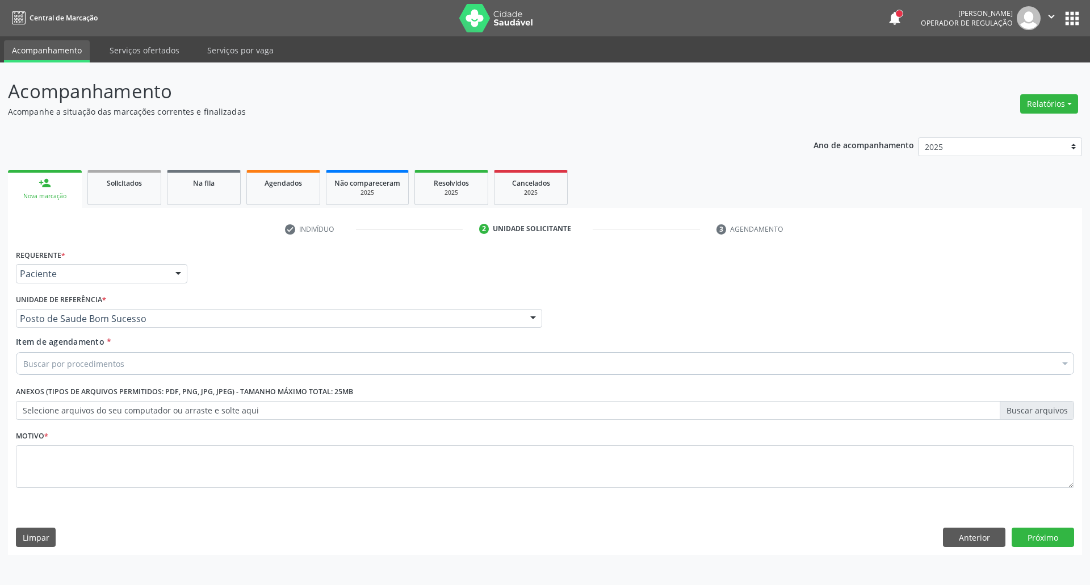
click at [274, 364] on div "Buscar por procedimentos" at bounding box center [545, 363] width 1058 height 23
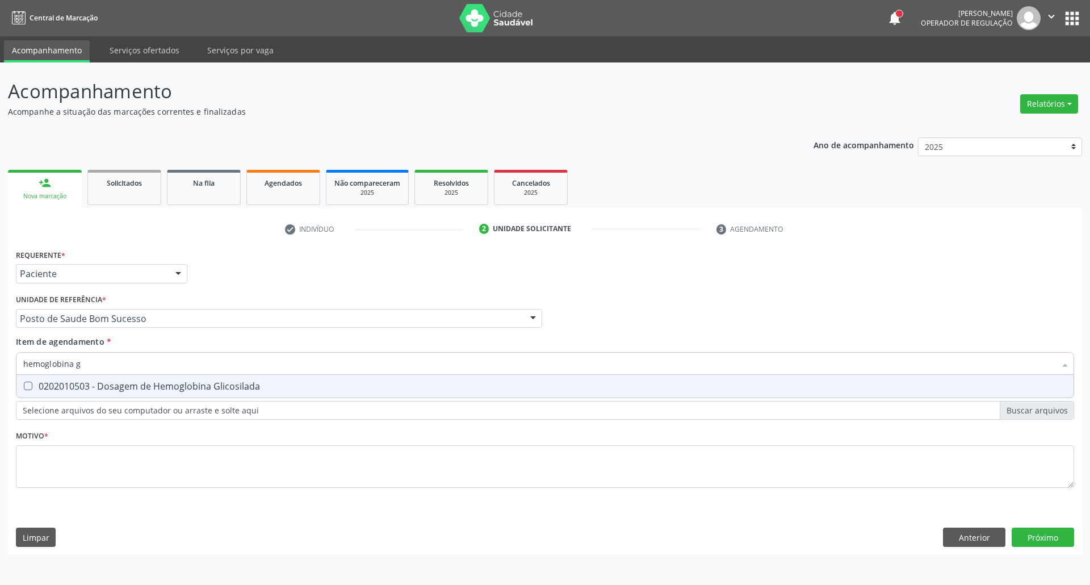
type input "hemoglobina g"
drag, startPoint x: 259, startPoint y: 384, endPoint x: 262, endPoint y: 378, distance: 6.9
click at [261, 384] on div "0202010503 - Dosagem de Hemoglobina Glicosilada" at bounding box center [544, 385] width 1043 height 9
checkbox Glicosilada "true"
click at [269, 364] on input "hemoglobina g" at bounding box center [539, 363] width 1032 height 23
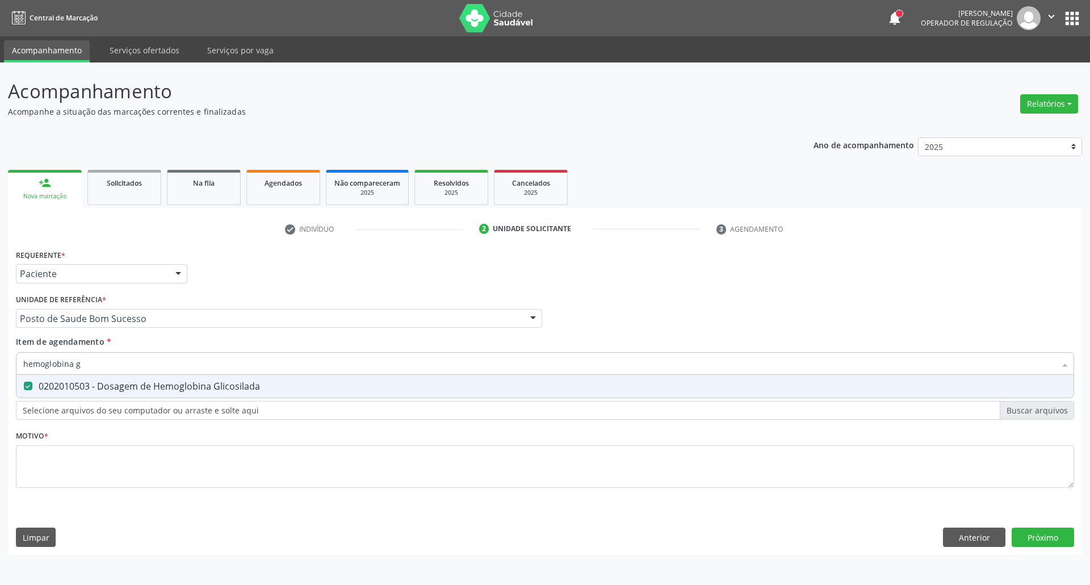
click at [269, 364] on input "hemoglobina g" at bounding box center [539, 363] width 1032 height 23
click at [270, 364] on input "hemoglobina g" at bounding box center [539, 363] width 1032 height 23
type input "t"
checkbox Glicosilada "false"
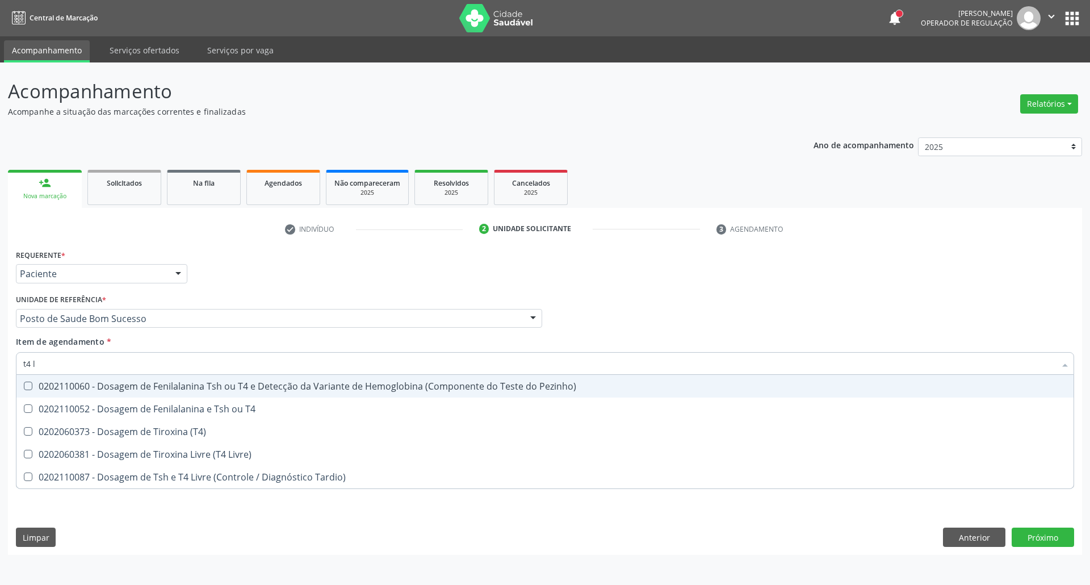
type input "t4 l"
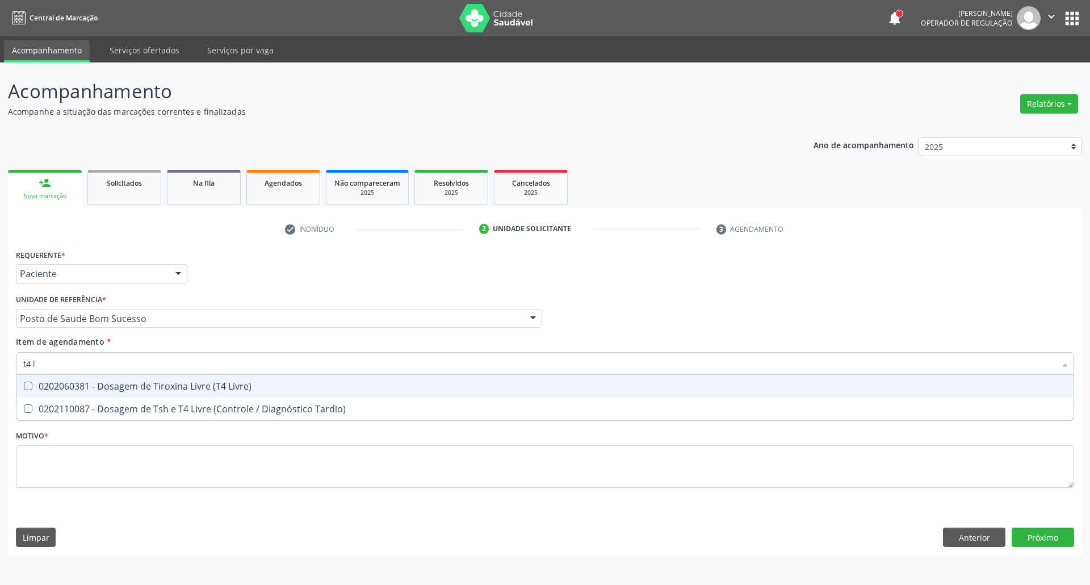
click at [257, 392] on span "0202060381 - Dosagem de Tiroxina Livre (T4 Livre)" at bounding box center [544, 386] width 1057 height 23
drag, startPoint x: 218, startPoint y: 378, endPoint x: 212, endPoint y: 376, distance: 6.6
click at [216, 378] on span "0202060381 - Dosagem de Tiroxina Livre (T4 Livre)" at bounding box center [544, 386] width 1057 height 23
click at [208, 368] on input "t4 l" at bounding box center [539, 363] width 1032 height 23
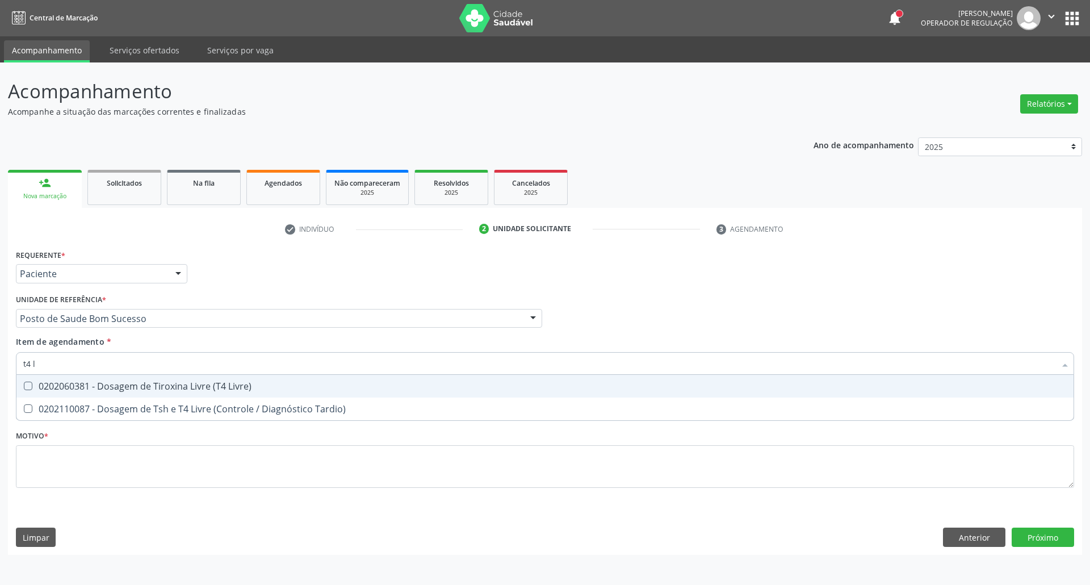
click at [207, 389] on div "0202060381 - Dosagem de Tiroxina Livre (T4 Livre)" at bounding box center [544, 385] width 1043 height 9
checkbox Livre\) "true"
click at [205, 366] on input "t4 l" at bounding box center [539, 363] width 1032 height 23
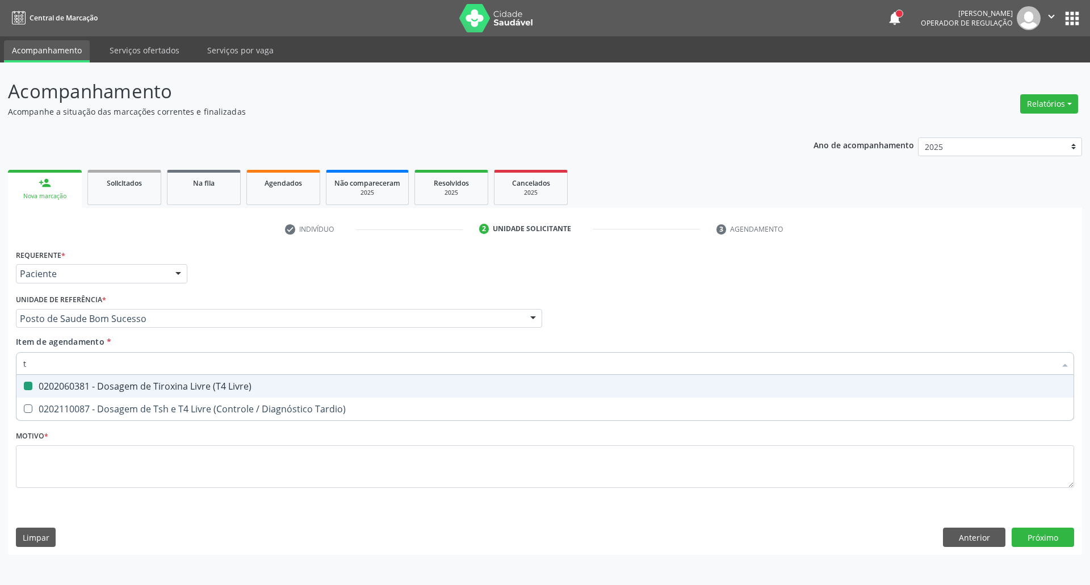
type input "ts"
checkbox Livre\) "false"
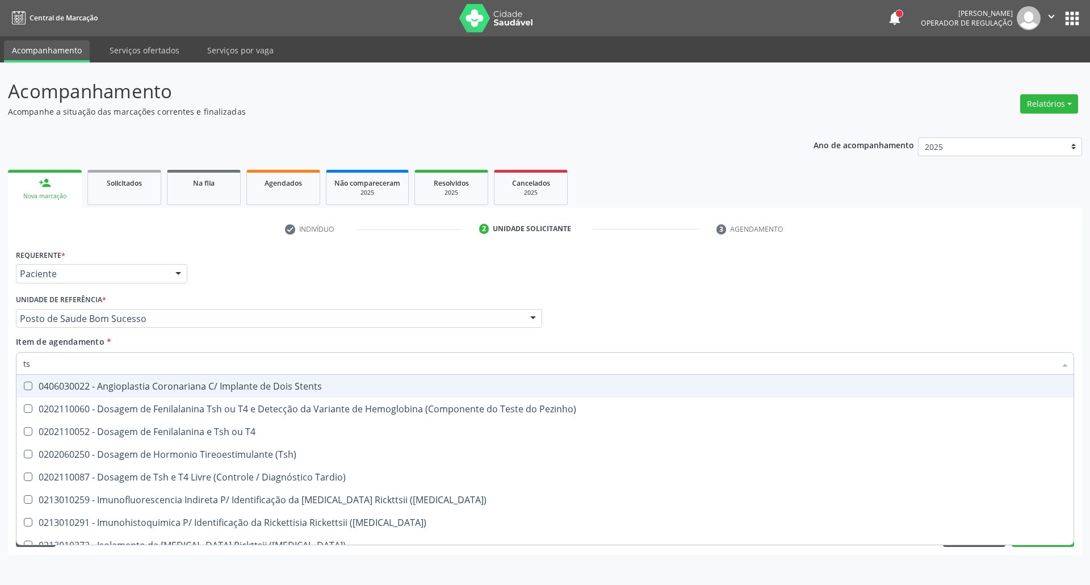
type input "tsh"
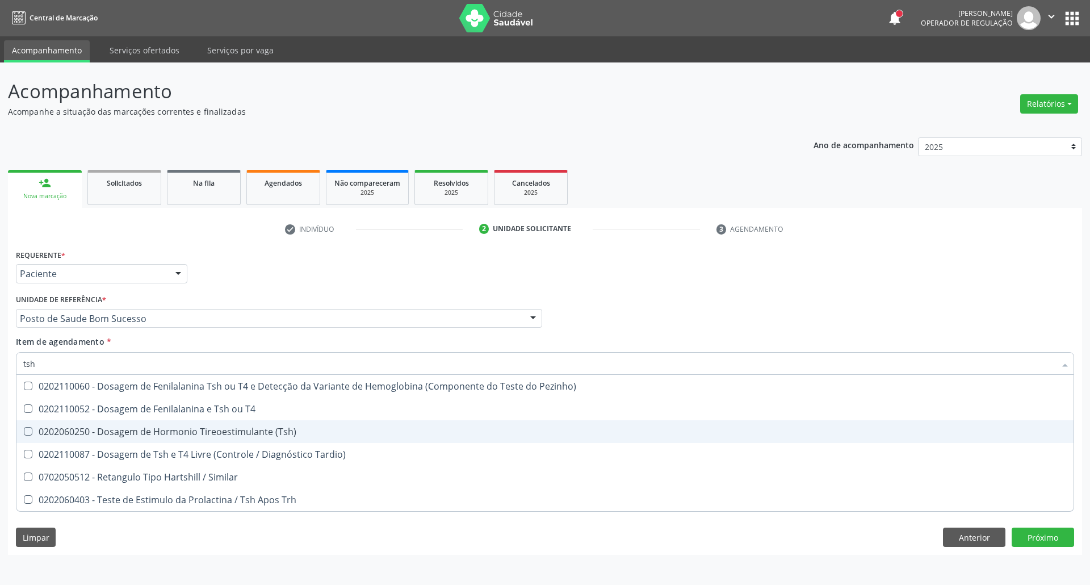
click at [215, 427] on div "0202060250 - Dosagem de Hormonio Tireoestimulante (Tsh)" at bounding box center [544, 431] width 1043 height 9
checkbox \(Tsh\) "true"
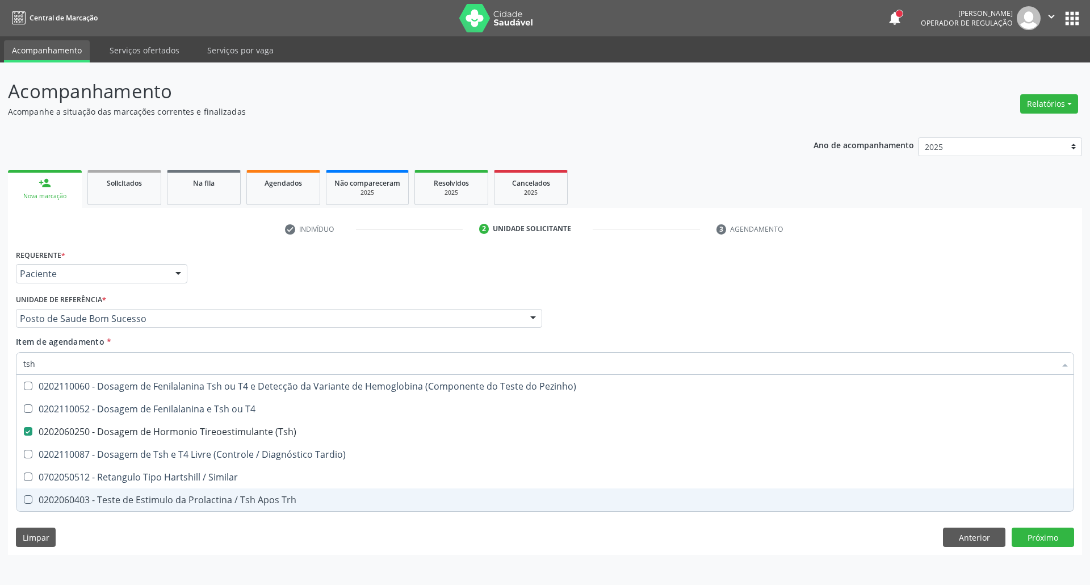
click at [238, 539] on div "Requerente * Paciente Profissional de Saúde Paciente Nenhum resultado encontrad…" at bounding box center [545, 400] width 1074 height 308
checkbox T4 "true"
checkbox Tardio\) "true"
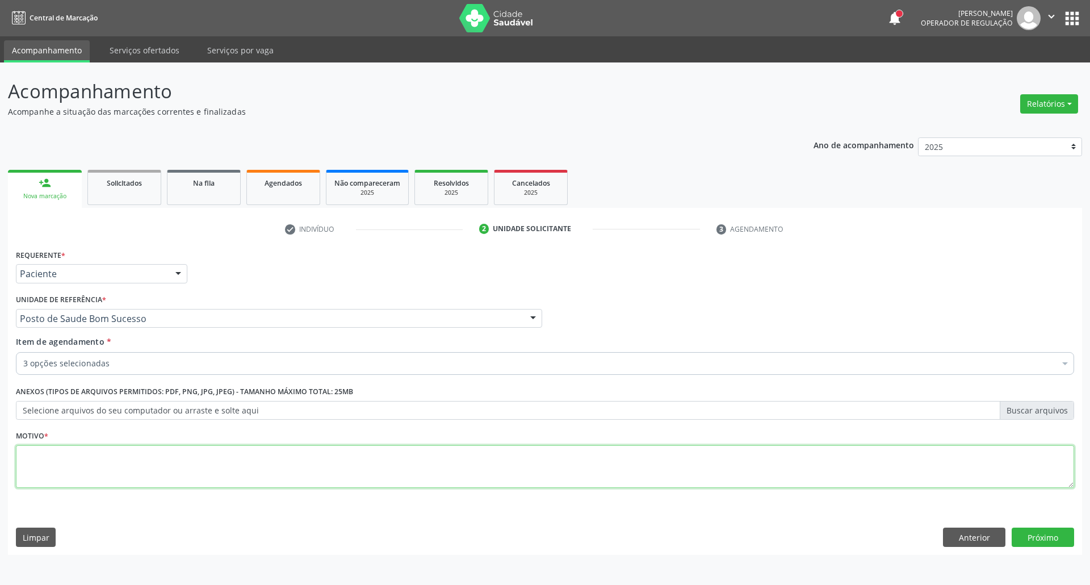
drag, startPoint x: 254, startPoint y: 477, endPoint x: 257, endPoint y: 471, distance: 6.9
click at [254, 476] on textarea at bounding box center [545, 466] width 1058 height 43
type textarea "."
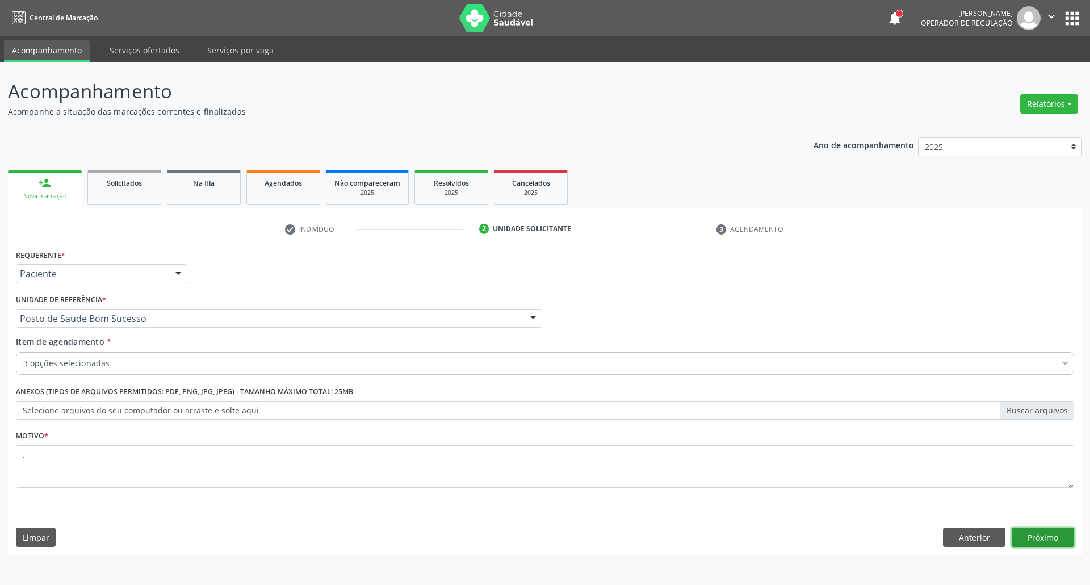
click at [1057, 537] on button "Próximo" at bounding box center [1043, 536] width 62 height 19
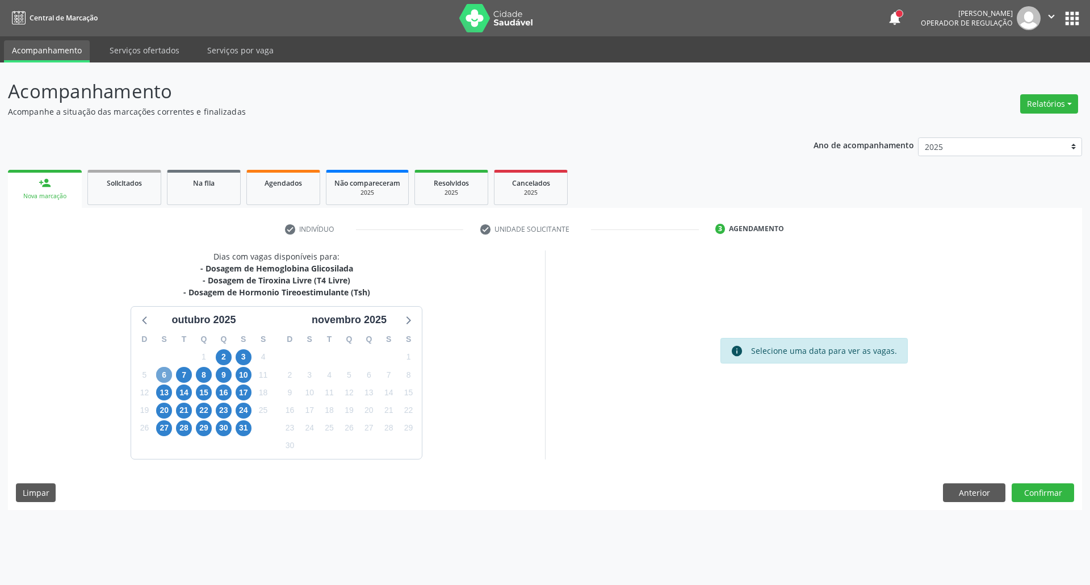
click at [164, 369] on span "6" at bounding box center [164, 375] width 16 height 16
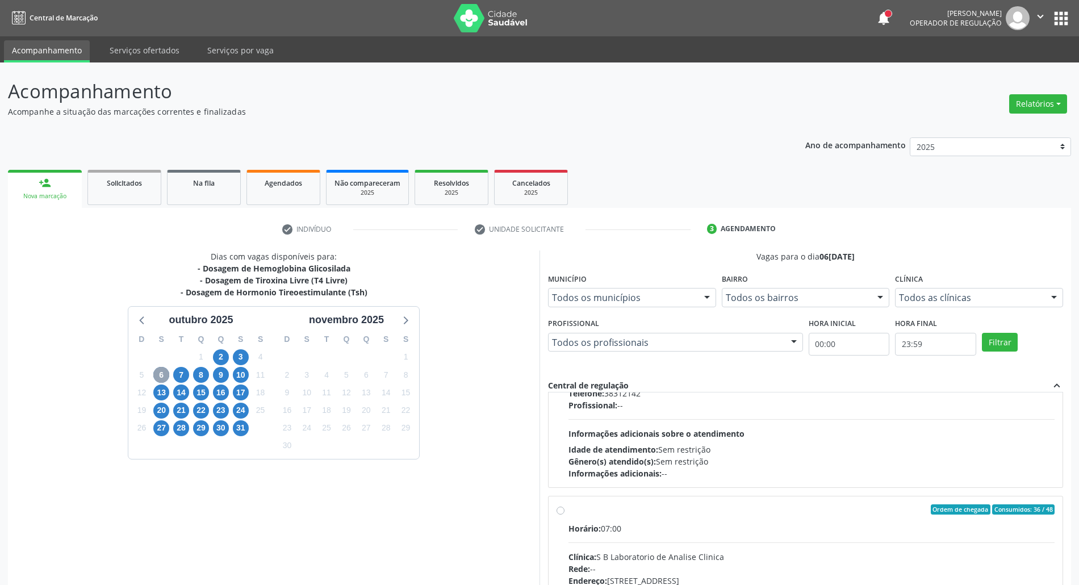
scroll to position [378, 0]
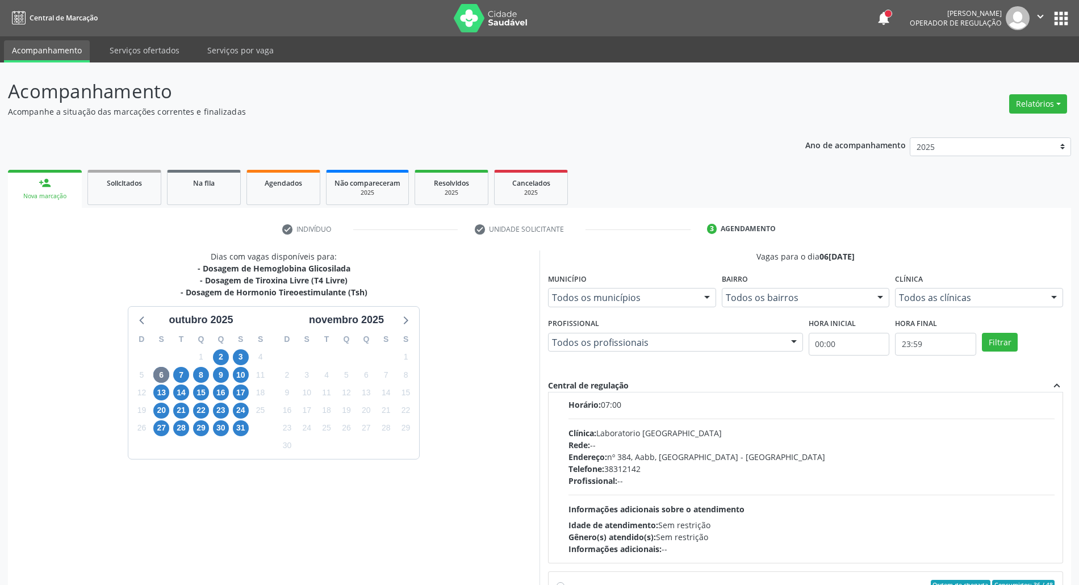
click at [673, 473] on div "Telefone: 38312142" at bounding box center [811, 469] width 486 height 12
click at [564, 391] on input "Ordem de chegada Consumidos: 21 / 54 Horário: 07:00 Clínica: Laboratorio Sao Fr…" at bounding box center [560, 386] width 8 height 10
radio input "true"
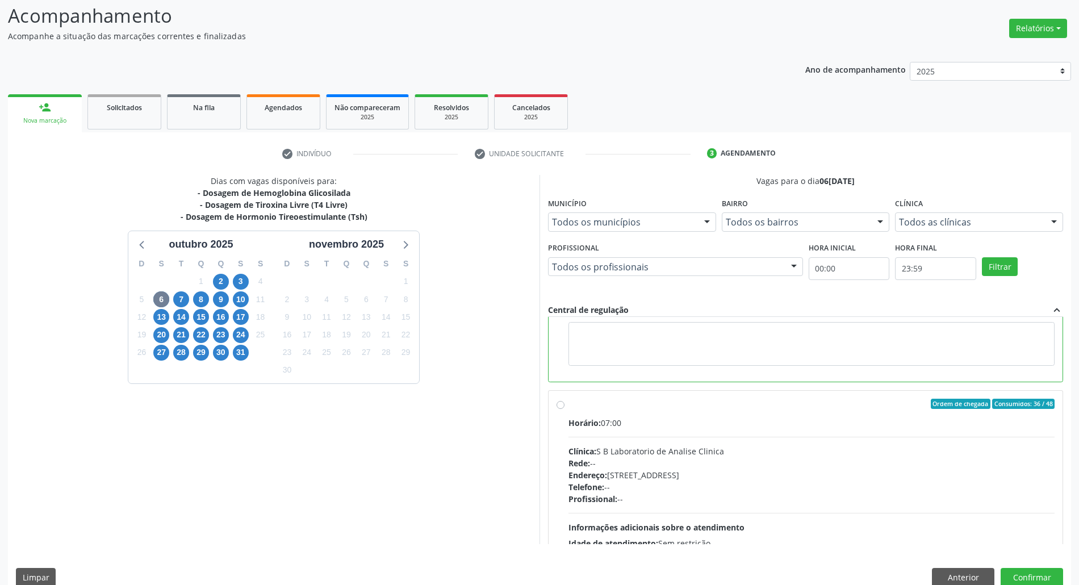
scroll to position [457, 0]
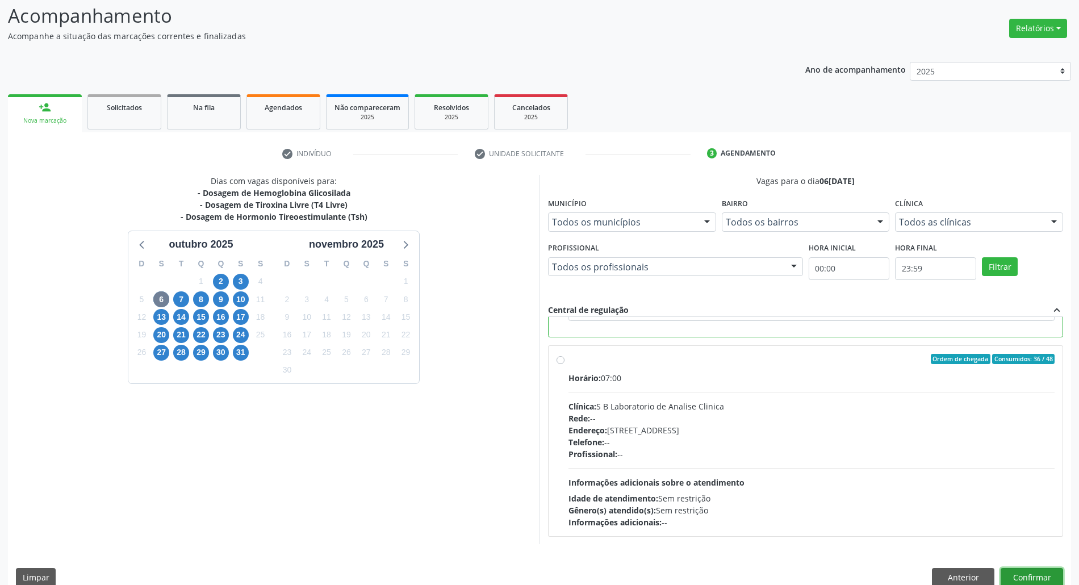
click at [1041, 572] on button "Confirmar" at bounding box center [1031, 577] width 62 height 19
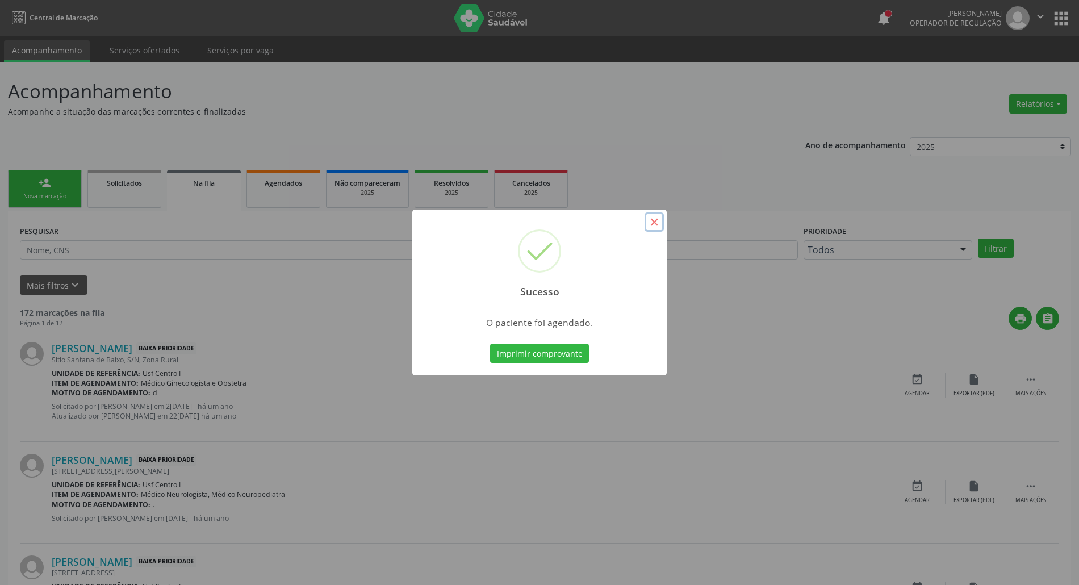
click at [655, 223] on button "×" at bounding box center [653, 221] width 19 height 19
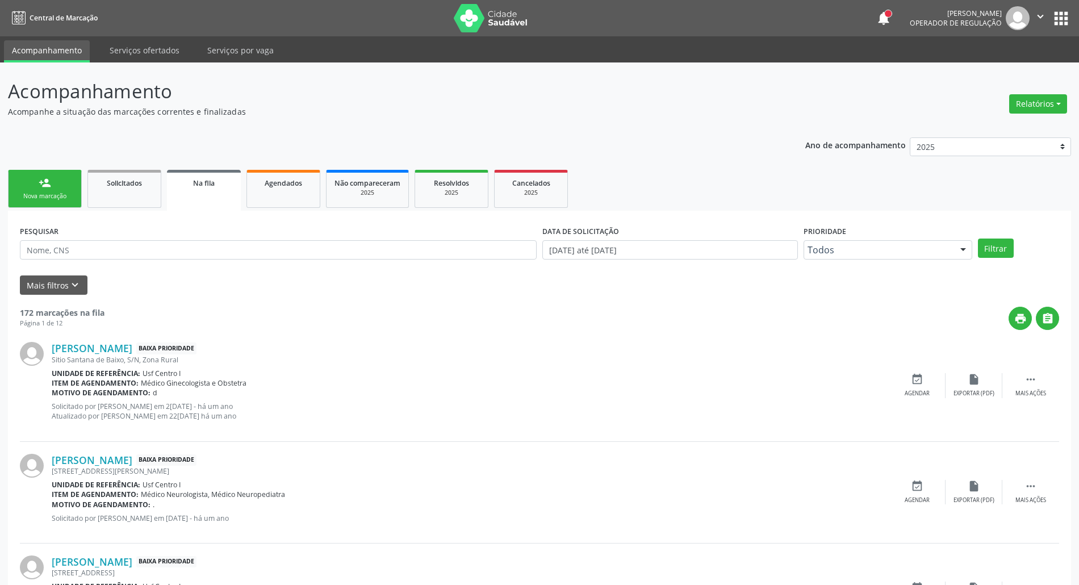
click at [57, 184] on link "person_add Nova marcação" at bounding box center [45, 189] width 74 height 38
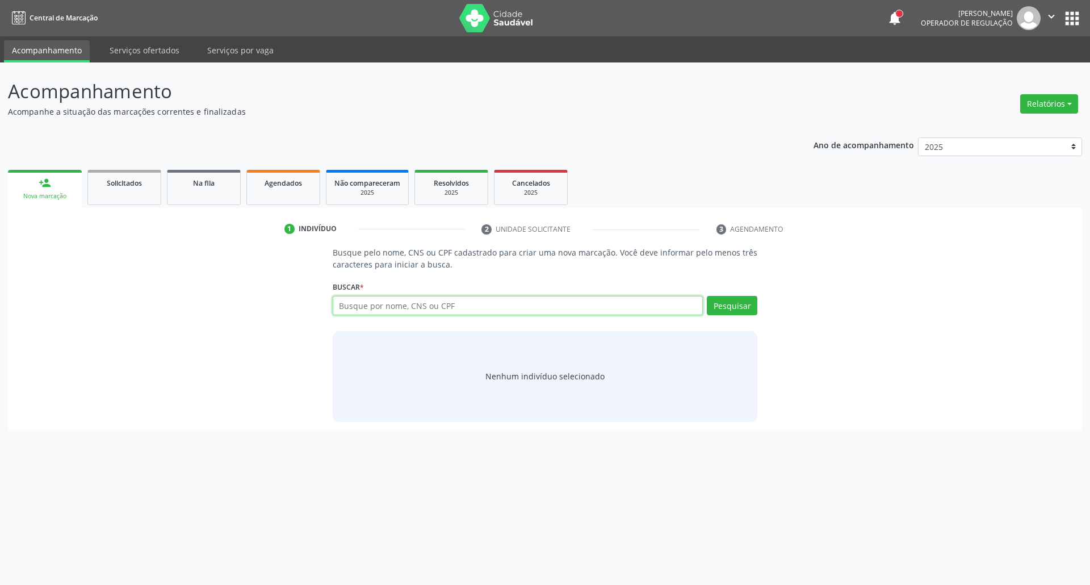
click at [454, 299] on input "text" at bounding box center [518, 305] width 371 height 19
type input "702607239690348"
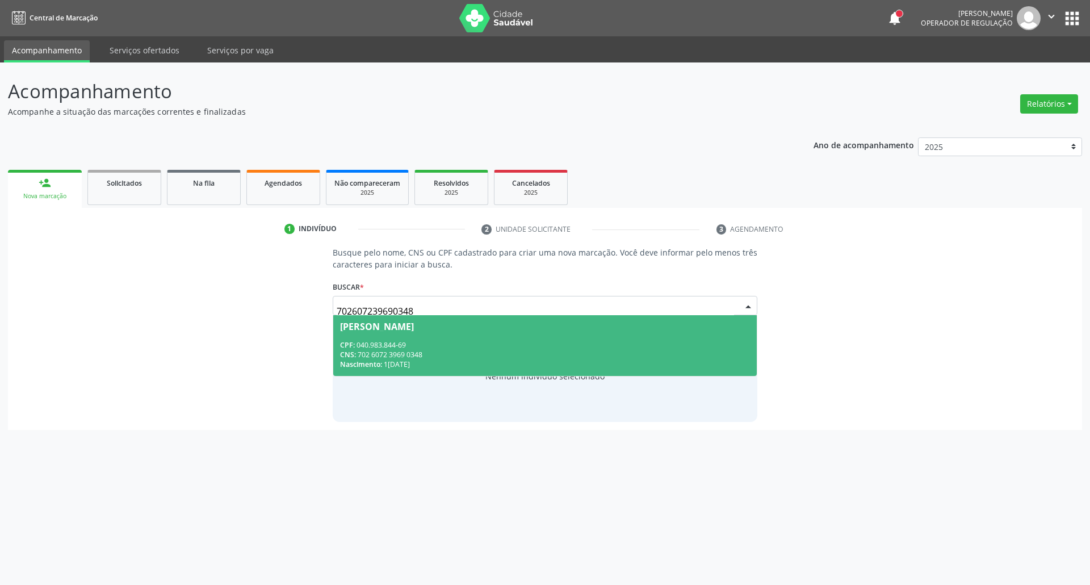
click at [409, 345] on div "CPF: 040.983.844-69" at bounding box center [545, 345] width 410 height 10
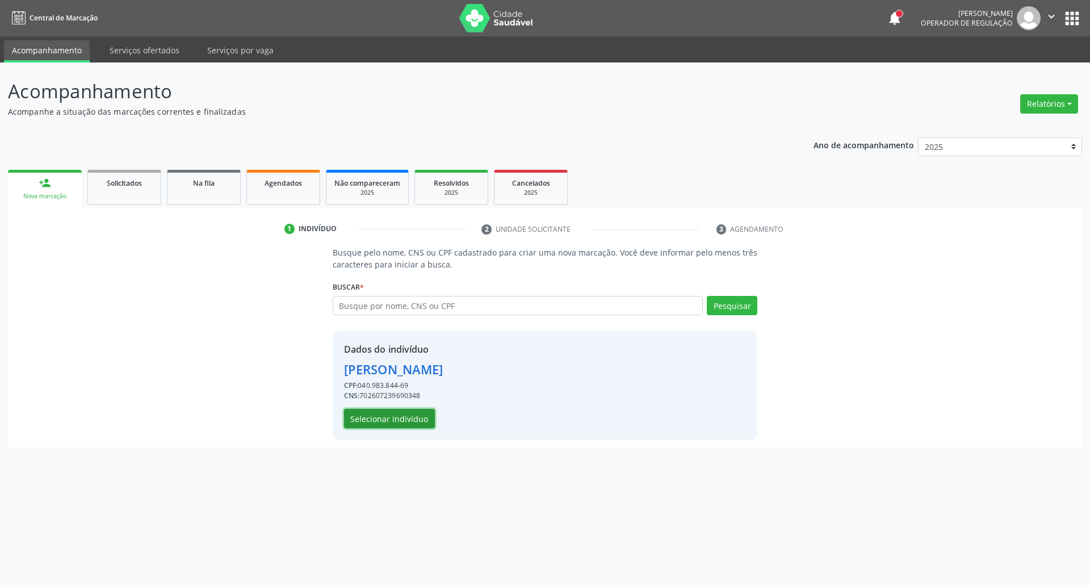
click at [400, 412] on button "Selecionar indivíduo" at bounding box center [389, 418] width 91 height 19
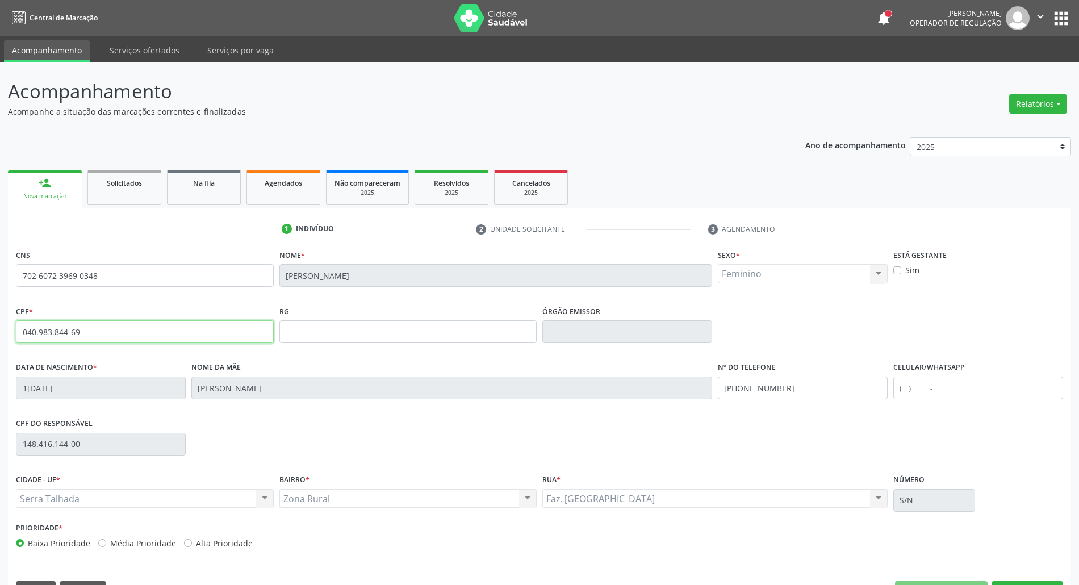
drag, startPoint x: 98, startPoint y: 328, endPoint x: 0, endPoint y: 328, distance: 97.6
click at [0, 328] on div "Acompanhamento Acompanhe a situação das marcações correntes e finalizadas Relat…" at bounding box center [539, 338] width 1079 height 553
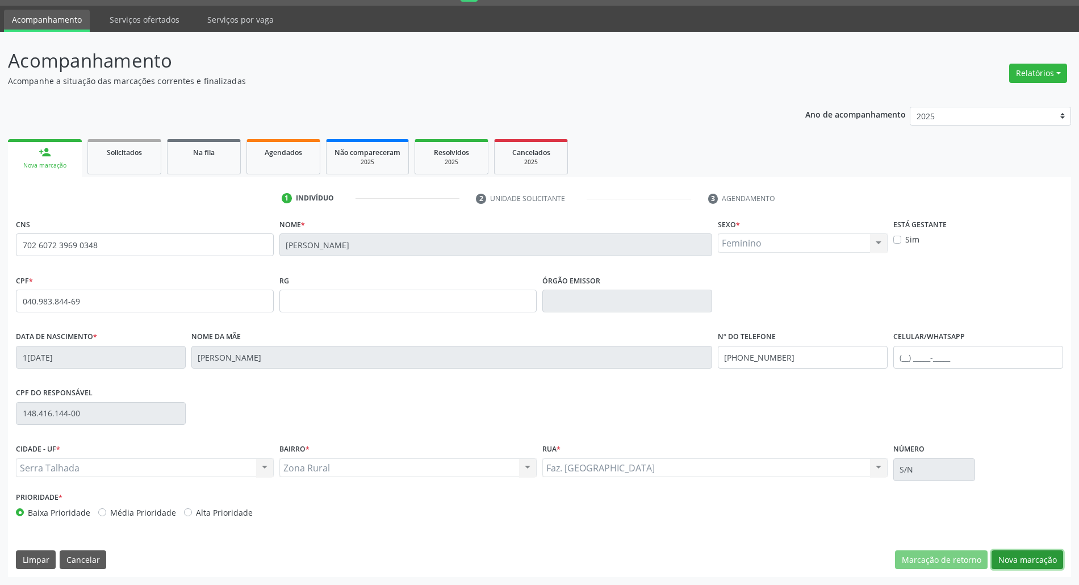
drag, startPoint x: 1013, startPoint y: 553, endPoint x: 1008, endPoint y: 545, distance: 9.4
click at [1012, 553] on button "Nova marcação" at bounding box center [1027, 559] width 72 height 19
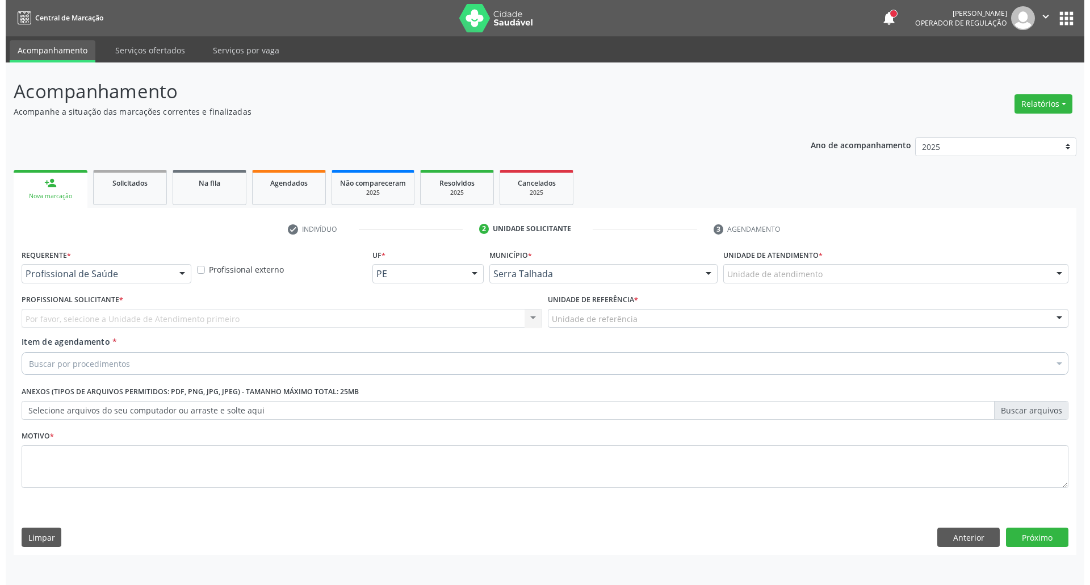
scroll to position [0, 0]
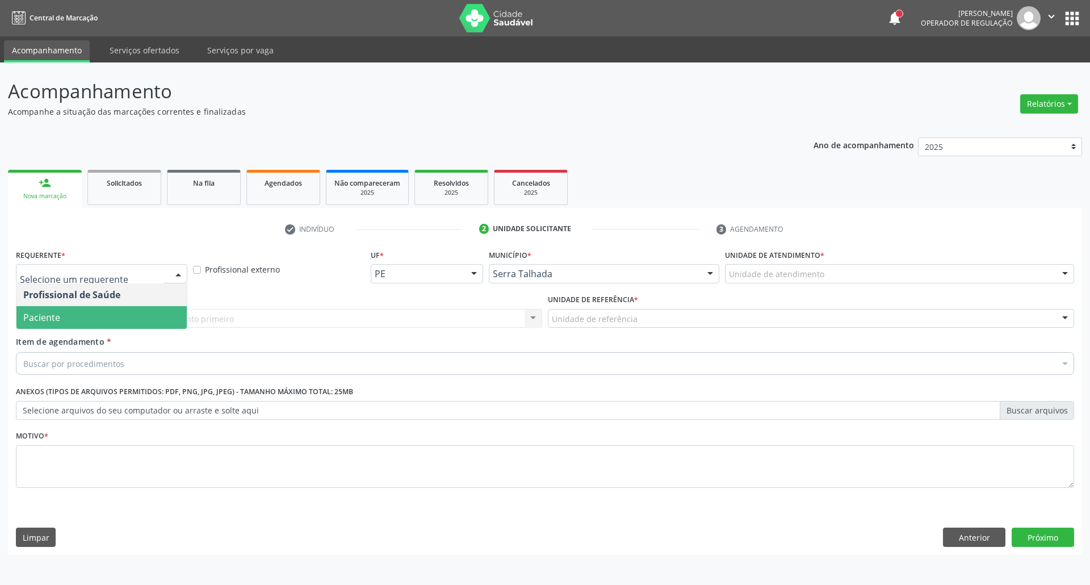
click at [70, 317] on span "Paciente" at bounding box center [101, 317] width 170 height 23
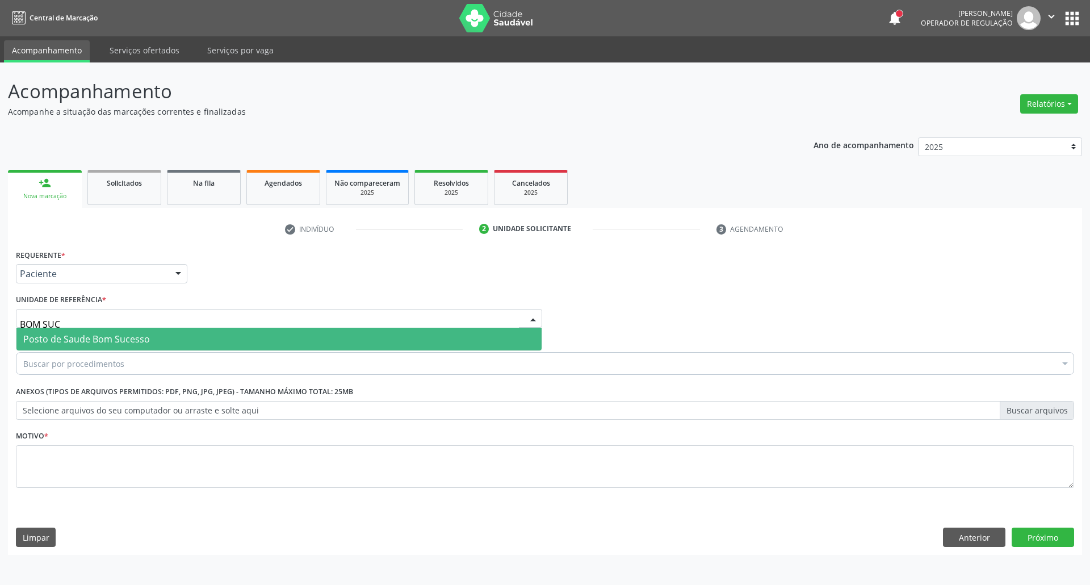
type input "BOM SUCE"
click at [234, 341] on span "Posto de Saude Bom Sucesso" at bounding box center [278, 339] width 525 height 23
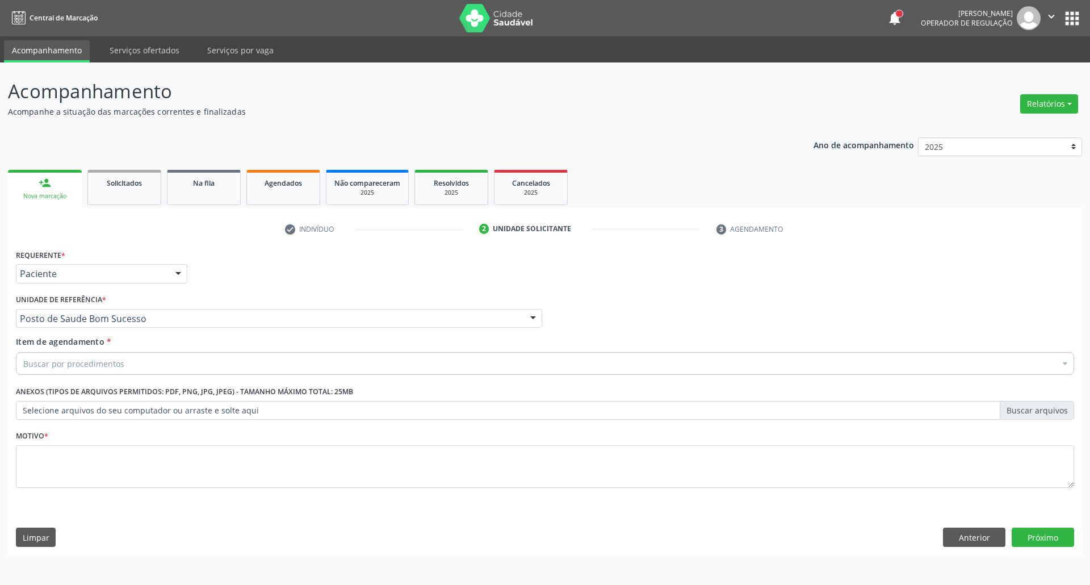
click at [193, 368] on div "Buscar por procedimentos" at bounding box center [545, 363] width 1058 height 23
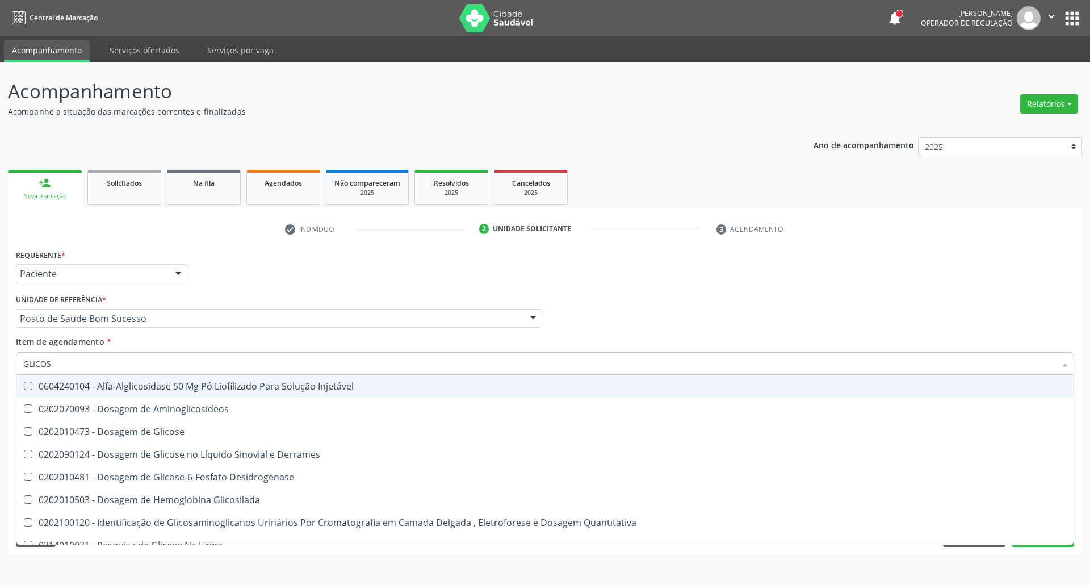
type input "GLICOSE"
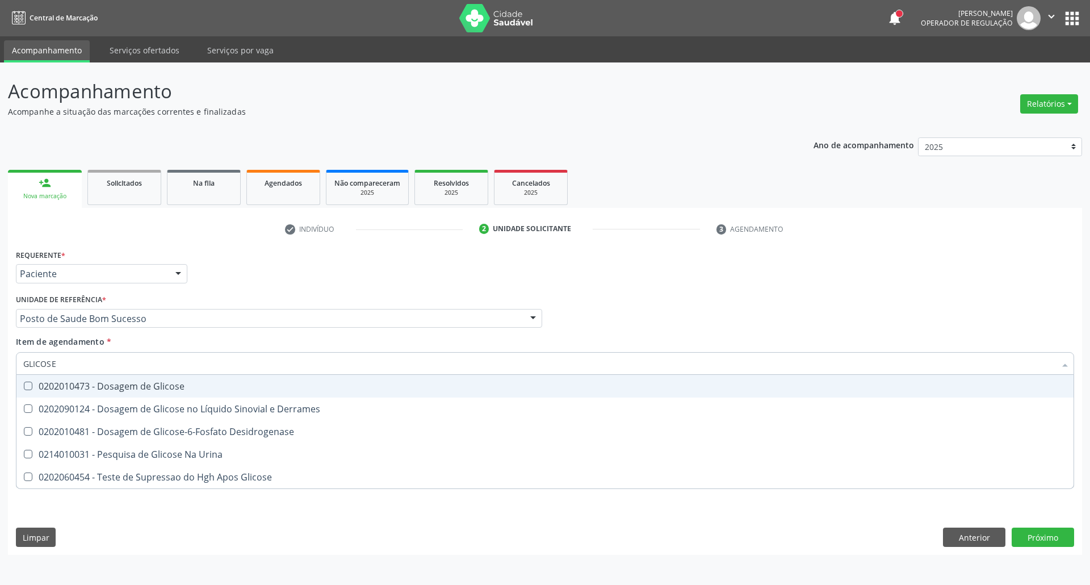
click at [159, 383] on div "0202010473 - Dosagem de Glicose" at bounding box center [544, 385] width 1043 height 9
checkbox Glicose "true"
click at [166, 364] on input "GLICOSE" at bounding box center [539, 363] width 1032 height 23
type input "AC"
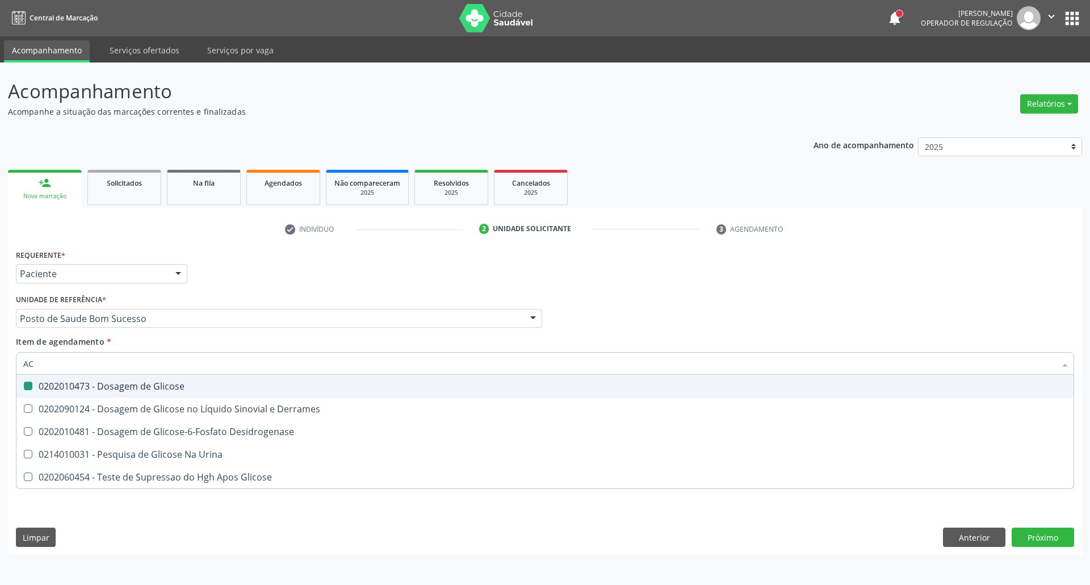
checkbox Glicose "false"
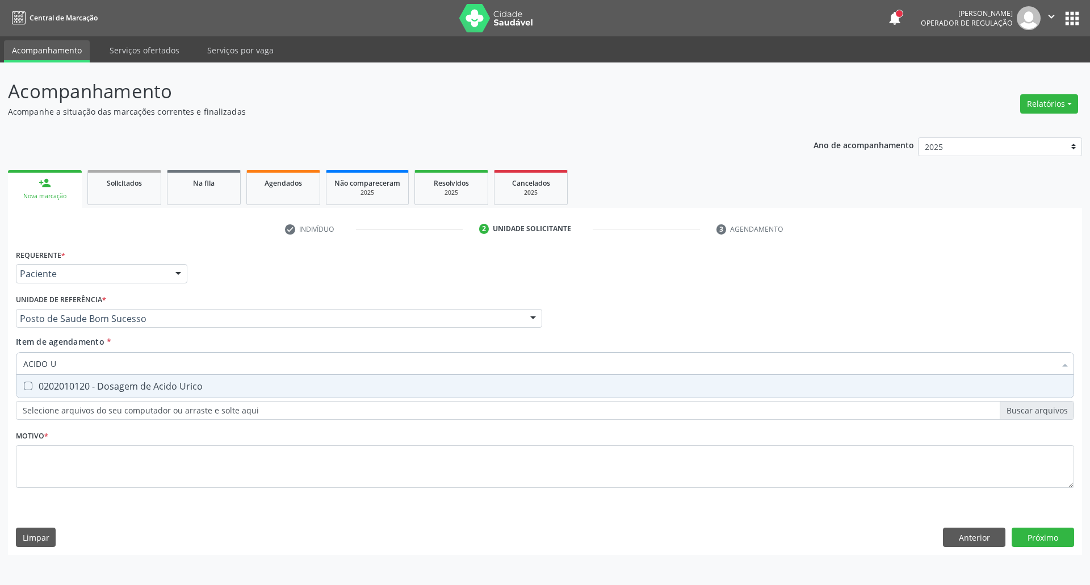
type input "ACIDO U"
drag, startPoint x: 109, startPoint y: 394, endPoint x: 112, endPoint y: 384, distance: 10.2
click at [108, 393] on span "0202010120 - Dosagem de Acido Urico" at bounding box center [544, 386] width 1057 height 23
checkbox Urico "true"
click at [125, 369] on input "ACIDO U" at bounding box center [539, 363] width 1032 height 23
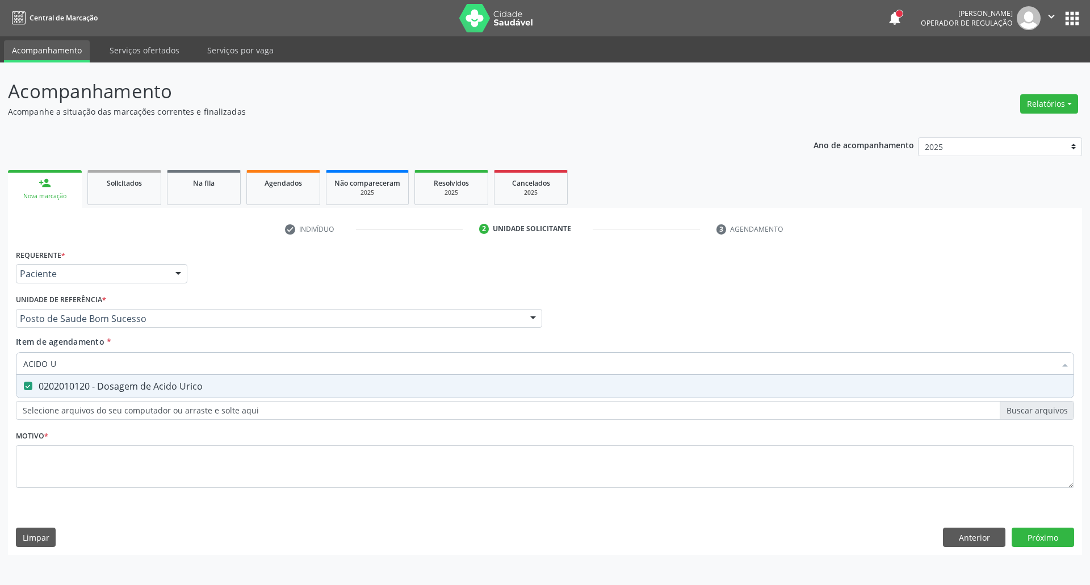
click at [125, 369] on input "ACIDO U" at bounding box center [539, 363] width 1032 height 23
type input "C"
checkbox Urico "false"
type input "CREATININ"
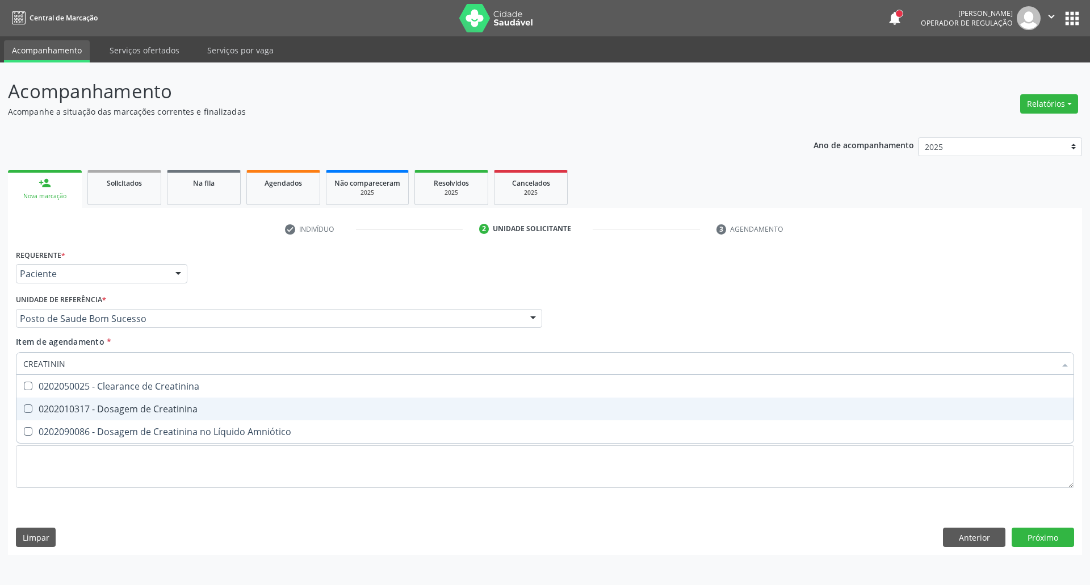
click at [128, 413] on div "0202010317 - Dosagem de Creatinina" at bounding box center [544, 408] width 1043 height 9
checkbox Creatinina "true"
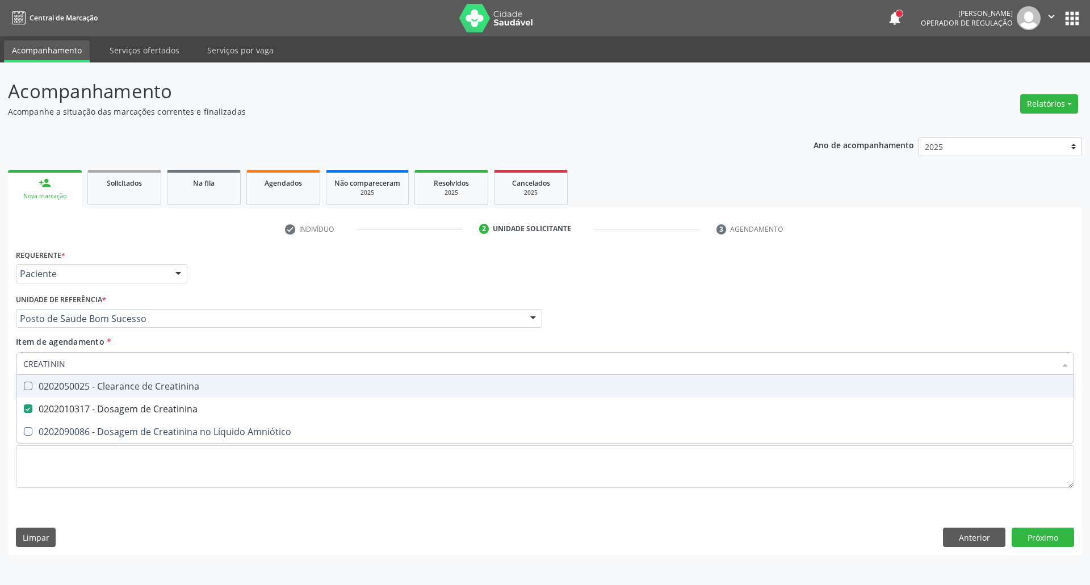
click at [148, 362] on input "CREATININ" at bounding box center [539, 363] width 1032 height 23
type input "UR"
checkbox Creatinina "false"
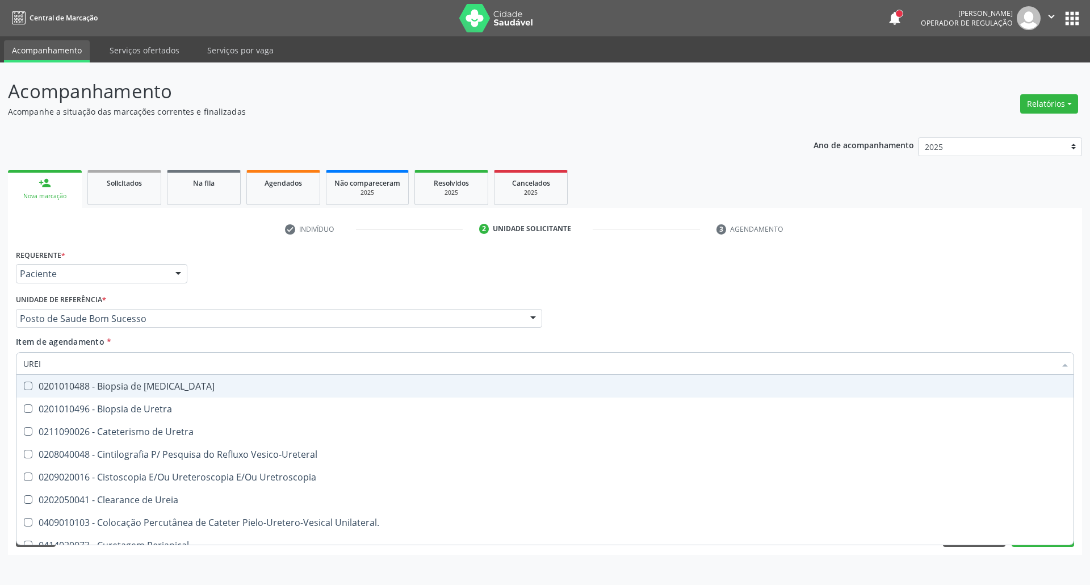
type input "UREIA"
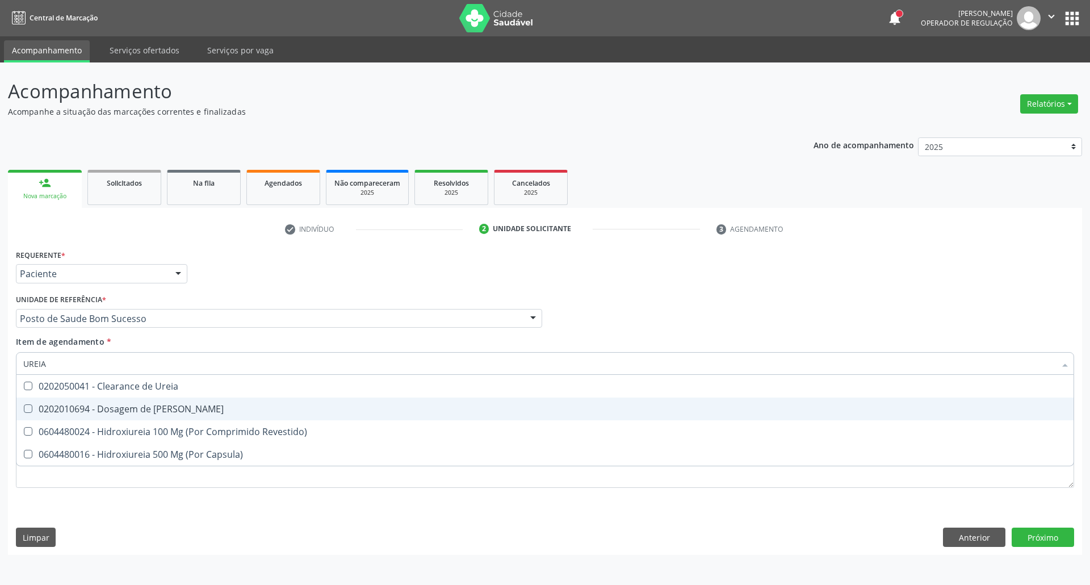
click at [77, 405] on div "0202010694 - Dosagem de [PERSON_NAME]" at bounding box center [544, 408] width 1043 height 9
checkbox Ureia "true"
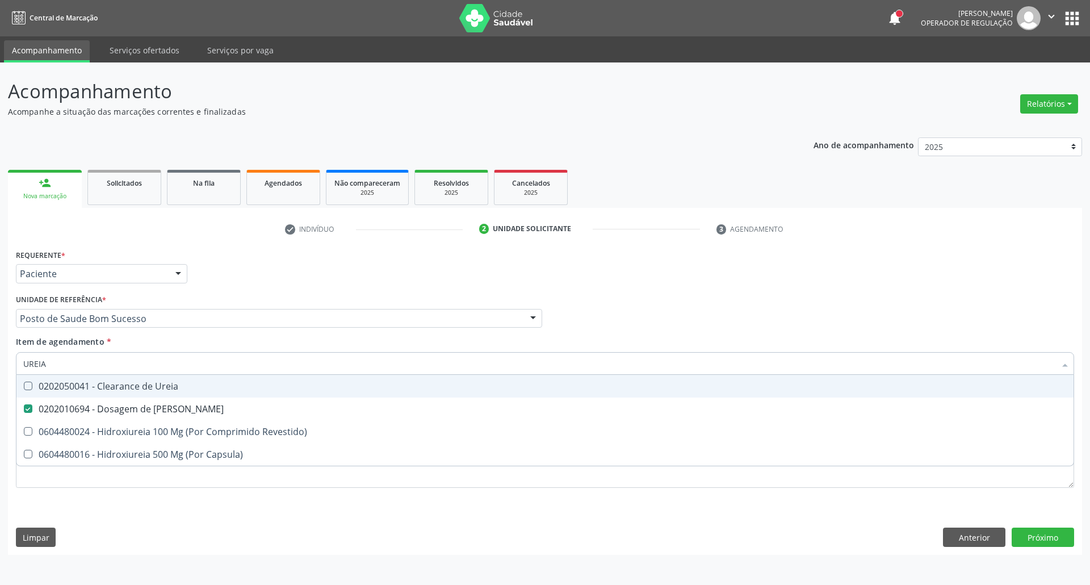
click at [104, 362] on input "UREIA" at bounding box center [539, 363] width 1032 height 23
type input "CO"
checkbox Ureia "false"
